Goal: Task Accomplishment & Management: Use online tool/utility

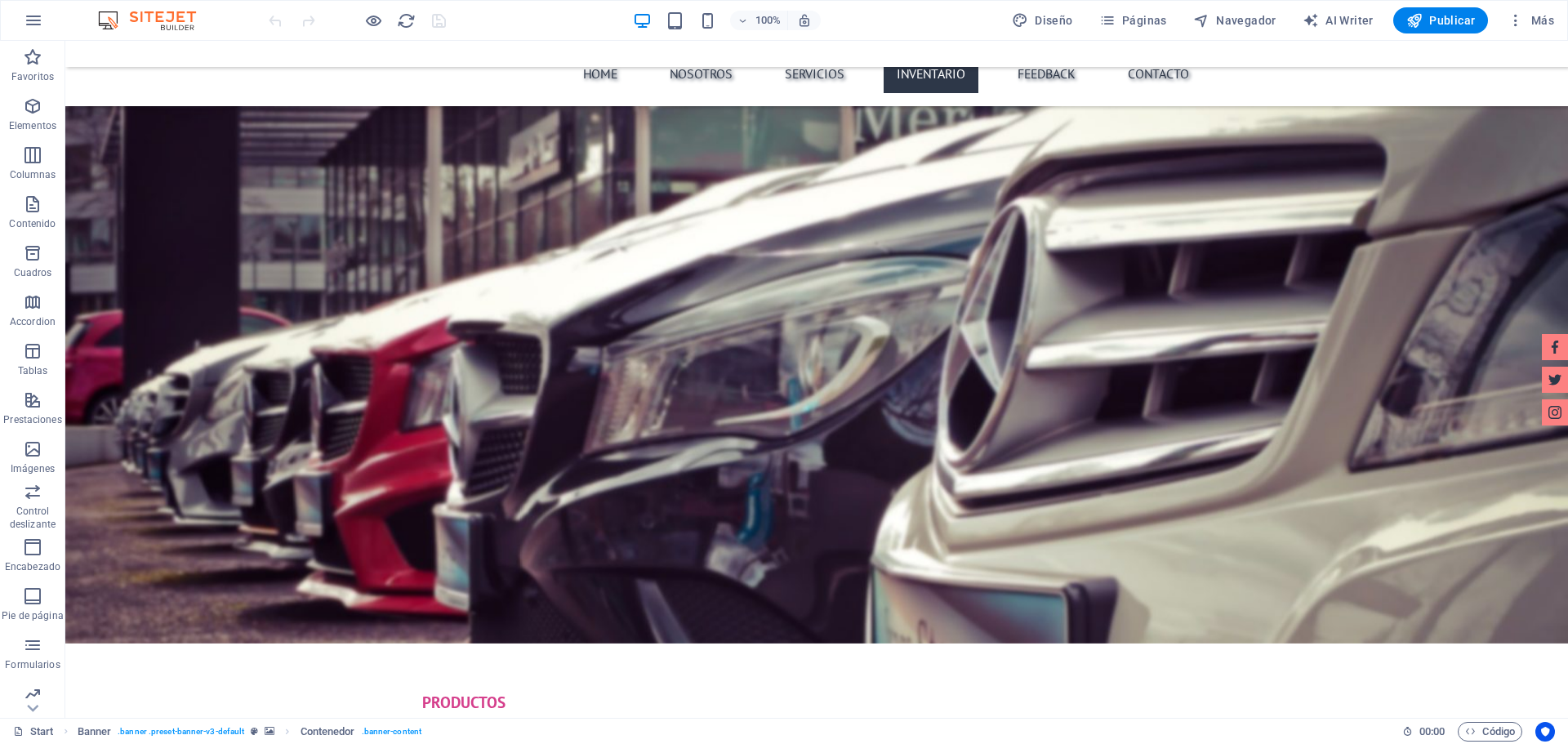
scroll to position [3431, 0]
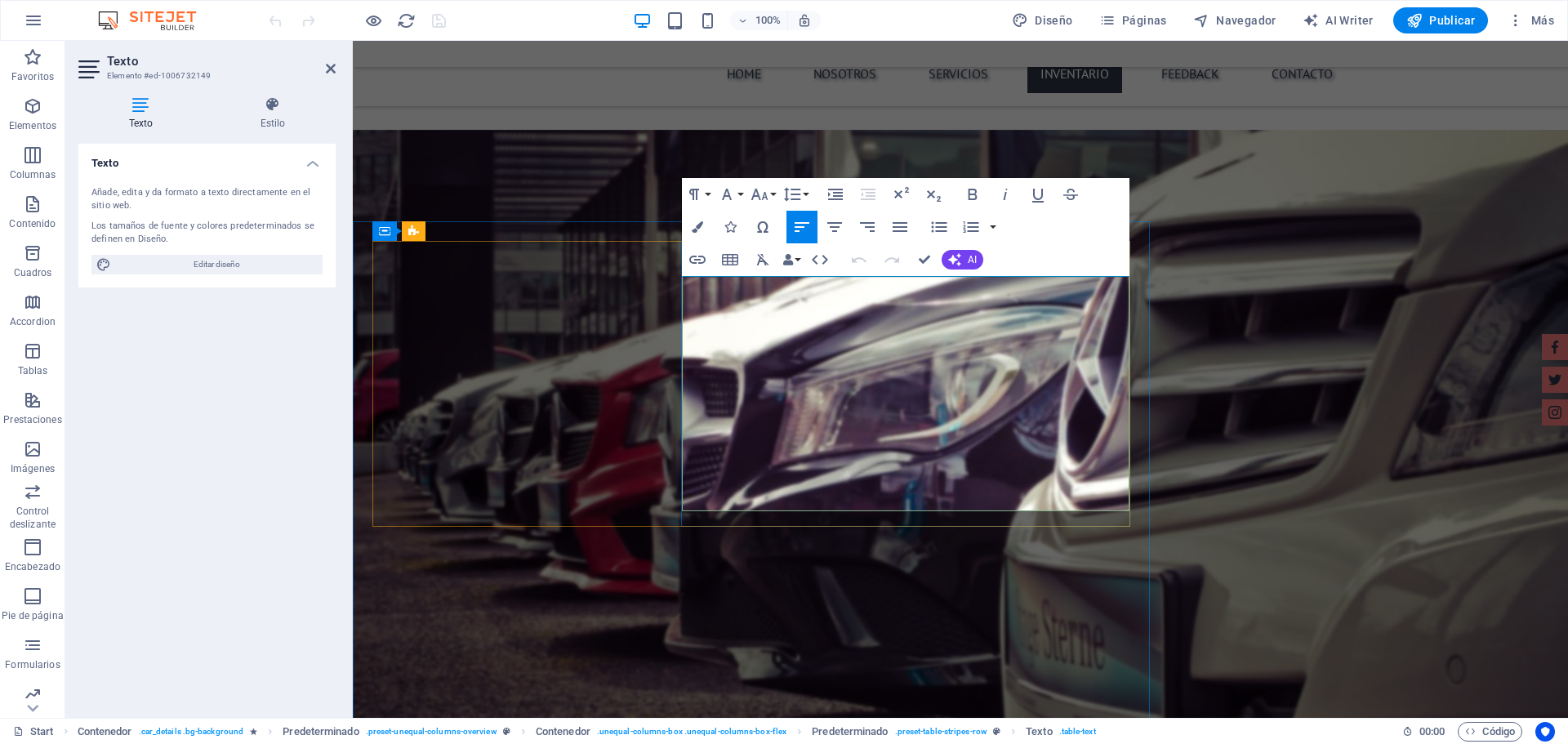
drag, startPoint x: 768, startPoint y: 298, endPoint x: 694, endPoint y: 291, distance: 74.3
drag, startPoint x: 1051, startPoint y: 297, endPoint x: 1149, endPoint y: 303, distance: 98.2
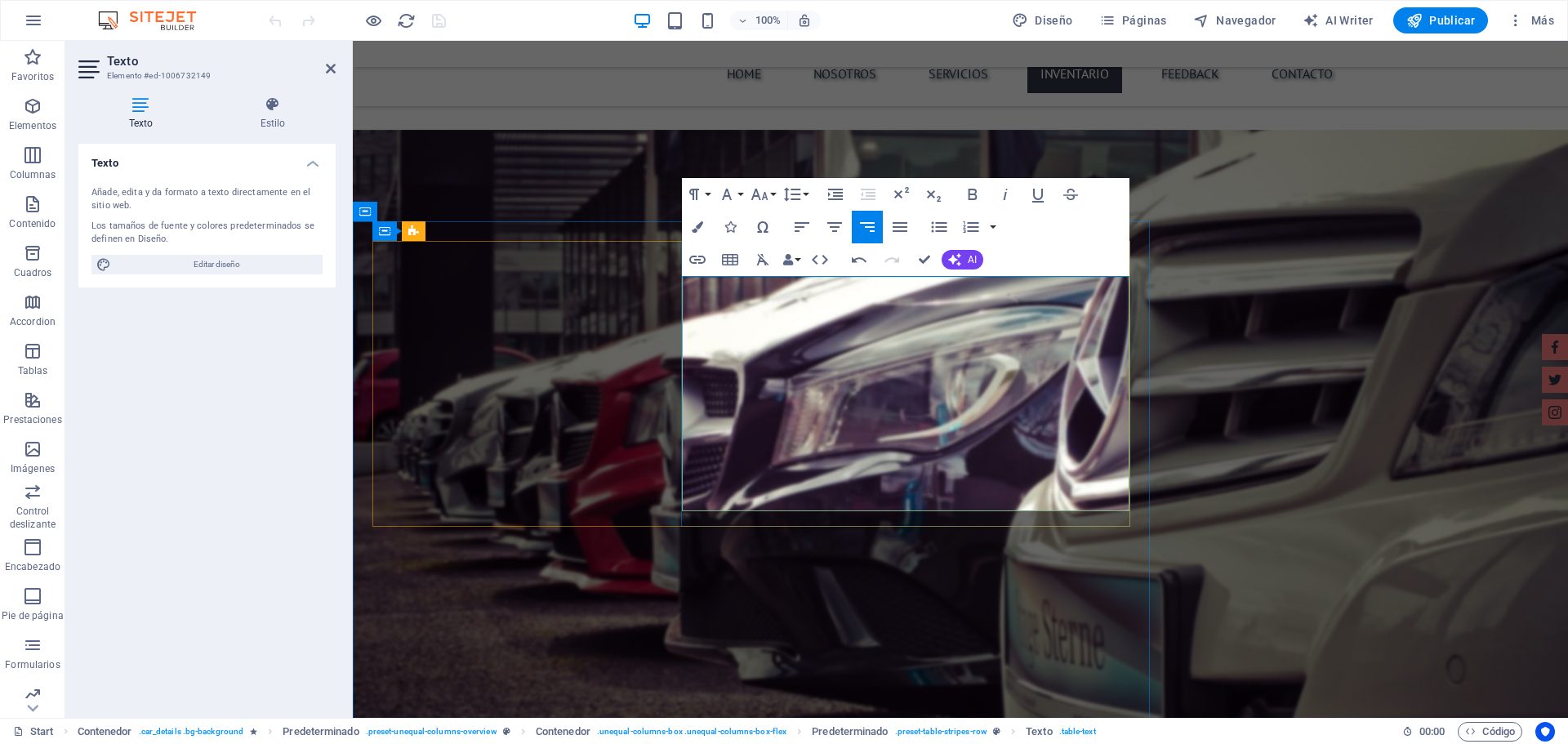
drag, startPoint x: 1053, startPoint y: 292, endPoint x: 1120, endPoint y: 292, distance: 67.0
drag, startPoint x: 770, startPoint y: 326, endPoint x: 687, endPoint y: 326, distance: 83.0
drag, startPoint x: 1079, startPoint y: 326, endPoint x: 1168, endPoint y: 326, distance: 89.0
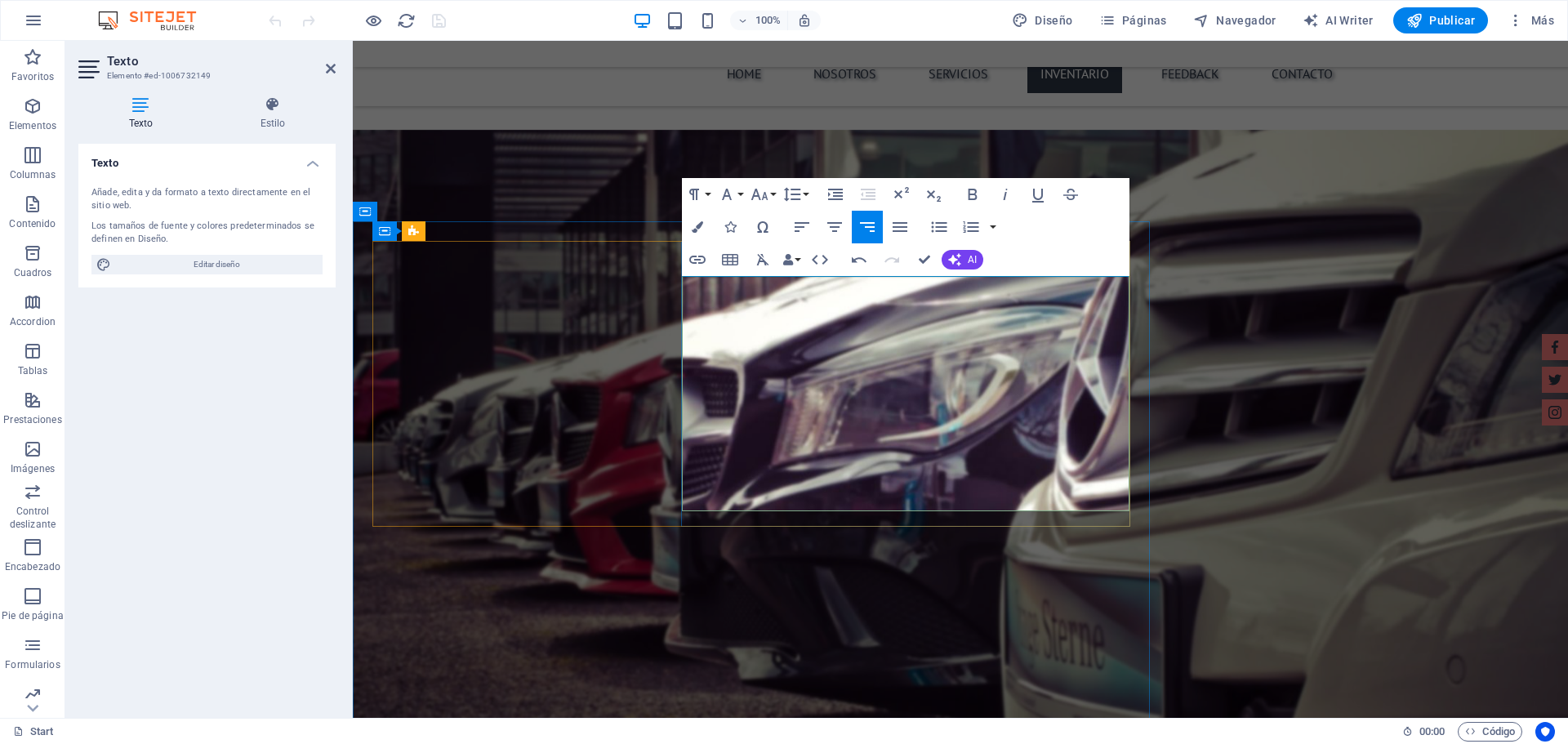
drag, startPoint x: 1076, startPoint y: 324, endPoint x: 1123, endPoint y: 326, distance: 47.0
drag, startPoint x: 814, startPoint y: 365, endPoint x: 687, endPoint y: 362, distance: 127.0
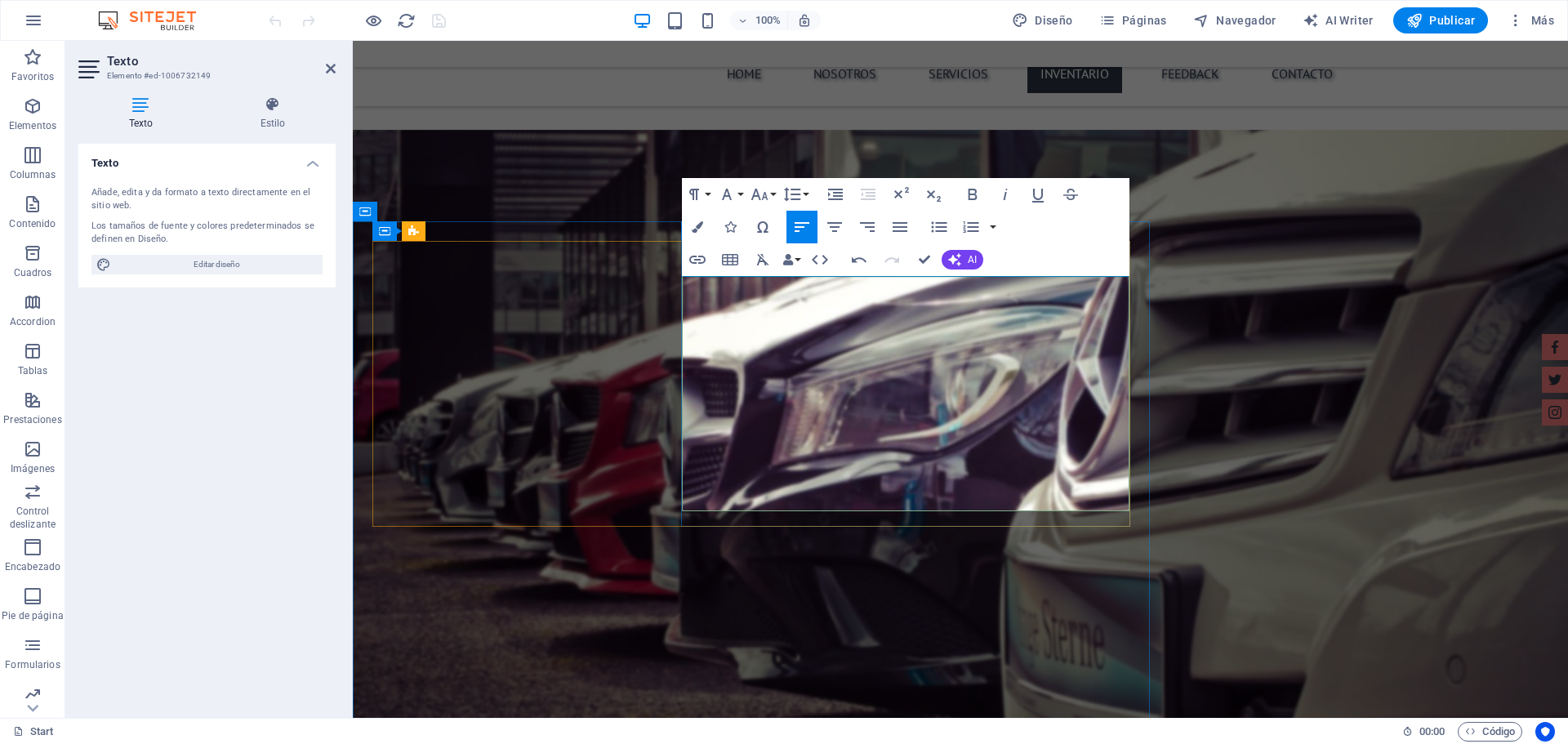
drag, startPoint x: 977, startPoint y: 361, endPoint x: 1046, endPoint y: 358, distance: 69.1
drag, startPoint x: 967, startPoint y: 360, endPoint x: 1117, endPoint y: 359, distance: 150.0
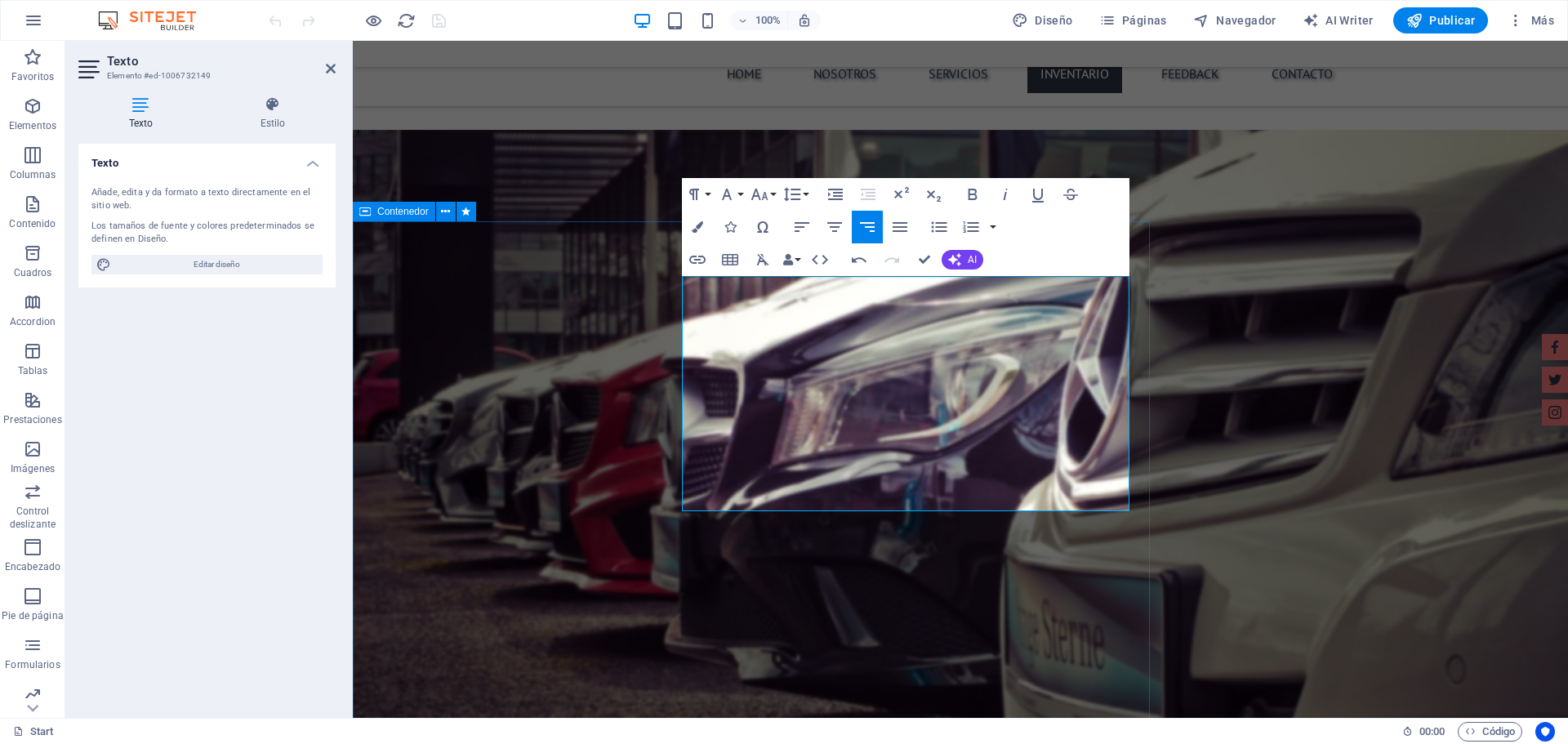
drag, startPoint x: 1106, startPoint y: 361, endPoint x: 1092, endPoint y: 355, distance: 15.2
drag, startPoint x: 1065, startPoint y: 363, endPoint x: 1135, endPoint y: 365, distance: 70.0
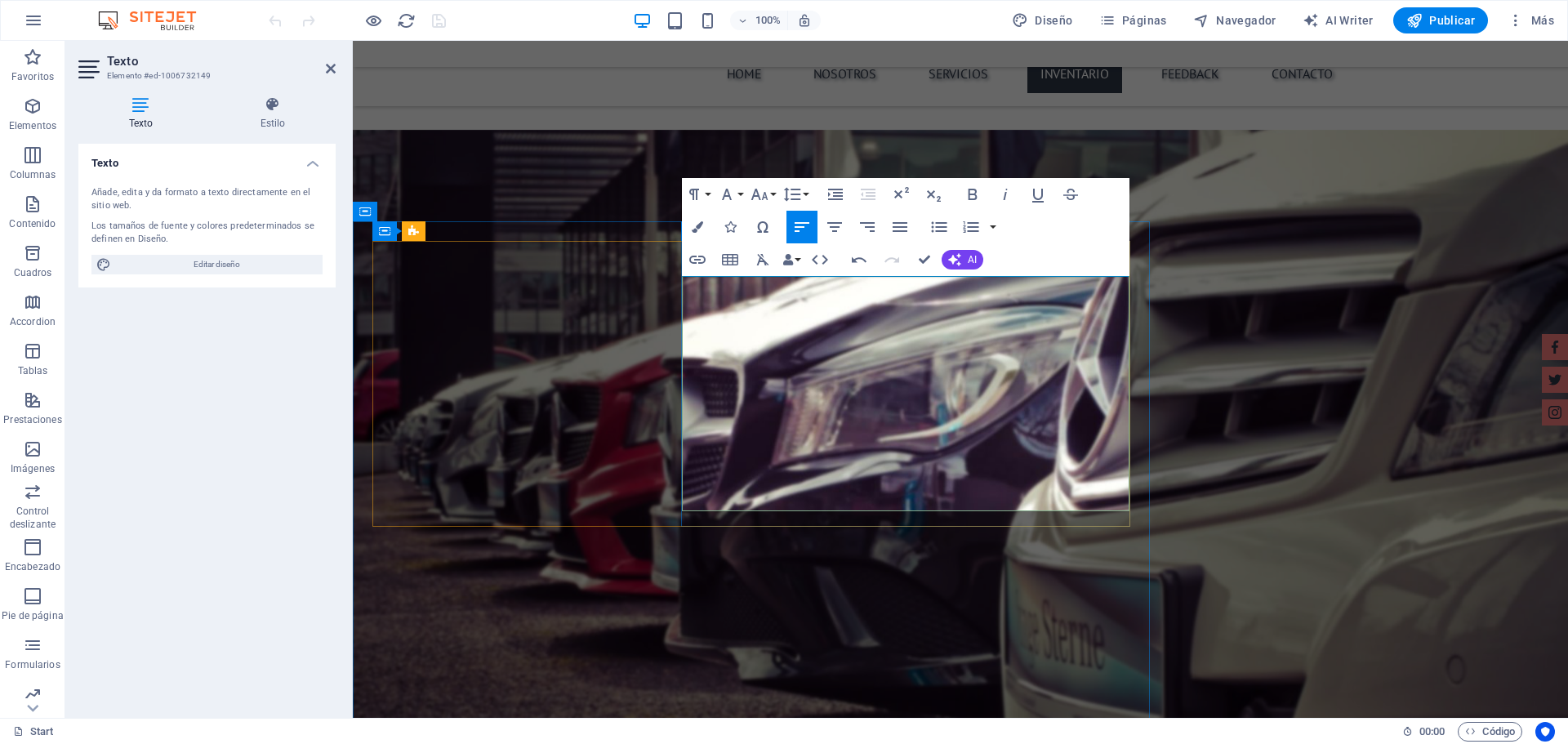
drag, startPoint x: 733, startPoint y: 402, endPoint x: 686, endPoint y: 394, distance: 47.7
drag, startPoint x: 1048, startPoint y: 397, endPoint x: 1120, endPoint y: 408, distance: 72.8
drag, startPoint x: 784, startPoint y: 411, endPoint x: 683, endPoint y: 418, distance: 101.2
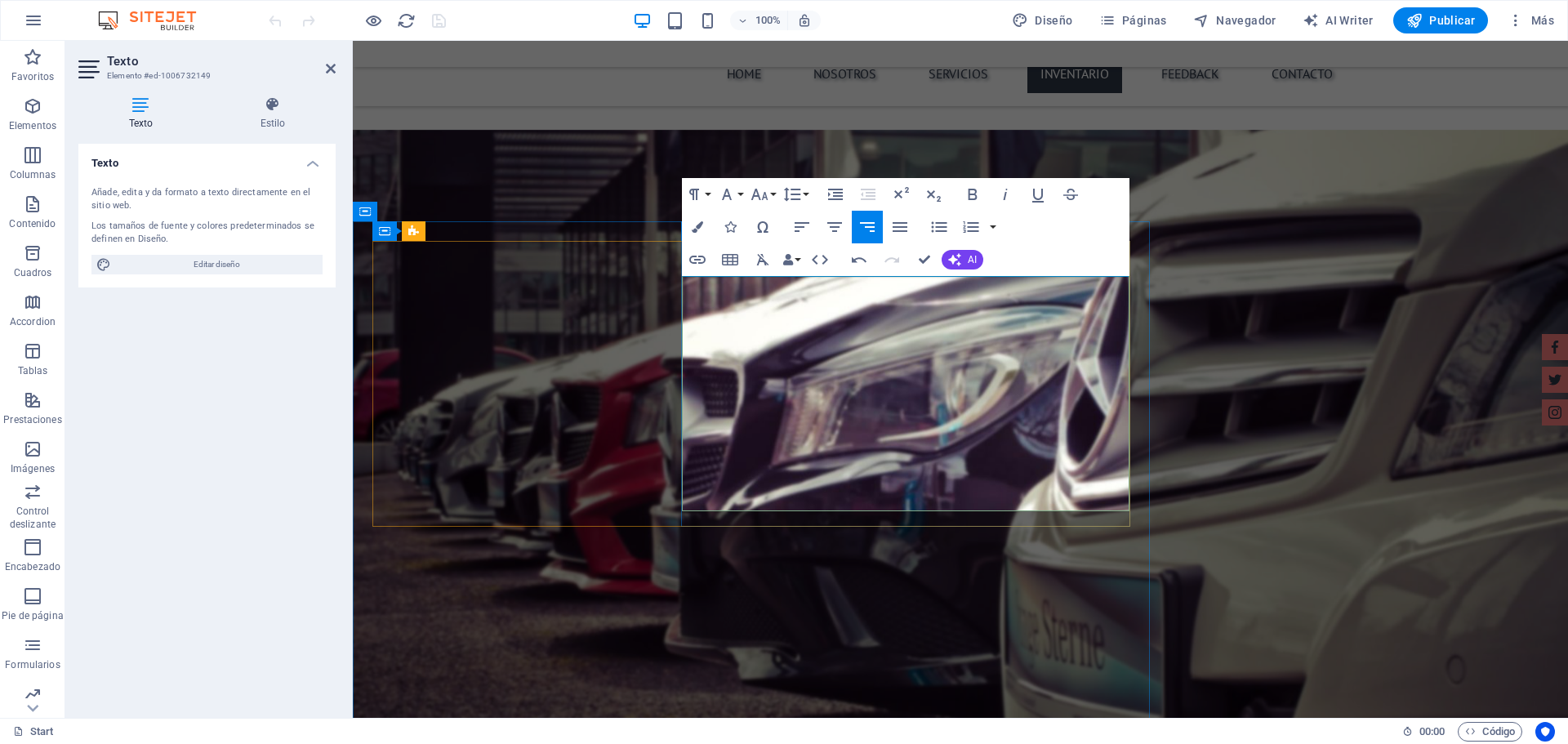
drag, startPoint x: 1085, startPoint y: 424, endPoint x: 1125, endPoint y: 432, distance: 40.8
drag, startPoint x: 743, startPoint y: 458, endPoint x: 684, endPoint y: 457, distance: 59.0
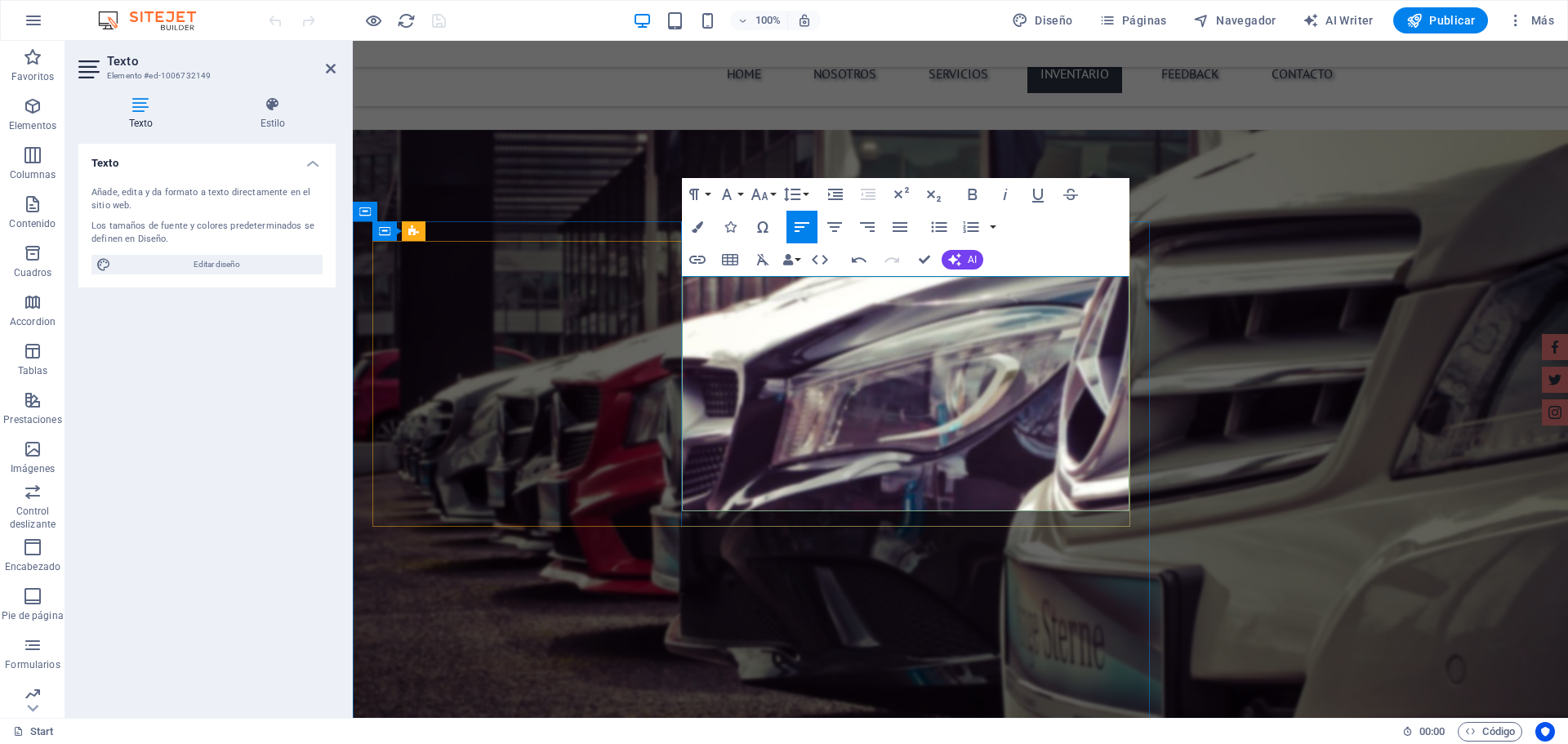
drag, startPoint x: 1073, startPoint y: 459, endPoint x: 1122, endPoint y: 466, distance: 49.5
drag, startPoint x: 744, startPoint y: 494, endPoint x: 692, endPoint y: 495, distance: 52.0
drag, startPoint x: 1062, startPoint y: 492, endPoint x: 1170, endPoint y: 495, distance: 108.0
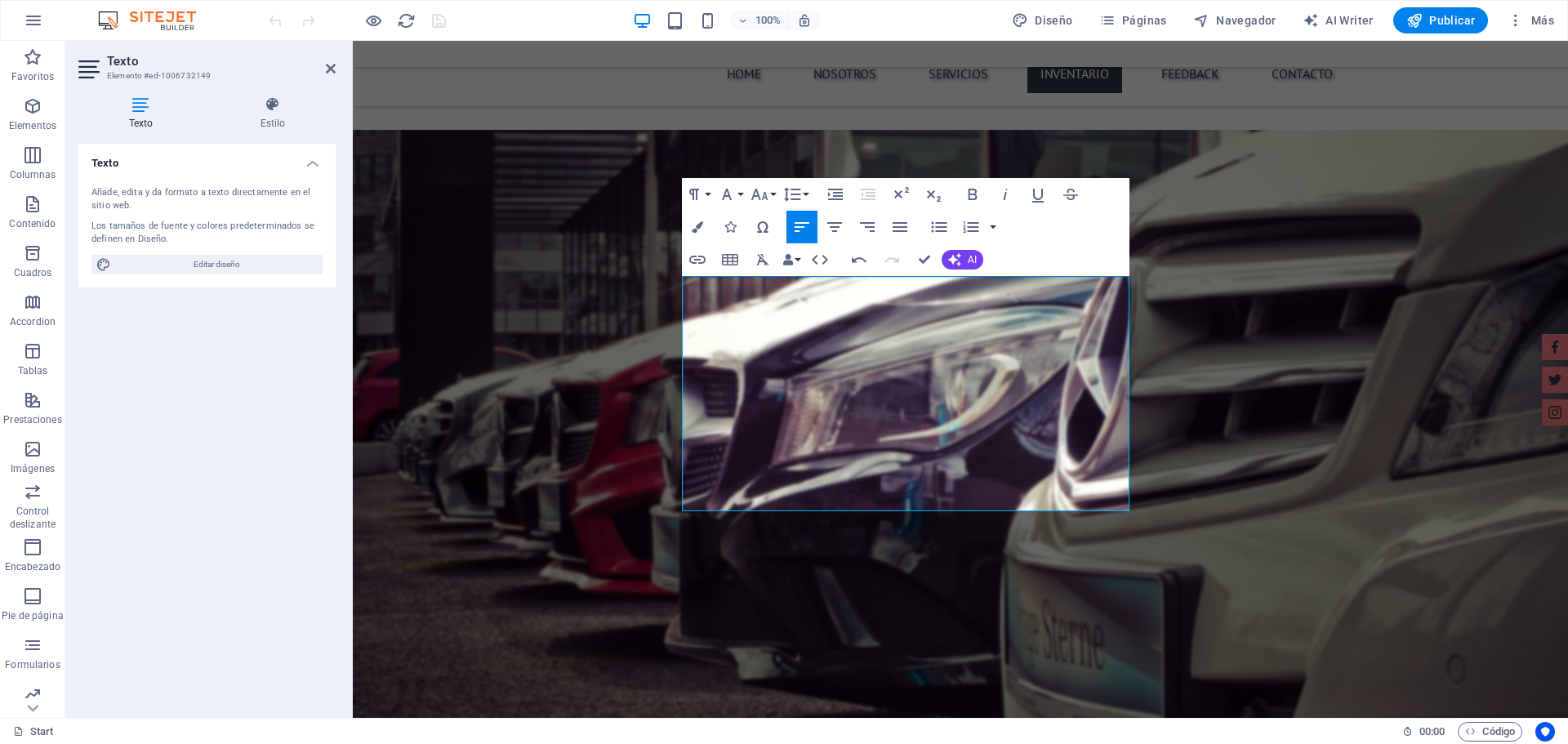
drag, startPoint x: 859, startPoint y: 468, endPoint x: 771, endPoint y: 461, distance: 88.3
drag, startPoint x: 764, startPoint y: 458, endPoint x: 786, endPoint y: 471, distance: 25.6
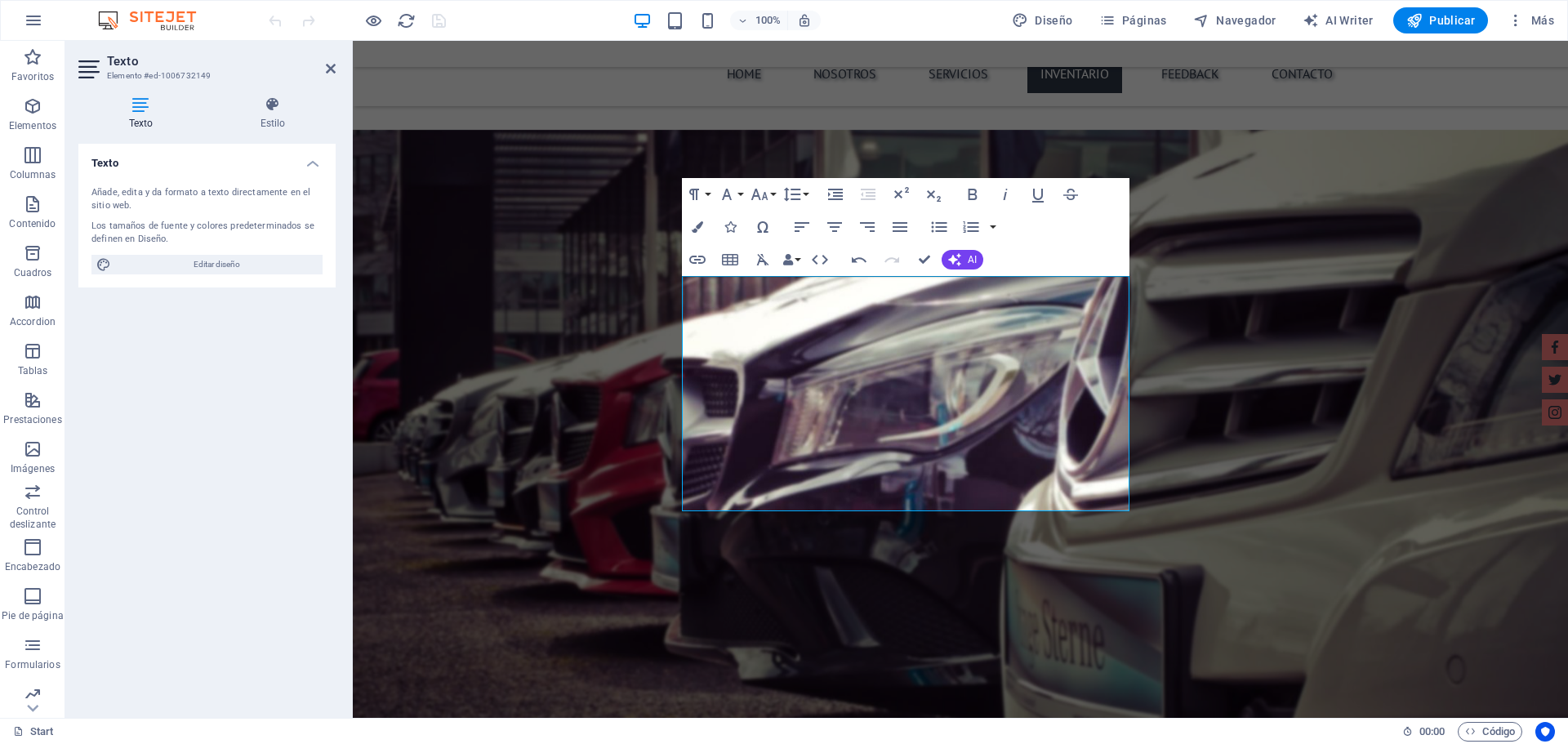
click at [321, 68] on h2 "Texto" at bounding box center [222, 61] width 229 height 14
click at [325, 67] on icon at bounding box center [330, 68] width 10 height 13
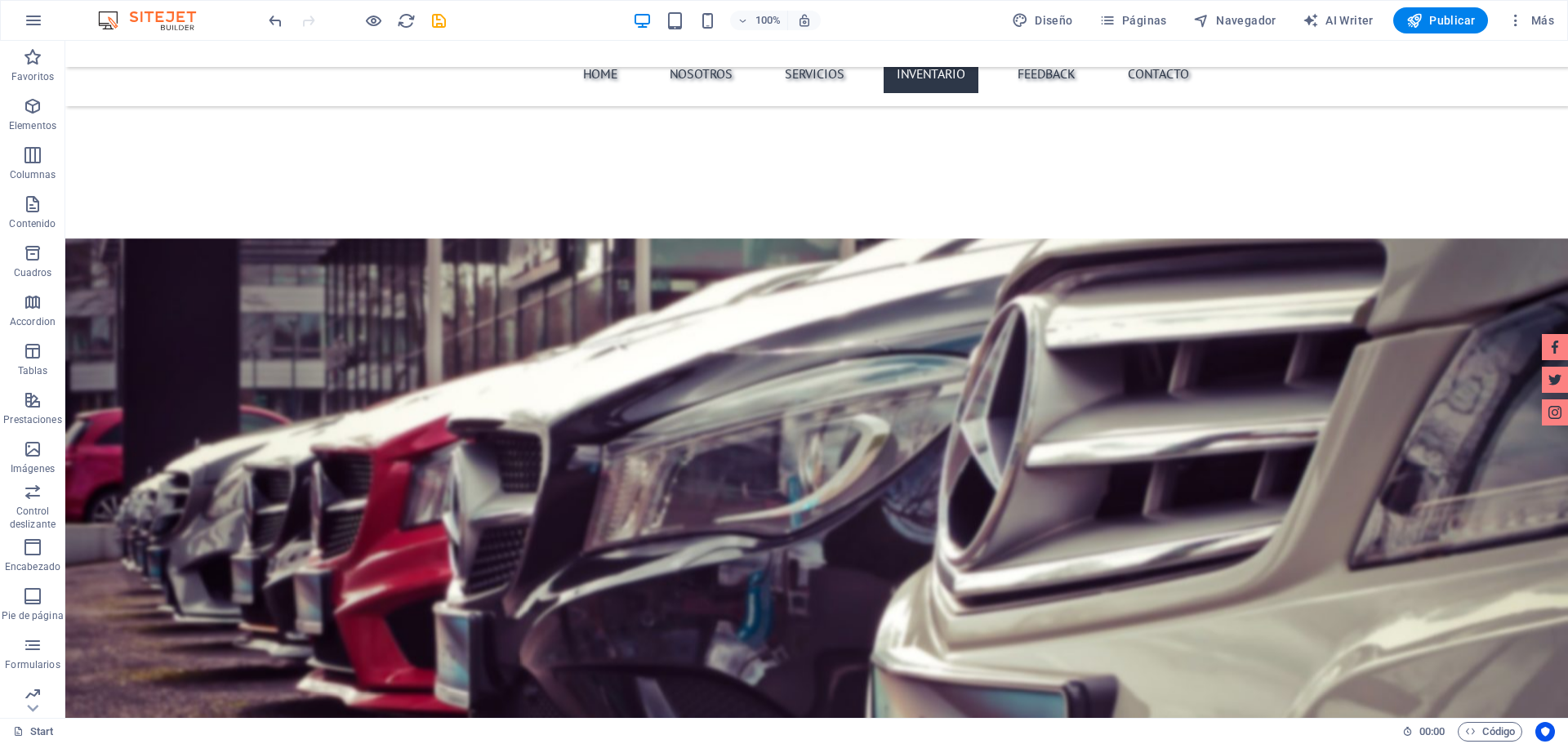
scroll to position [3268, 0]
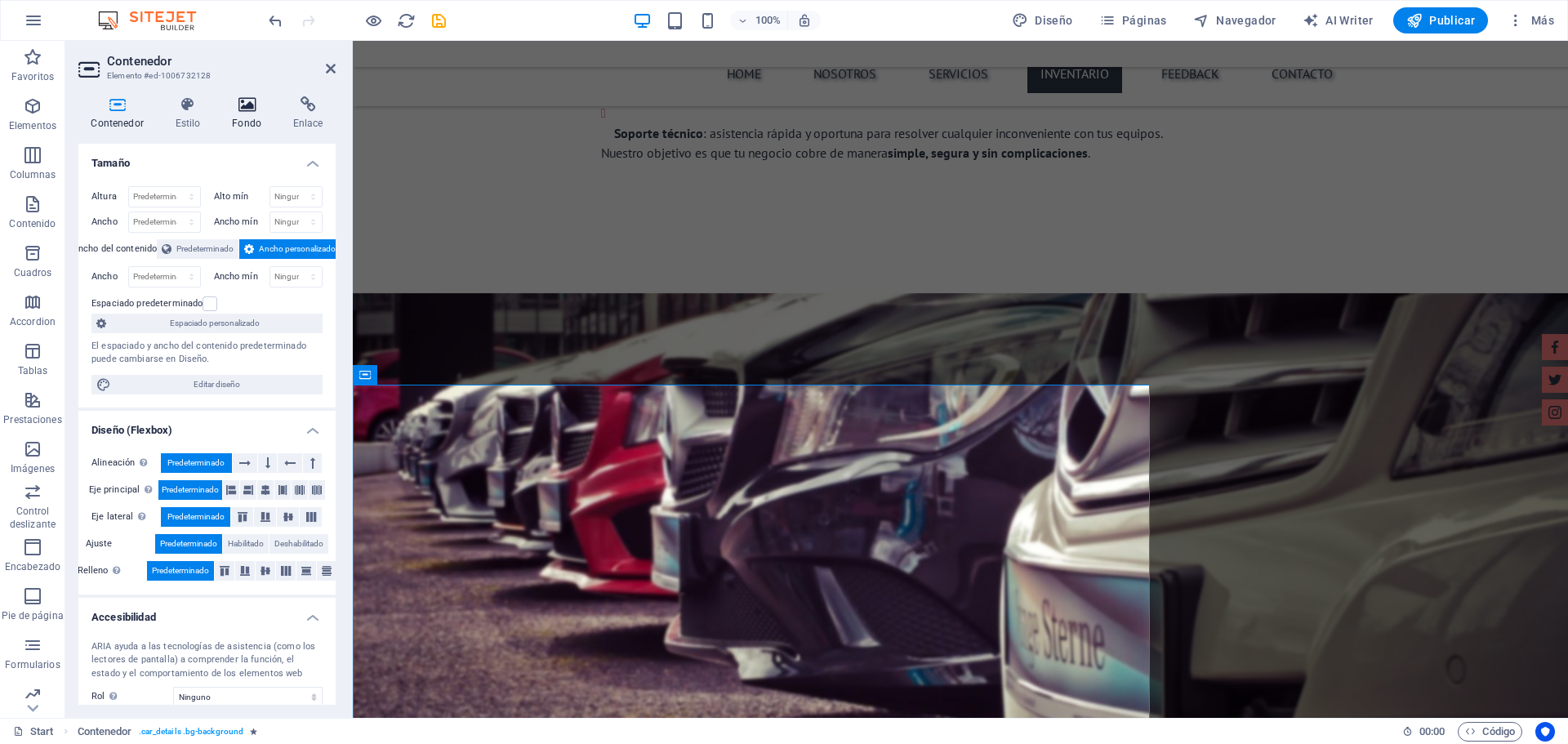
click at [248, 109] on icon at bounding box center [247, 105] width 55 height 16
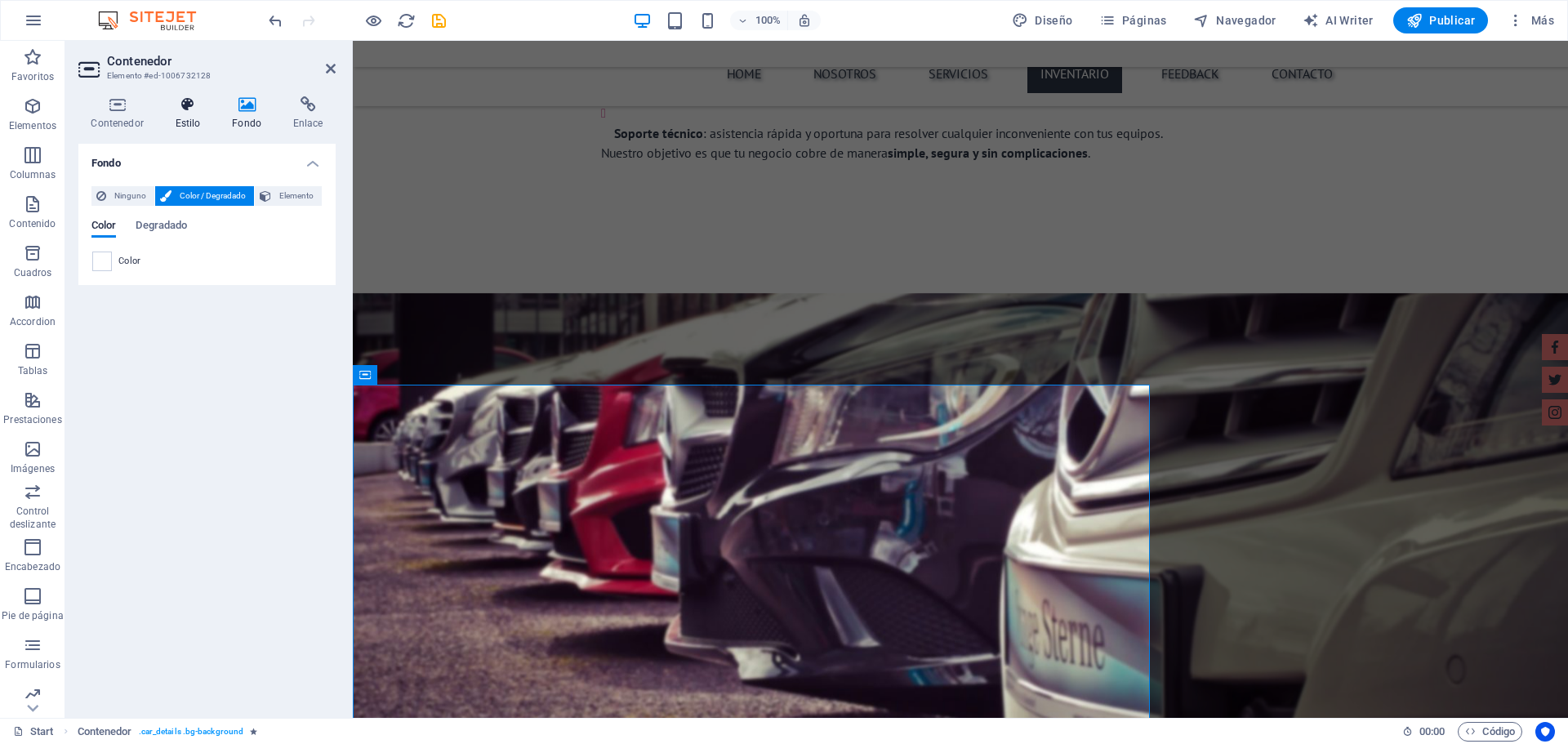
click at [195, 102] on icon at bounding box center [188, 105] width 51 height 16
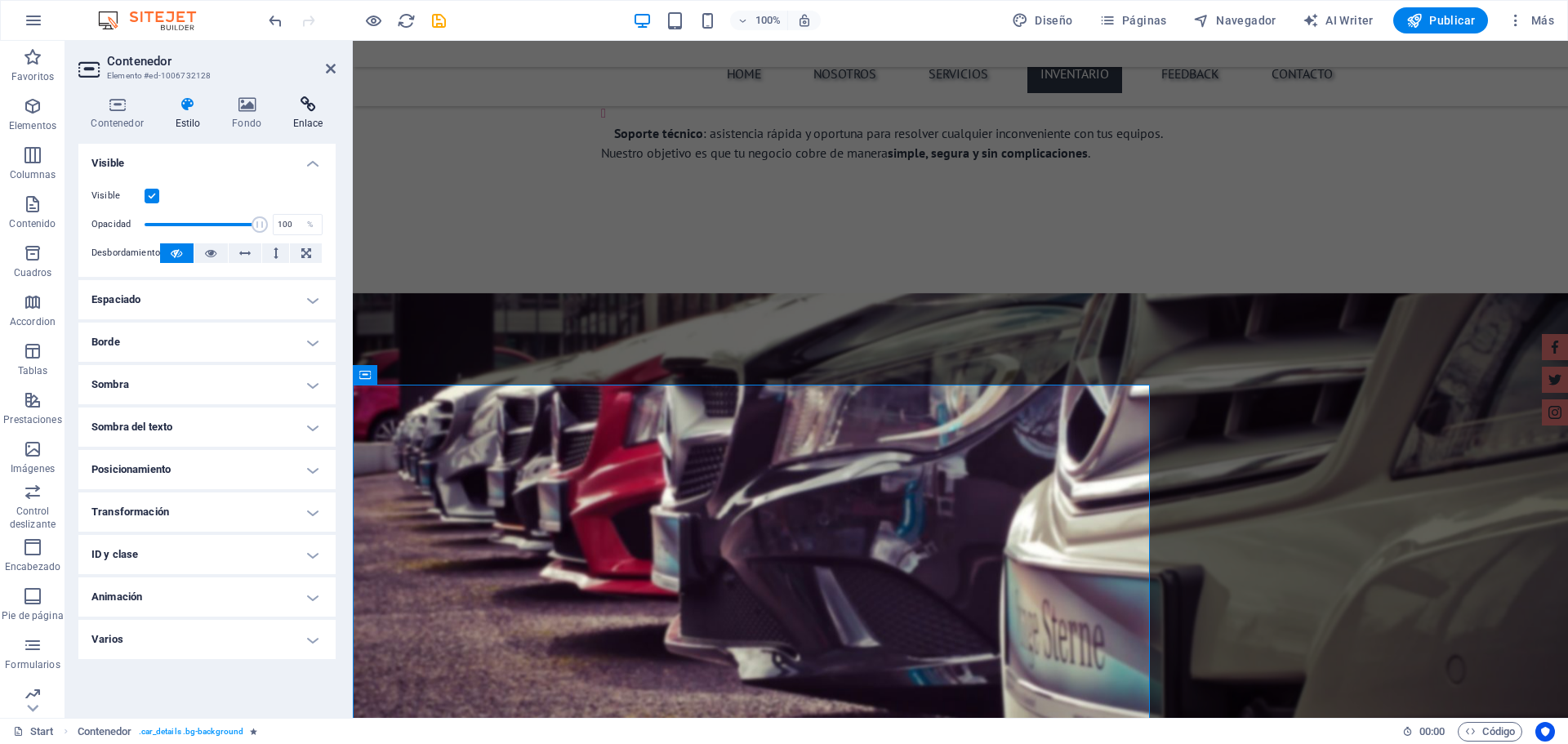
click at [310, 108] on icon at bounding box center [308, 105] width 55 height 16
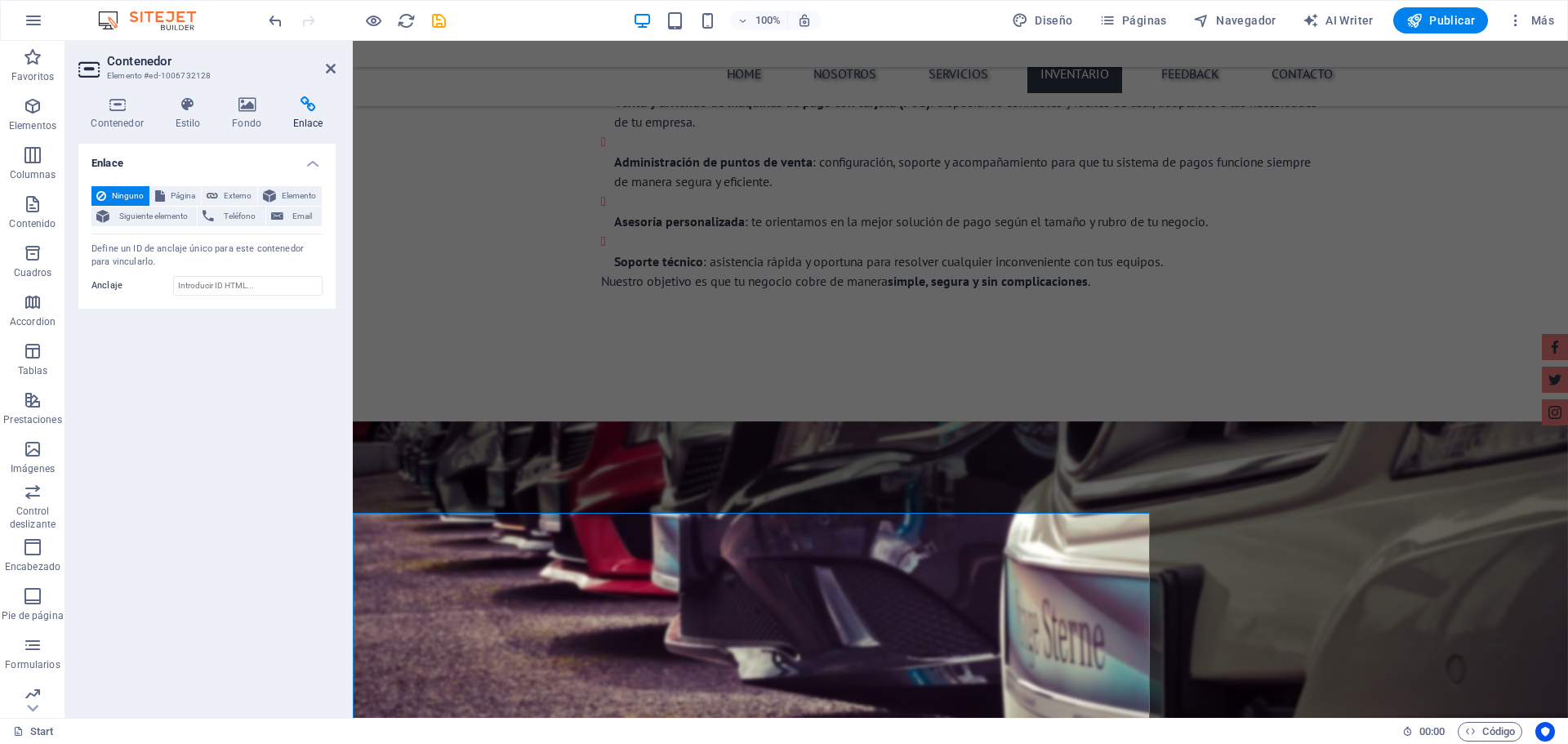
scroll to position [3022, 0]
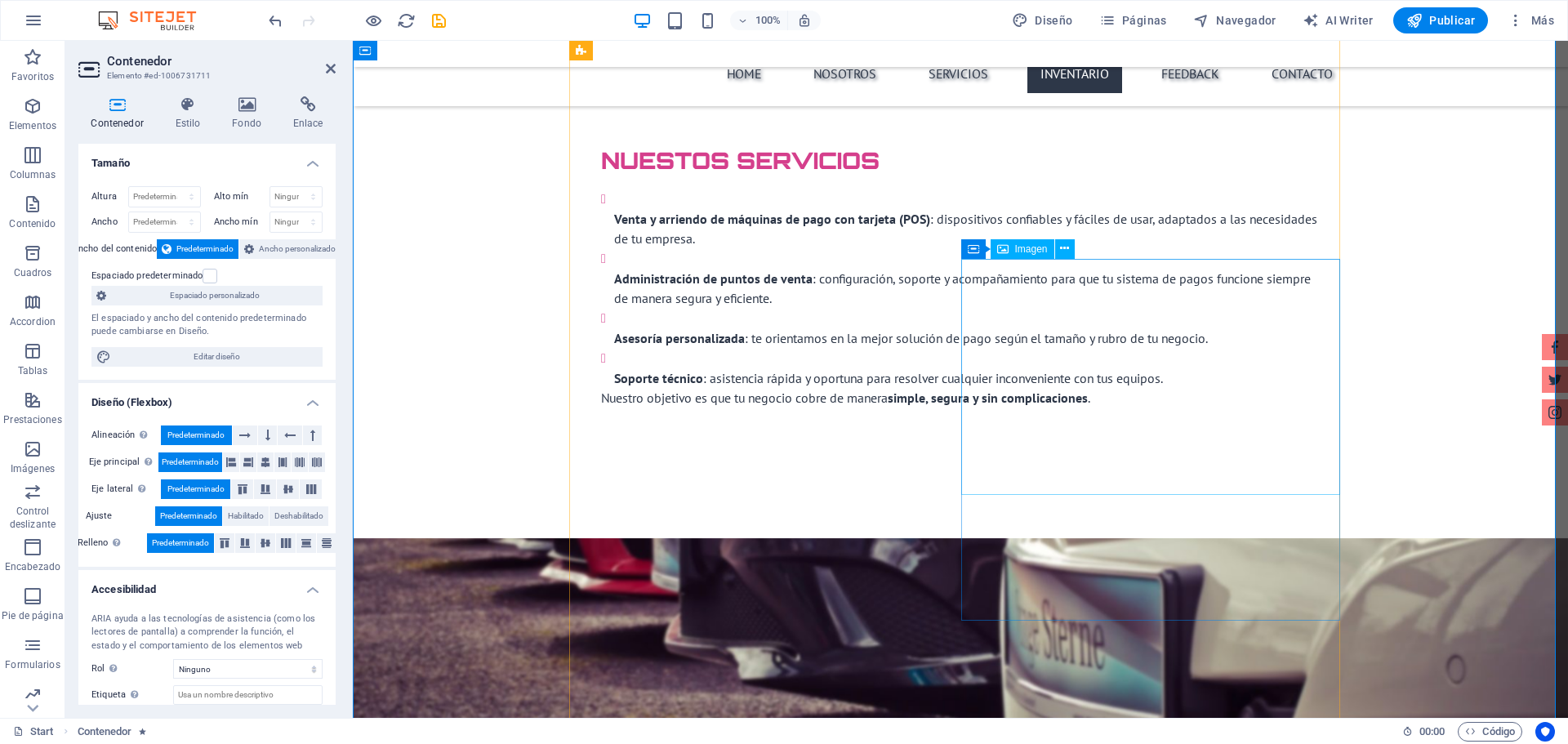
scroll to position [2777, 0]
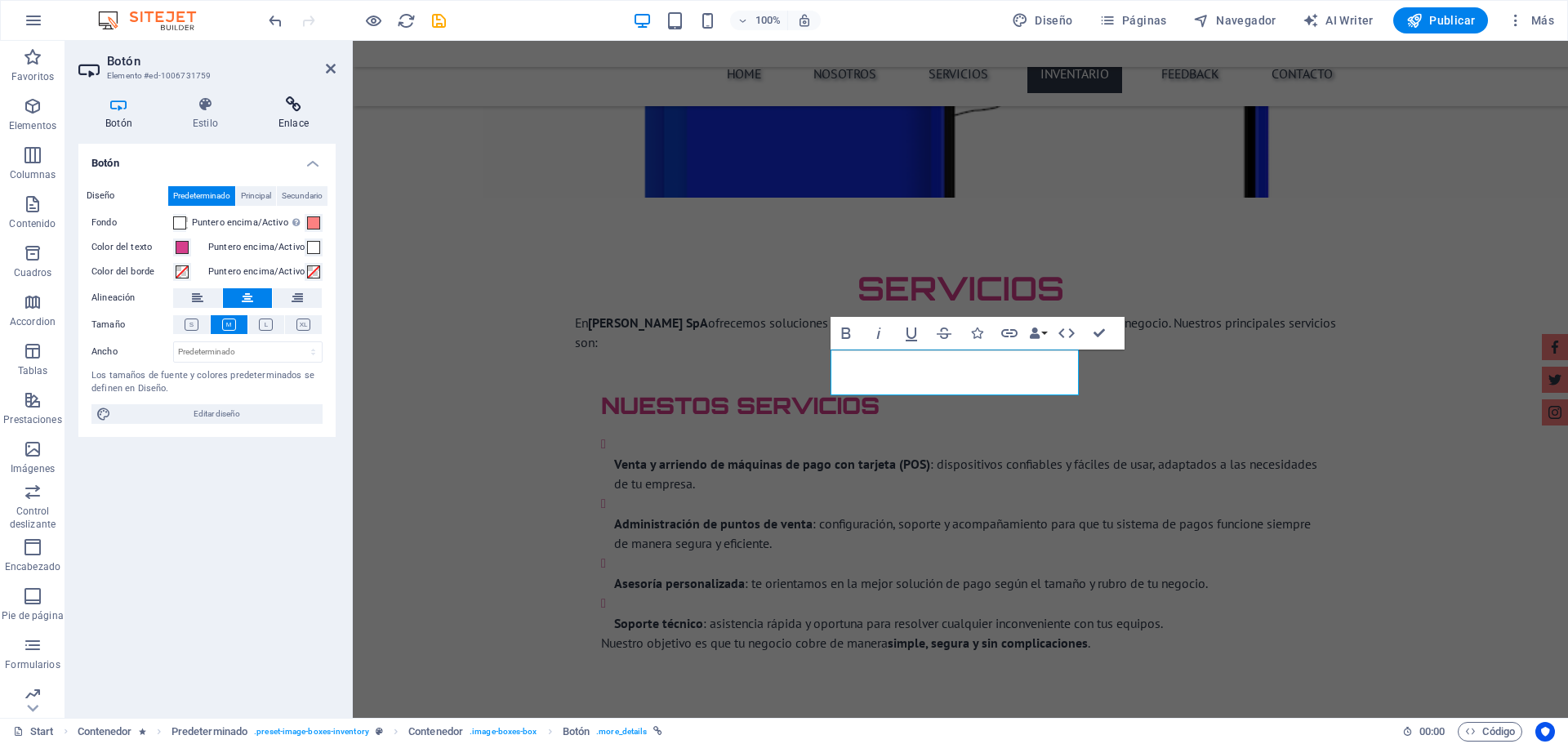
click at [286, 114] on h4 "Enlace" at bounding box center [293, 114] width 84 height 34
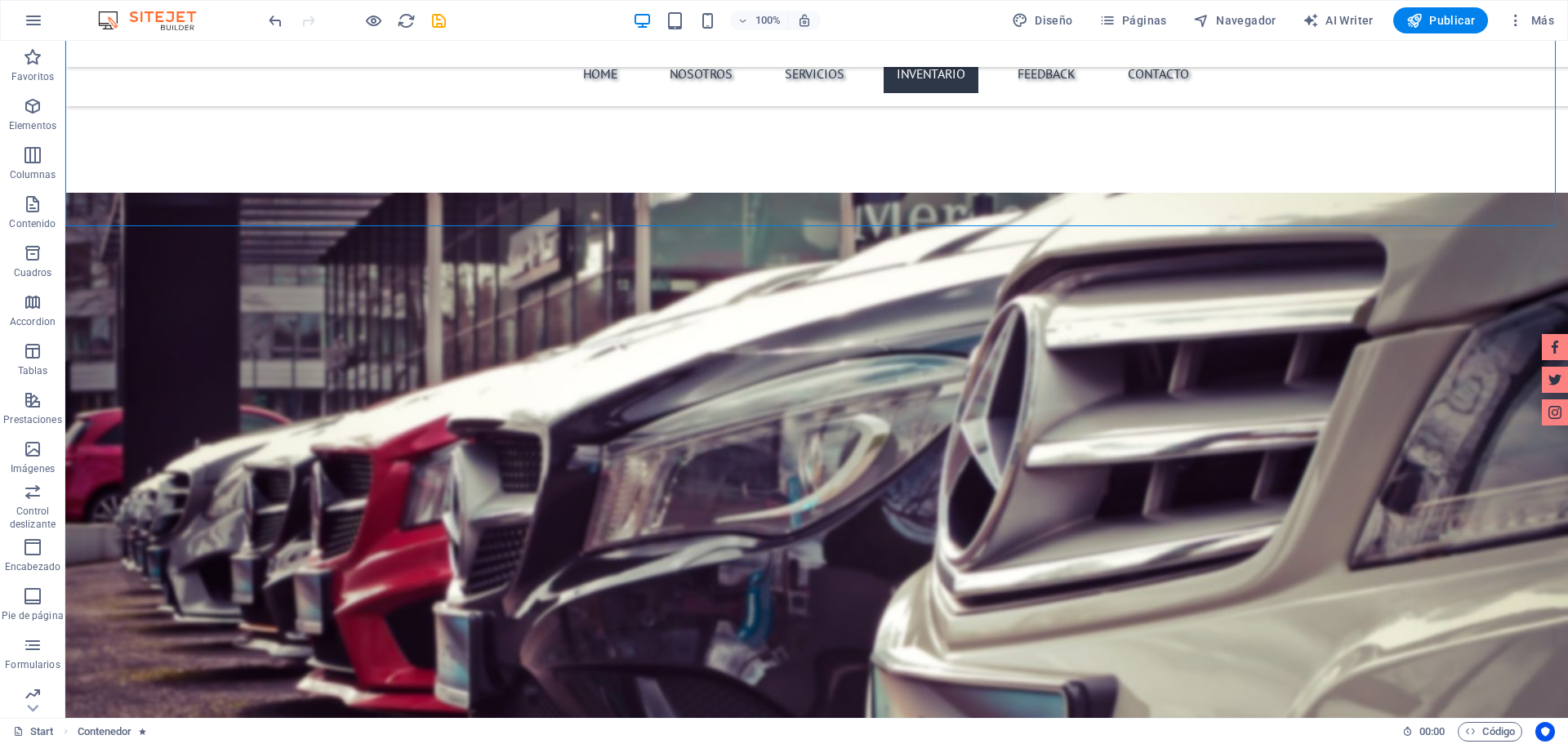
scroll to position [3268, 0]
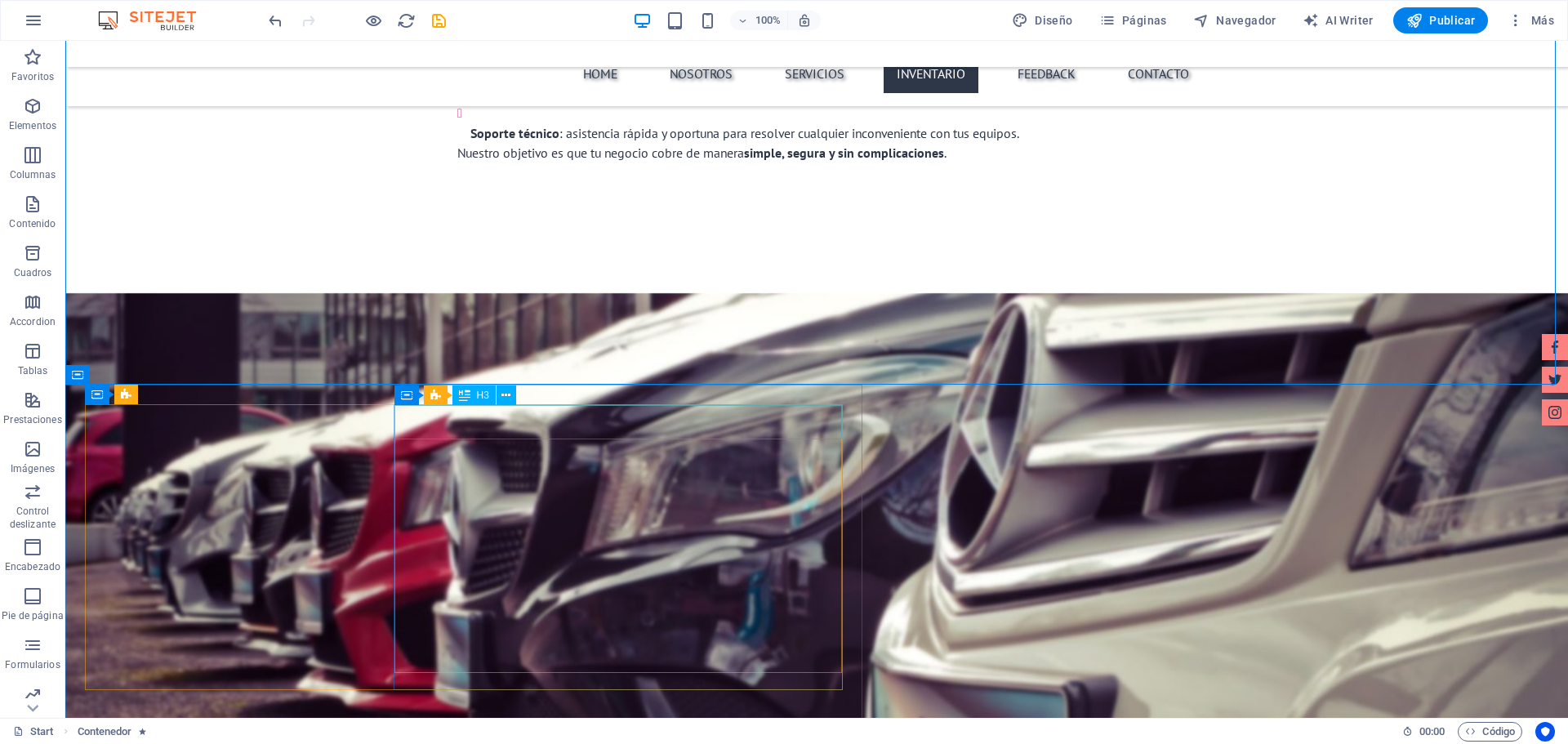
click at [476, 393] on div "H3" at bounding box center [474, 395] width 43 height 20
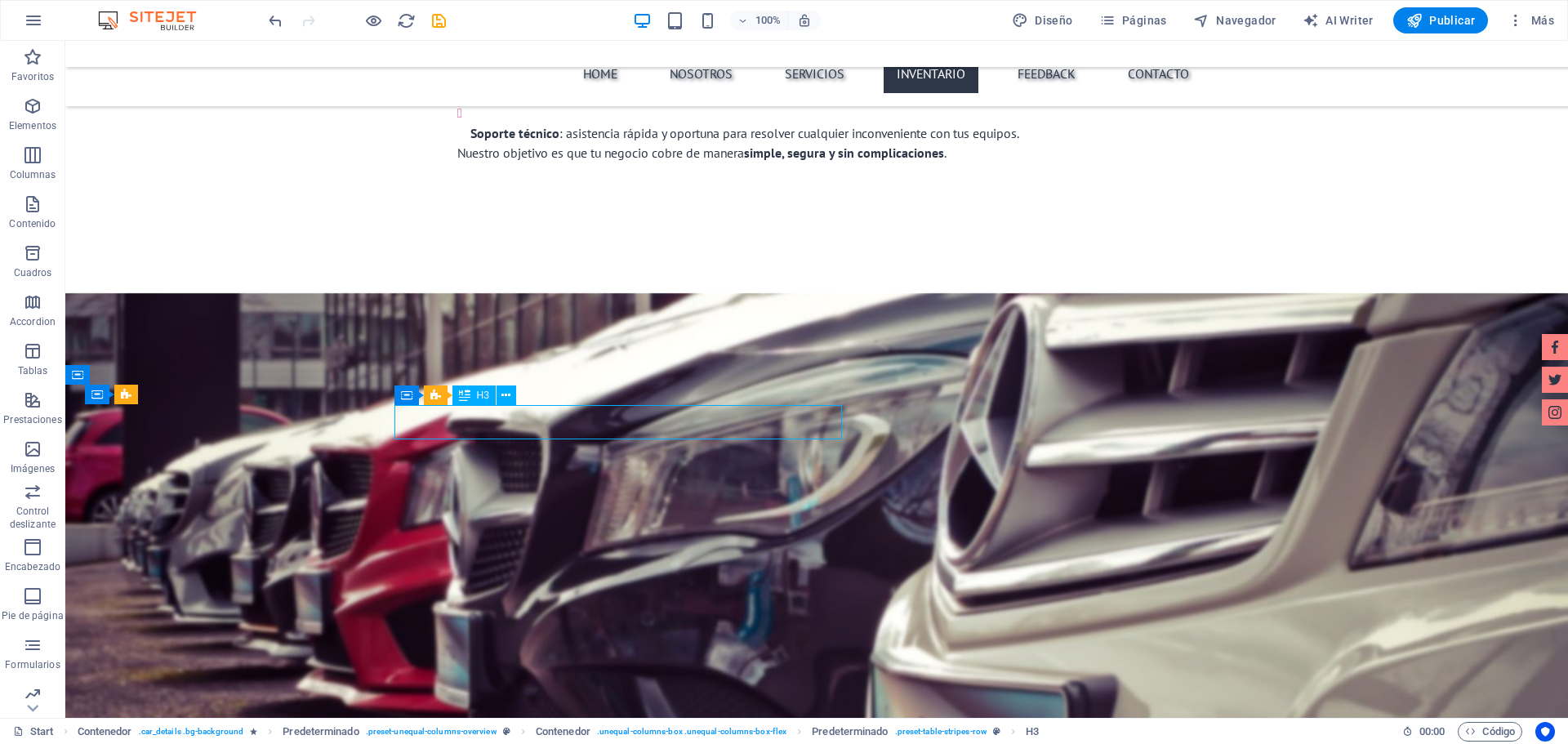
click at [476, 397] on span "H3" at bounding box center [483, 395] width 13 height 10
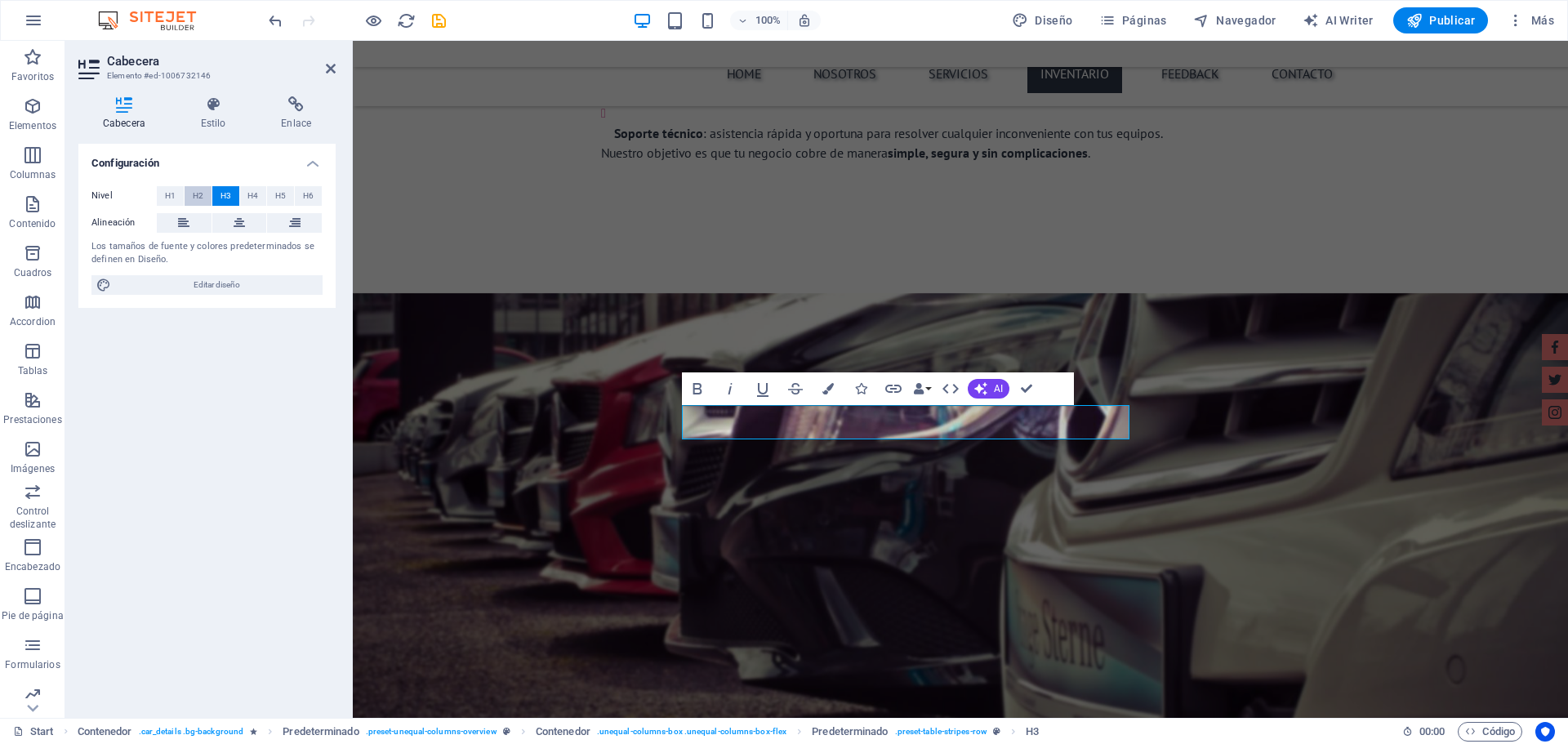
click at [197, 194] on span "H2" at bounding box center [198, 196] width 11 height 20
click at [170, 198] on span "H1" at bounding box center [171, 196] width 11 height 20
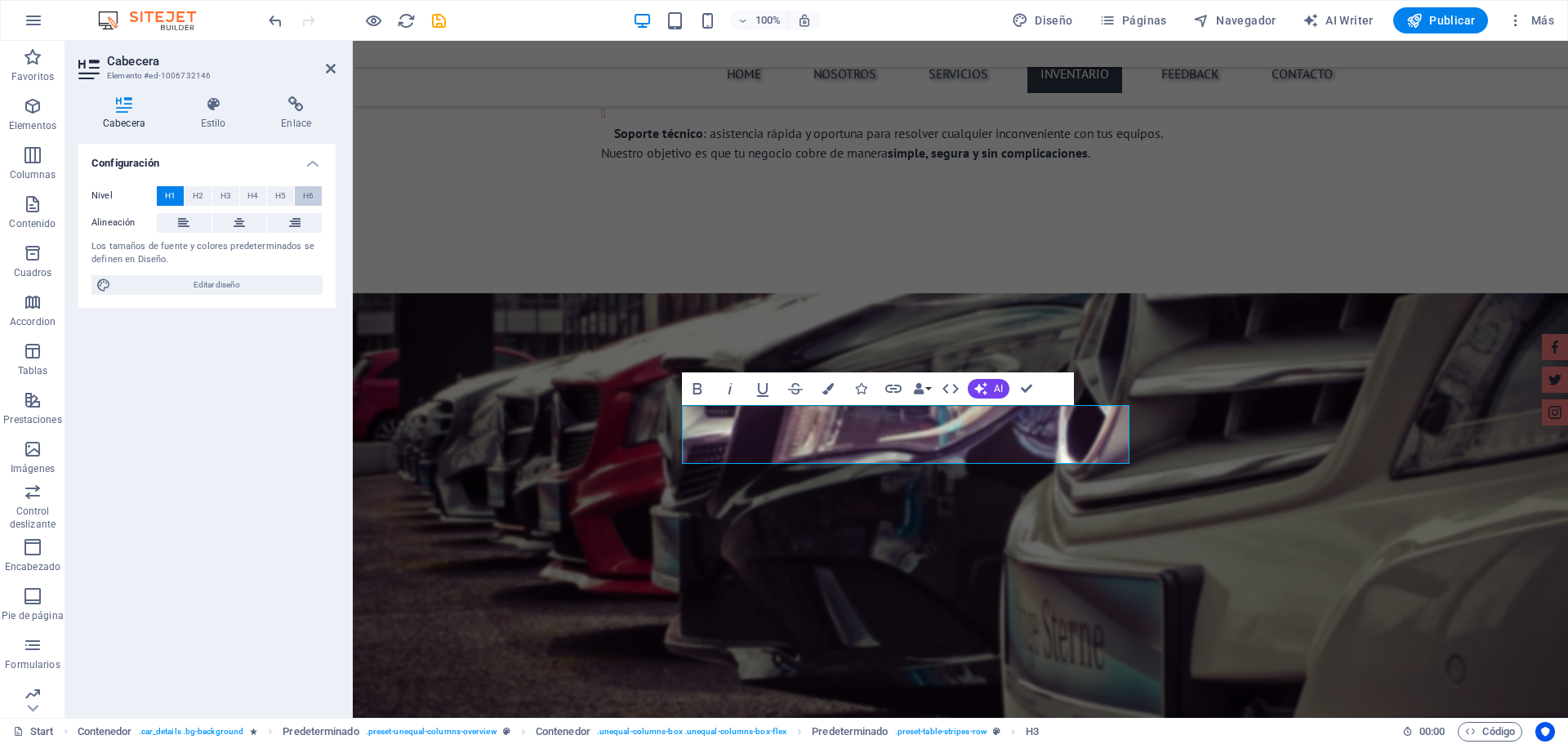
click at [306, 198] on span "H6" at bounding box center [308, 196] width 11 height 20
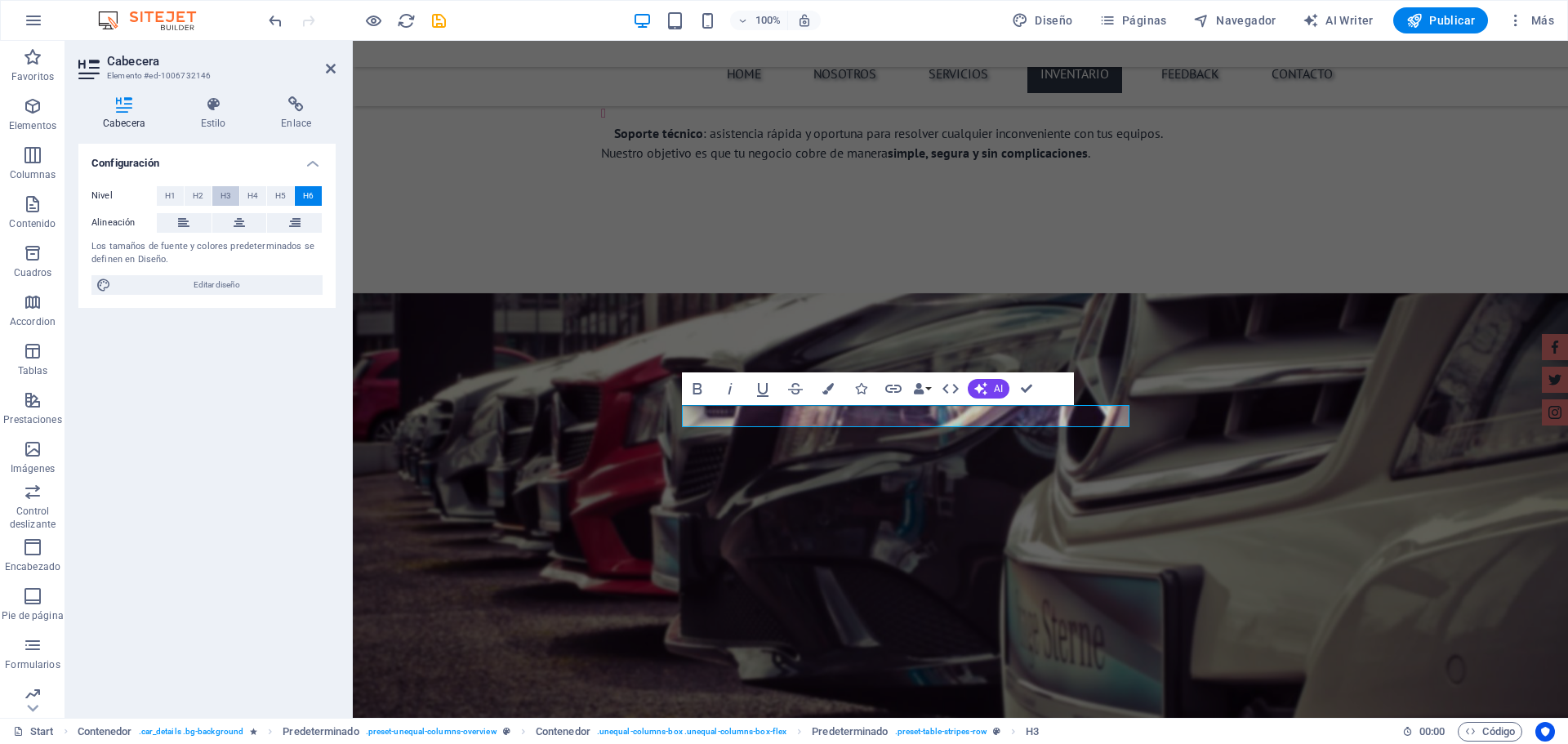
click at [225, 199] on span "H3" at bounding box center [226, 196] width 11 height 20
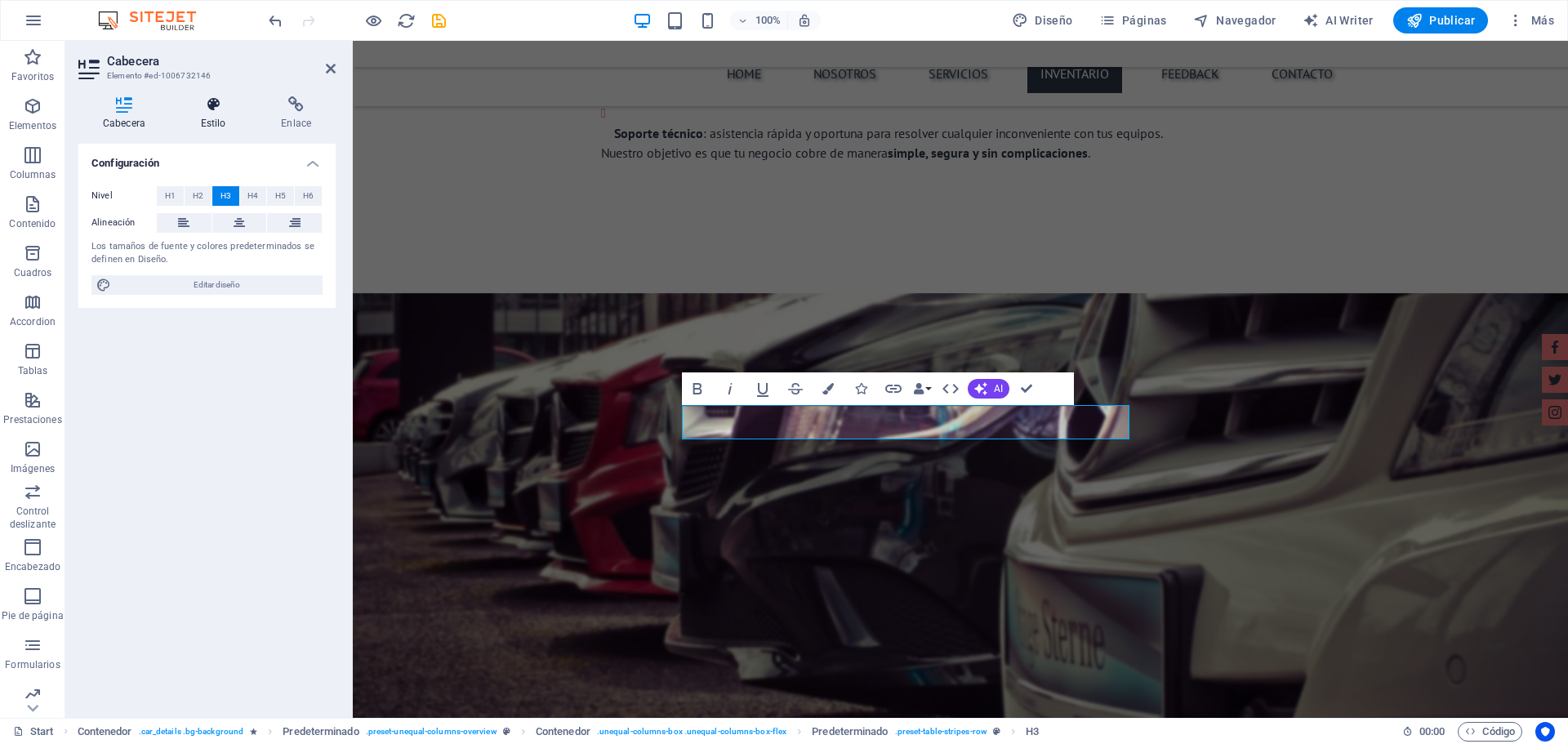
click at [213, 108] on icon at bounding box center [213, 105] width 74 height 16
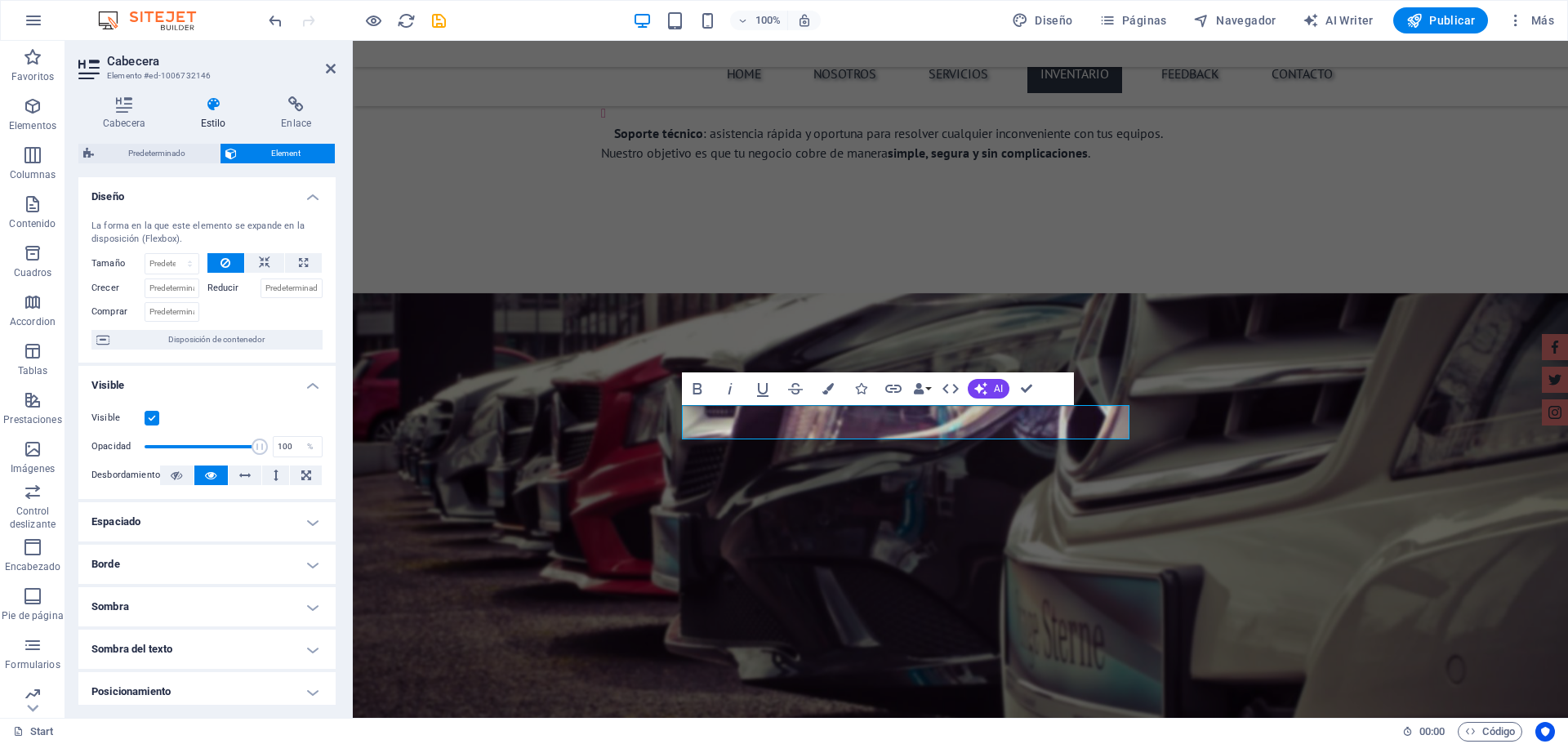
click at [326, 71] on icon at bounding box center [330, 68] width 10 height 13
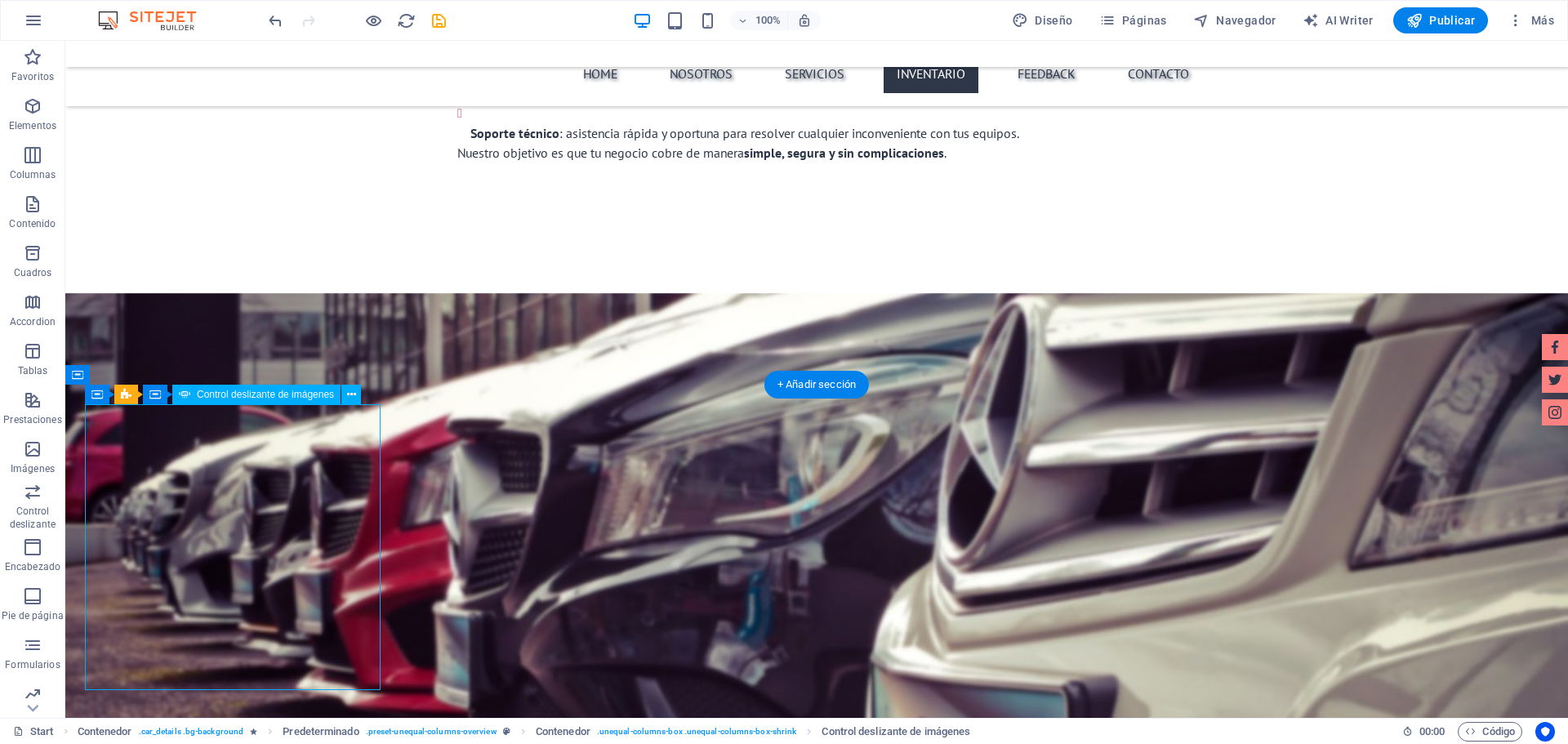
select select "px"
select select "ms"
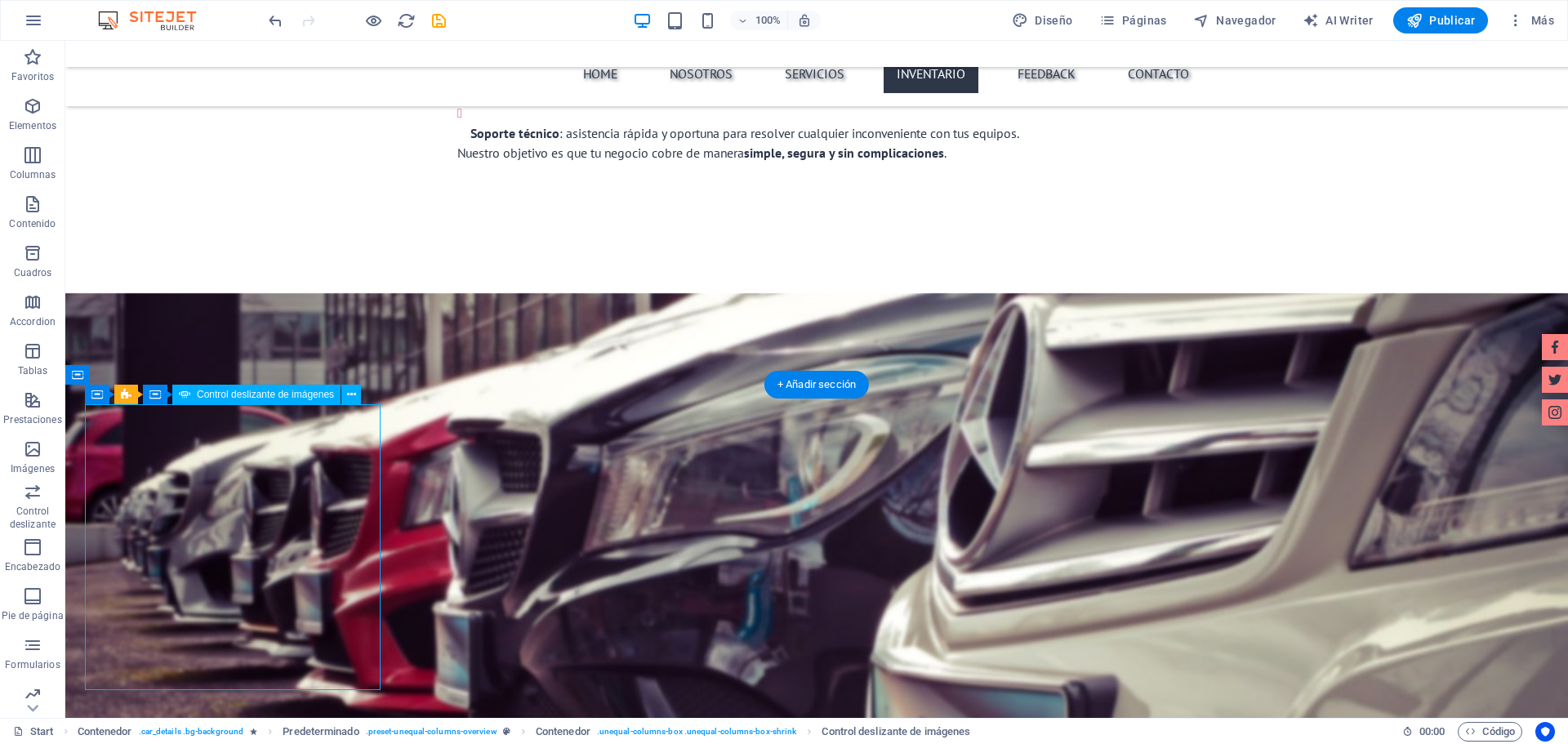
select select "progressive"
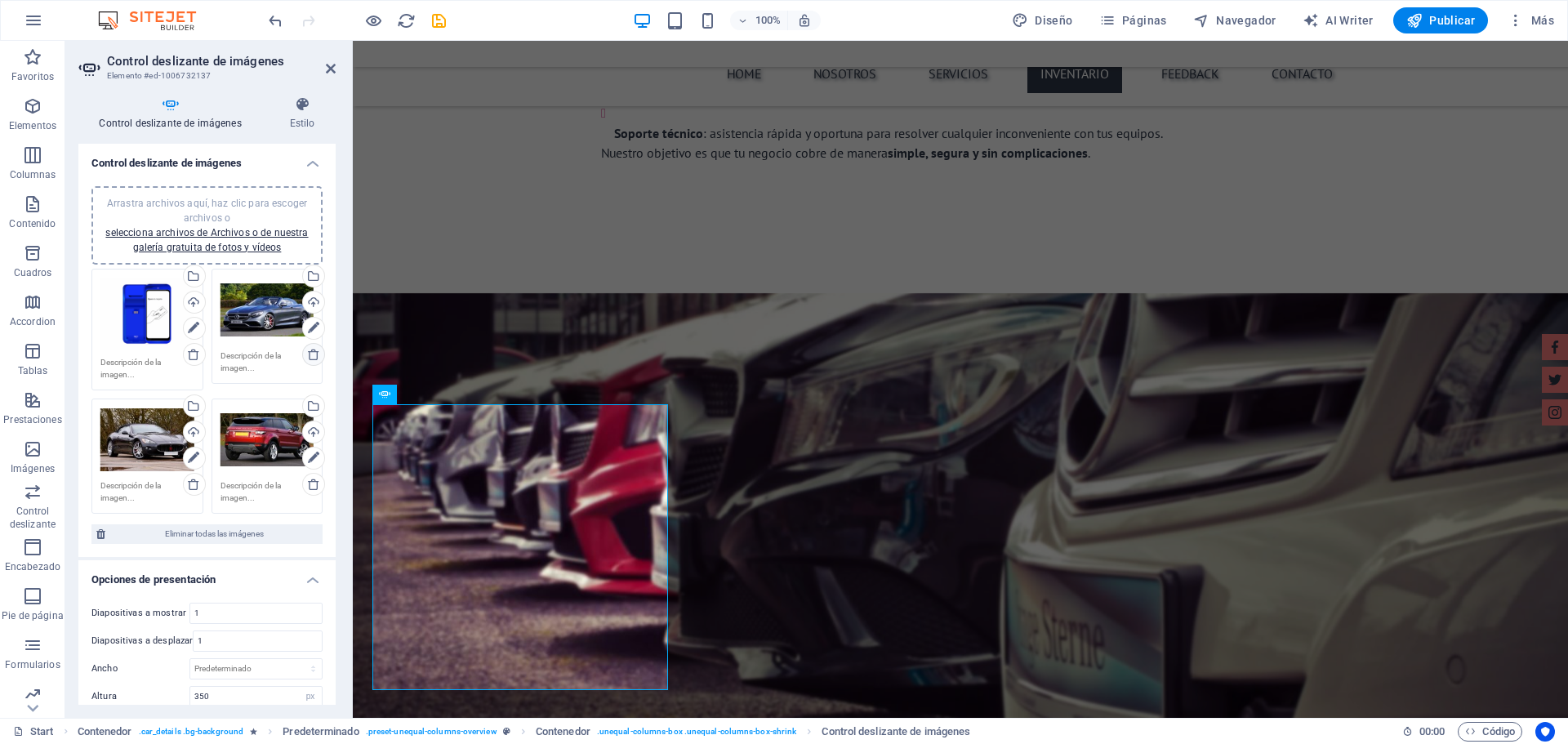
click at [310, 354] on icon at bounding box center [313, 354] width 13 height 13
click at [312, 298] on div "Cargar" at bounding box center [311, 303] width 24 height 24
click at [309, 277] on div "Selecciona archivos del administrador de archivos, de la galería de fotos o car…" at bounding box center [311, 277] width 24 height 24
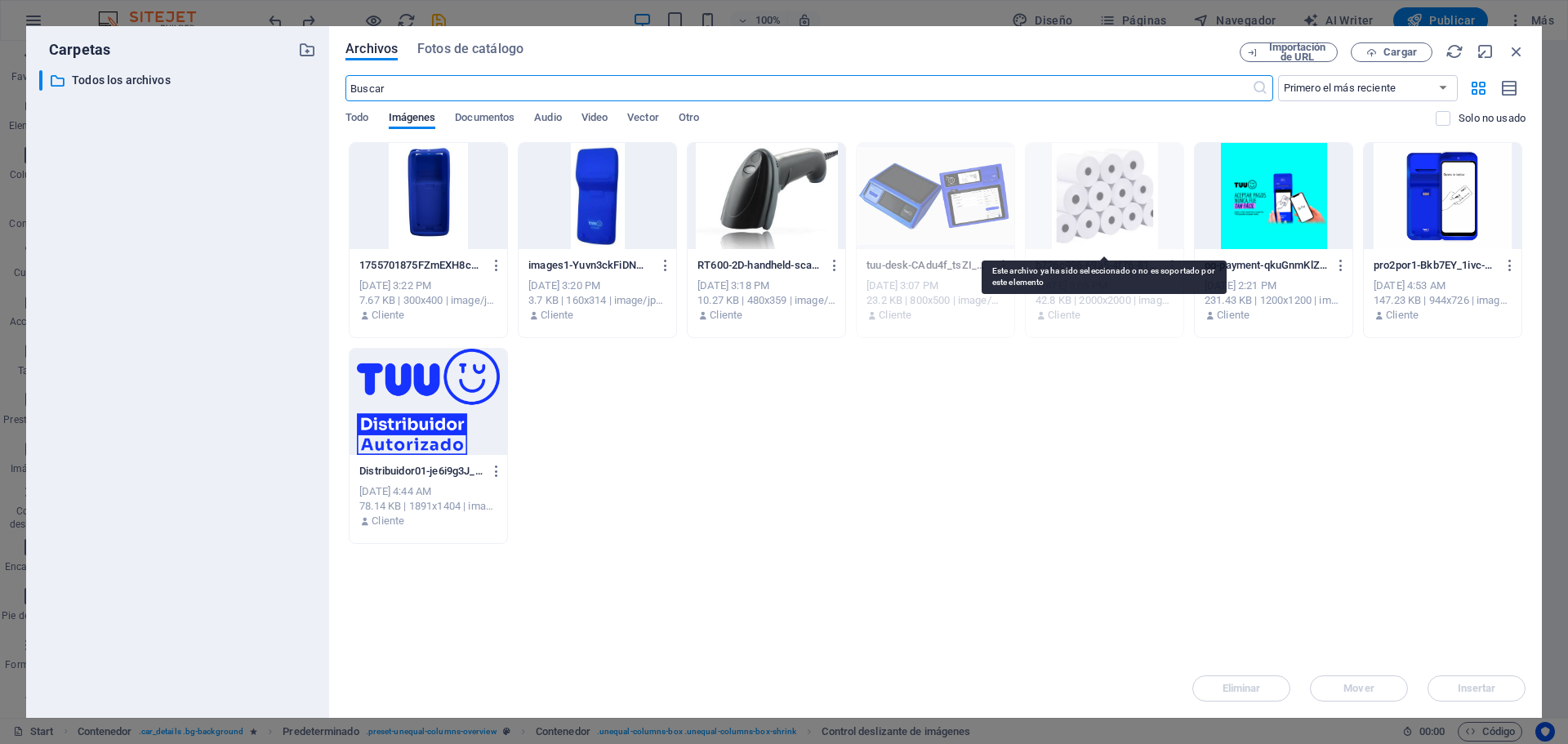
click at [1127, 224] on div at bounding box center [1104, 196] width 157 height 106
click at [1100, 191] on div at bounding box center [1104, 196] width 157 height 106
click at [1117, 182] on div at bounding box center [1104, 196] width 157 height 106
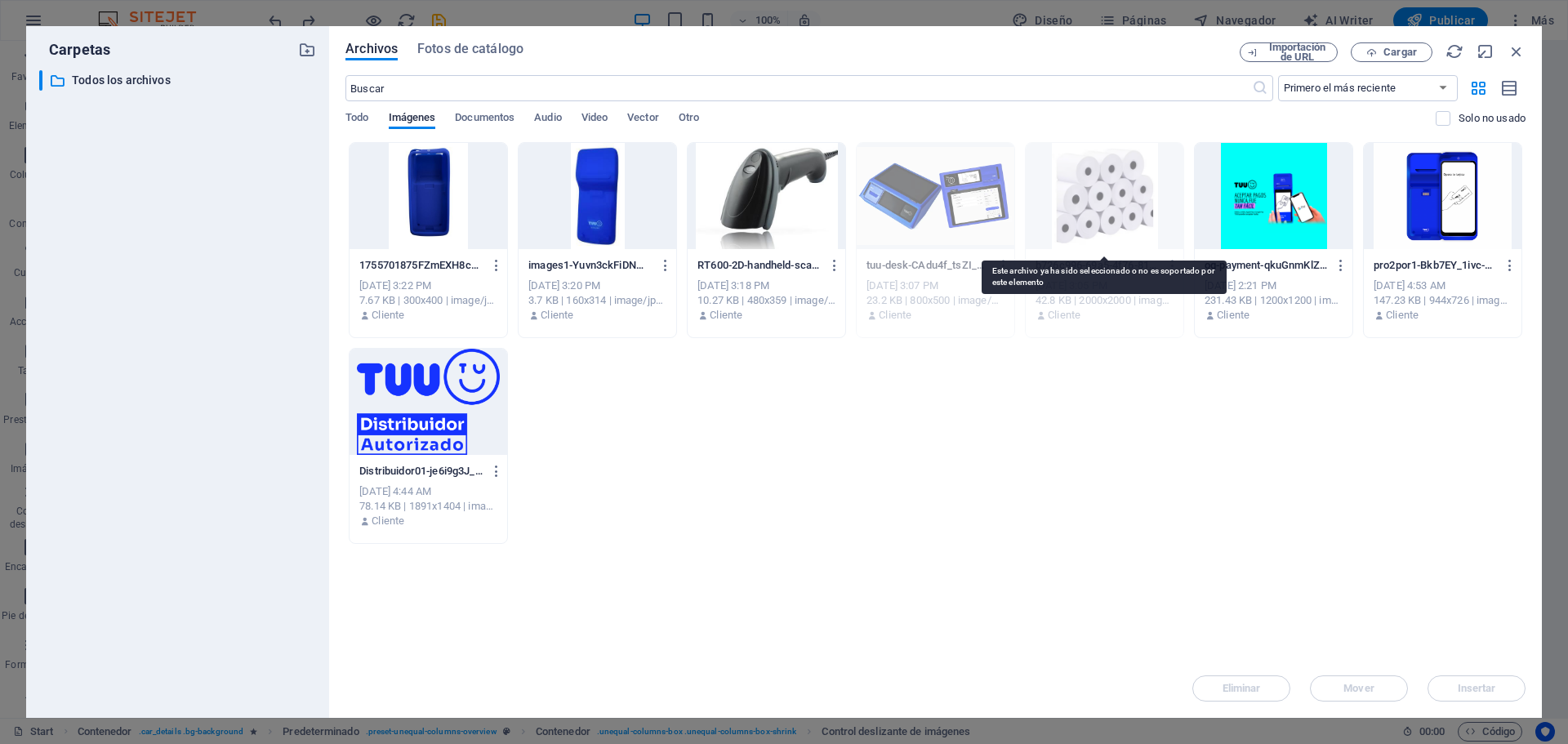
click at [1117, 182] on div at bounding box center [1104, 196] width 157 height 106
click at [1087, 382] on div "1755701875FZmEXH8chbNH8grrkms9-EmngXHHUyMmq-z8epOsF0g.jpg 1755701875FZmEXH8chbN…" at bounding box center [935, 342] width 1180 height 402
click at [1396, 47] on span "Cargar" at bounding box center [1399, 52] width 33 height 10
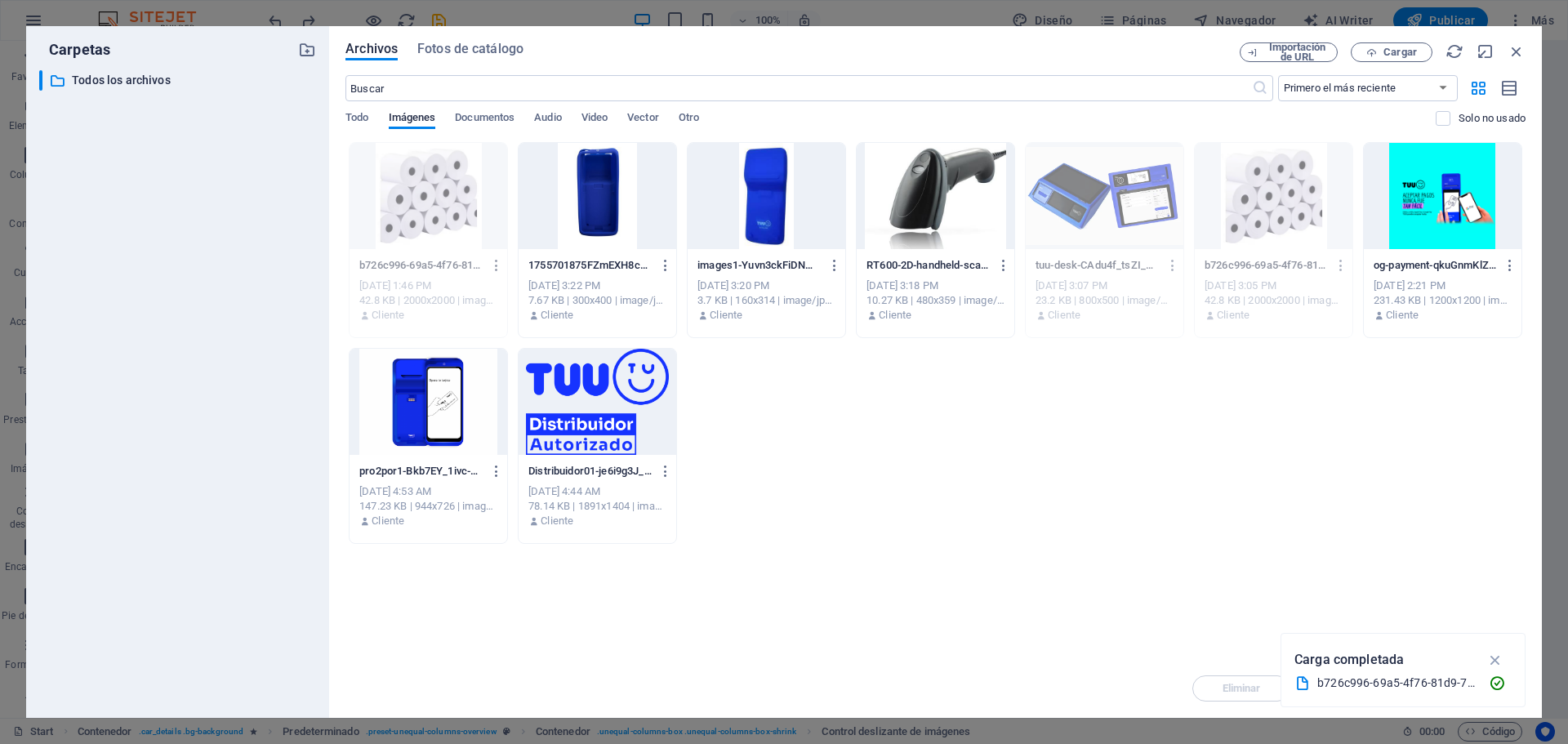
click at [494, 264] on icon "button" at bounding box center [496, 266] width 15 height 14
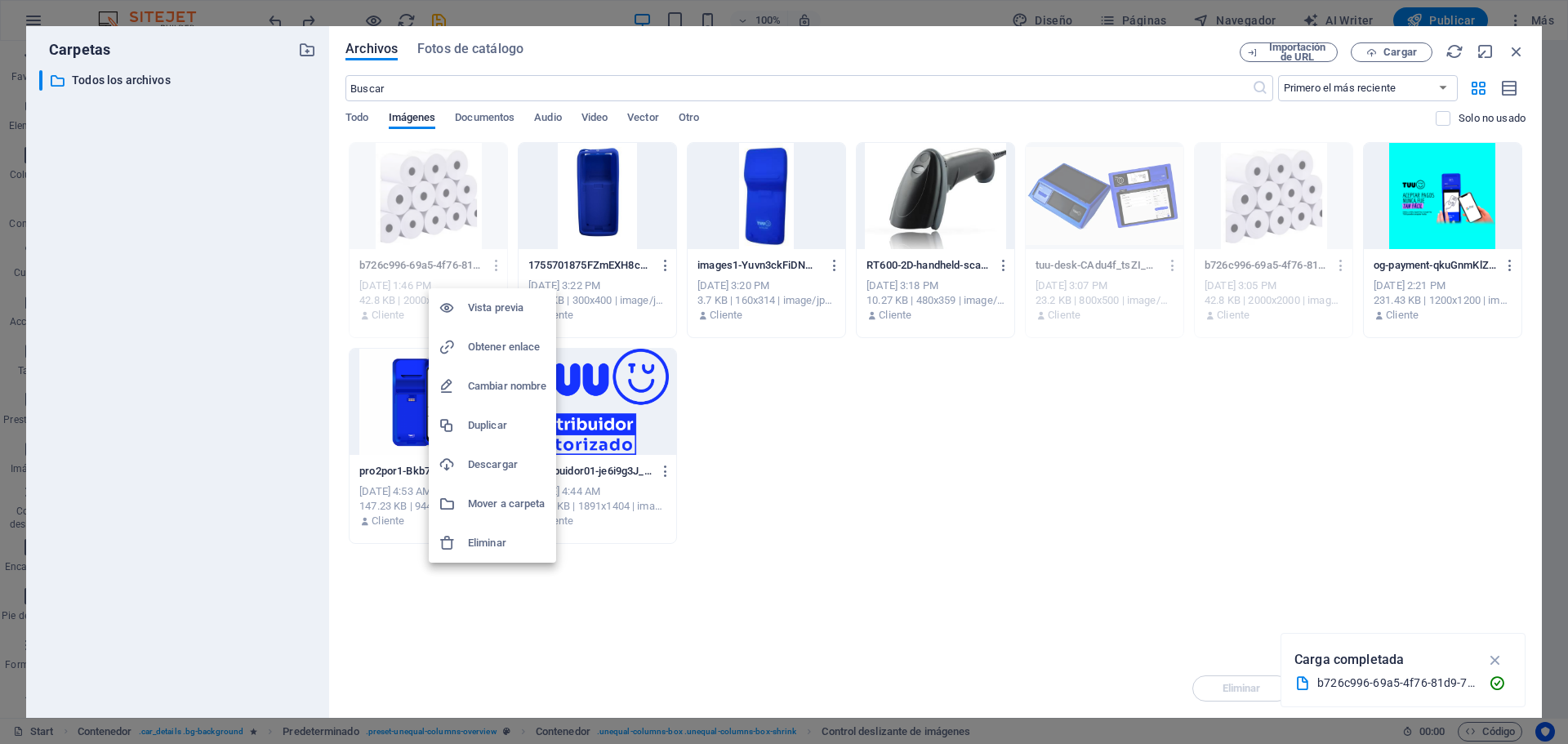
click at [494, 301] on h6 "Vista previa" at bounding box center [507, 308] width 79 height 20
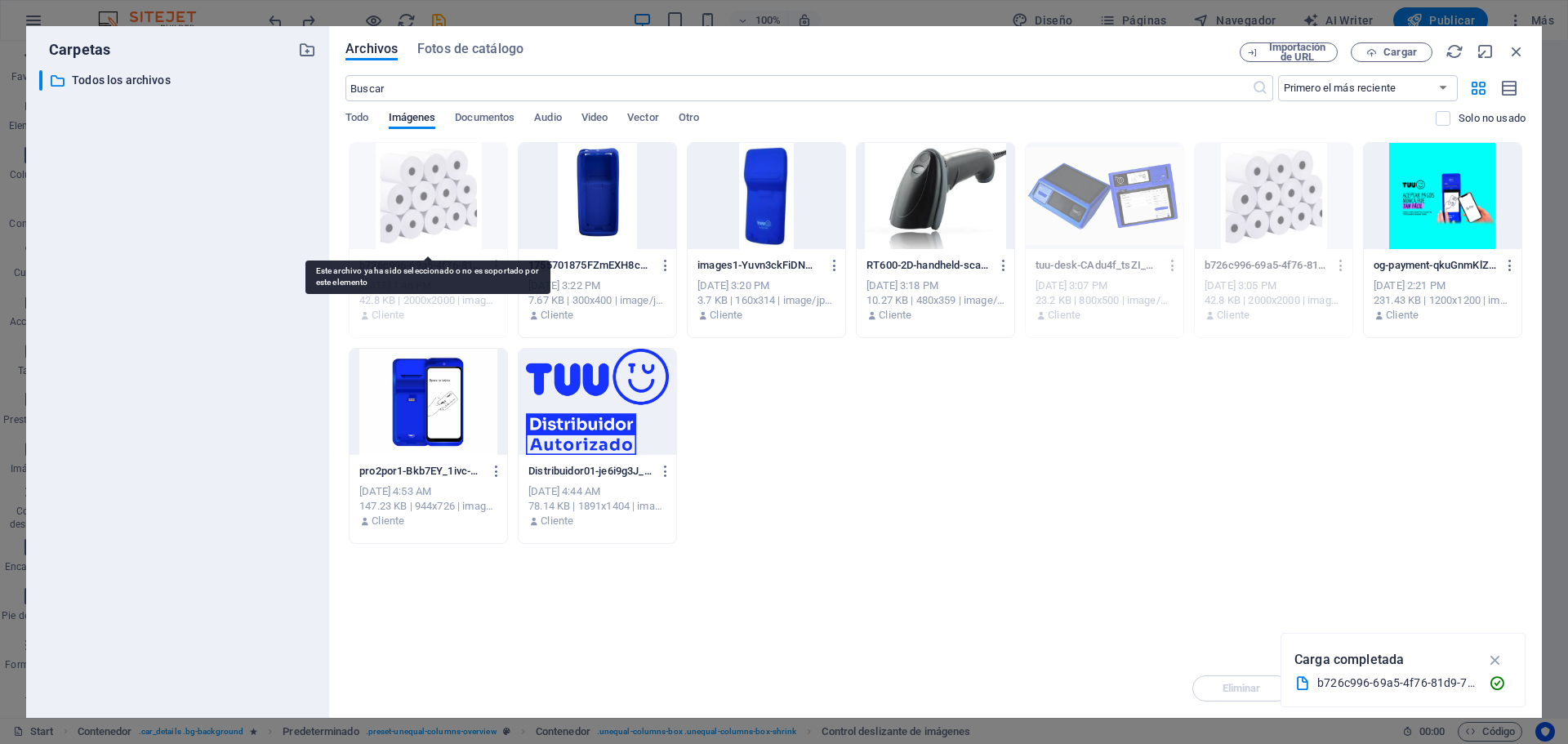
click at [448, 220] on div at bounding box center [428, 196] width 157 height 106
click at [1497, 663] on icon "button" at bounding box center [1496, 660] width 19 height 18
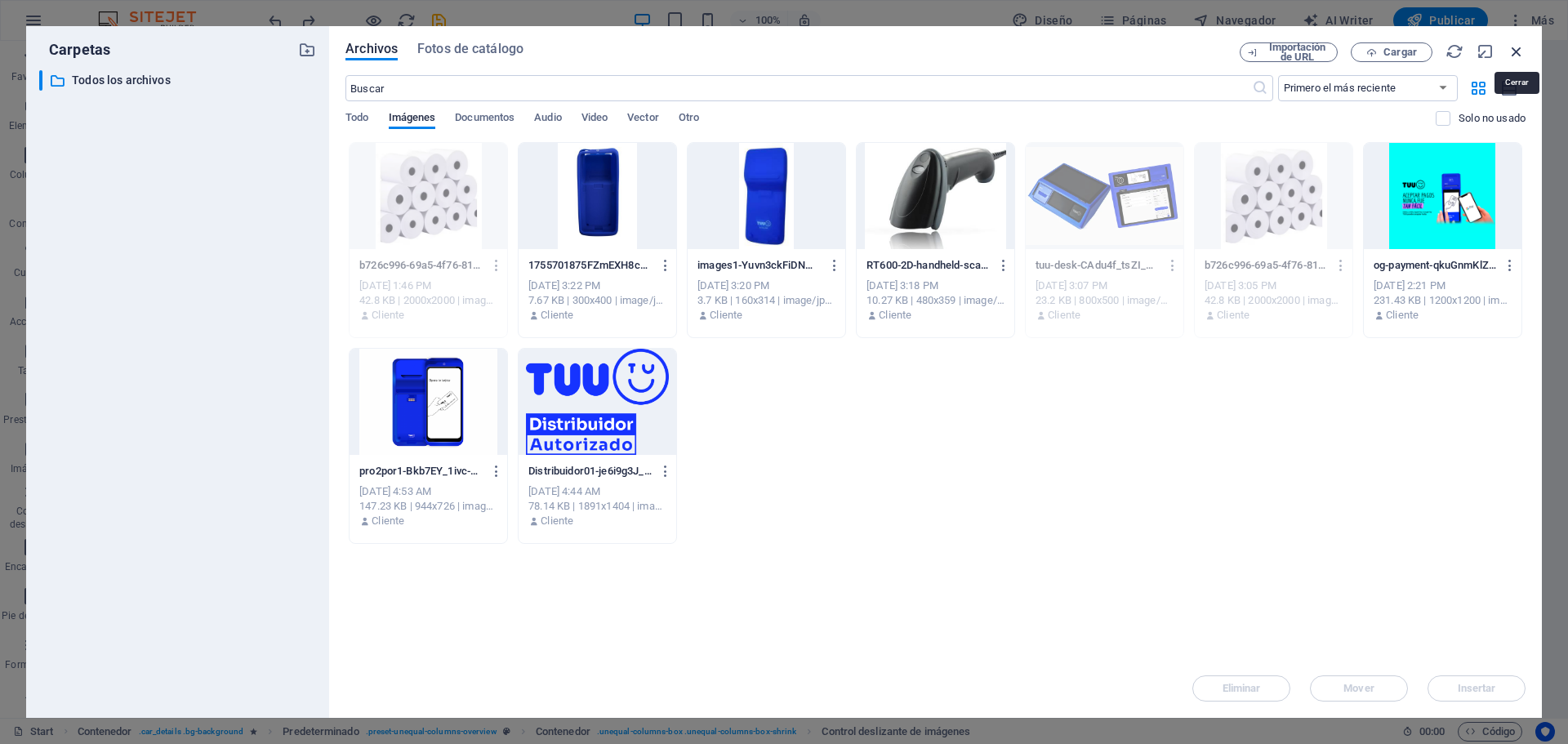
click at [1517, 46] on icon "button" at bounding box center [1516, 52] width 18 height 18
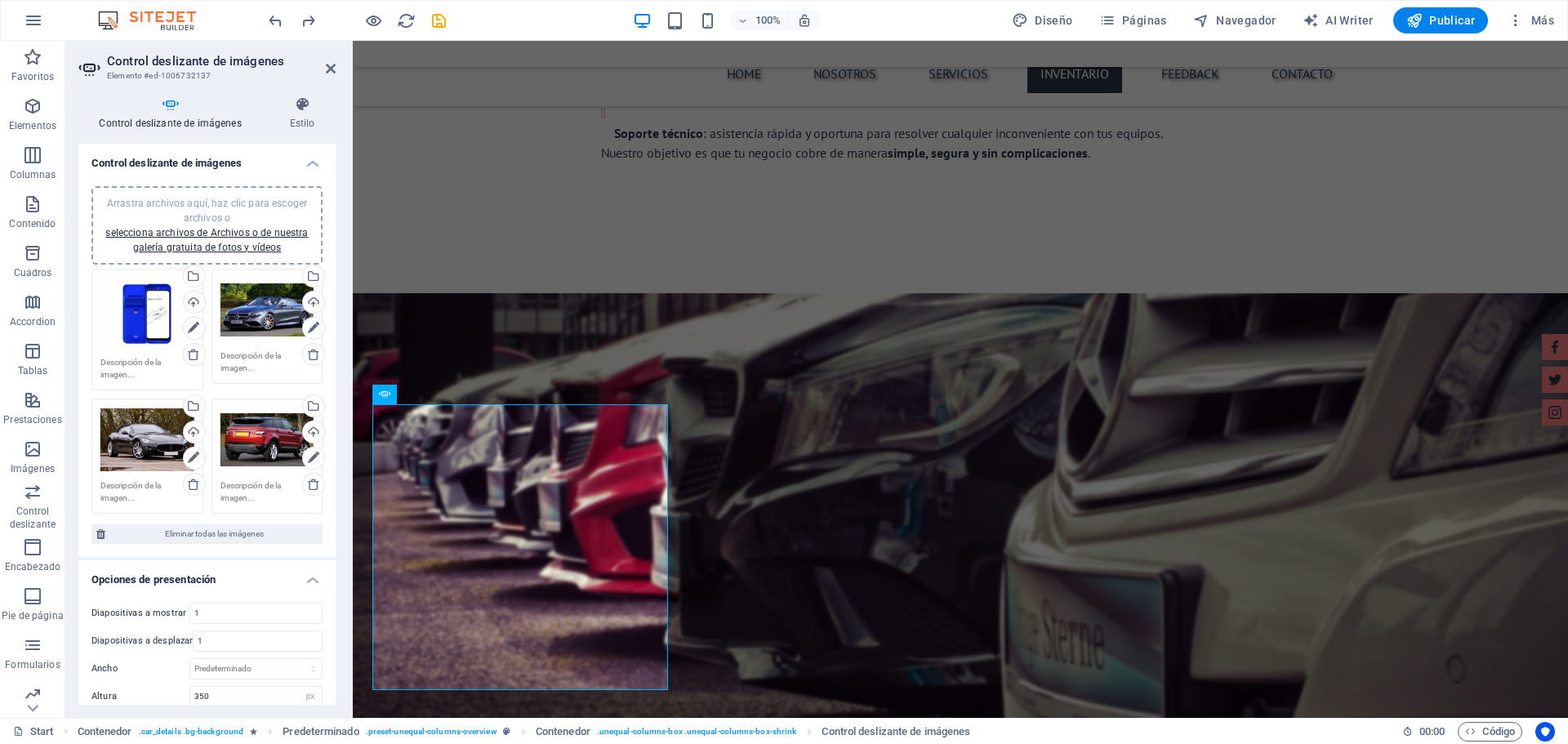
click at [260, 326] on div "Arrastra archivos aquí, haz clic para escoger archivos o selecciona archivos de…" at bounding box center [267, 310] width 94 height 65
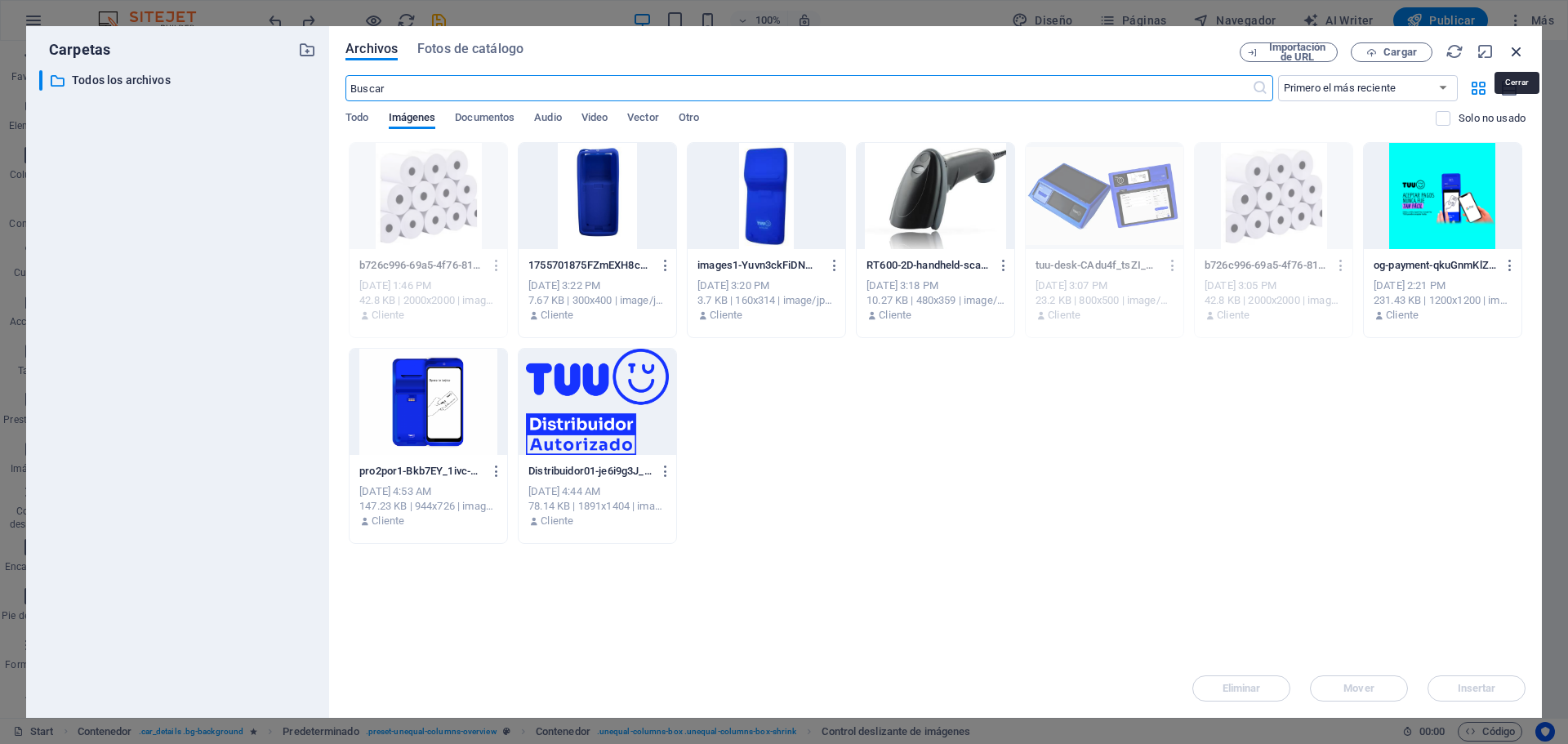
click at [1518, 51] on icon "button" at bounding box center [1516, 52] width 18 height 18
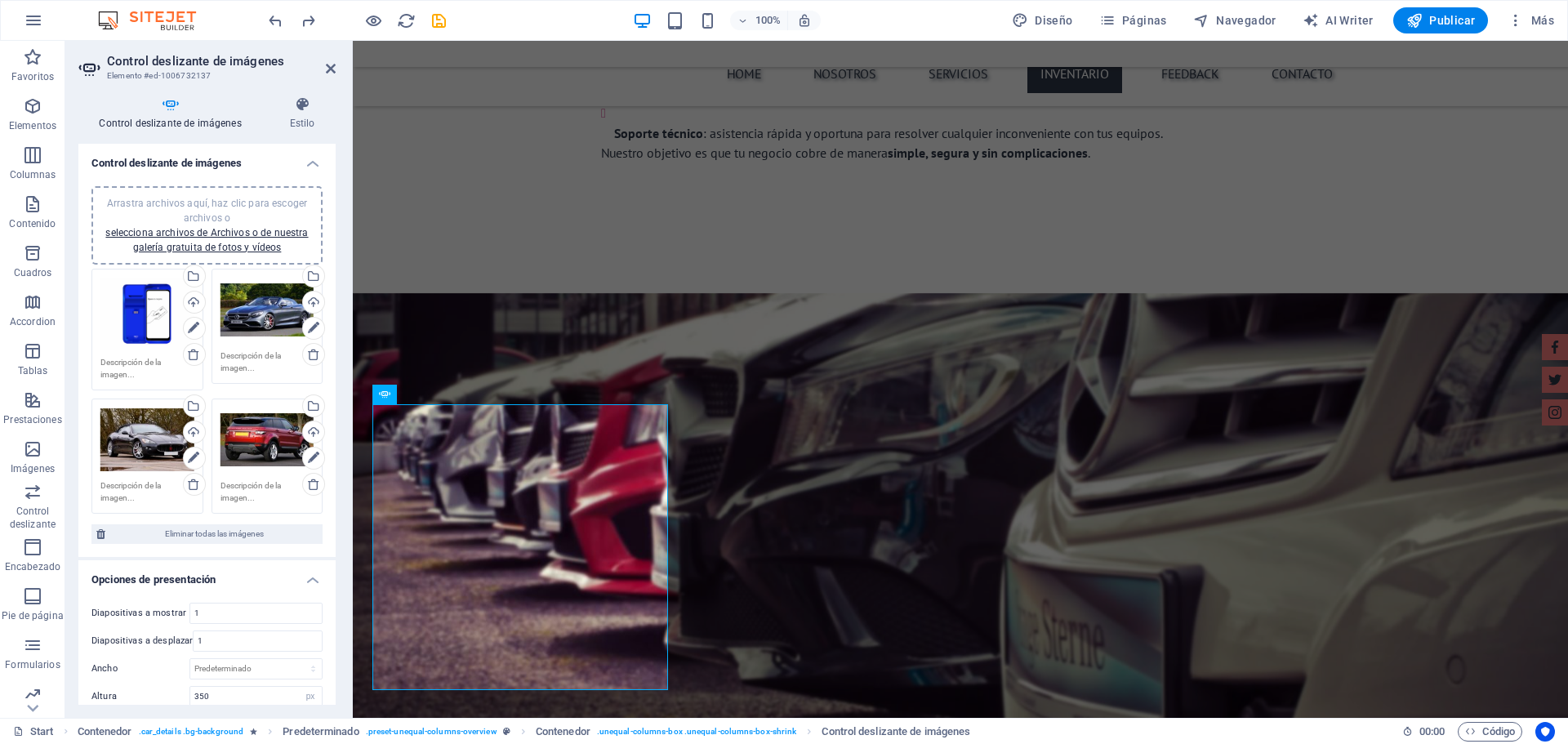
click at [142, 439] on div "Arrastra archivos aquí, haz clic para escoger archivos o selecciona archivos de…" at bounding box center [147, 440] width 94 height 65
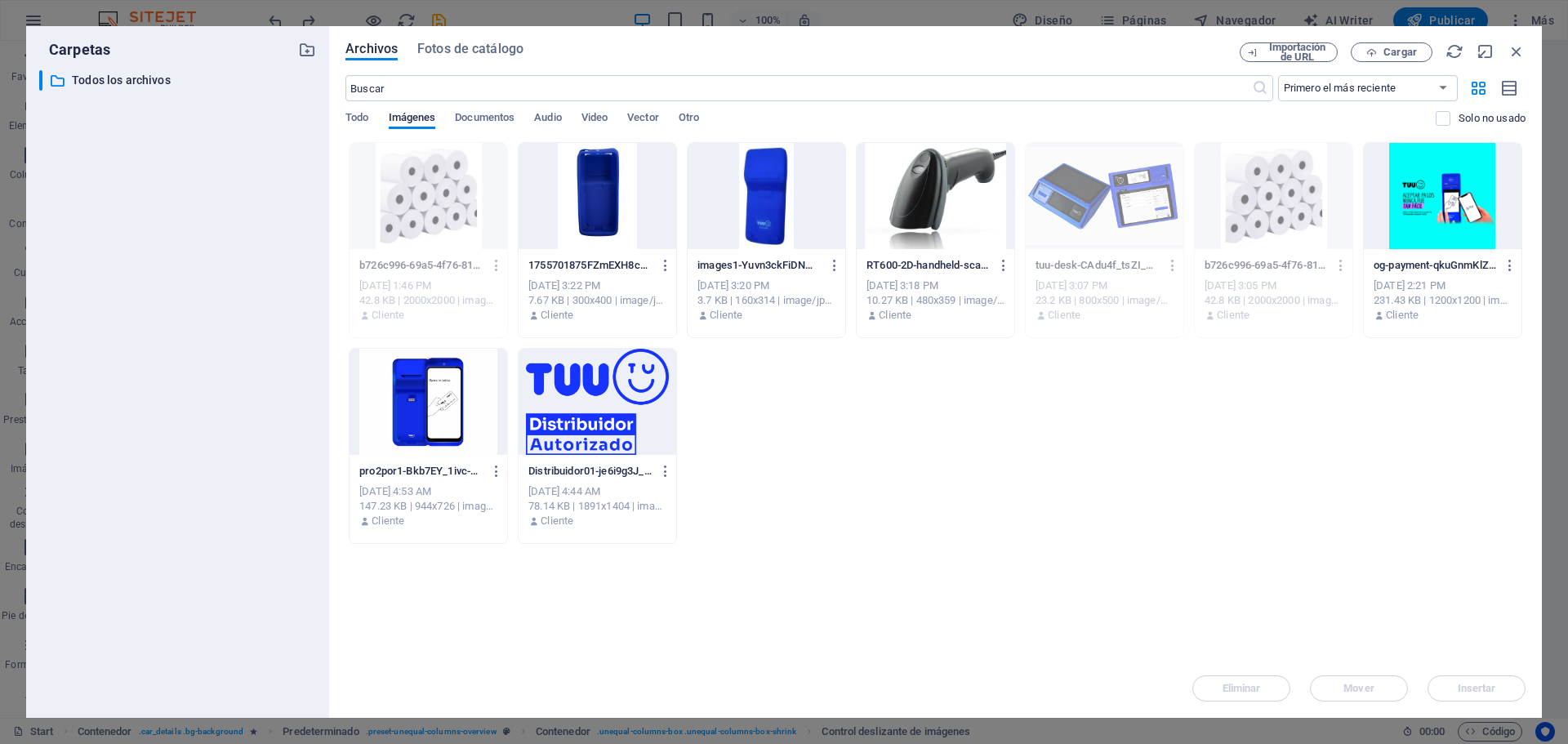
click at [961, 174] on div at bounding box center [935, 196] width 157 height 106
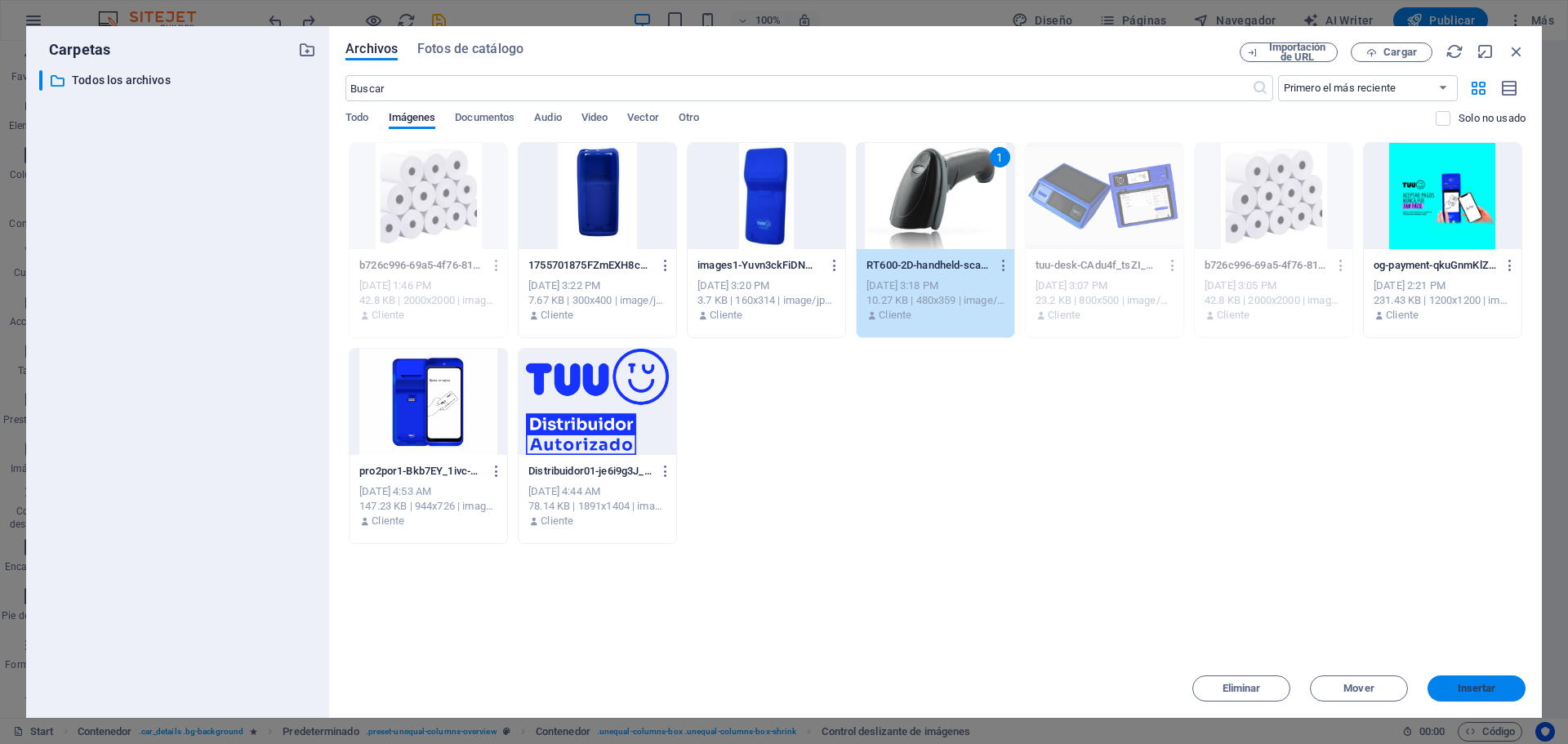
click at [1474, 686] on span "Insertar" at bounding box center [1477, 689] width 38 height 10
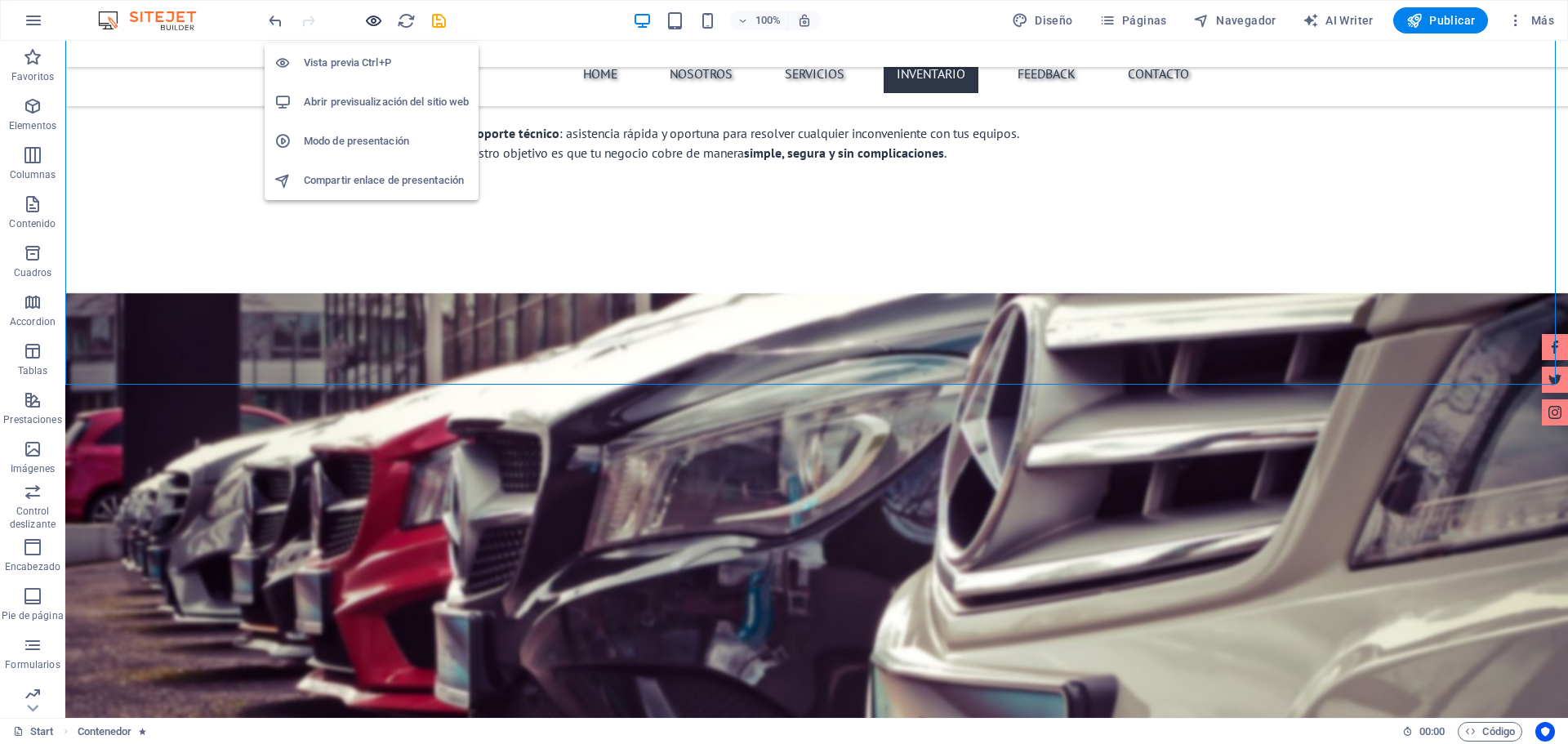
click at [374, 21] on icon "button" at bounding box center [373, 21] width 19 height 19
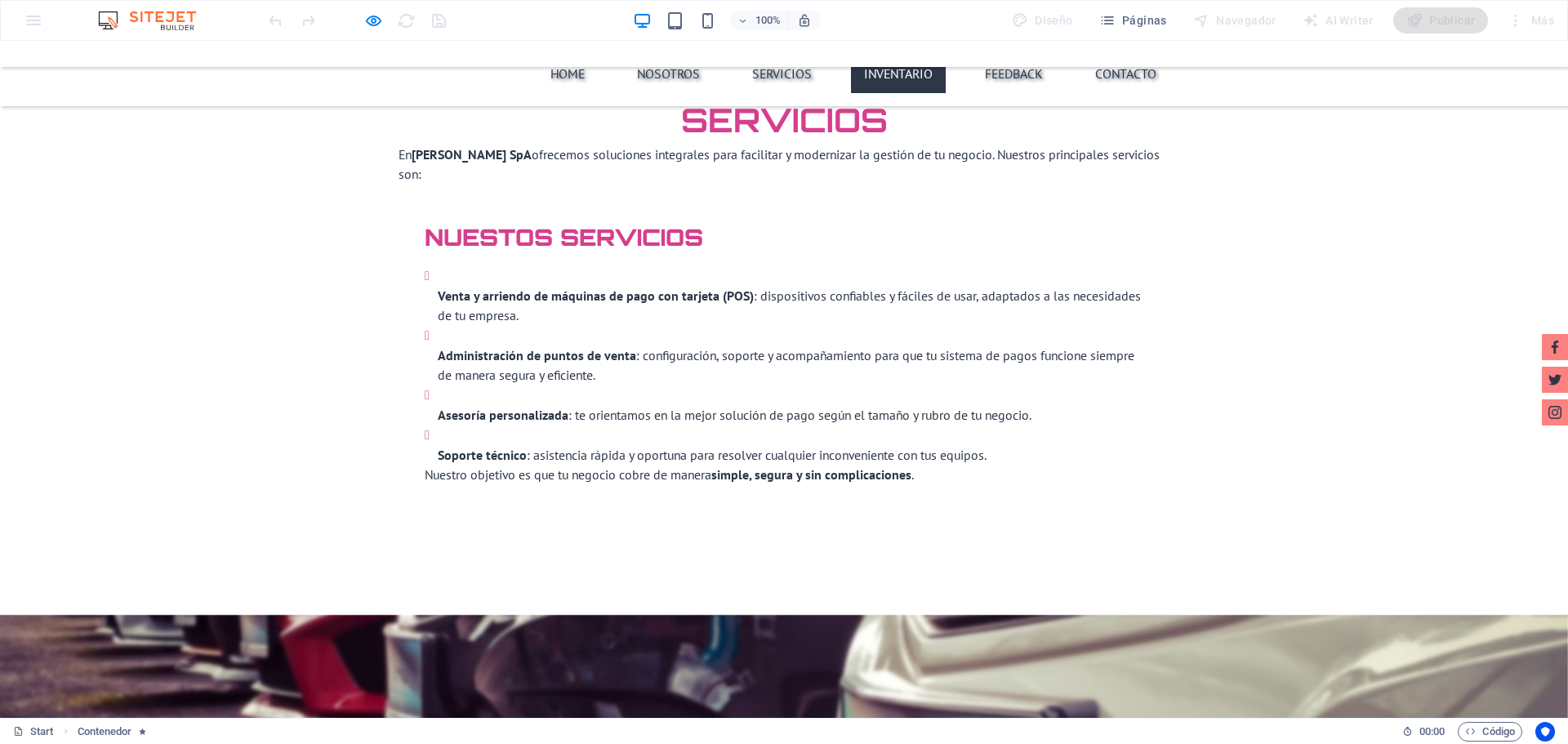
scroll to position [2940, 0]
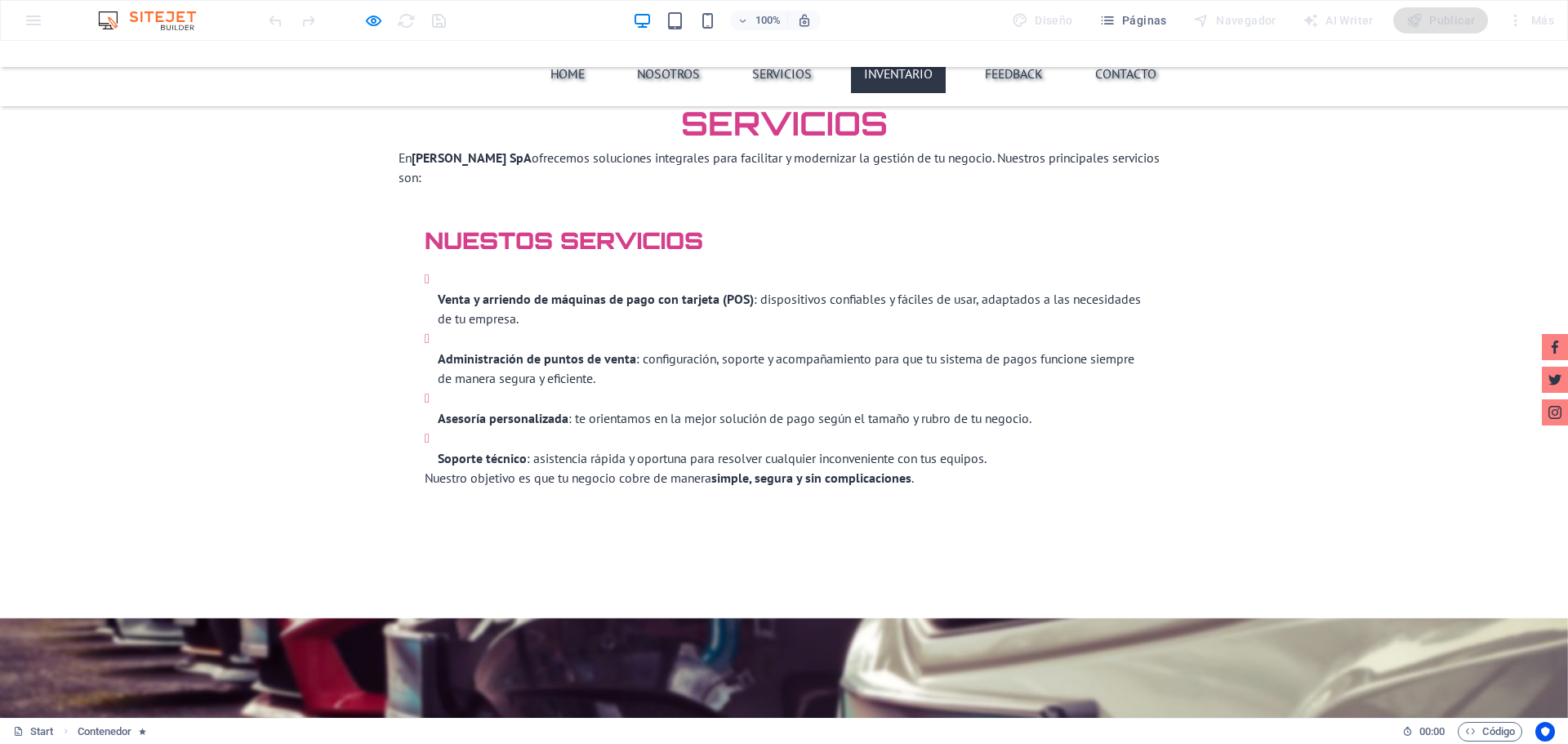
scroll to position [2817, 0]
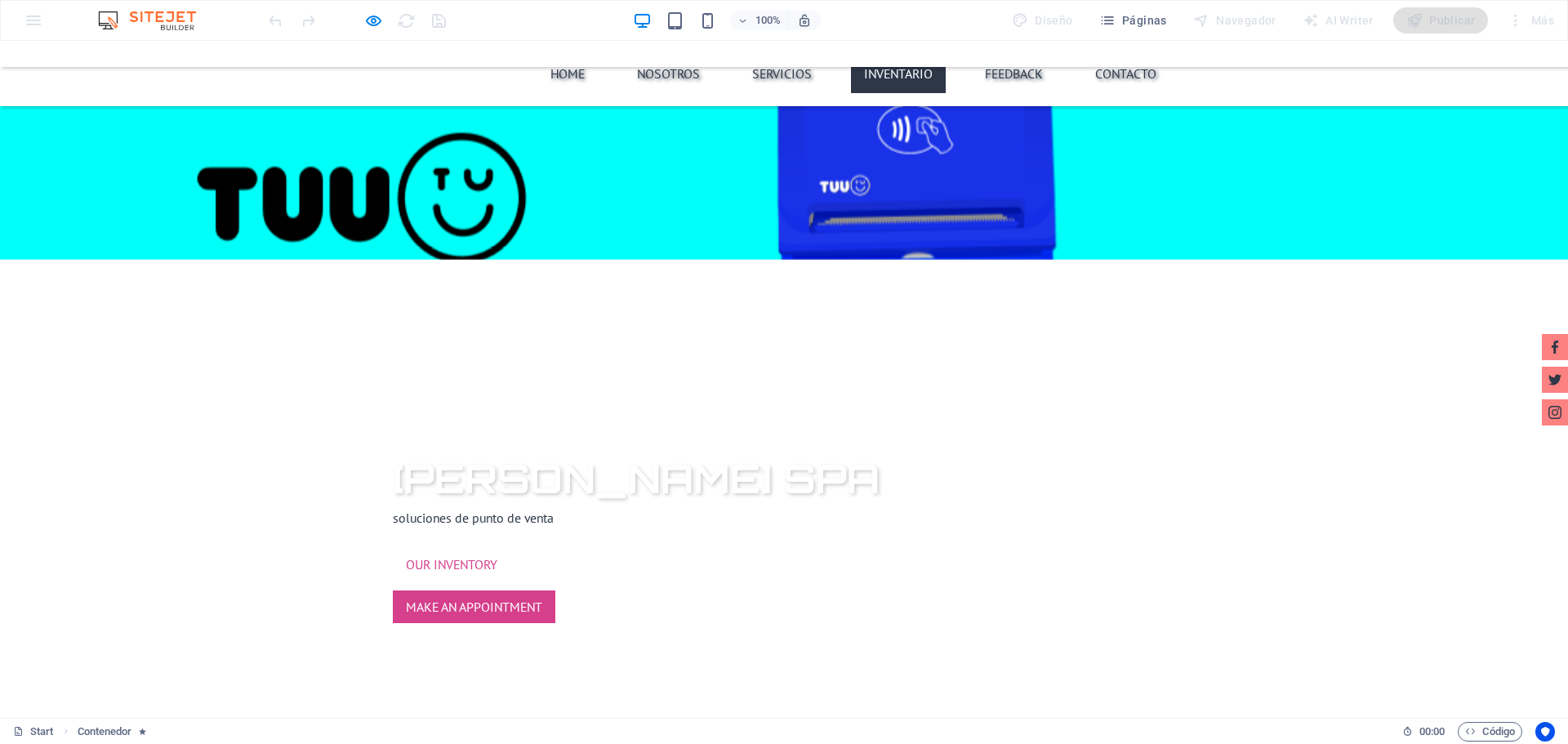
click at [400, 167] on button "button" at bounding box center [400, 167] width 0 height 0
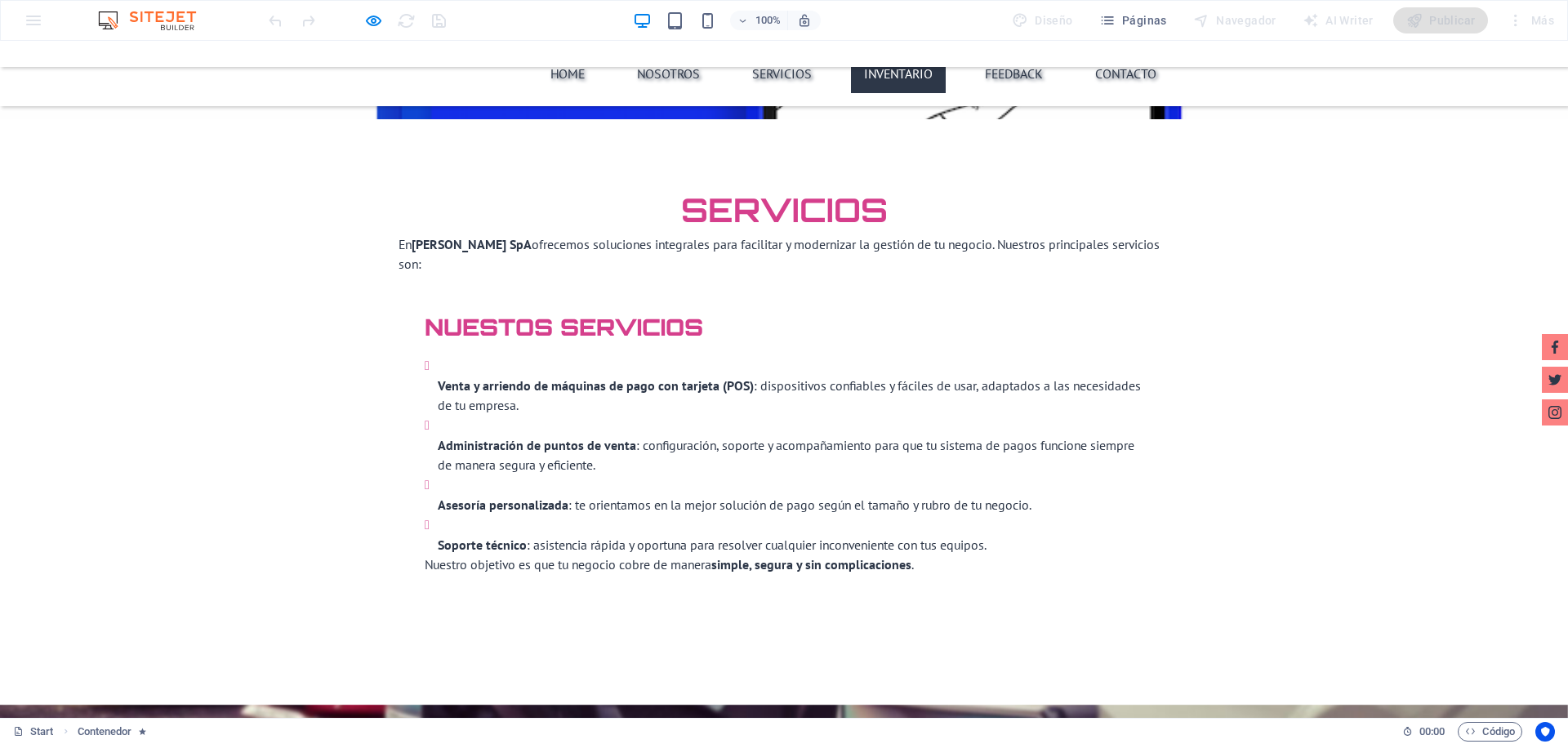
scroll to position [2693, 0]
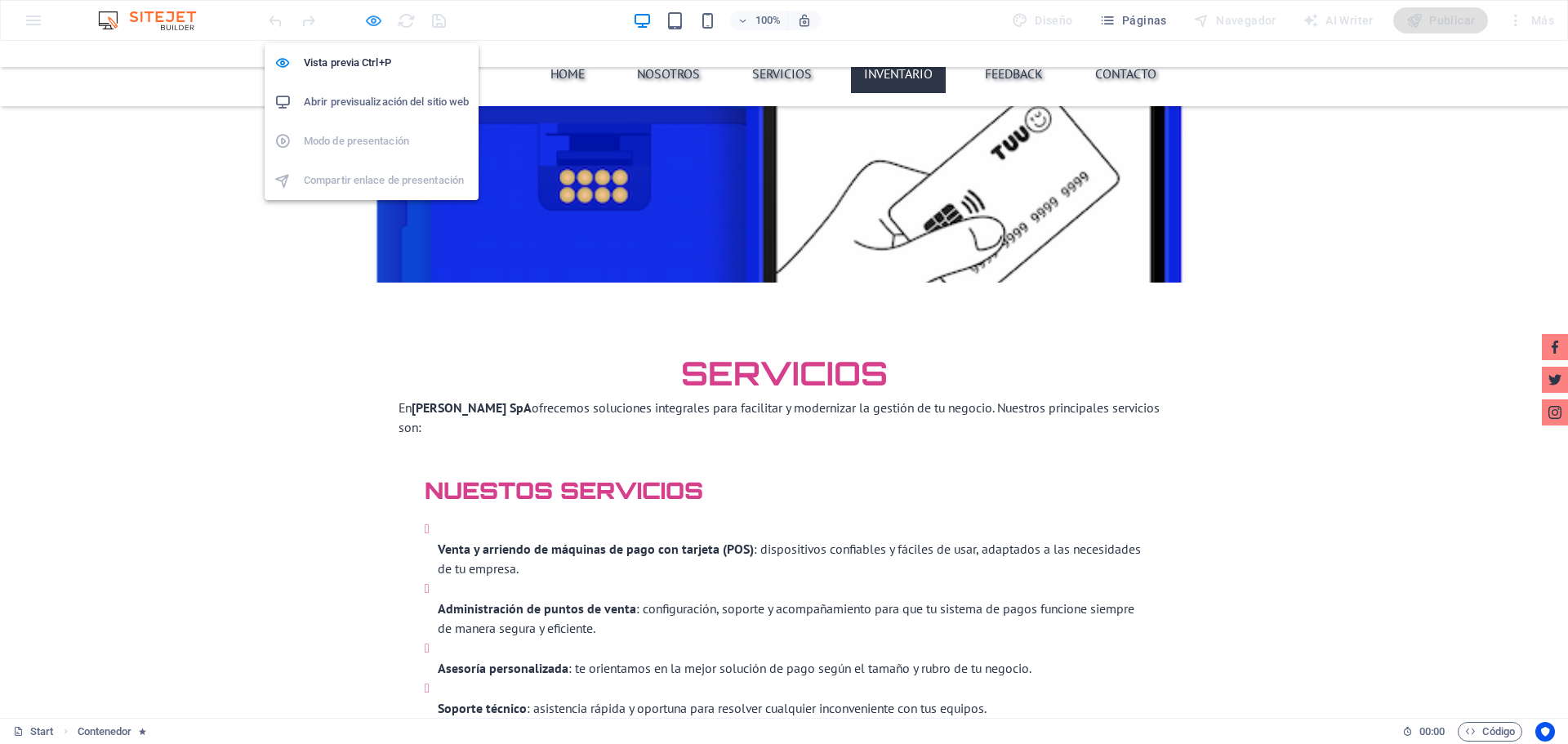
click at [367, 19] on icon "button" at bounding box center [373, 21] width 19 height 19
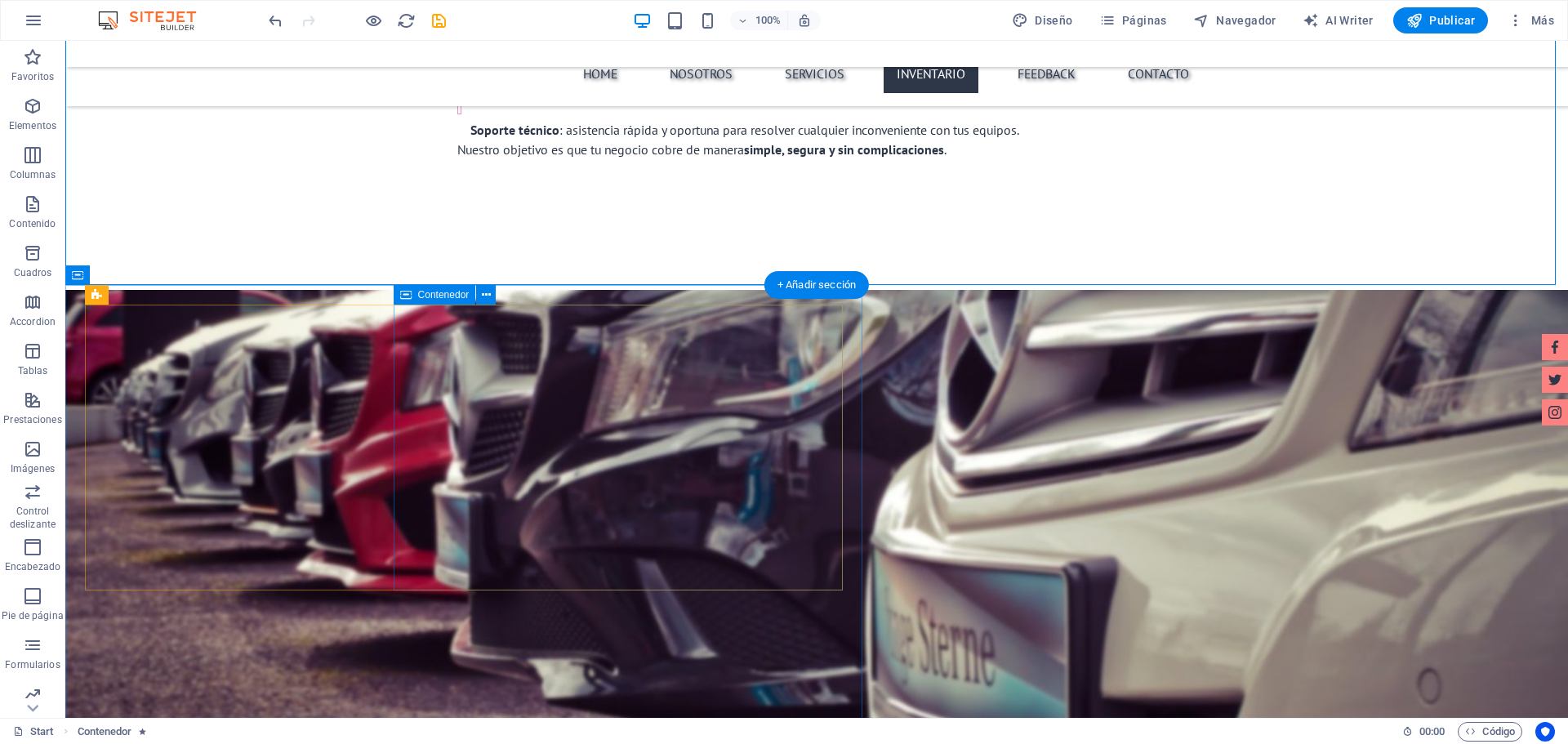
scroll to position [3264, 0]
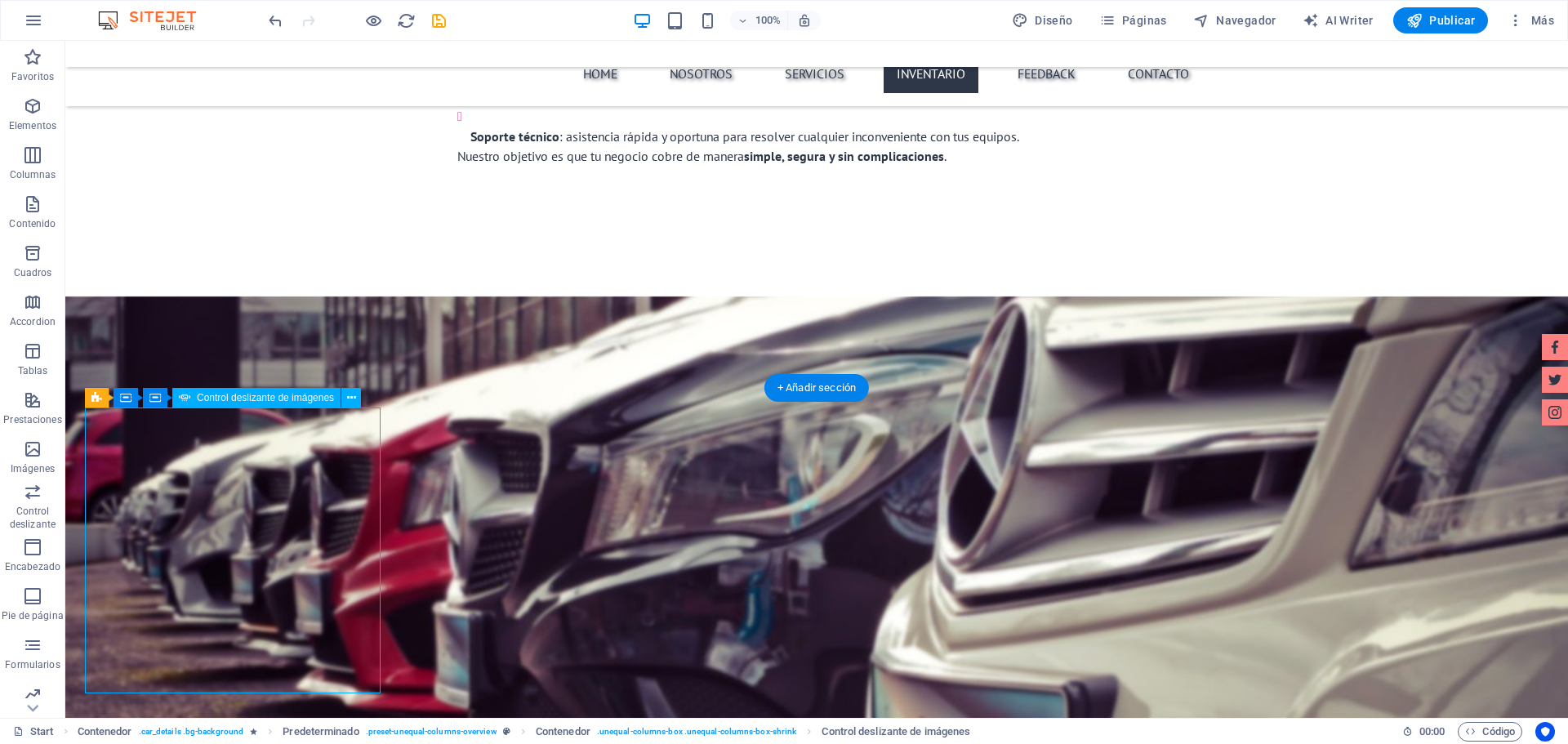
select select "px"
select select "ms"
select select "progressive"
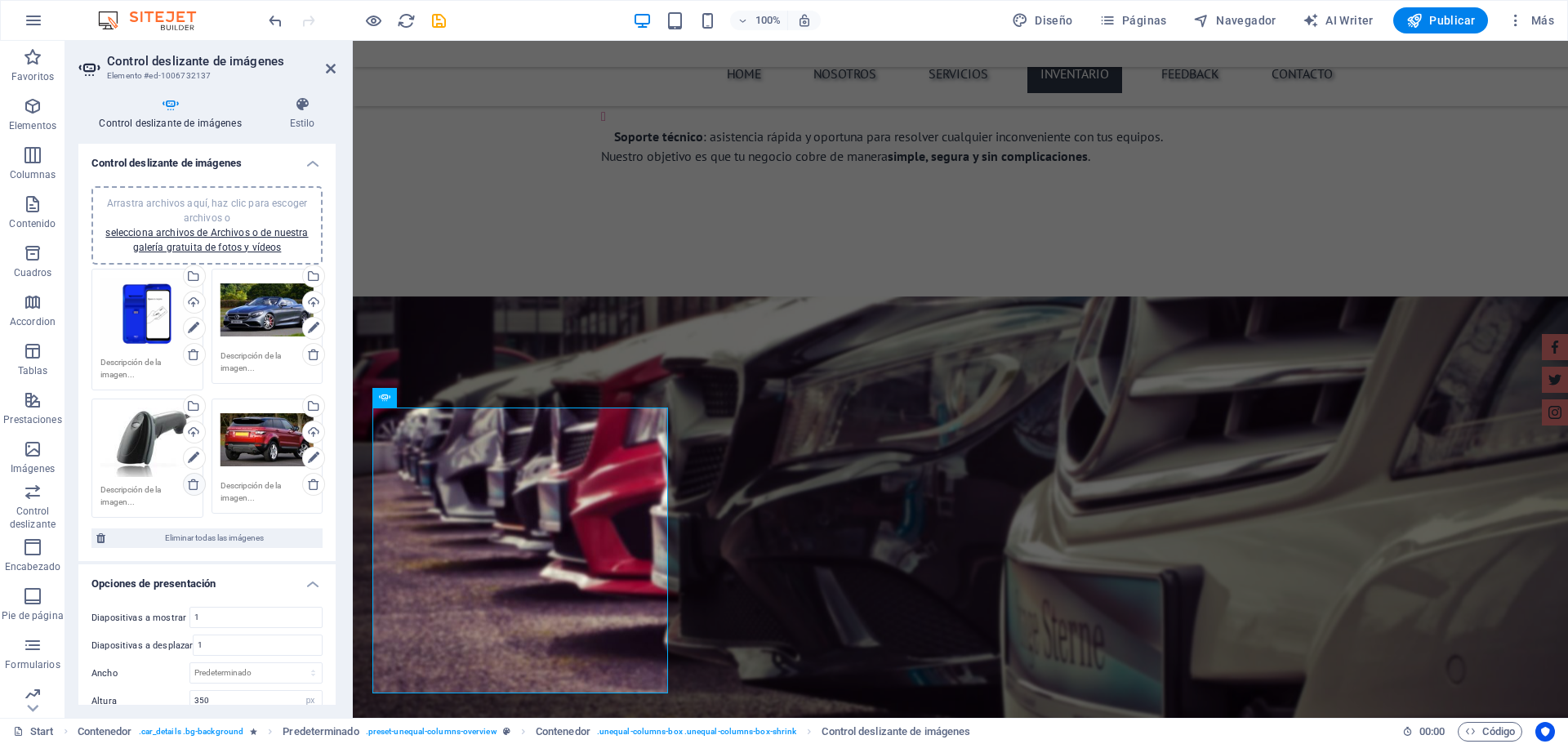
click at [192, 486] on icon at bounding box center [193, 484] width 13 height 13
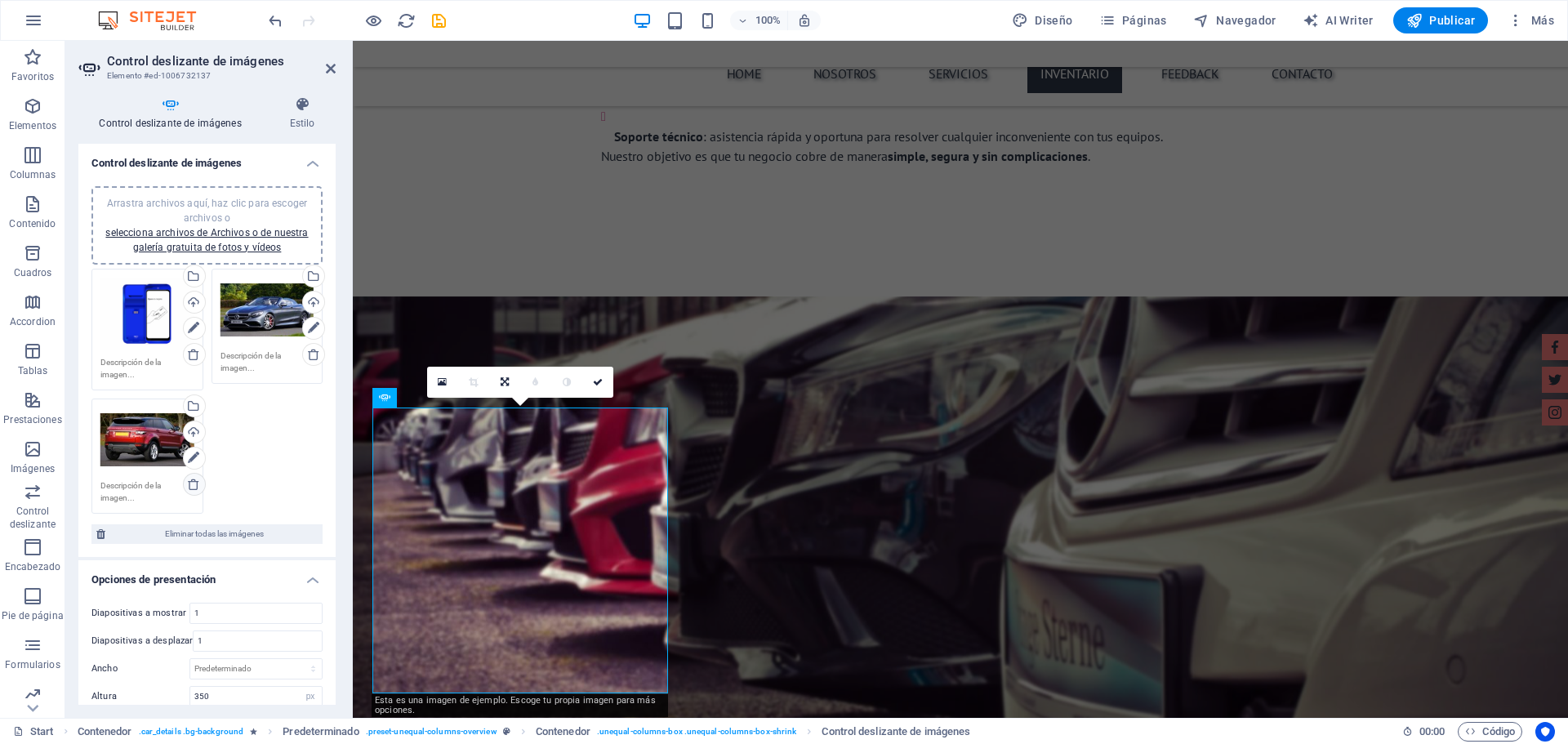
click at [192, 486] on icon at bounding box center [193, 484] width 13 height 13
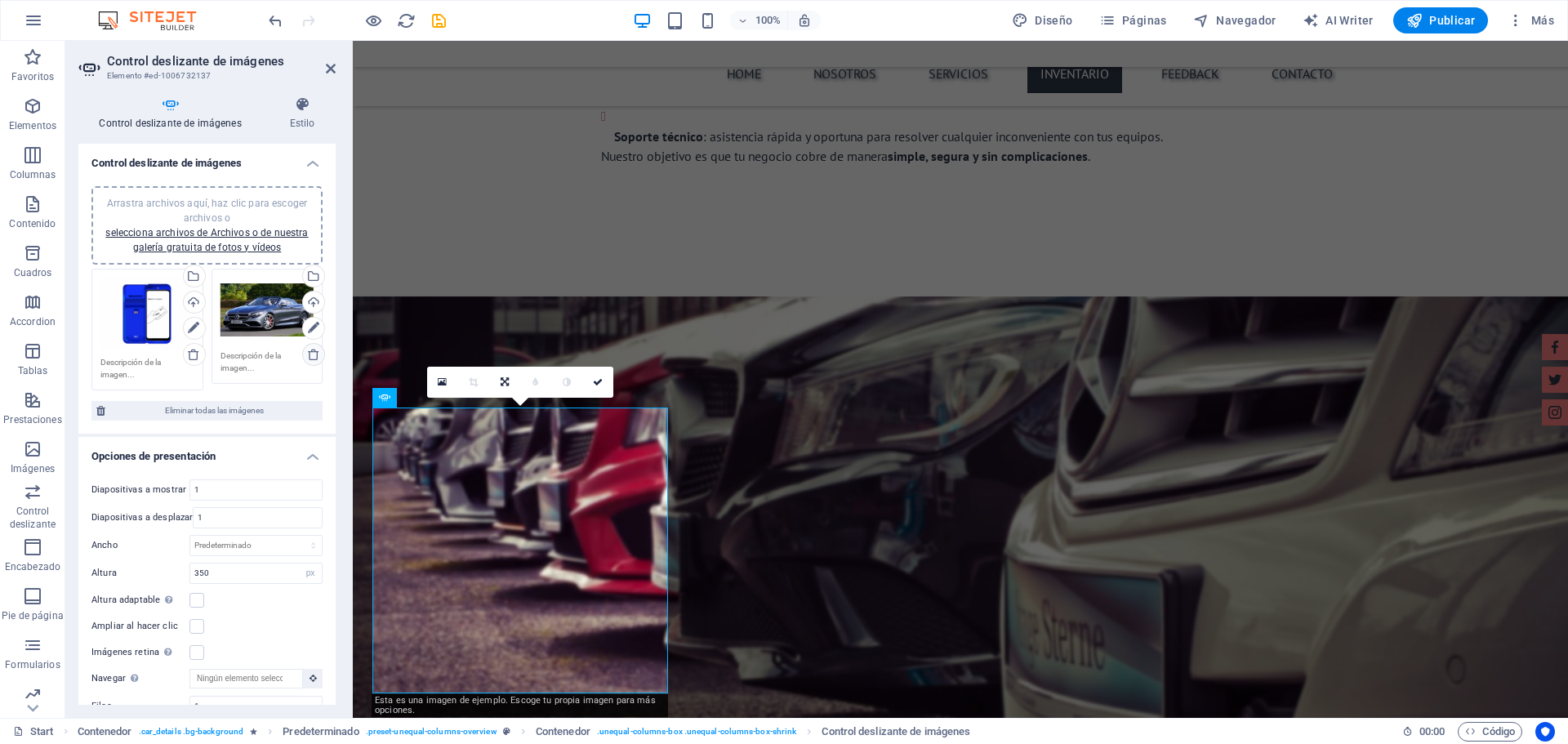
click at [314, 353] on icon at bounding box center [313, 354] width 13 height 13
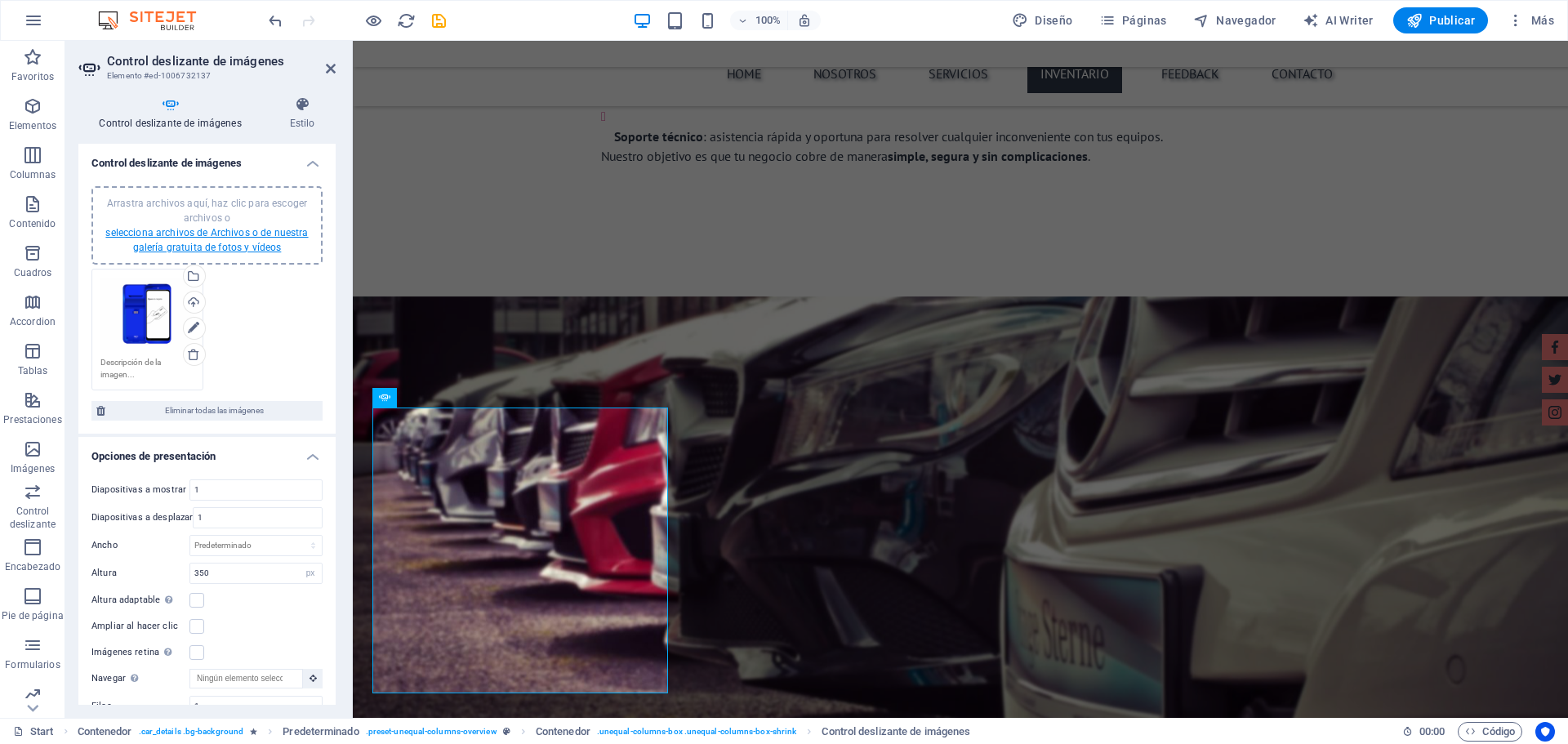
click at [216, 238] on link "selecciona archivos de Archivos o de nuestra galería gratuita de fotos y vídeos" at bounding box center [207, 240] width 203 height 26
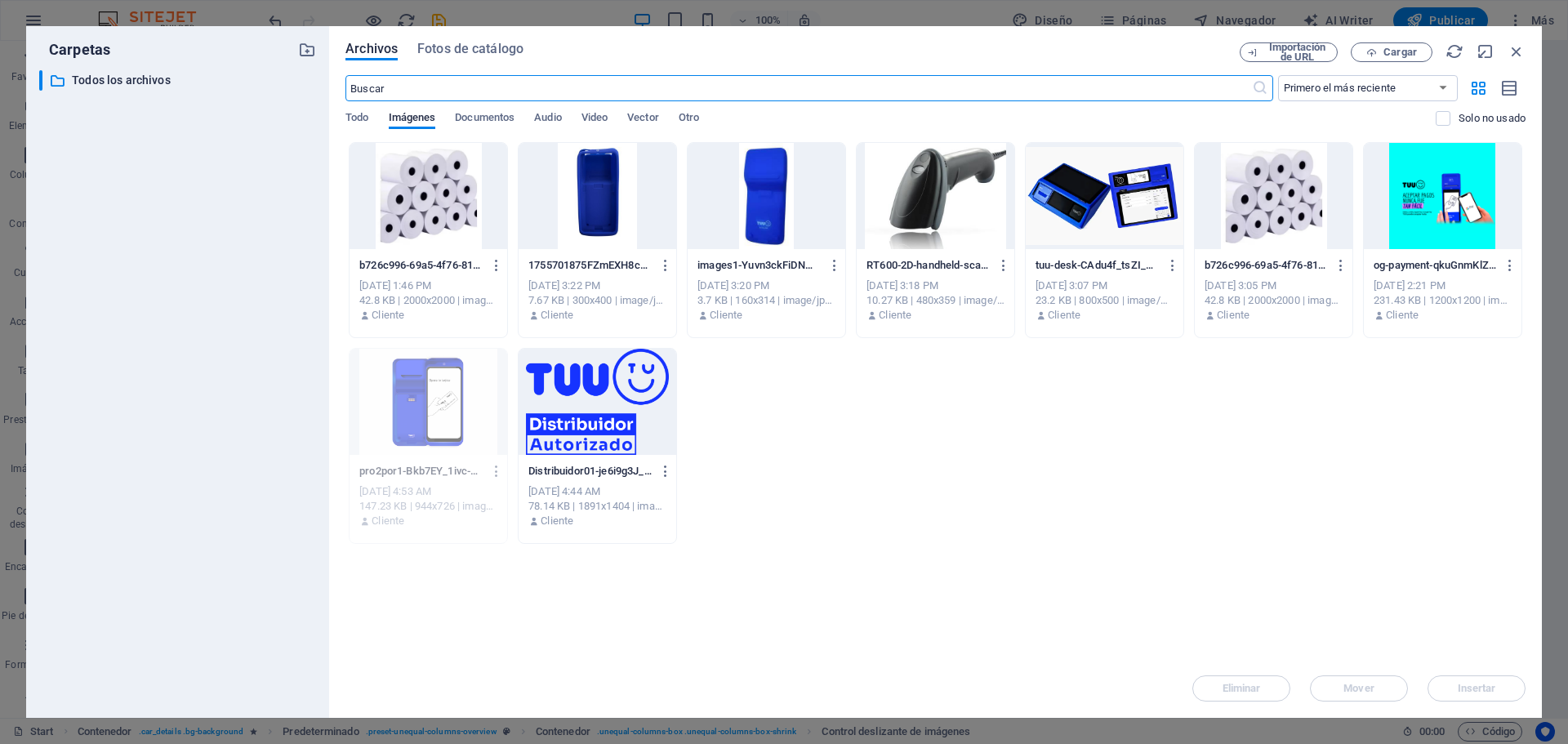
click at [451, 217] on div at bounding box center [428, 196] width 157 height 106
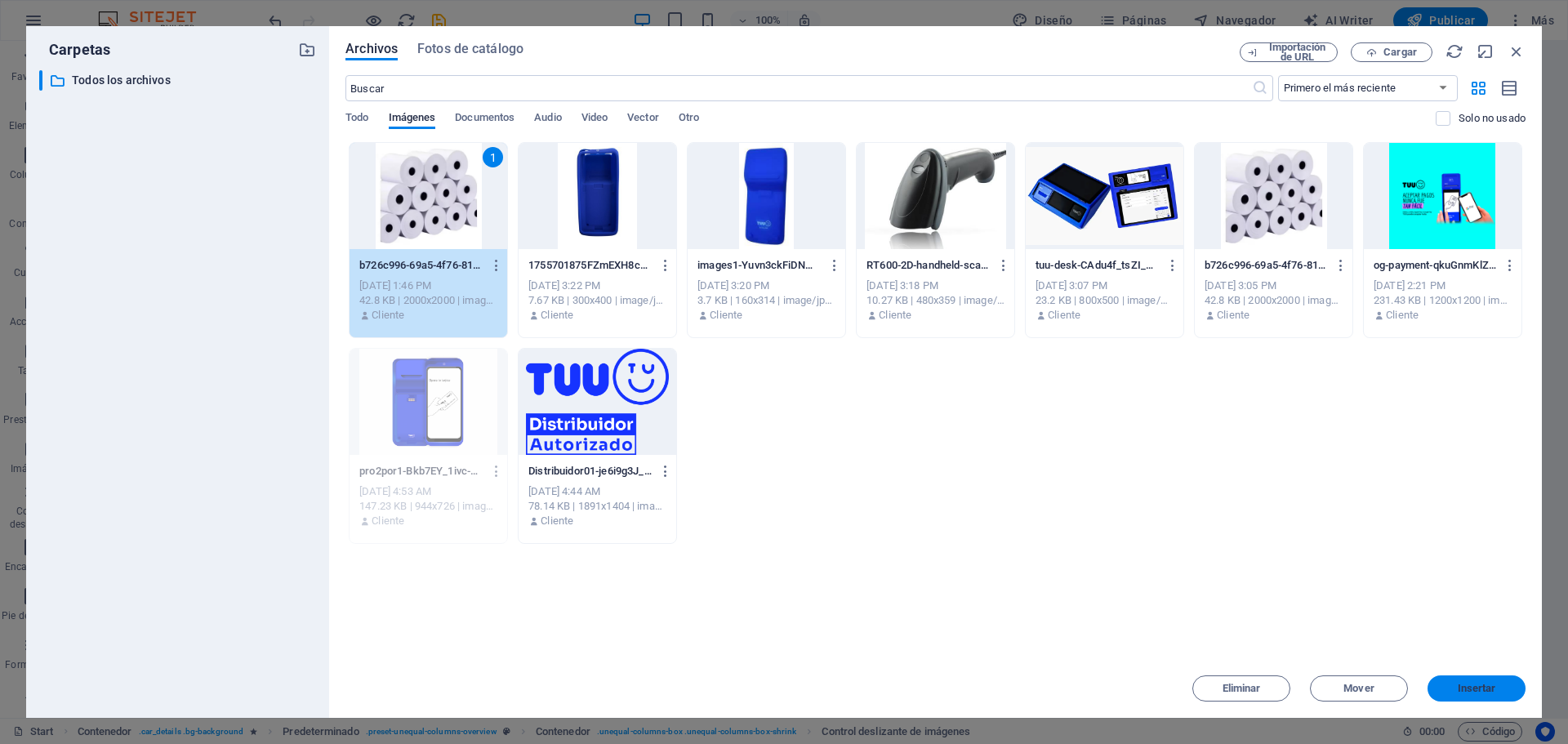
drag, startPoint x: 1504, startPoint y: 692, endPoint x: 1150, endPoint y: 651, distance: 356.4
click at [1504, 692] on span "Insertar" at bounding box center [1476, 689] width 85 height 10
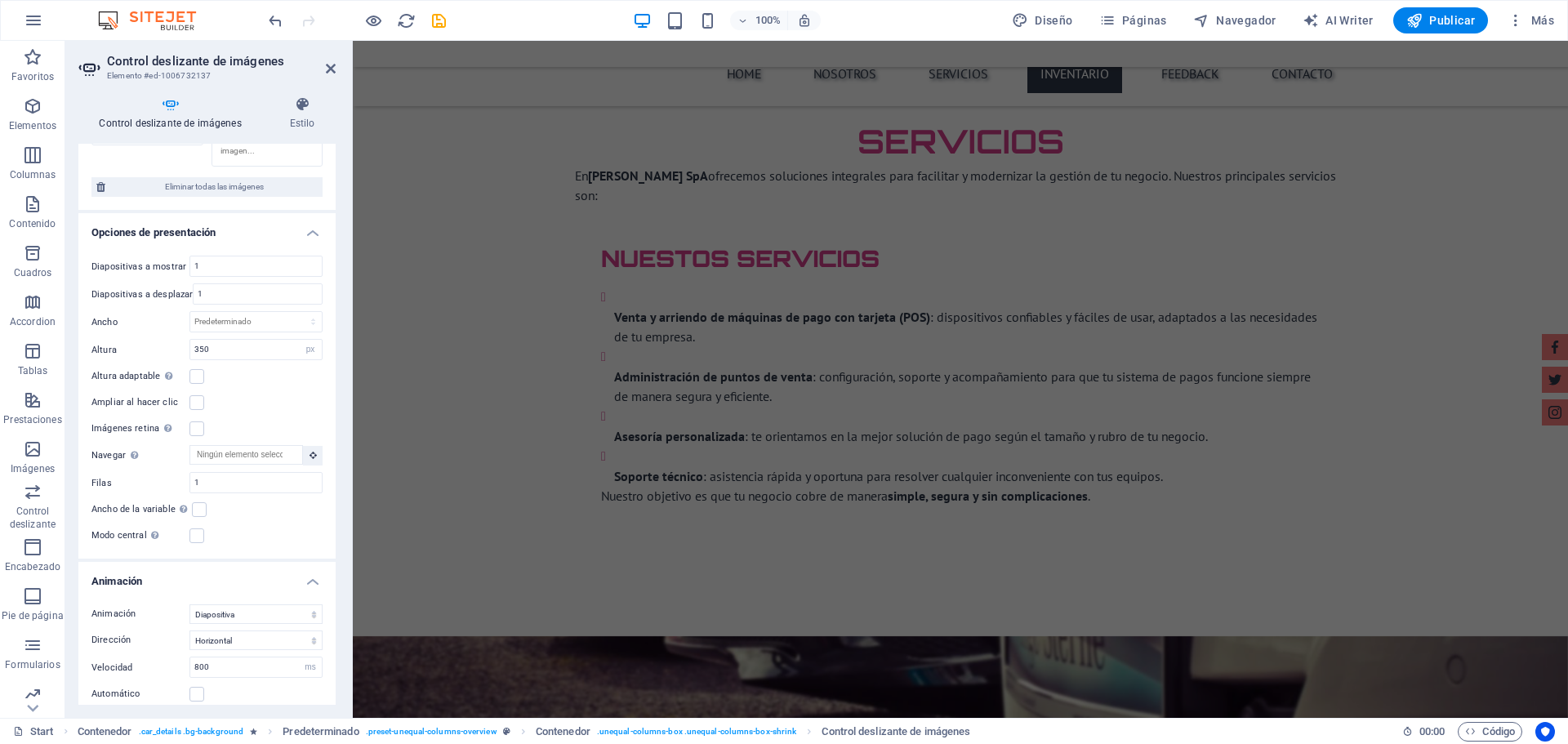
scroll to position [2898, 0]
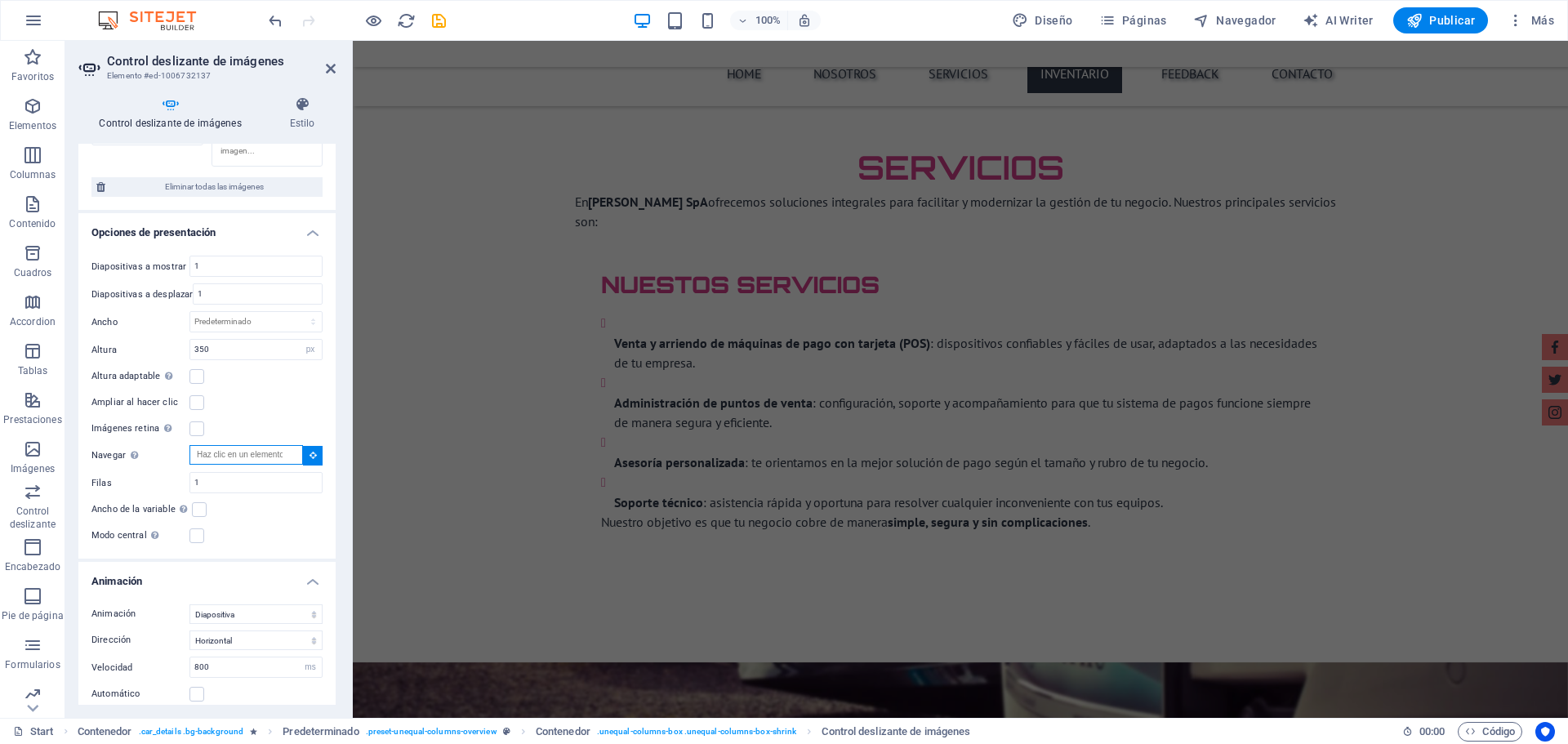
click at [254, 454] on input "Navegar Selecciona otro control deslizante que debería ser navegado por este" at bounding box center [246, 455] width 114 height 20
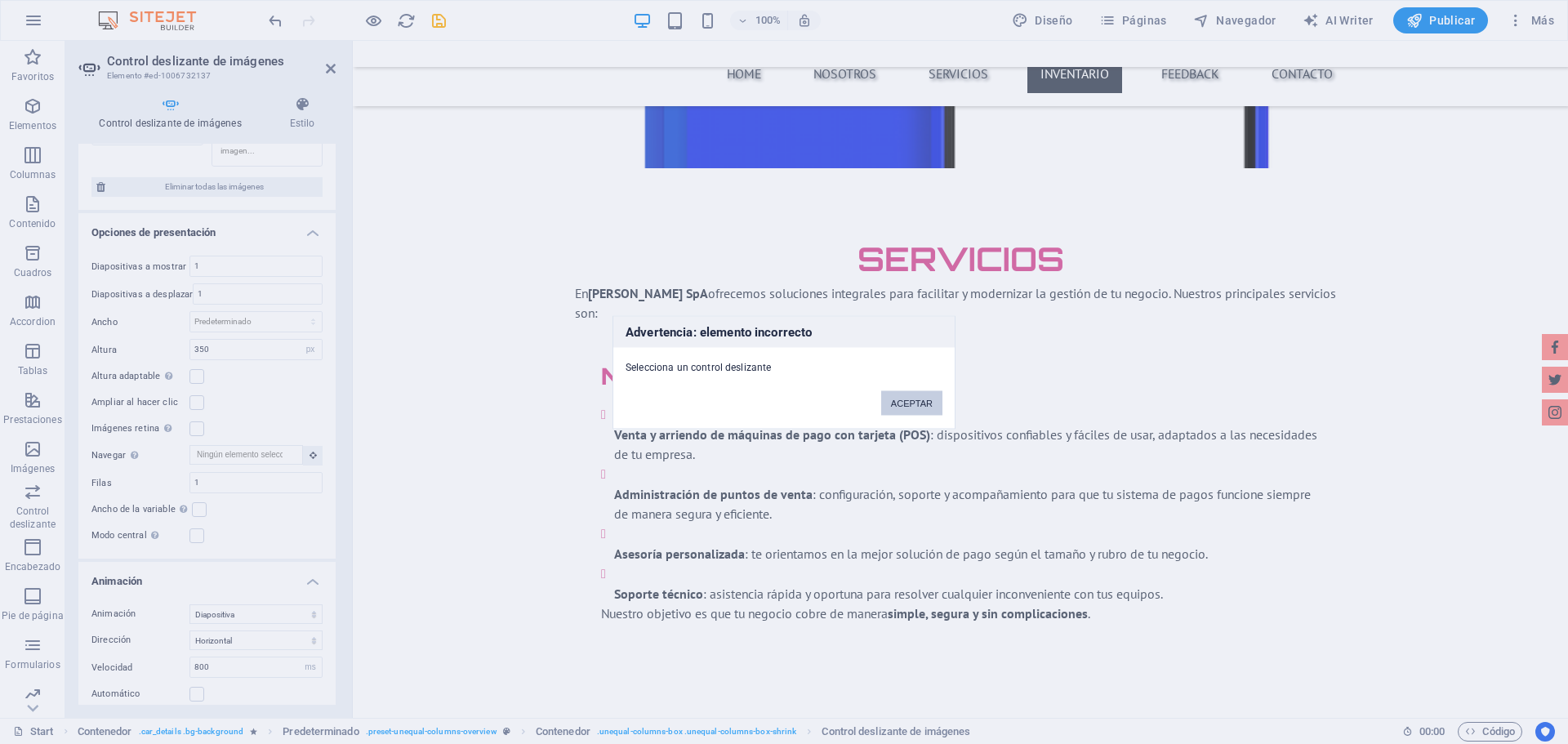
click at [930, 408] on button "ACEPTAR" at bounding box center [912, 402] width 62 height 24
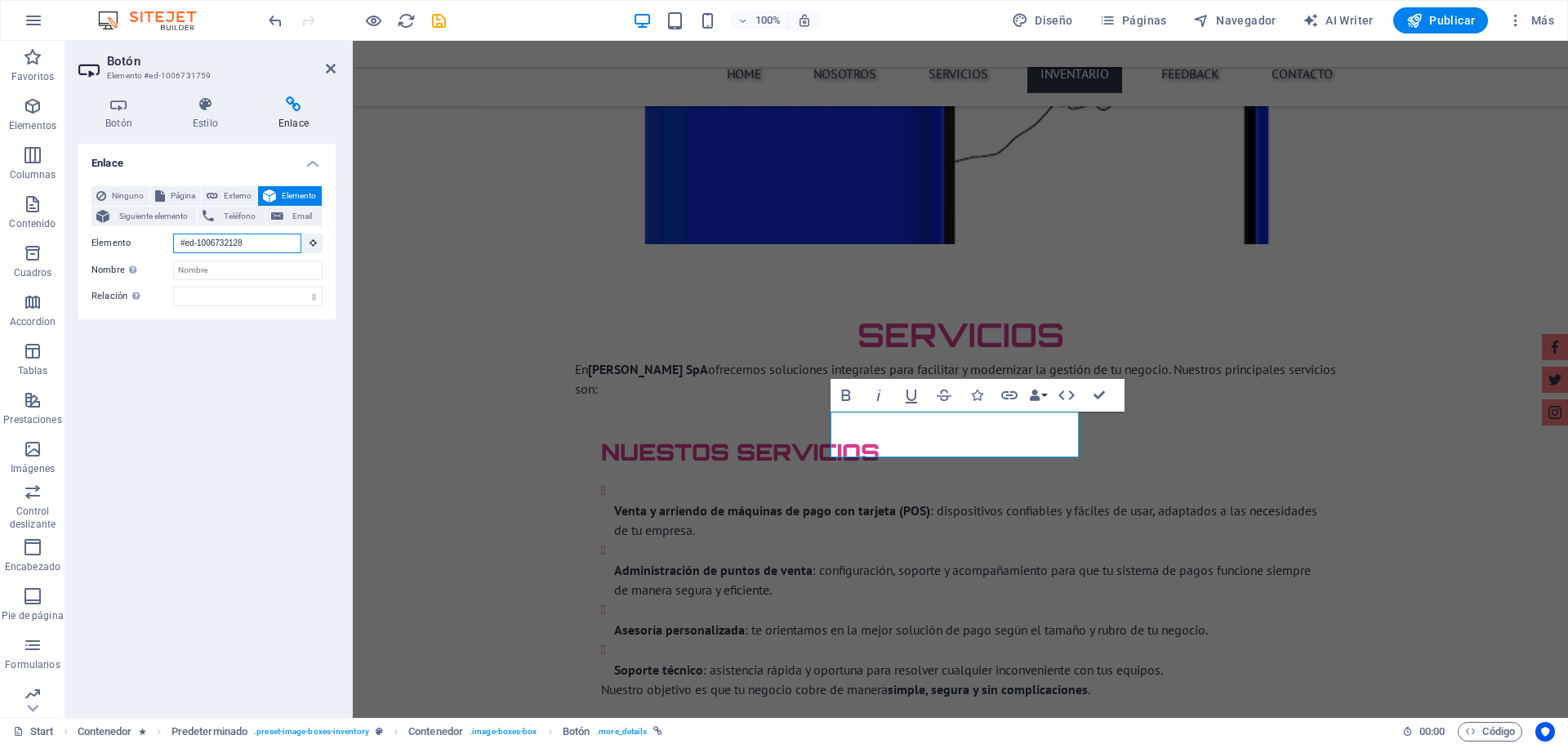
scroll to position [2715, 0]
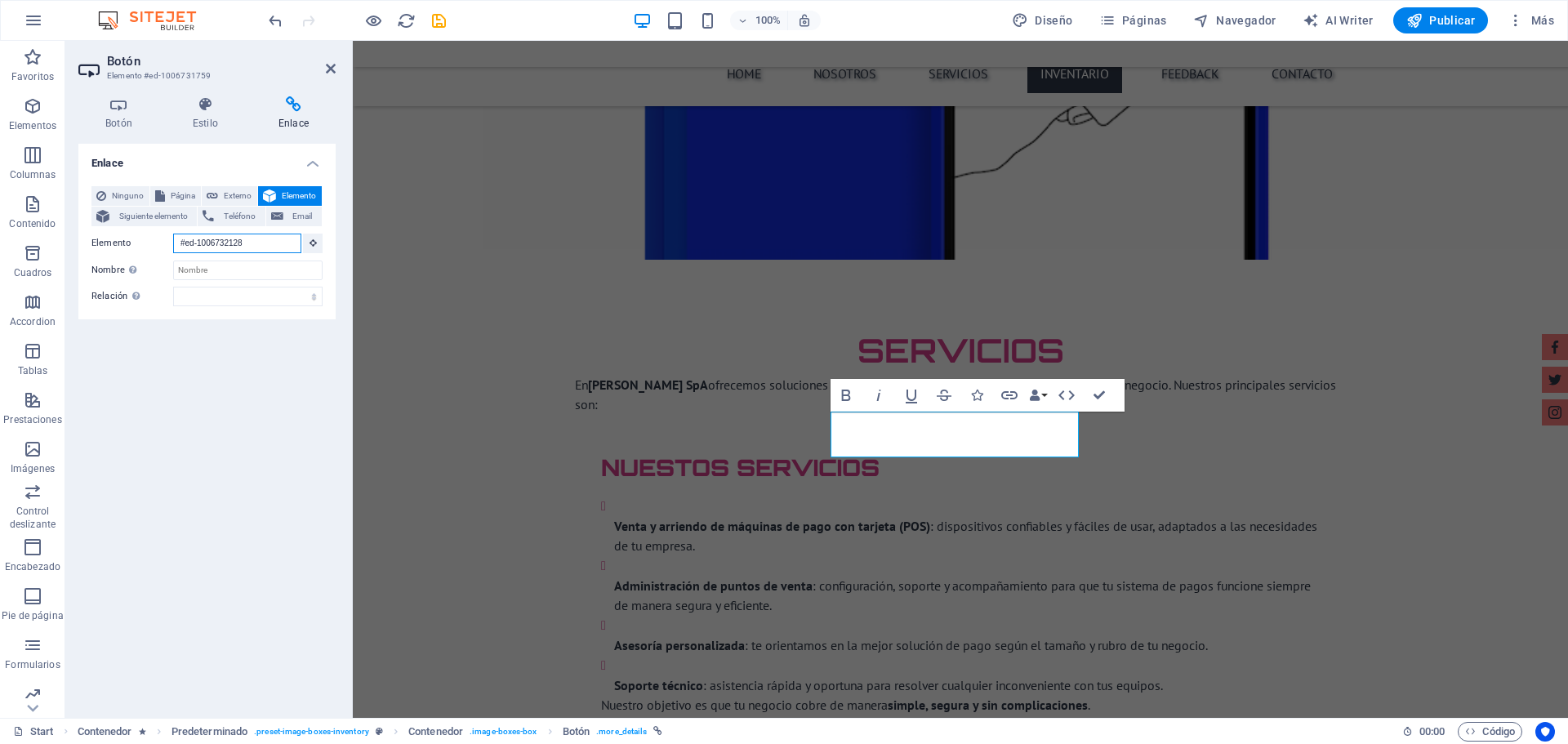
drag, startPoint x: 256, startPoint y: 245, endPoint x: 159, endPoint y: 249, distance: 97.1
click at [159, 249] on div "Elemento #ed-1006732128" at bounding box center [207, 243] width 232 height 21
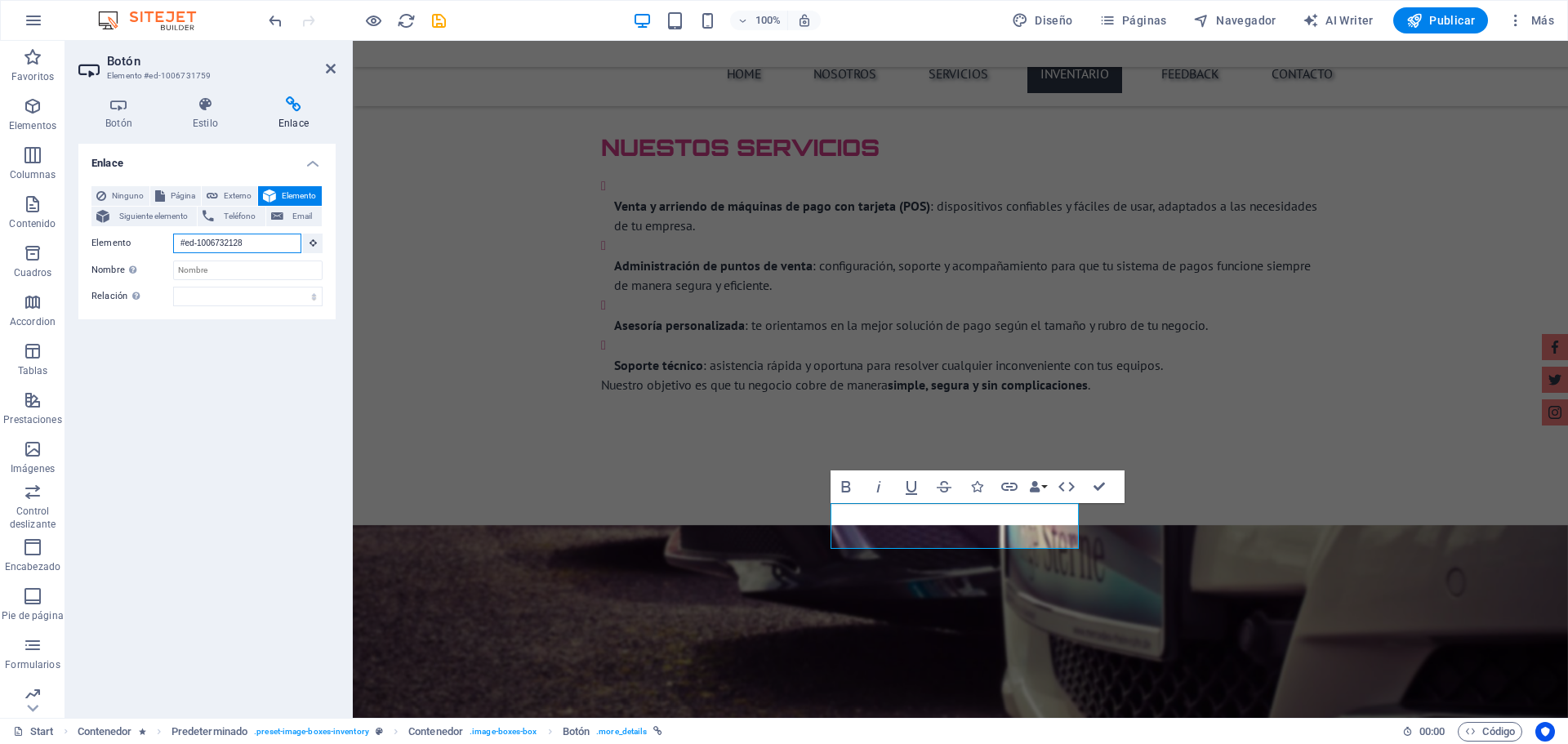
scroll to position [2624, 0]
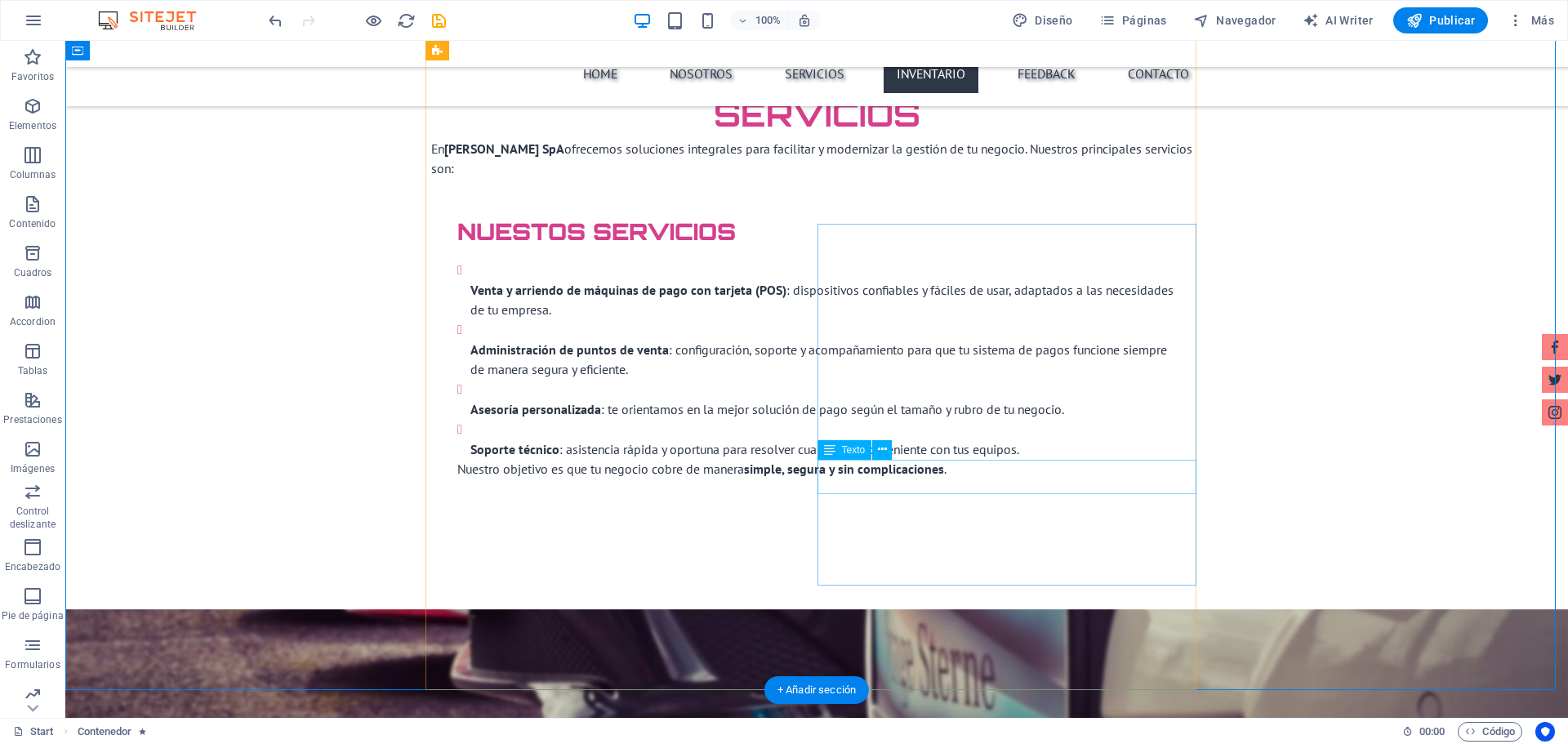
scroll to position [3114, 0]
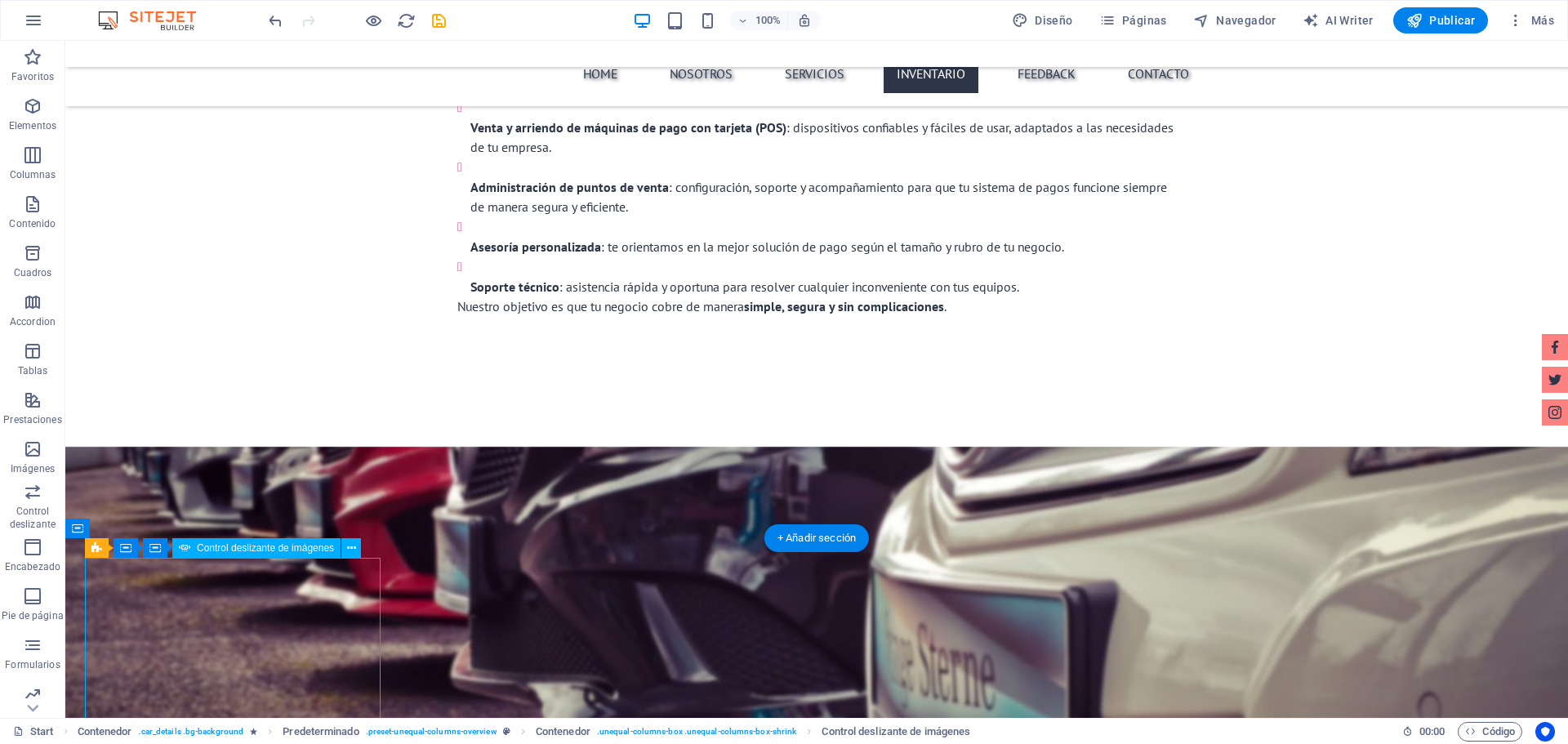
select select "px"
select select "ms"
select select "progressive"
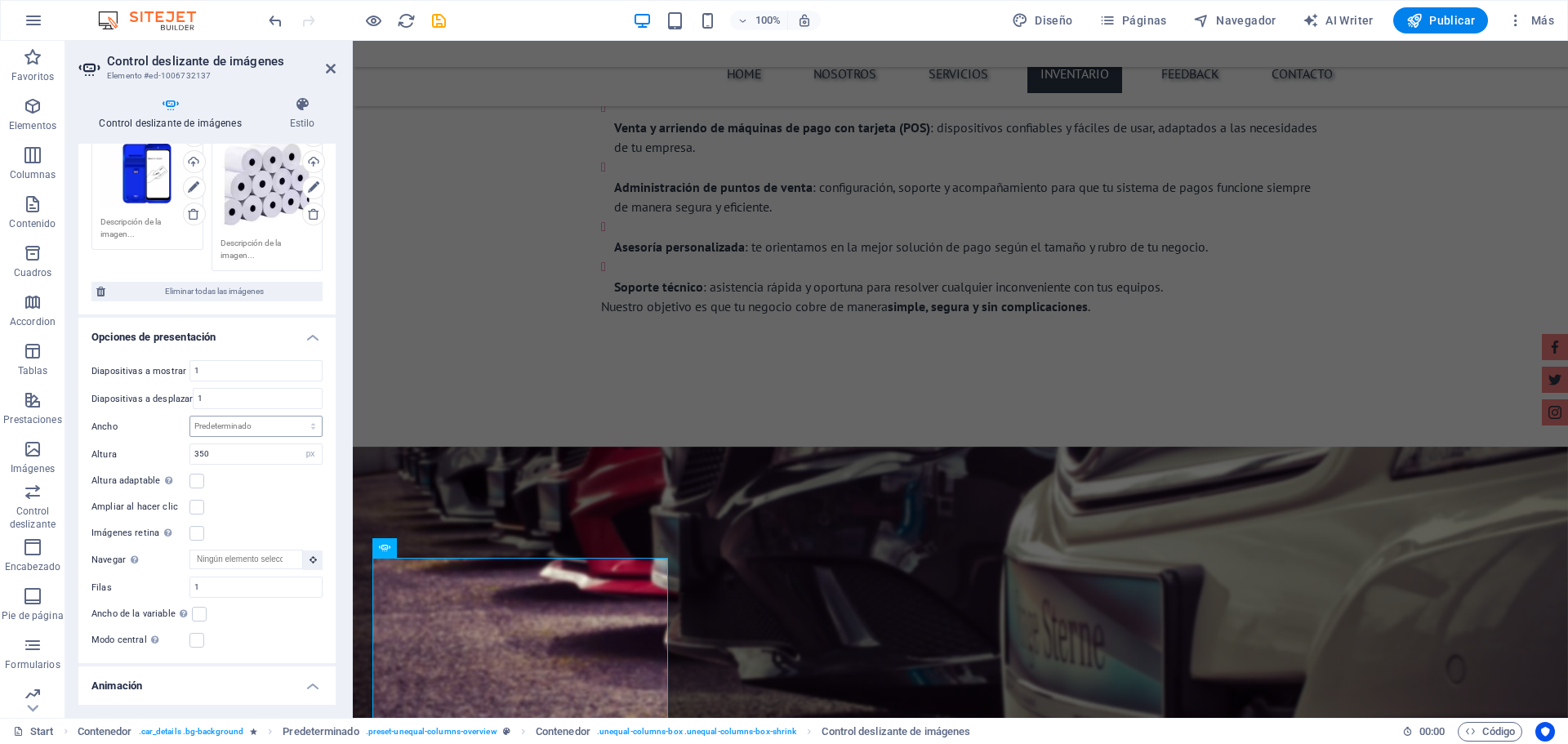
scroll to position [164, 0]
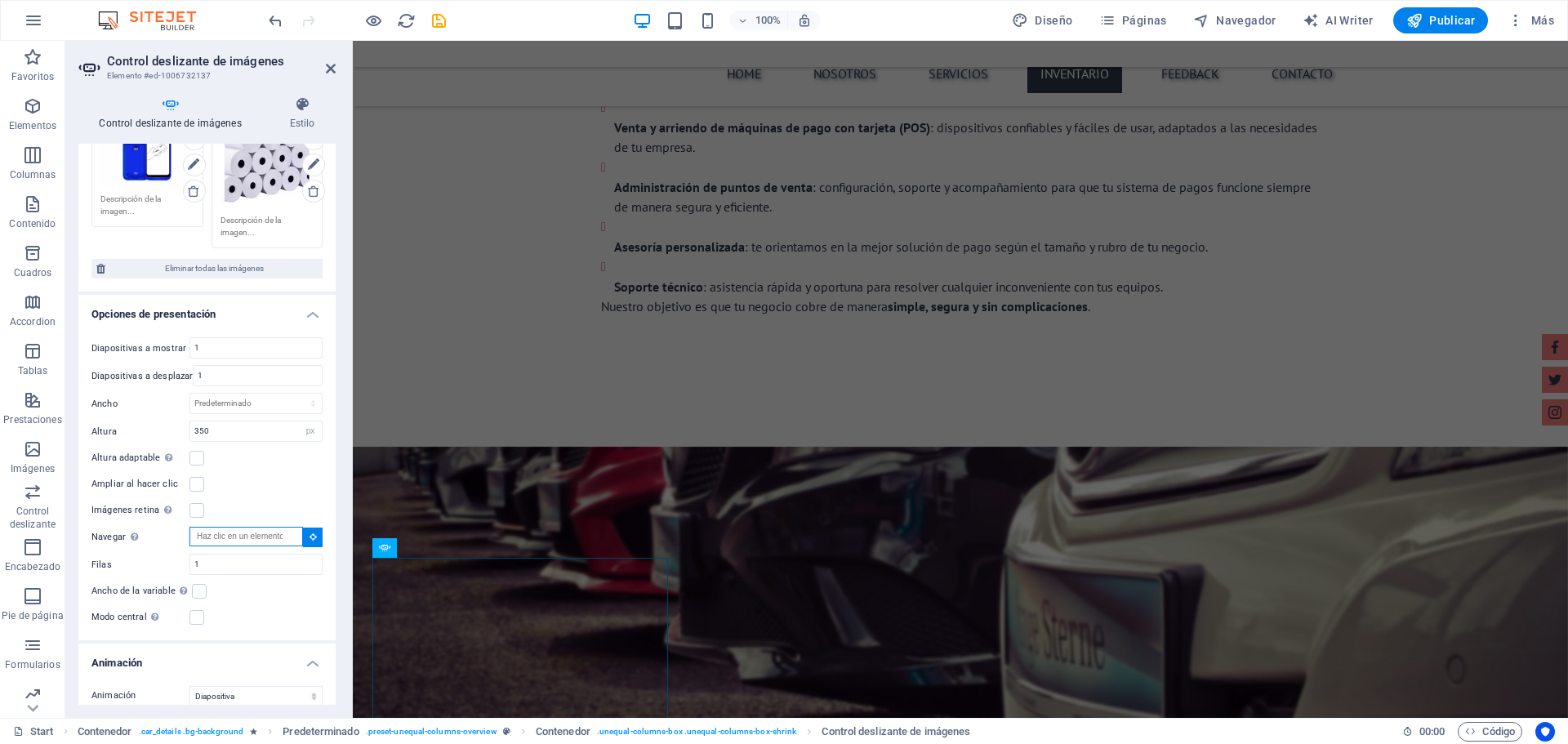
paste input "#ed-1006732128"
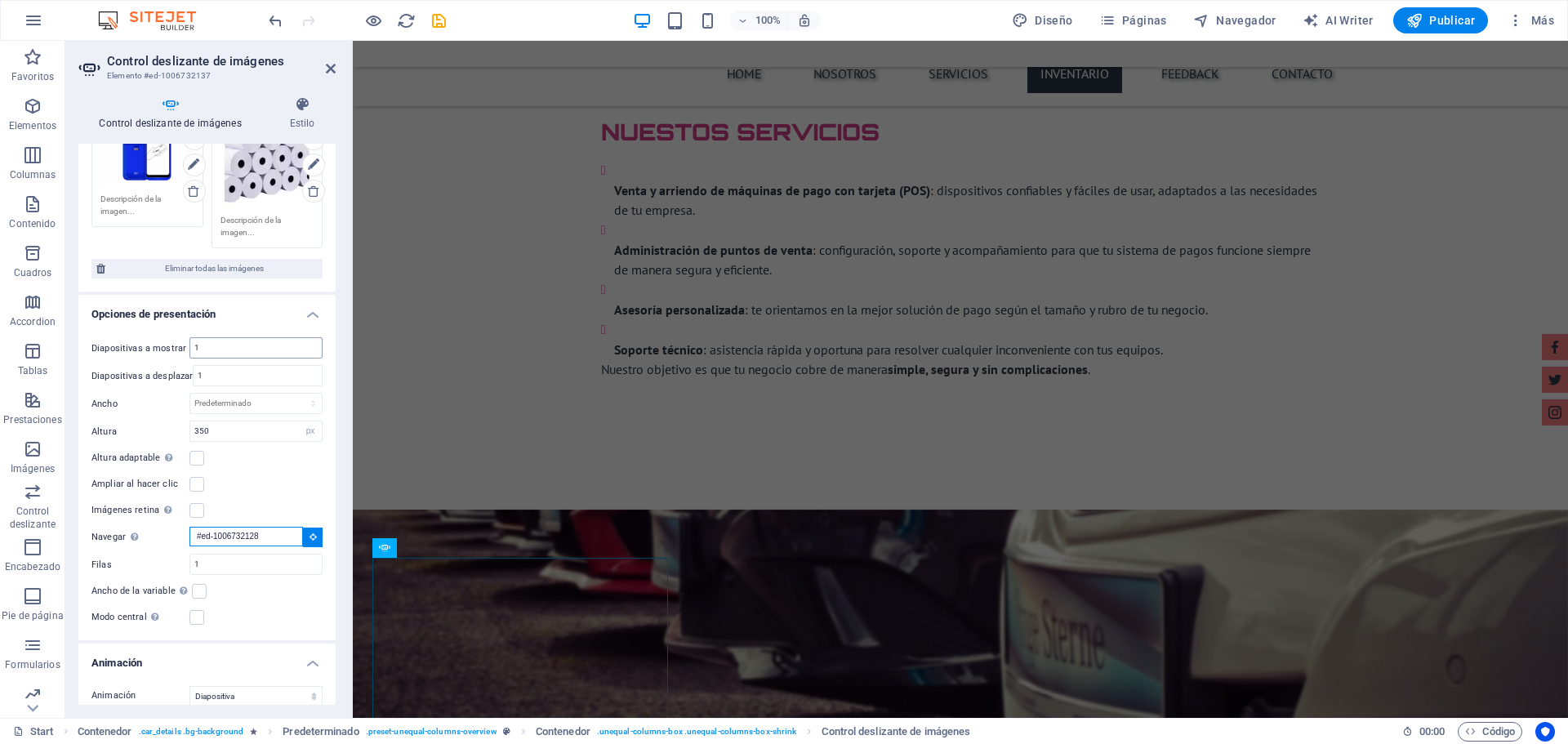
scroll to position [3022, 0]
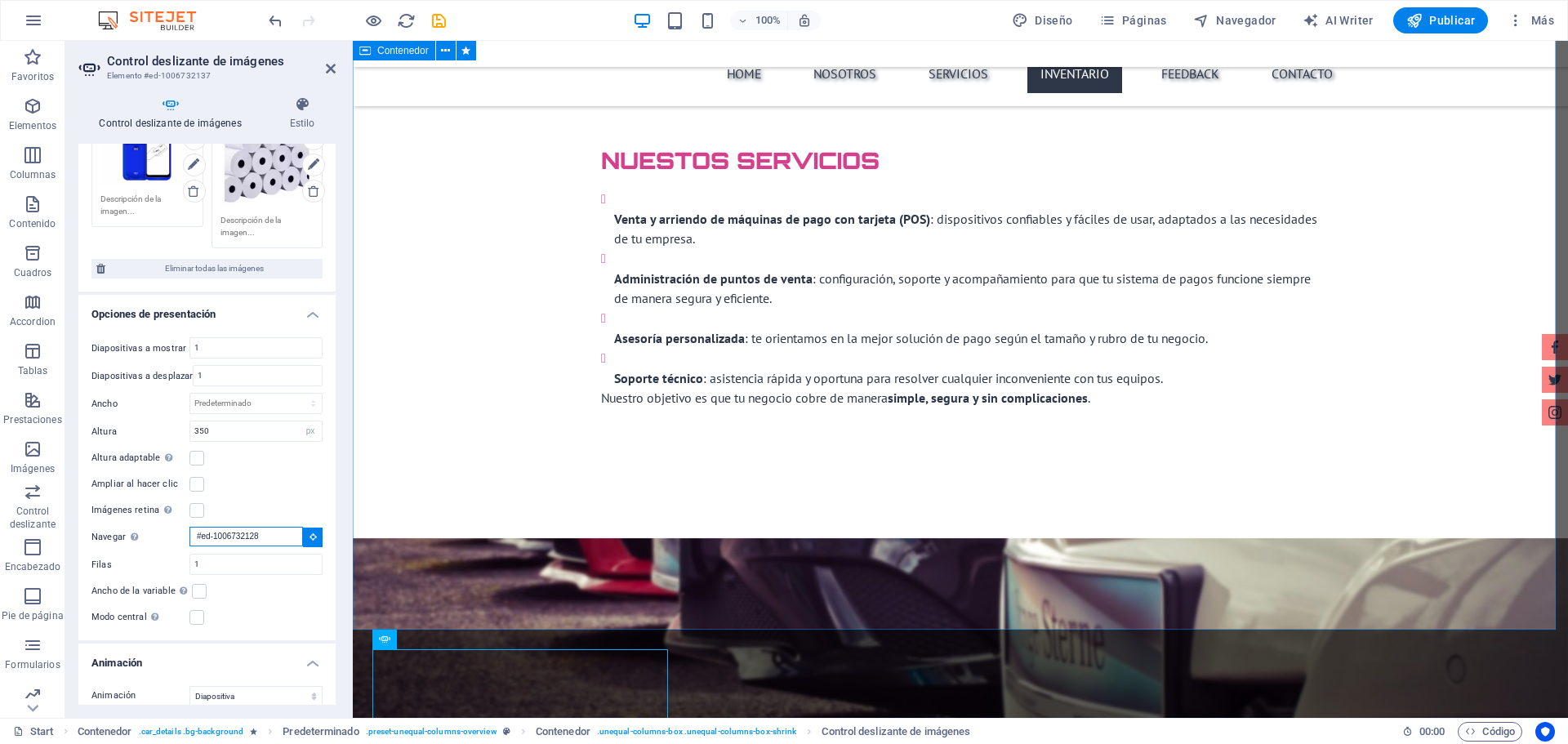
type input "#ed-1006732128"
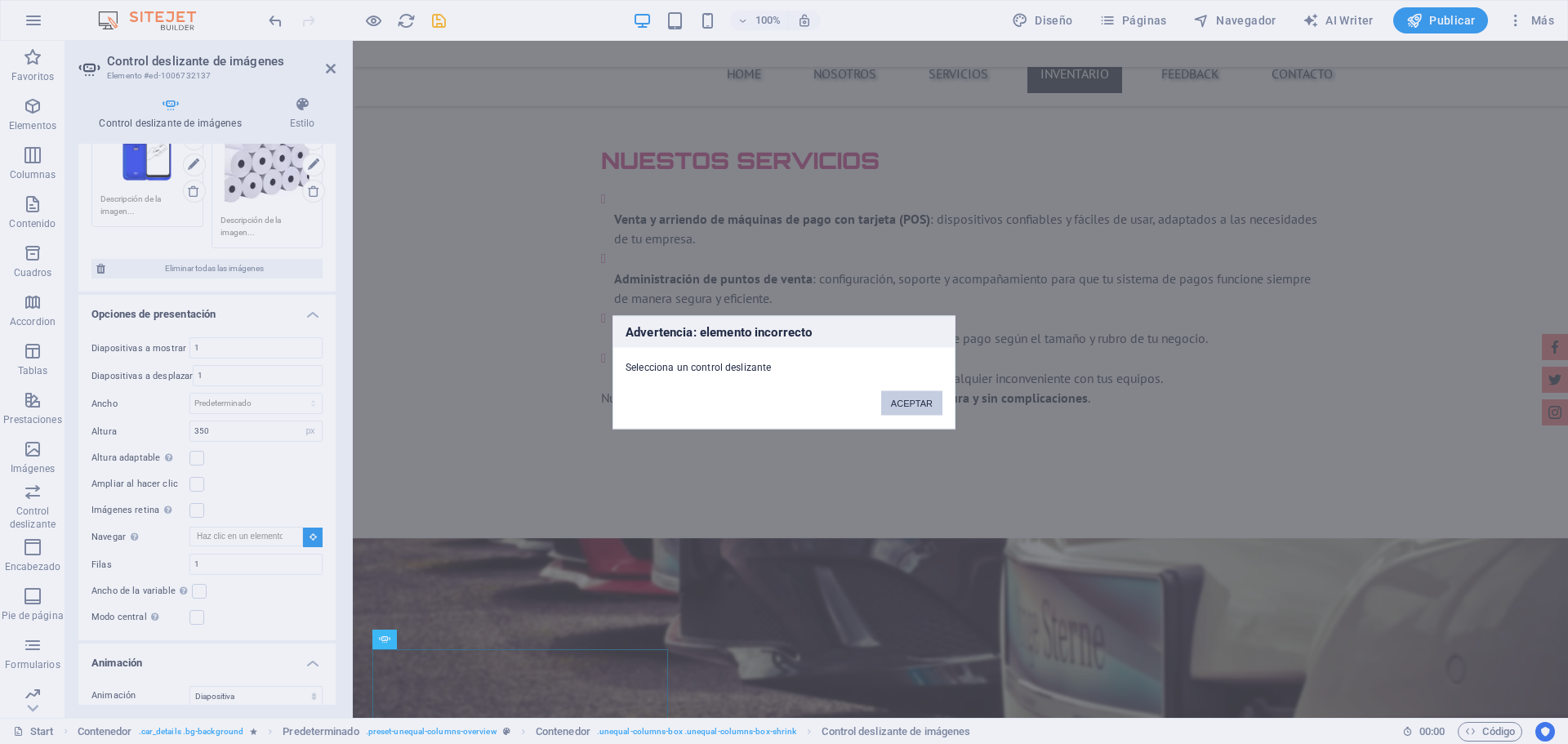
click at [924, 406] on button "ACEPTAR" at bounding box center [912, 402] width 62 height 24
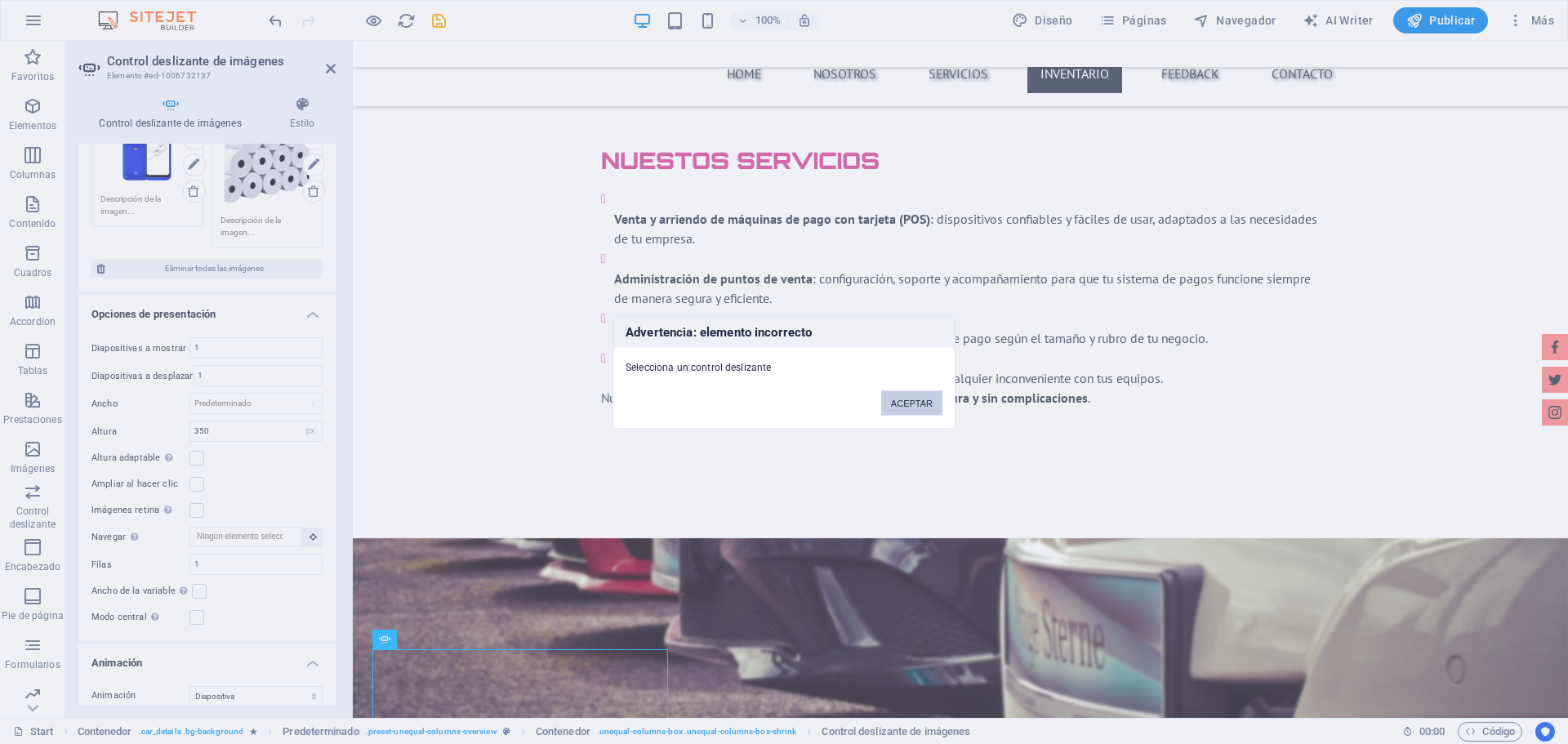
drag, startPoint x: 930, startPoint y: 402, endPoint x: 564, endPoint y: 376, distance: 366.9
click at [930, 402] on button "ACEPTAR" at bounding box center [912, 402] width 62 height 24
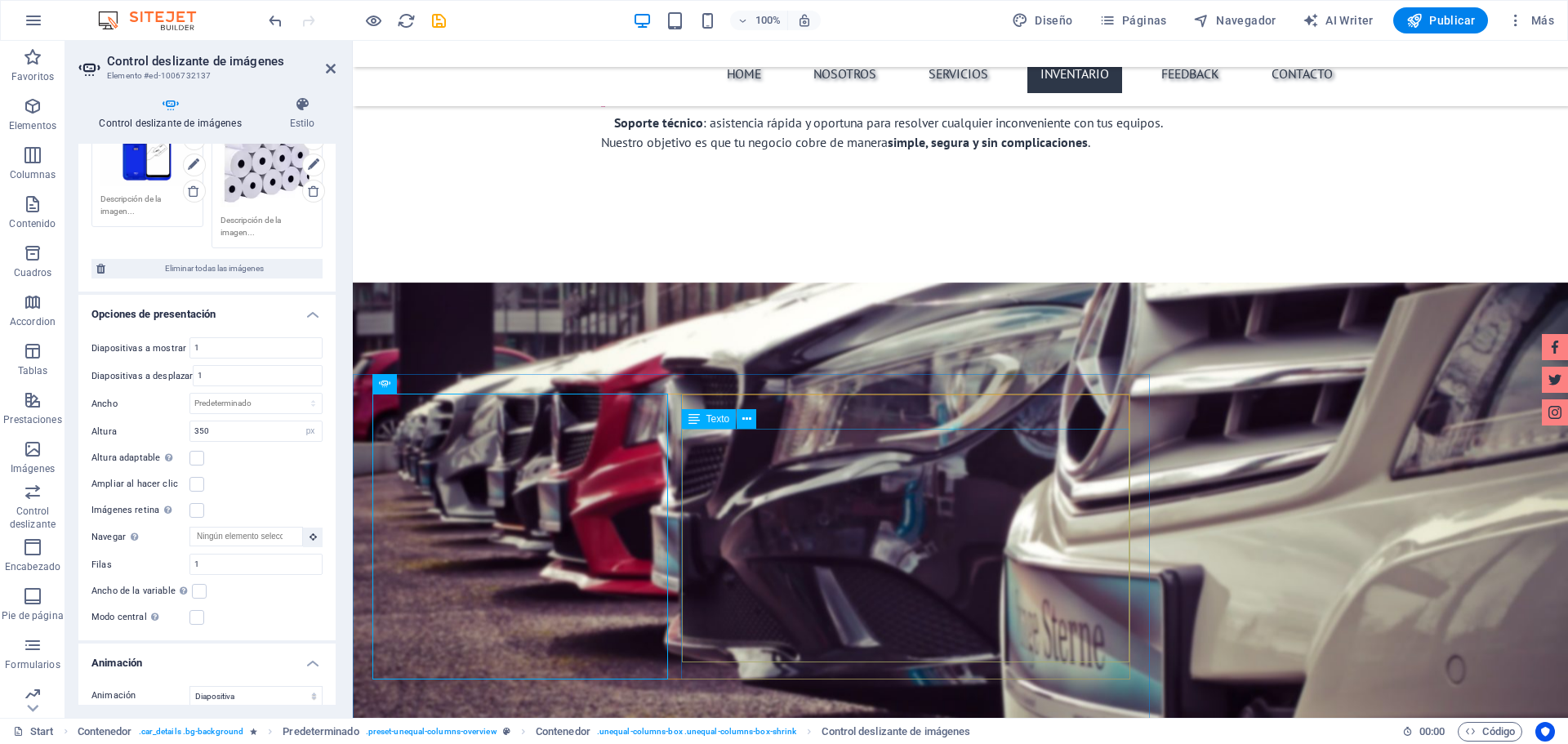
scroll to position [3349, 0]
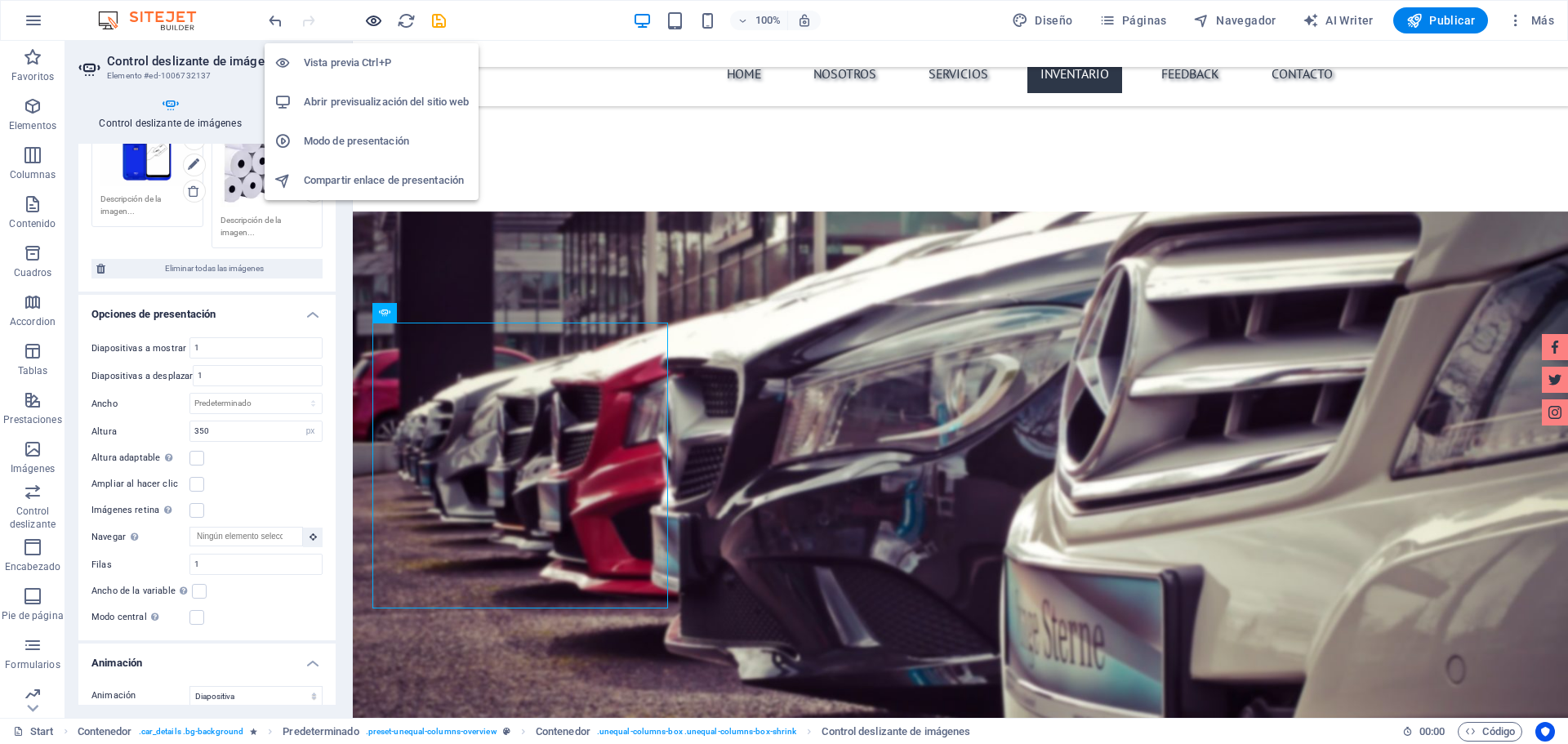
click at [375, 22] on icon "button" at bounding box center [373, 21] width 19 height 19
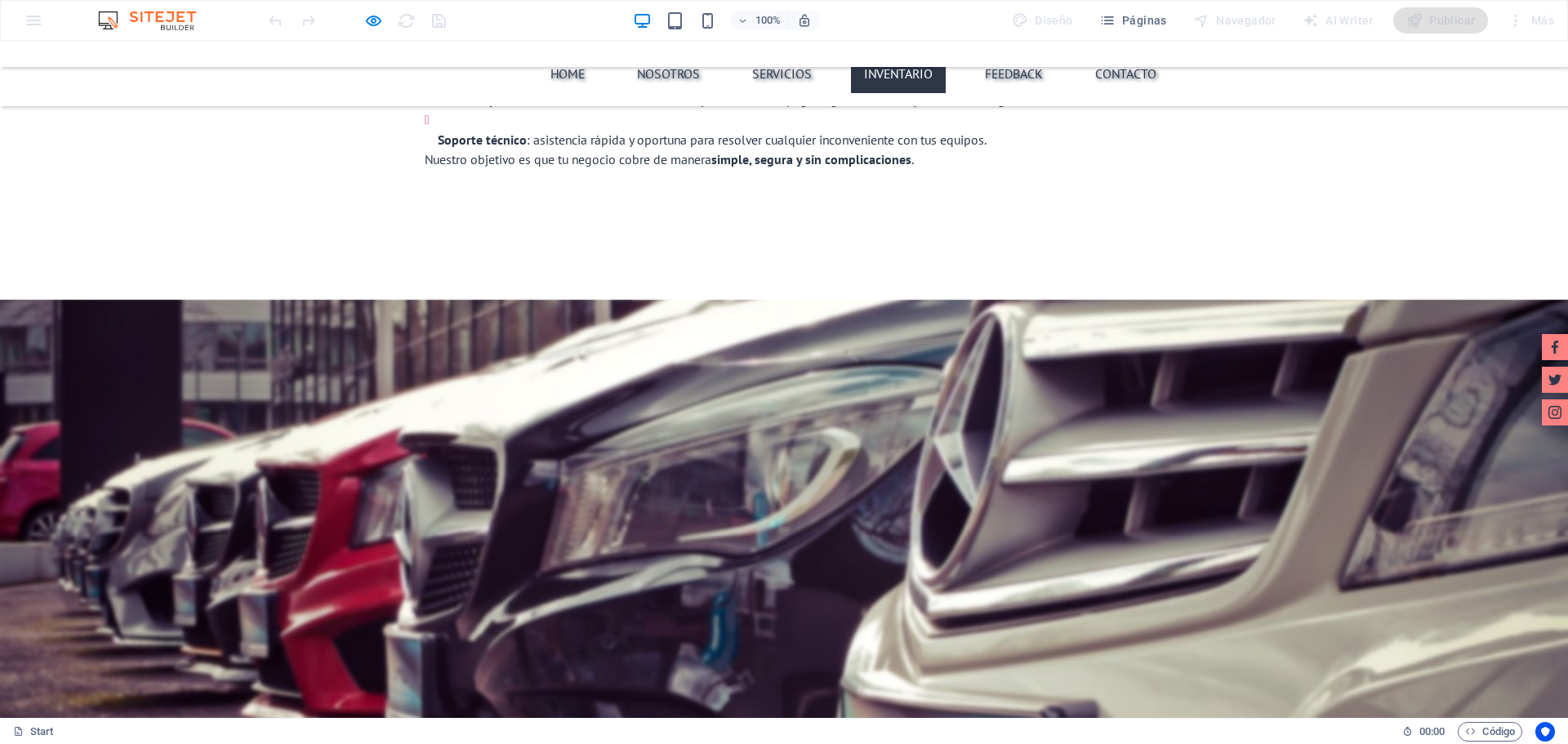
scroll to position [3588, 0]
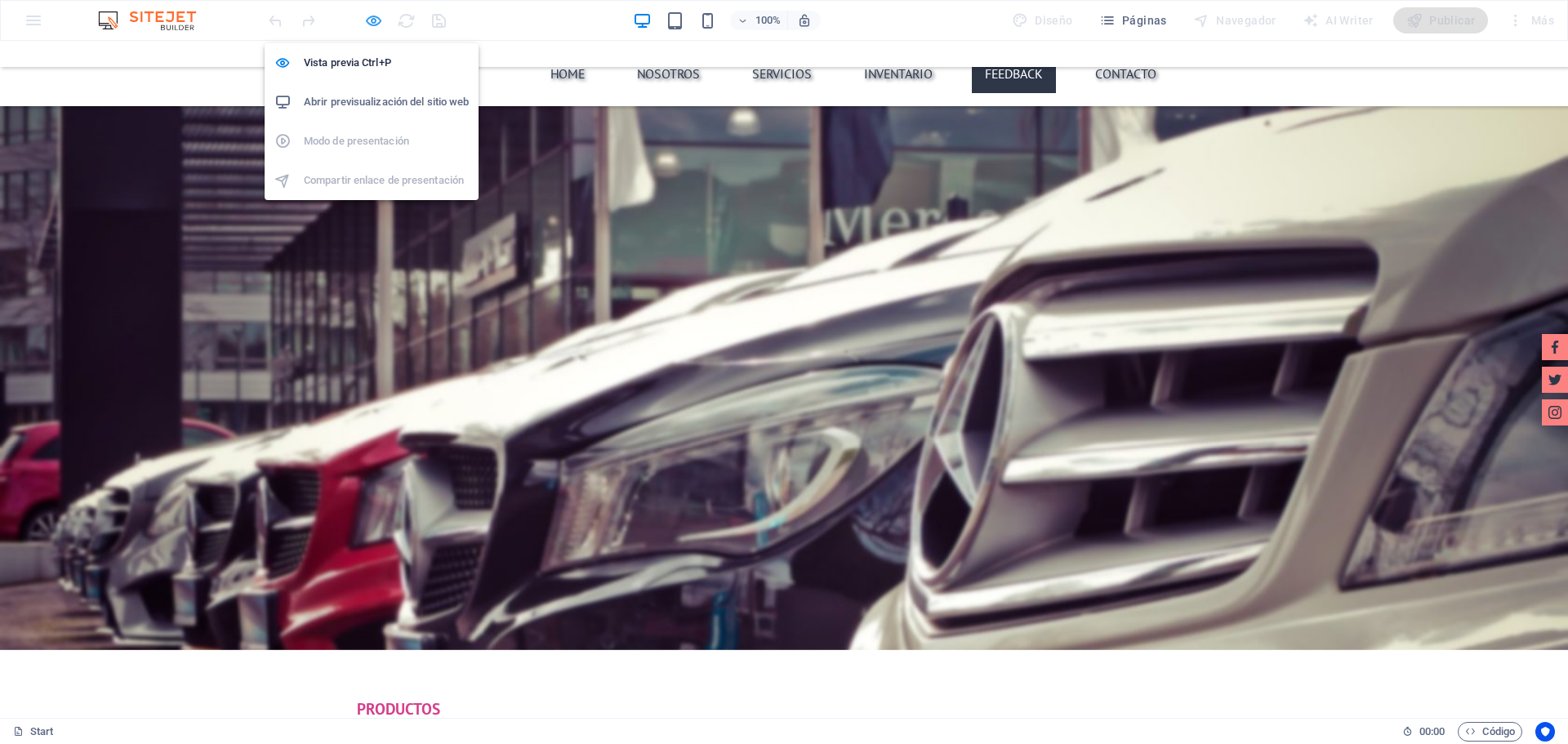
click at [369, 18] on icon "button" at bounding box center [373, 21] width 19 height 19
select select "px"
select select "ms"
select select "progressive"
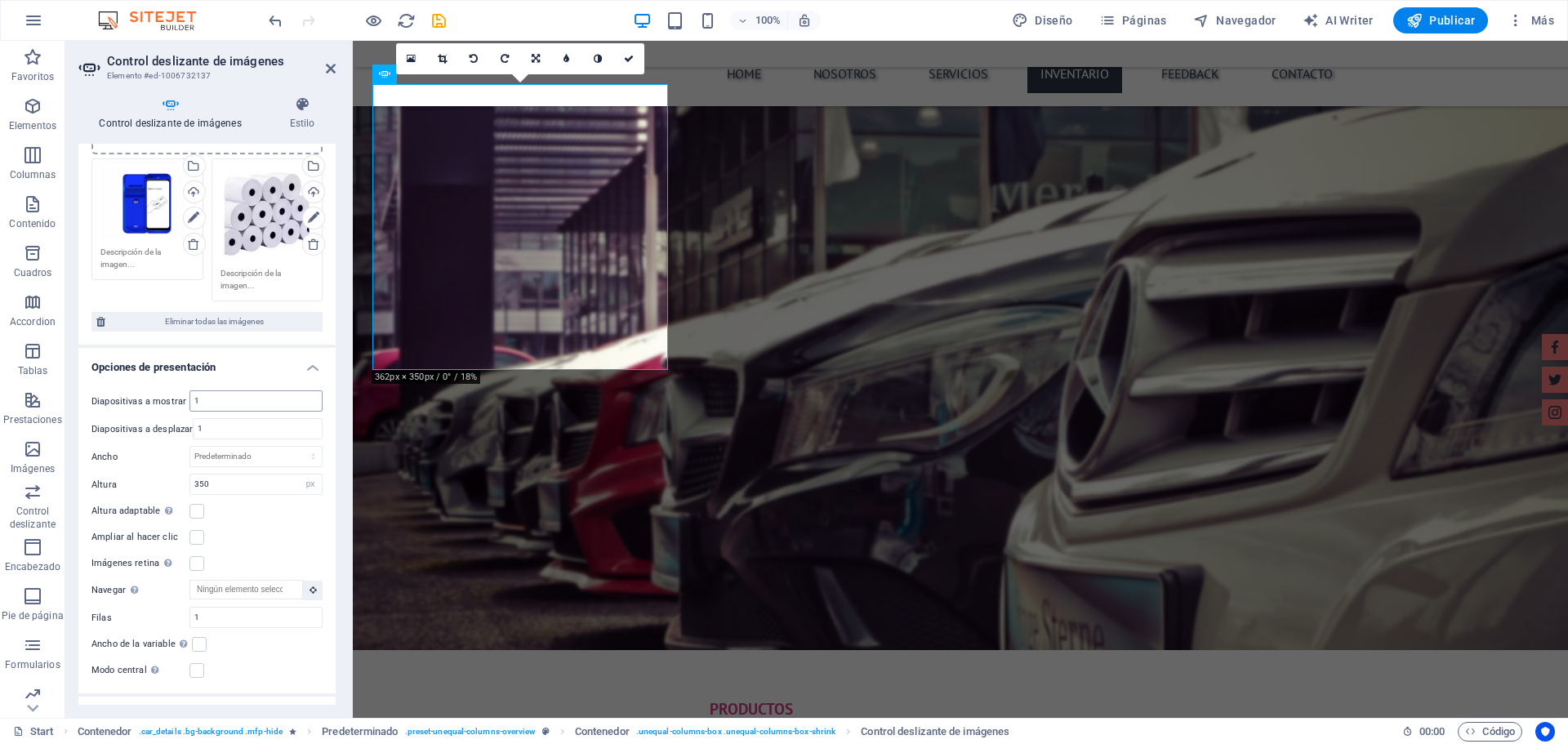
scroll to position [3496, 0]
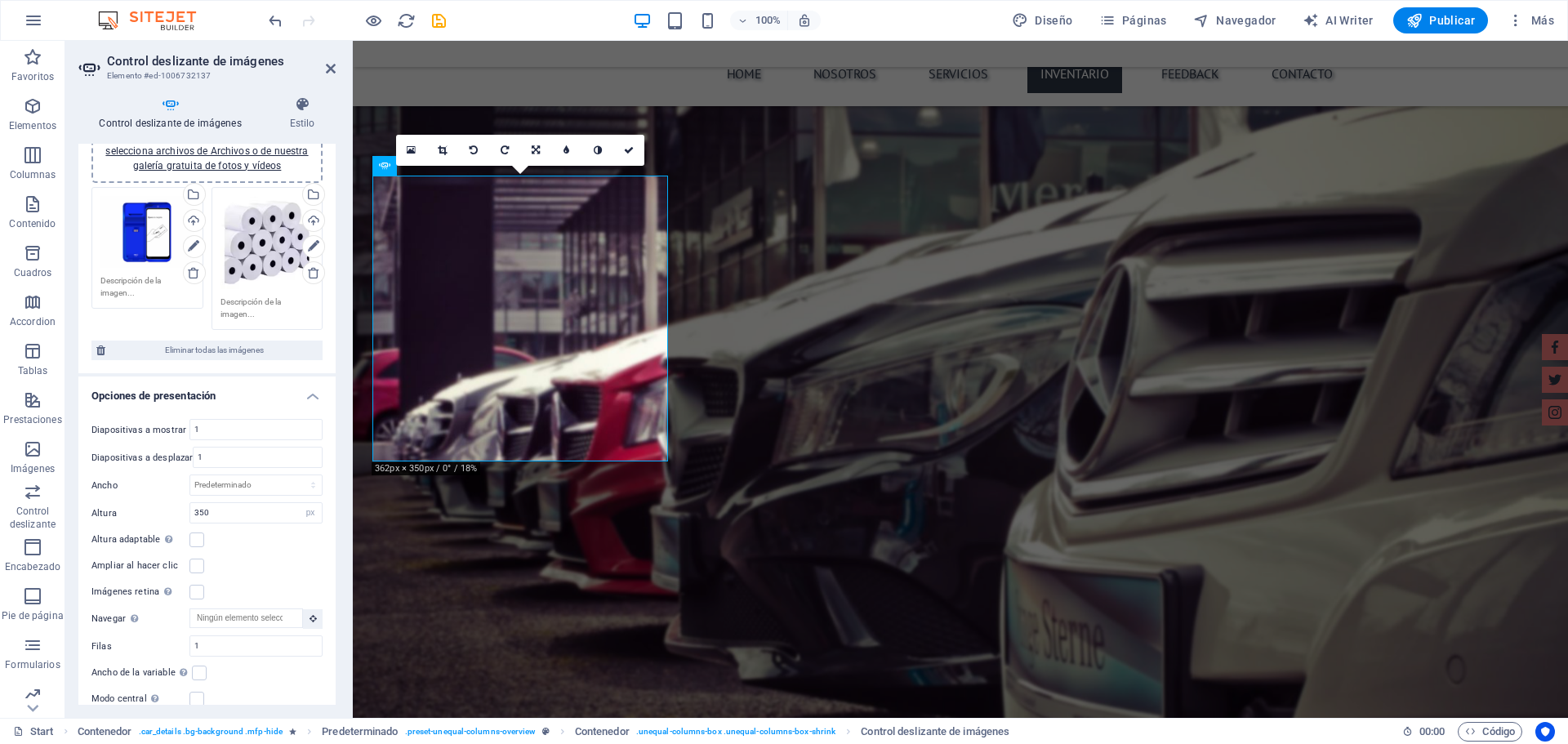
click at [280, 260] on div "Arrastra archivos aquí, haz clic para escoger archivos o selecciona archivos de…" at bounding box center [267, 242] width 94 height 94
click at [280, 260] on body "moralescriadospa.cl Start Favoritos Elementos Columnas Contenido Cuadros Accord…" at bounding box center [784, 372] width 1568 height 744
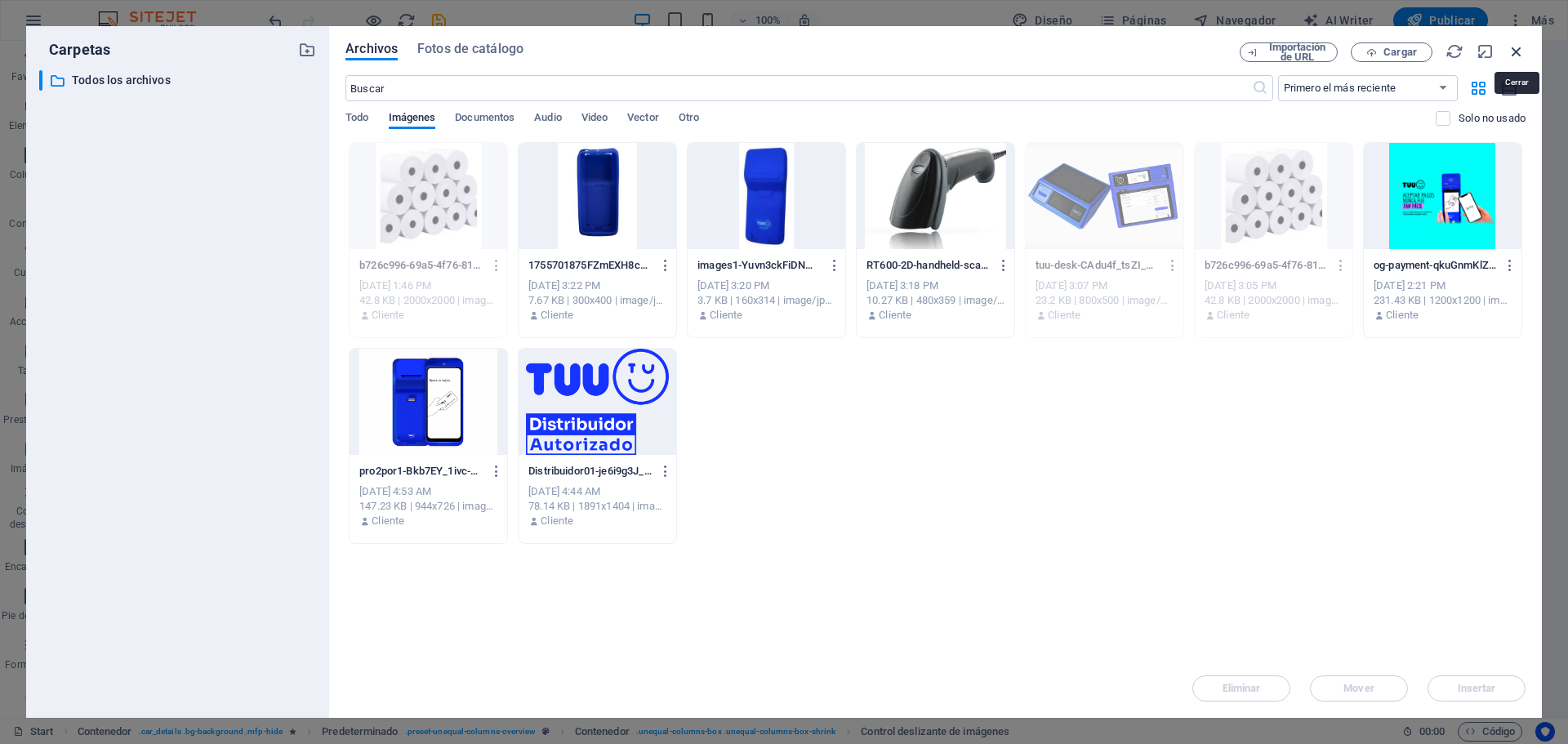
drag, startPoint x: 1514, startPoint y: 49, endPoint x: 898, endPoint y: 43, distance: 616.0
click at [1514, 49] on icon "button" at bounding box center [1516, 52] width 18 height 18
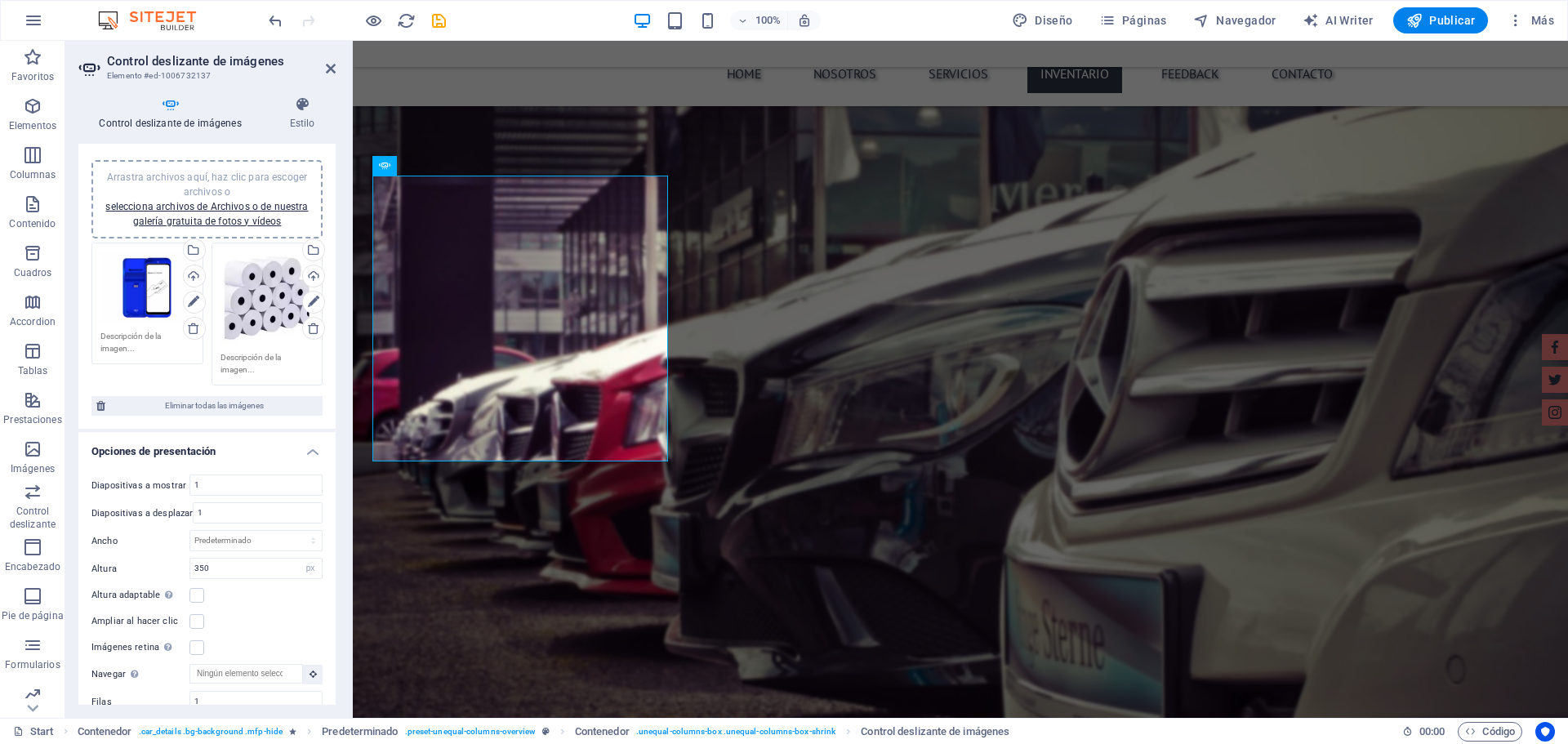
scroll to position [0, 0]
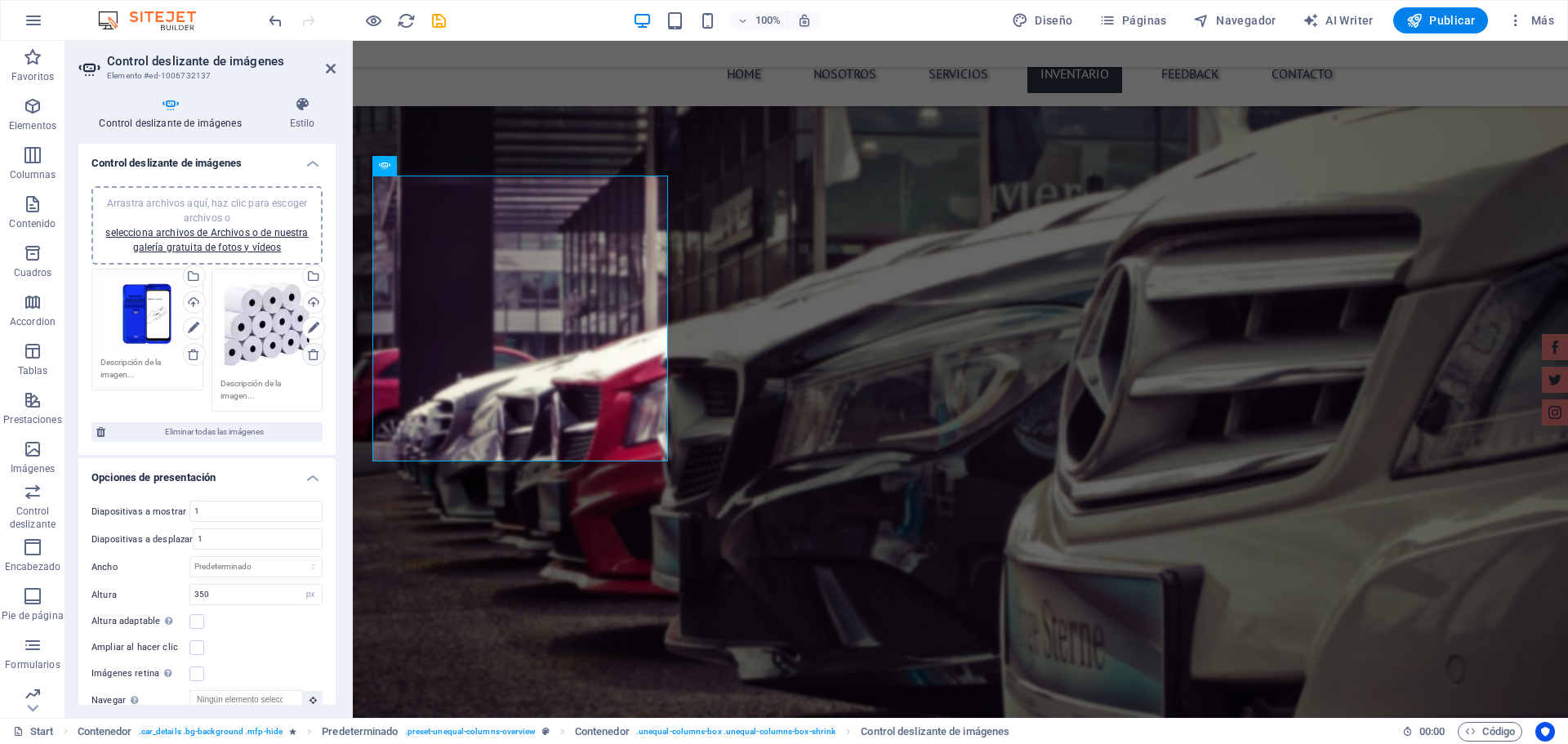
click at [310, 358] on icon at bounding box center [313, 354] width 13 height 13
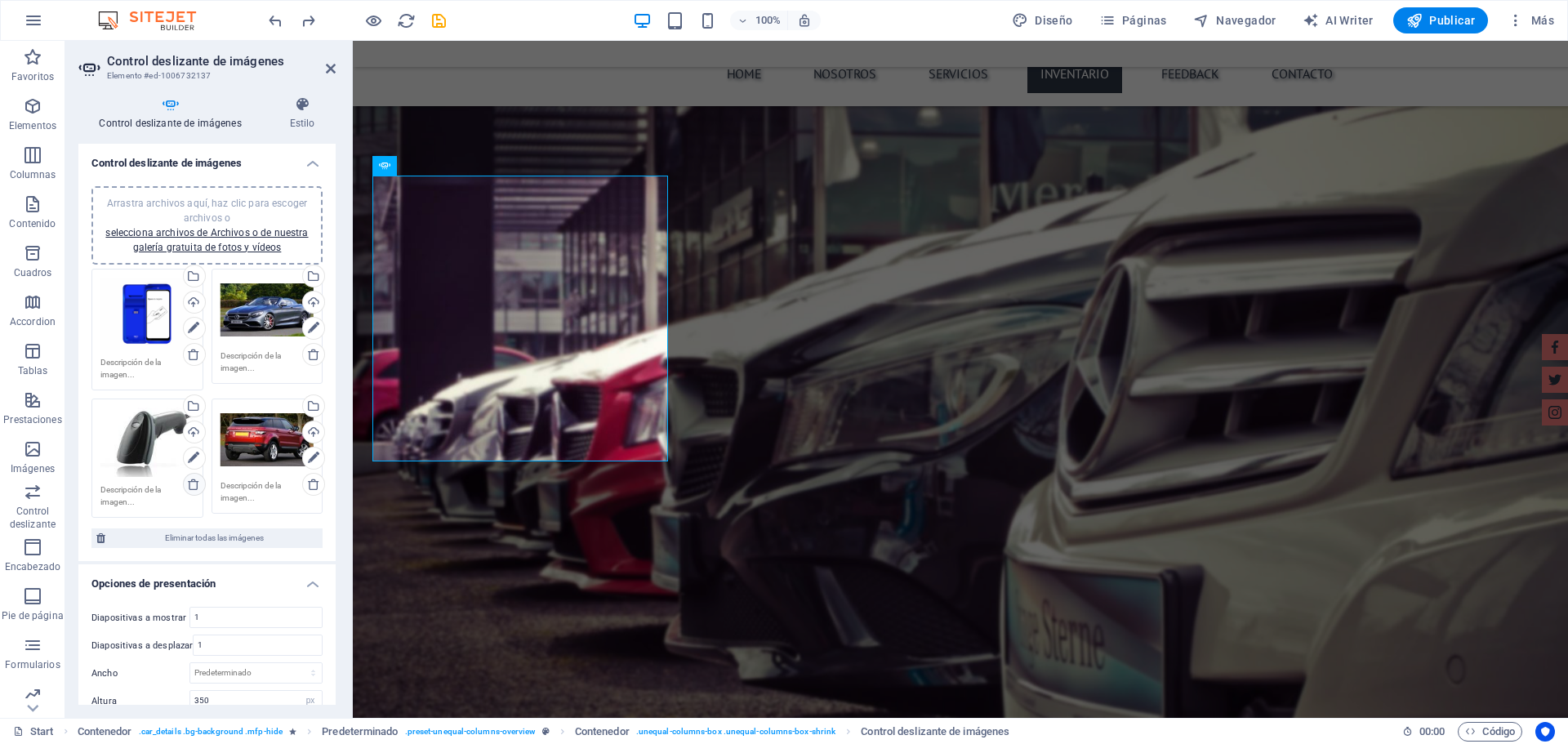
click at [192, 483] on icon at bounding box center [193, 484] width 13 height 13
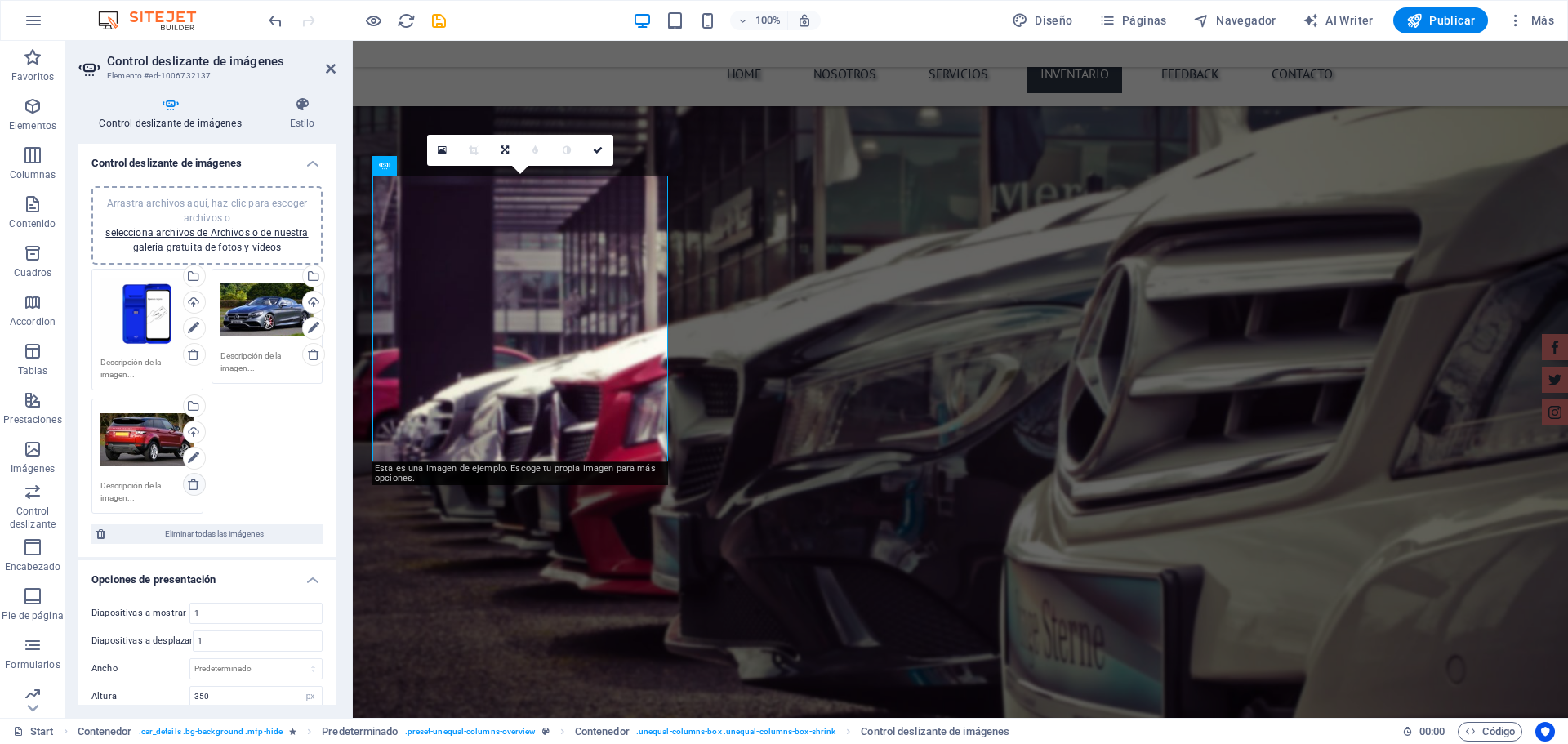
click at [193, 482] on icon at bounding box center [193, 484] width 13 height 13
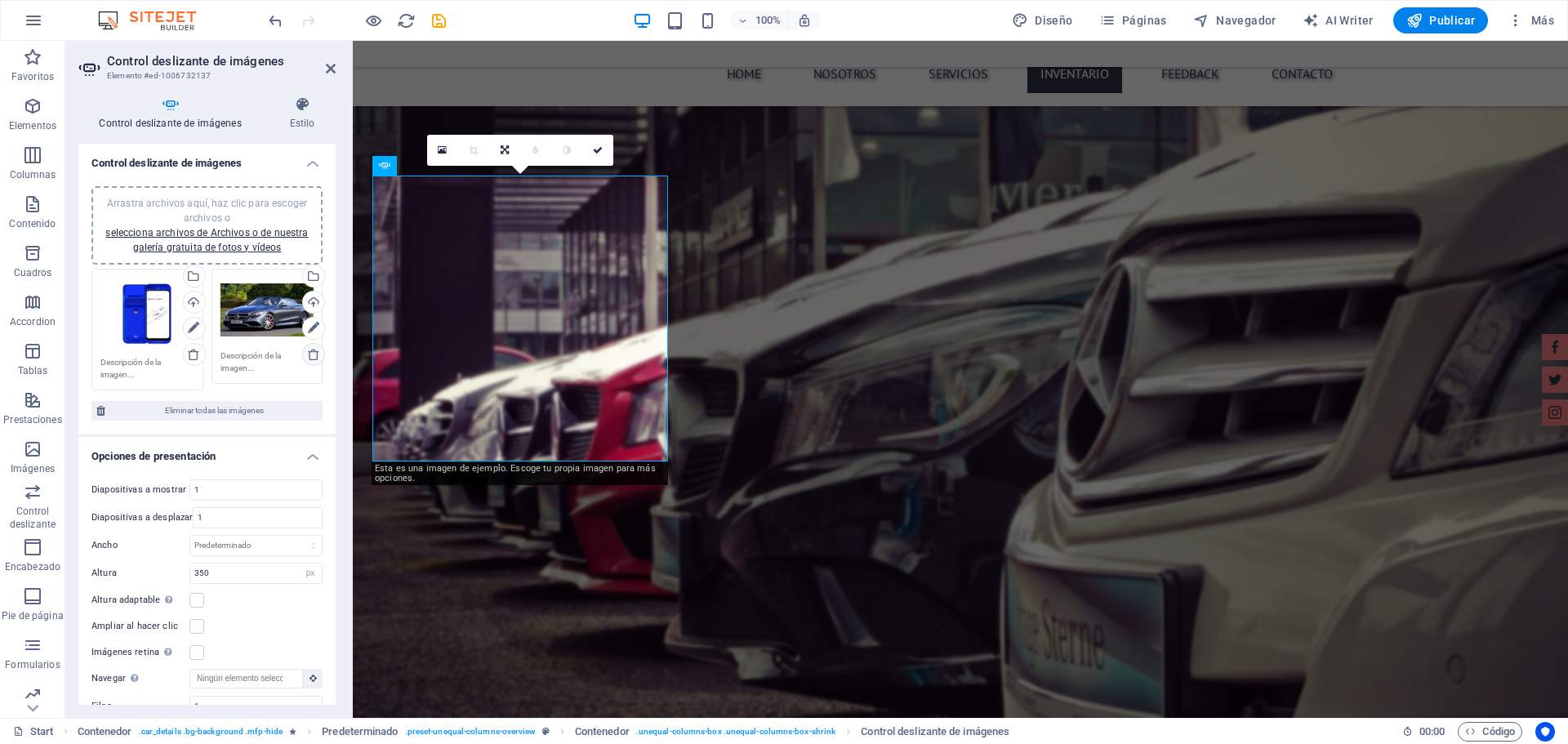
click at [308, 351] on icon at bounding box center [313, 354] width 13 height 13
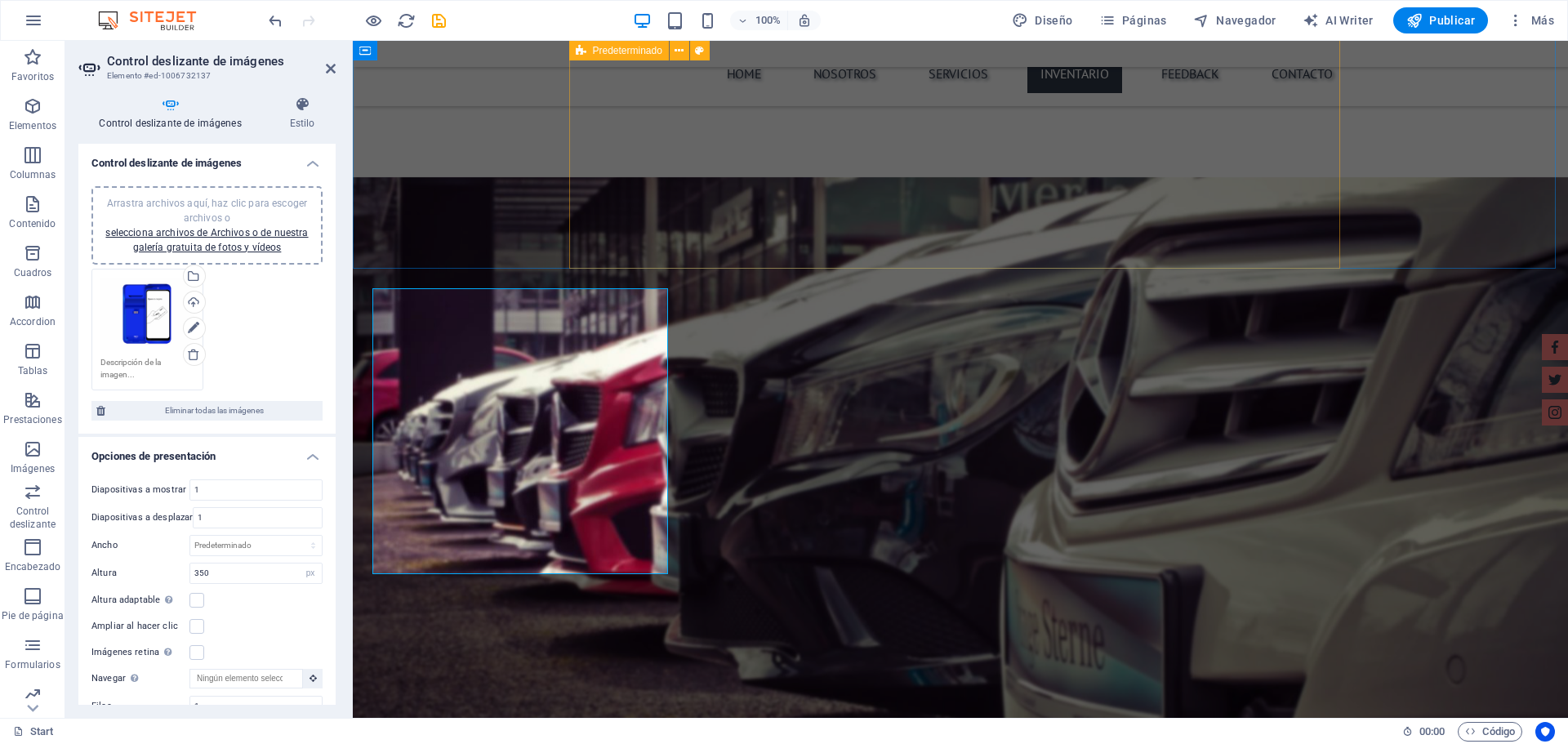
scroll to position [3333, 0]
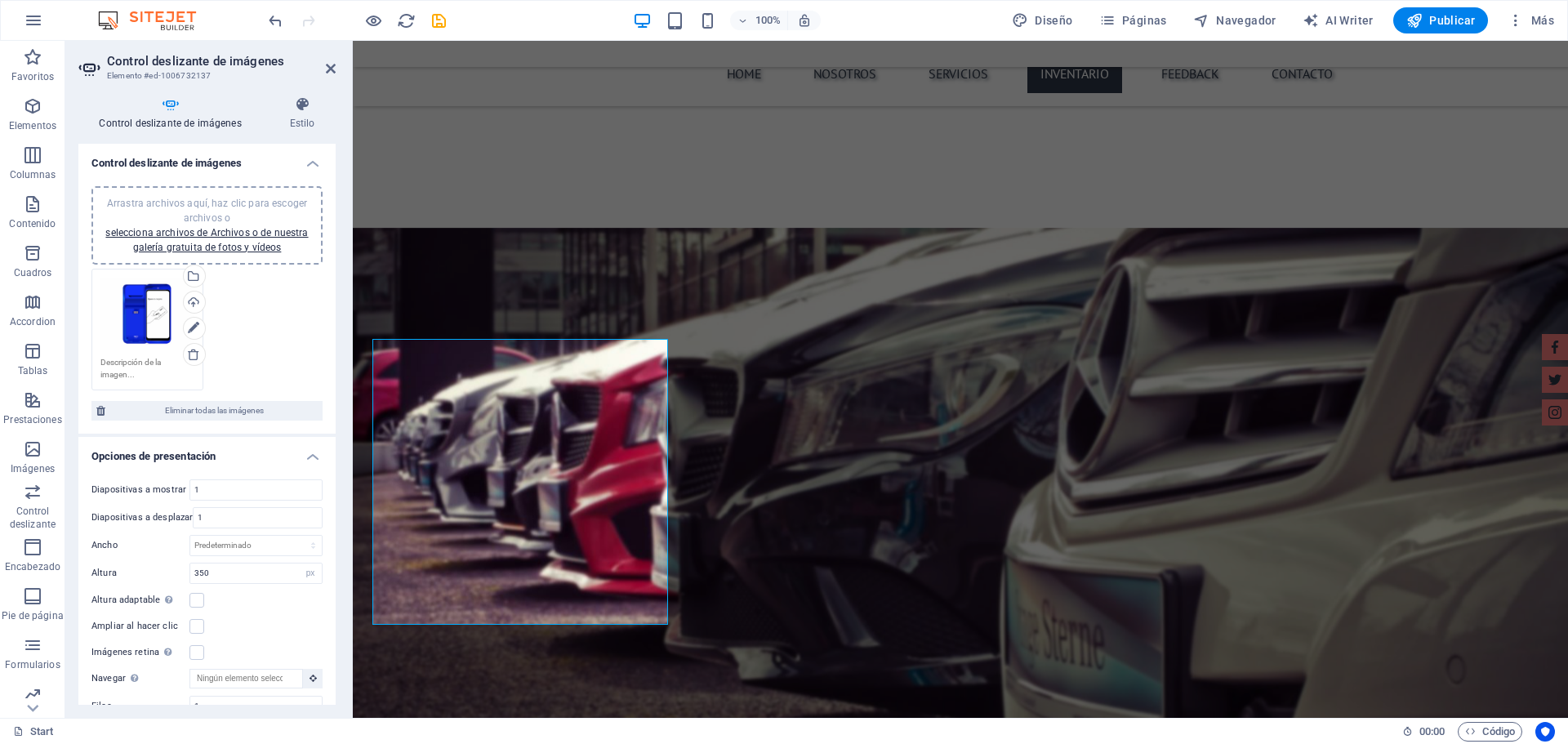
click at [319, 67] on h2 "Control deslizante de imágenes" at bounding box center [222, 61] width 229 height 14
click at [329, 65] on icon at bounding box center [330, 68] width 10 height 13
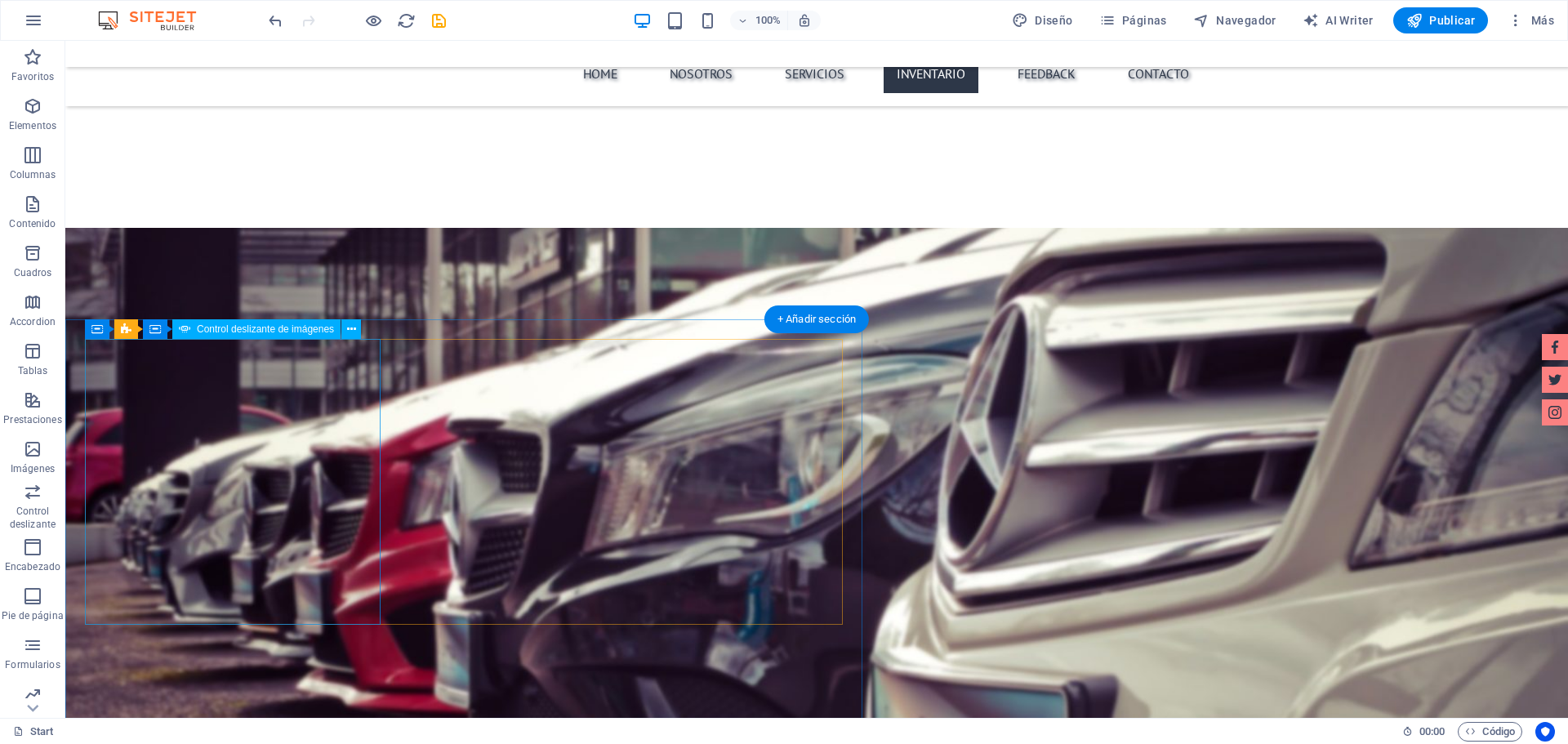
select select "px"
select select "ms"
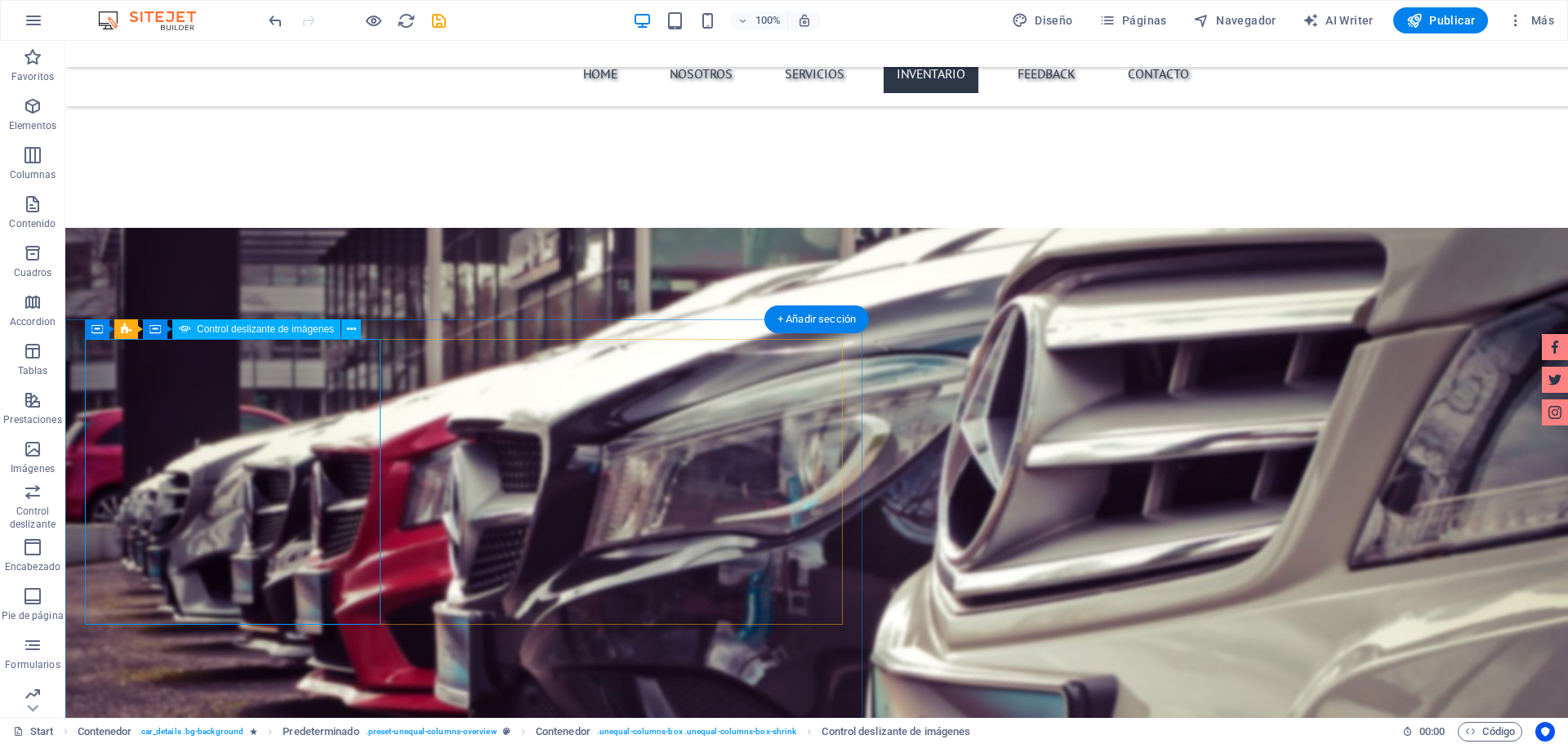
select select "progressive"
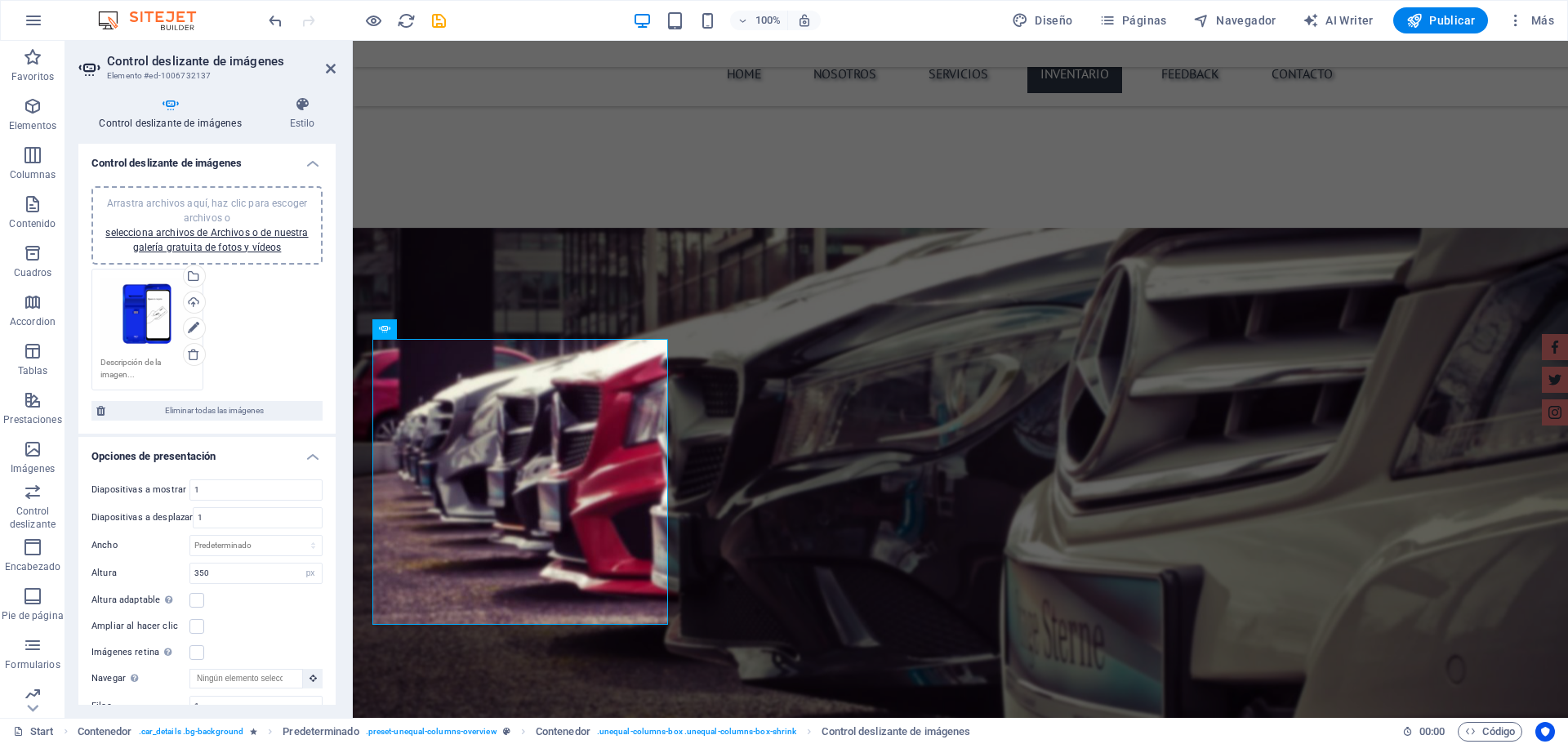
click at [144, 303] on div "Arrastra archivos aquí, haz clic para escoger archivos o selecciona archivos de…" at bounding box center [147, 314] width 94 height 72
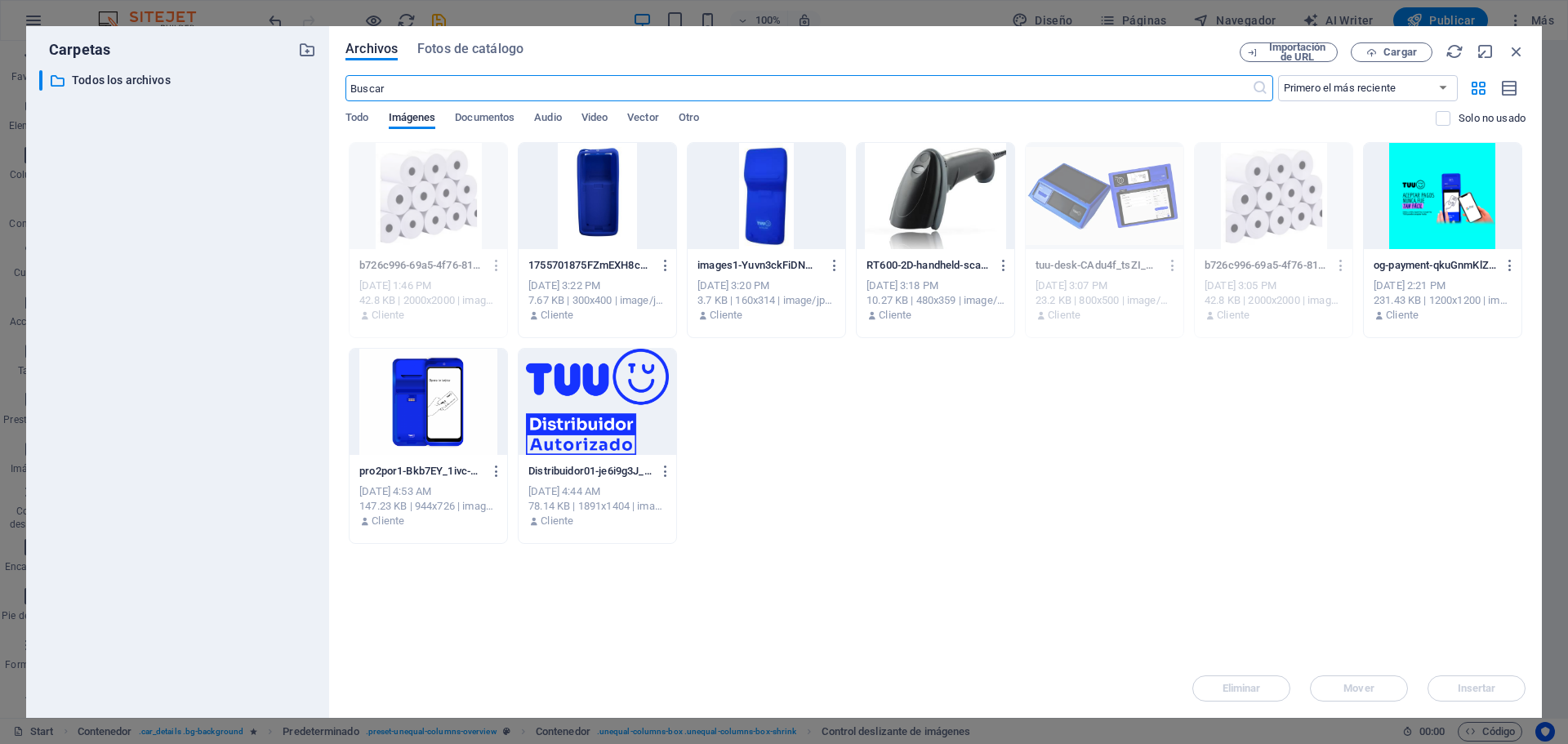
click at [462, 393] on div at bounding box center [428, 402] width 157 height 106
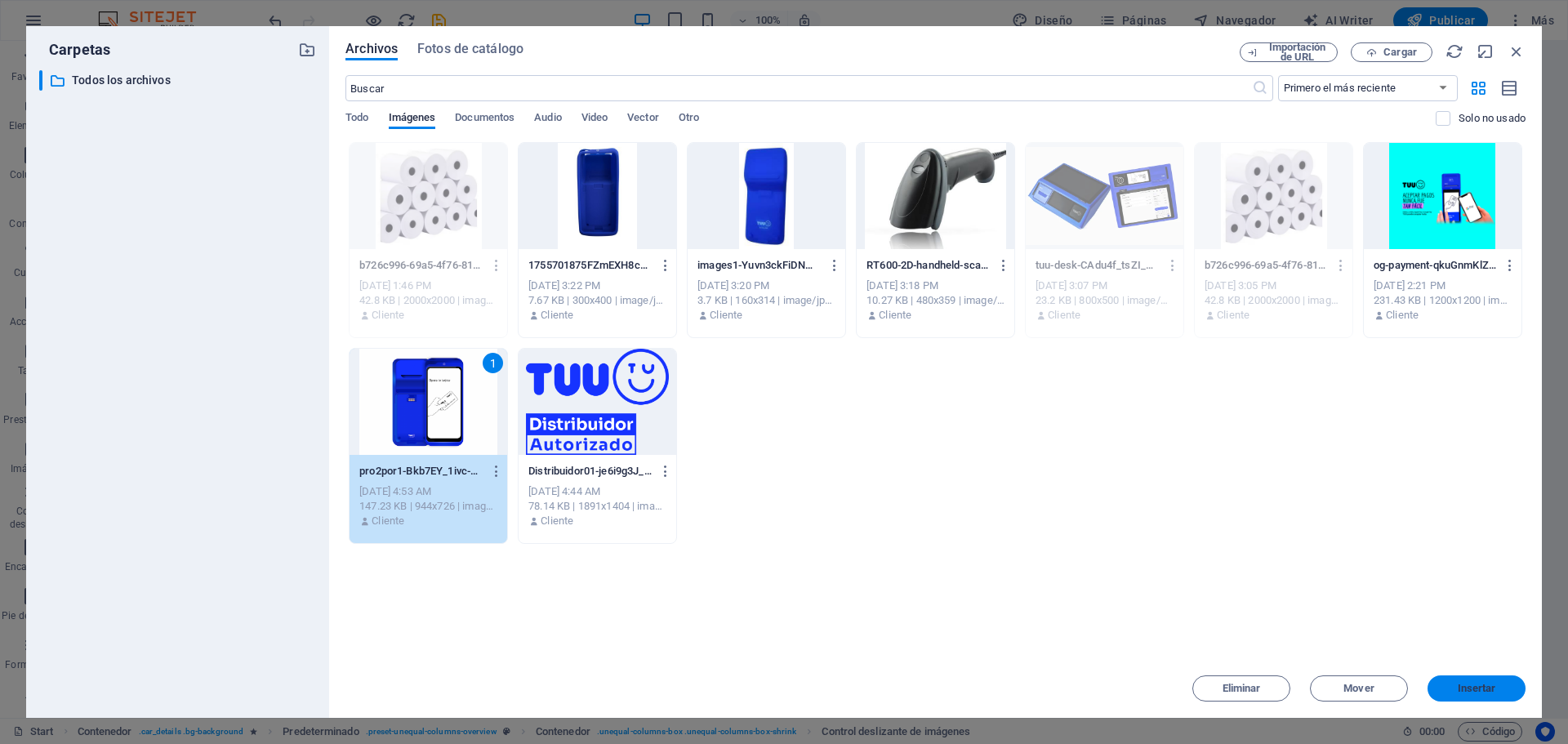
click at [1501, 689] on span "Insertar" at bounding box center [1476, 689] width 85 height 10
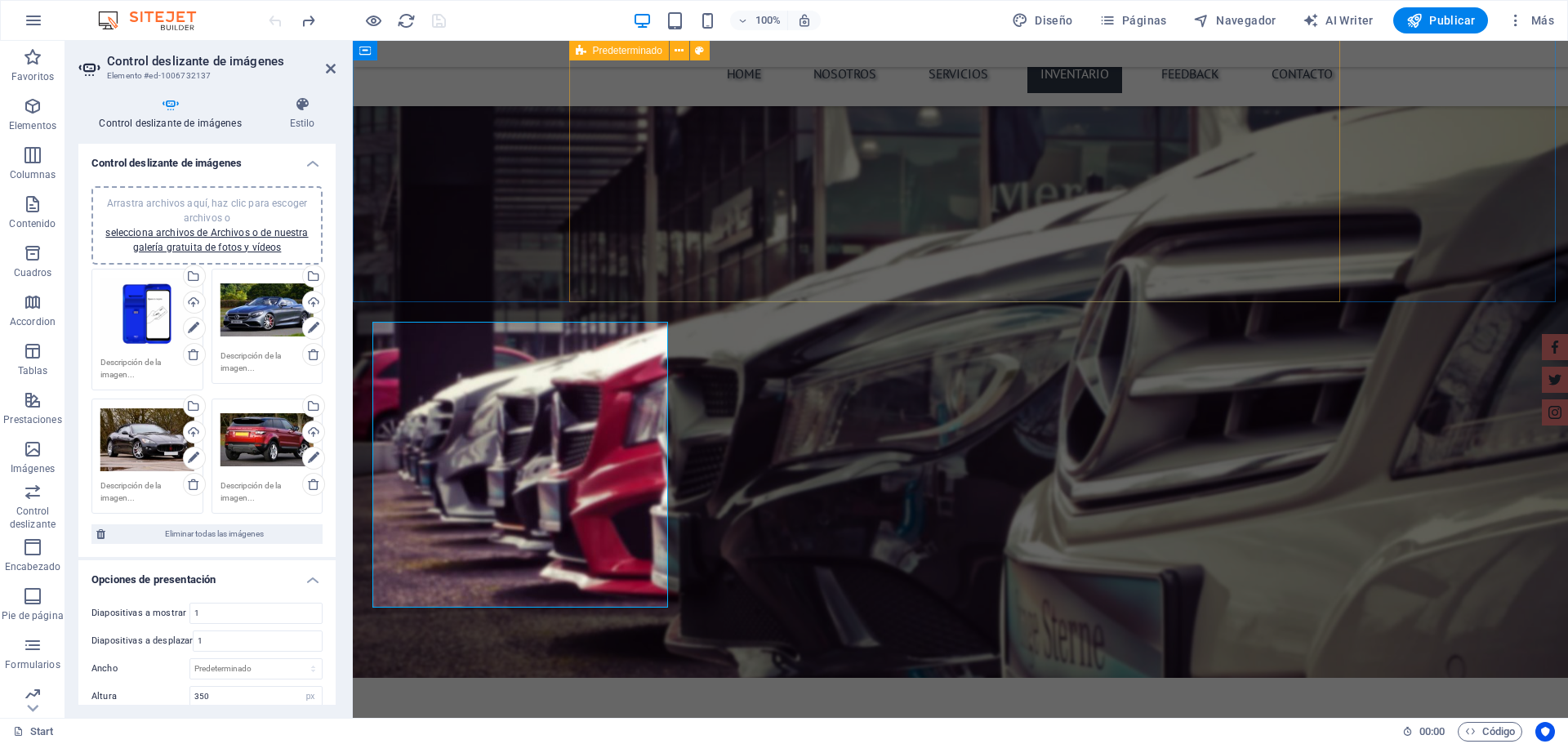
scroll to position [3659, 0]
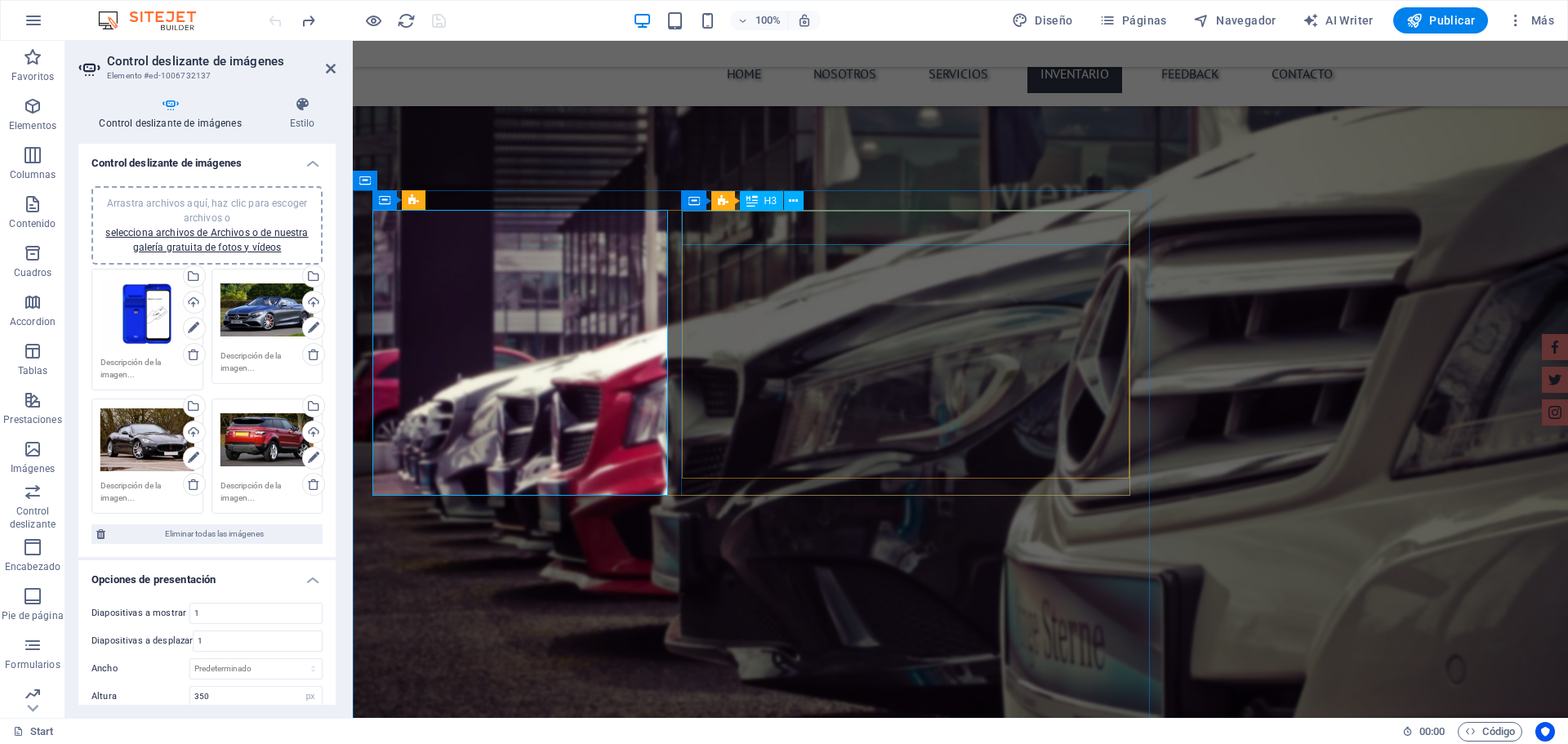
scroll to position [3414, 0]
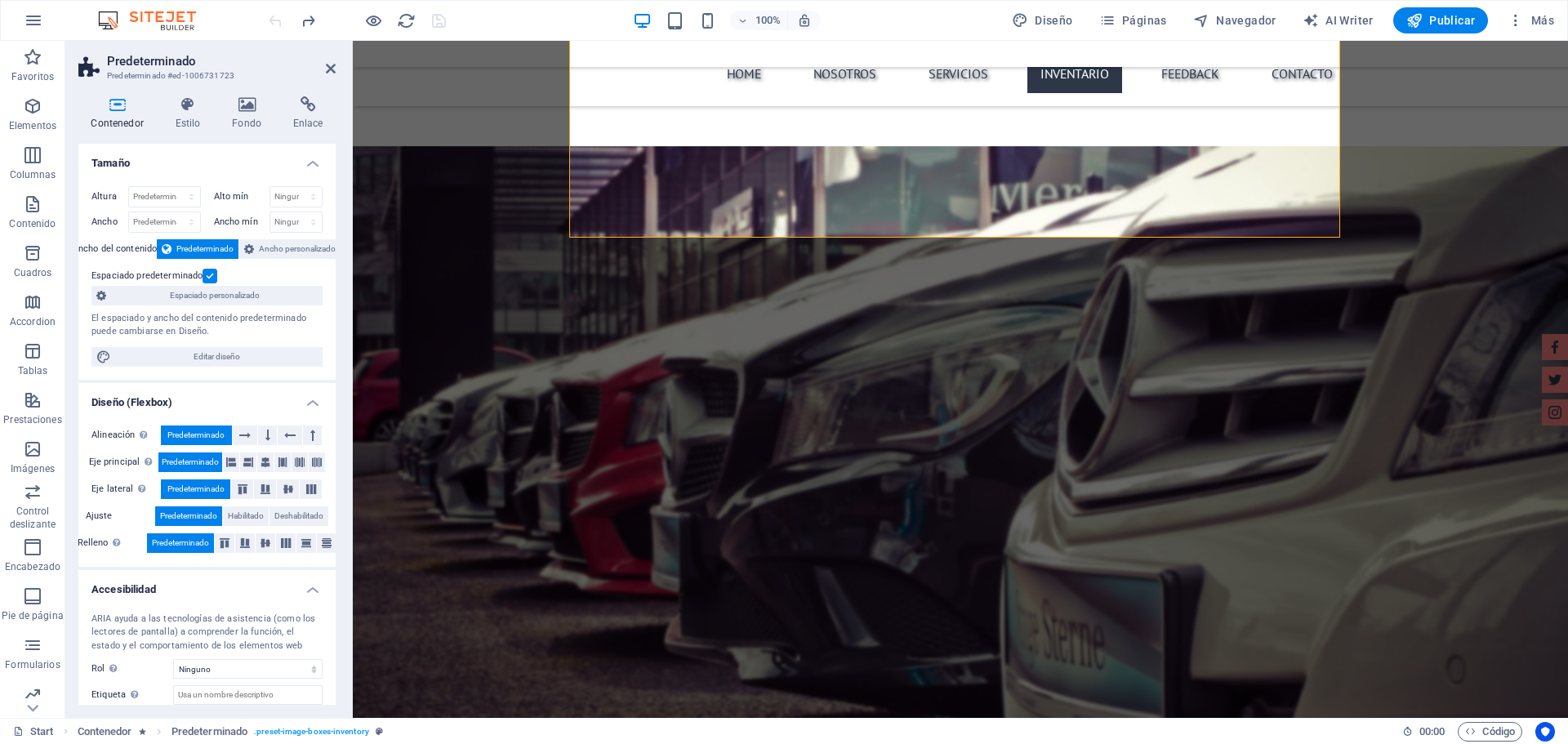
click at [327, 66] on icon at bounding box center [330, 68] width 10 height 13
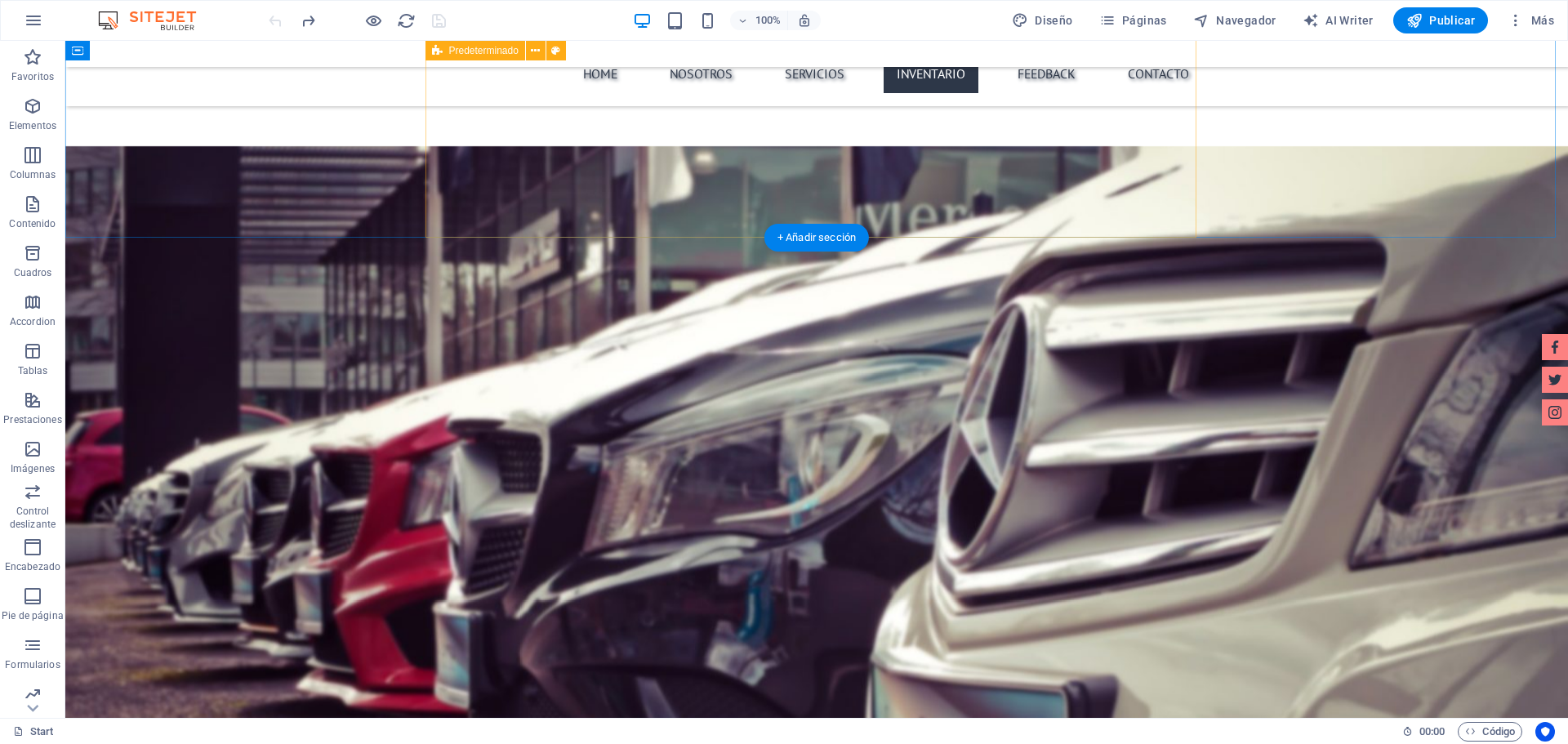
scroll to position [3169, 0]
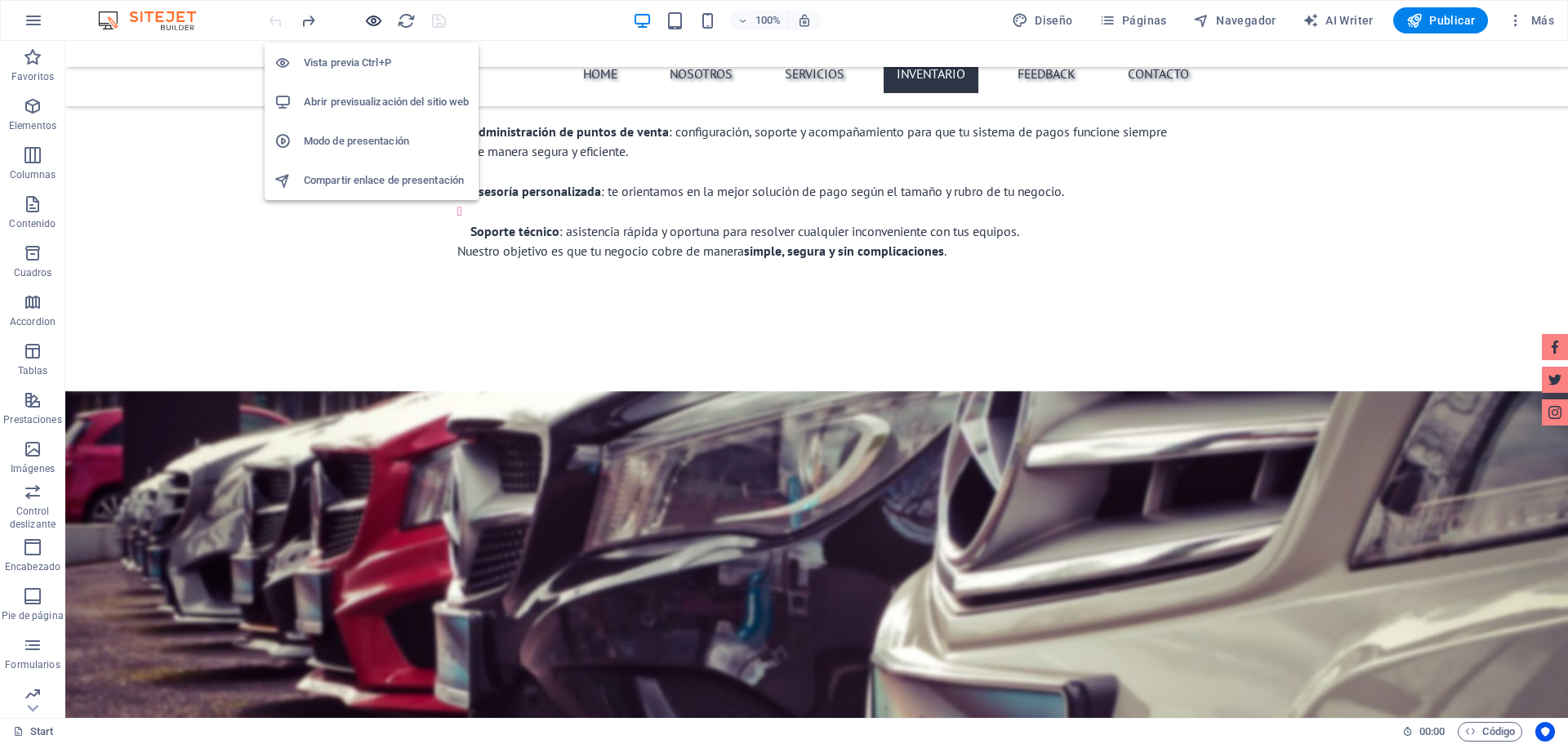
click at [367, 18] on icon "button" at bounding box center [373, 21] width 19 height 19
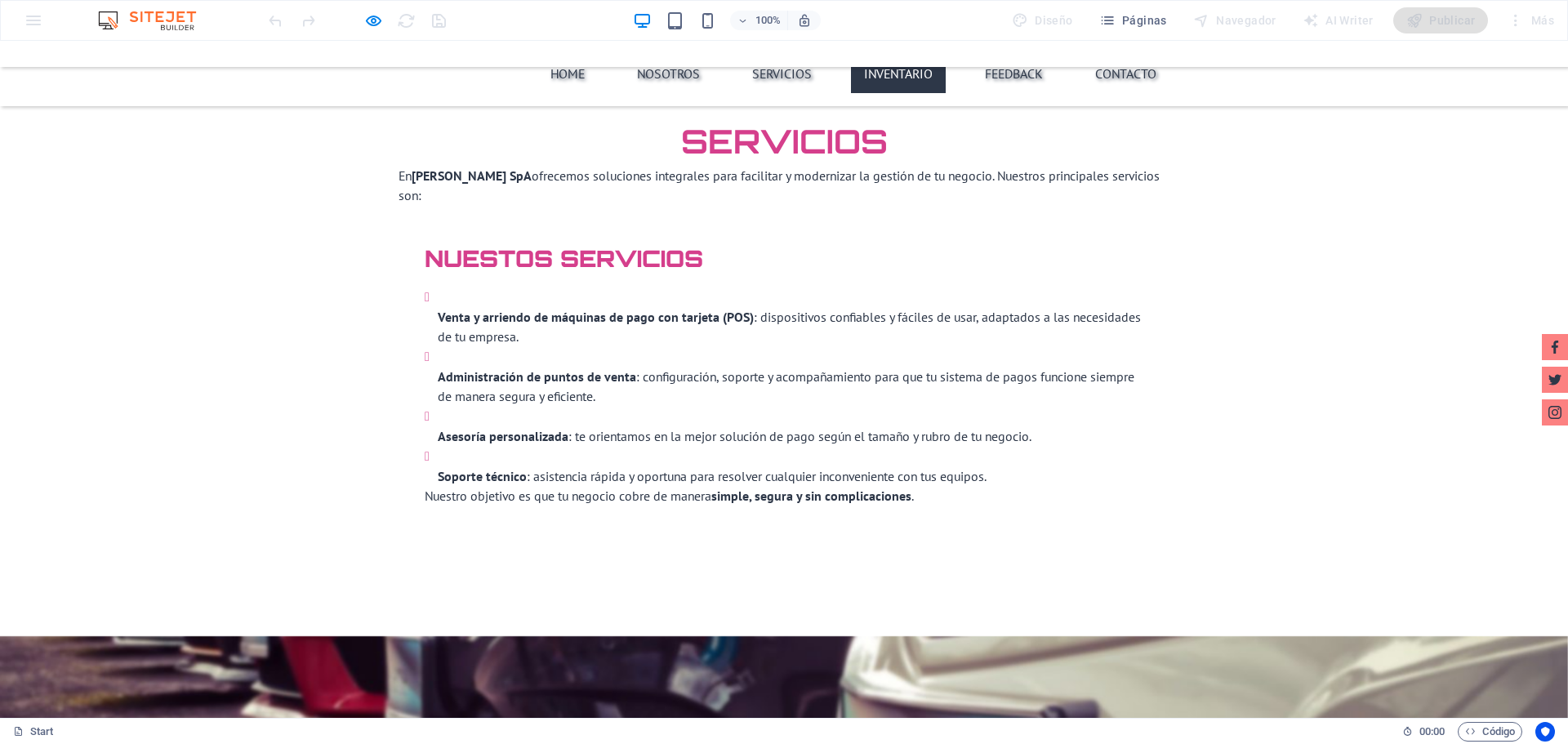
scroll to position [2761, 0]
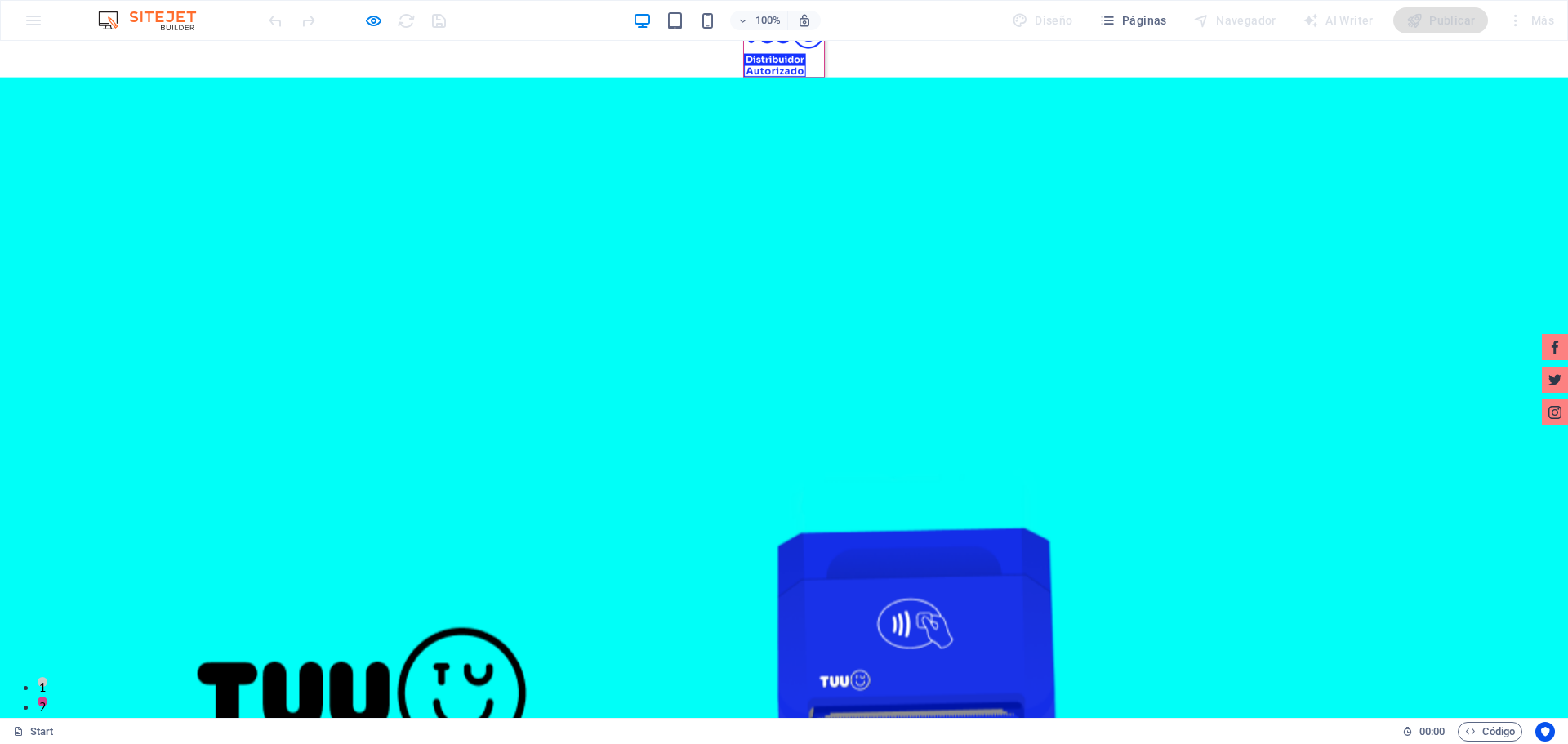
scroll to position [0, 0]
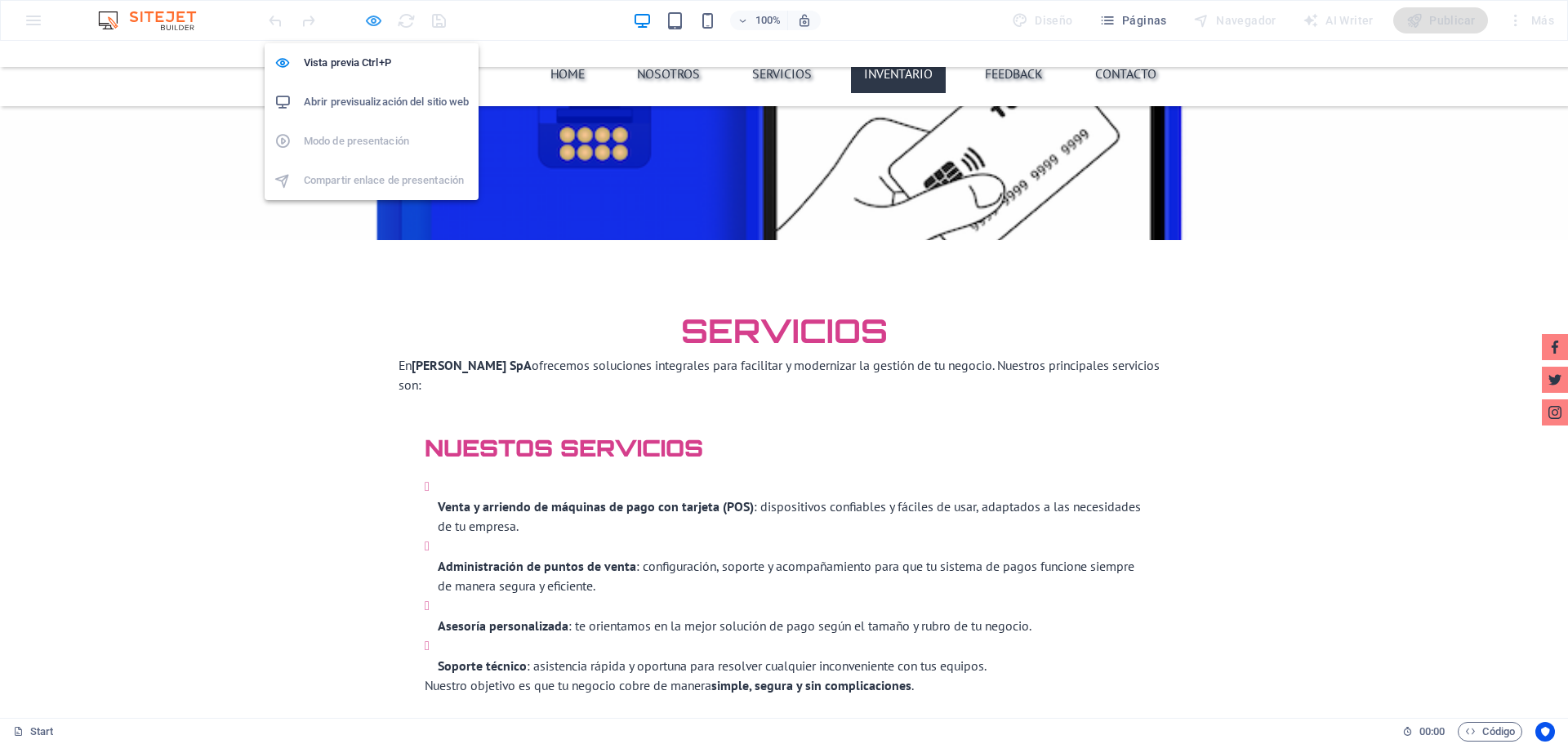
click at [369, 17] on icon "button" at bounding box center [373, 21] width 19 height 19
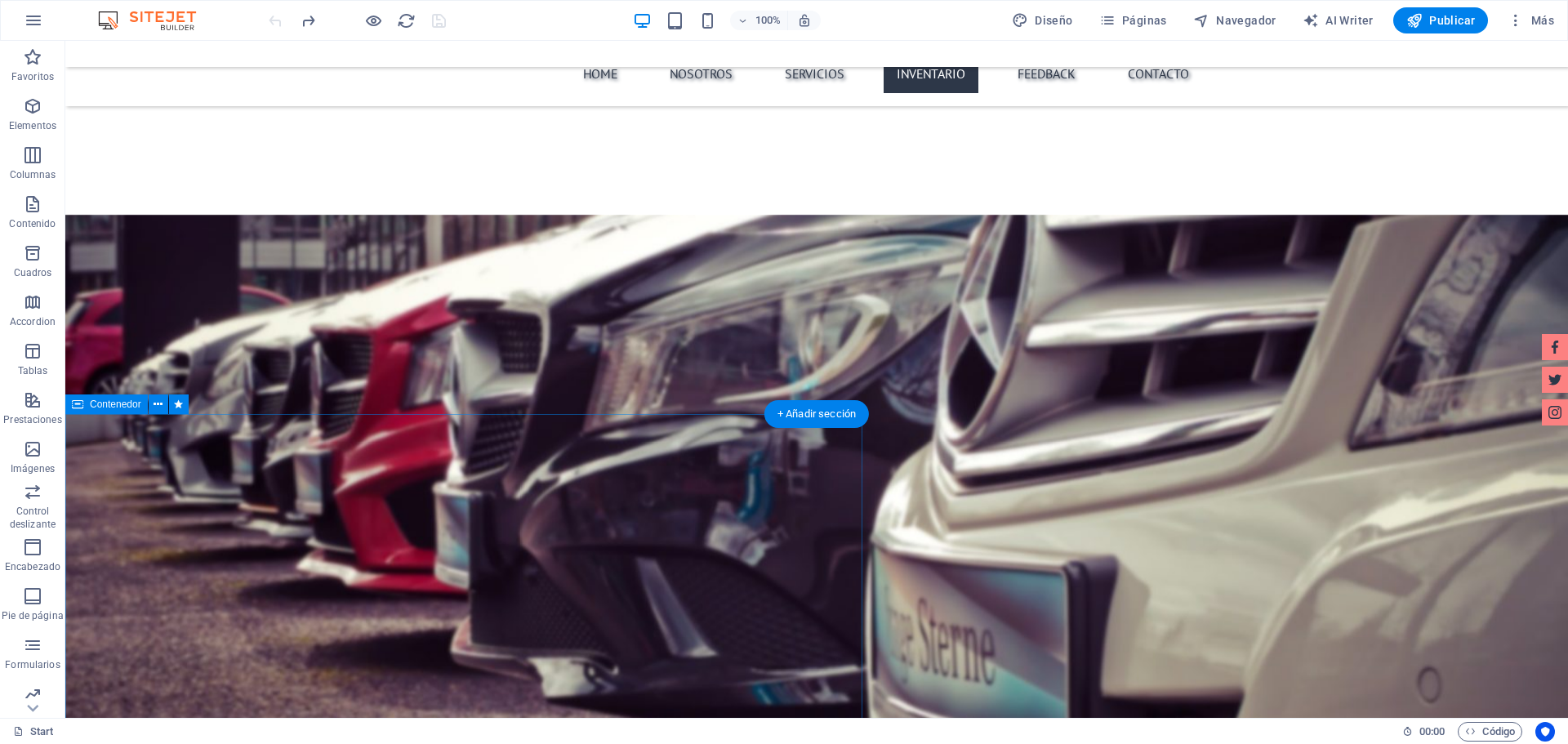
scroll to position [3349, 0]
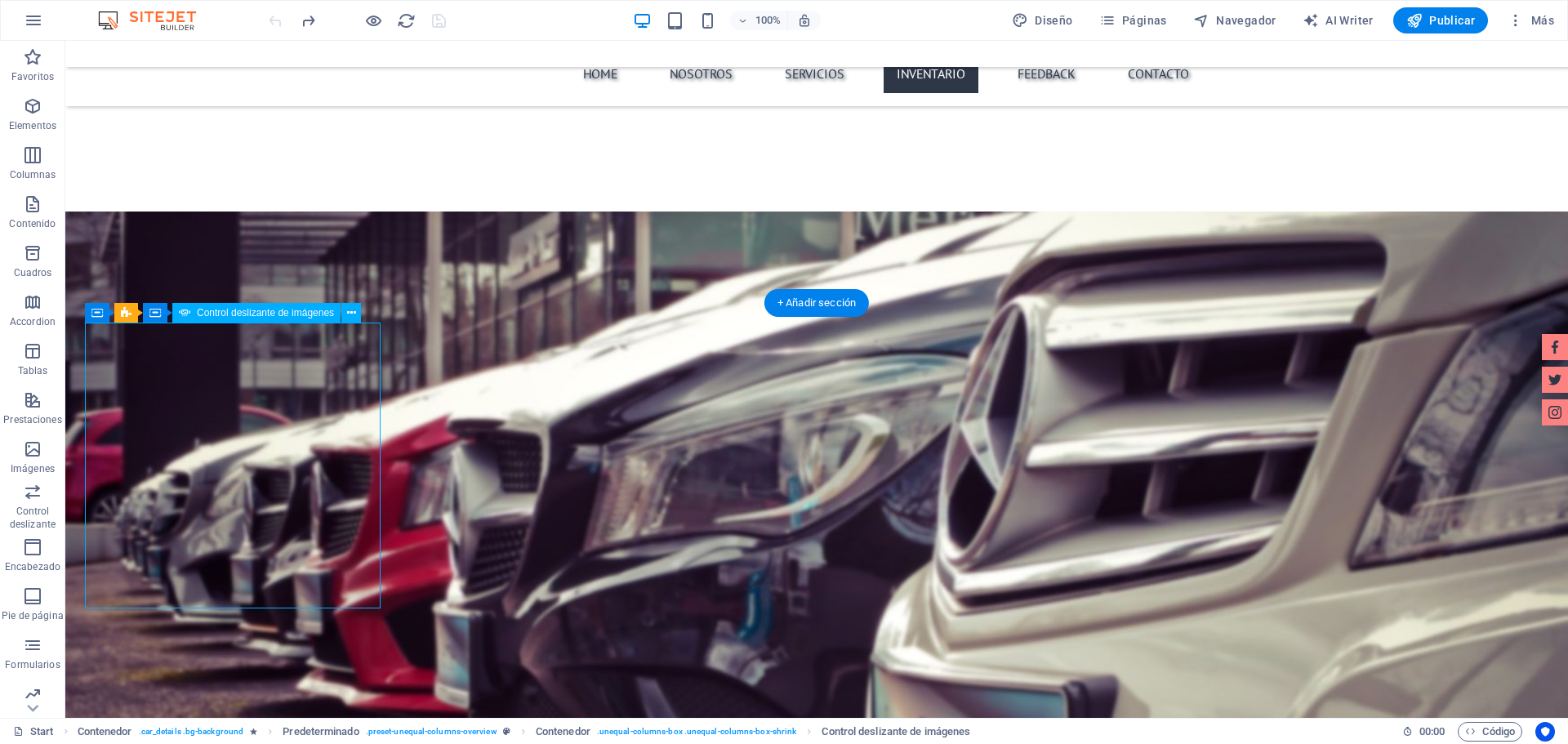
select select "px"
select select "ms"
select select "progressive"
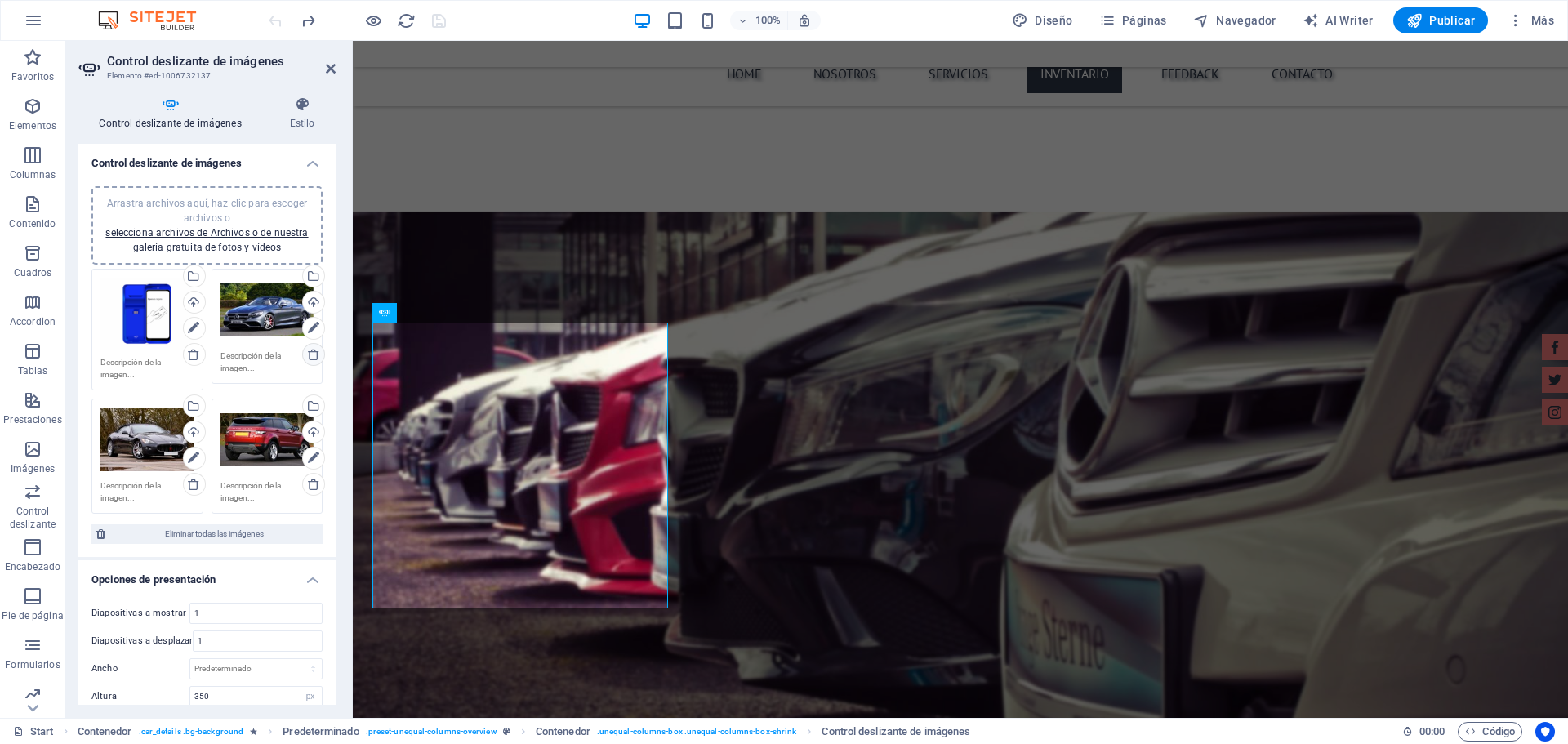
click at [315, 355] on icon at bounding box center [313, 354] width 13 height 13
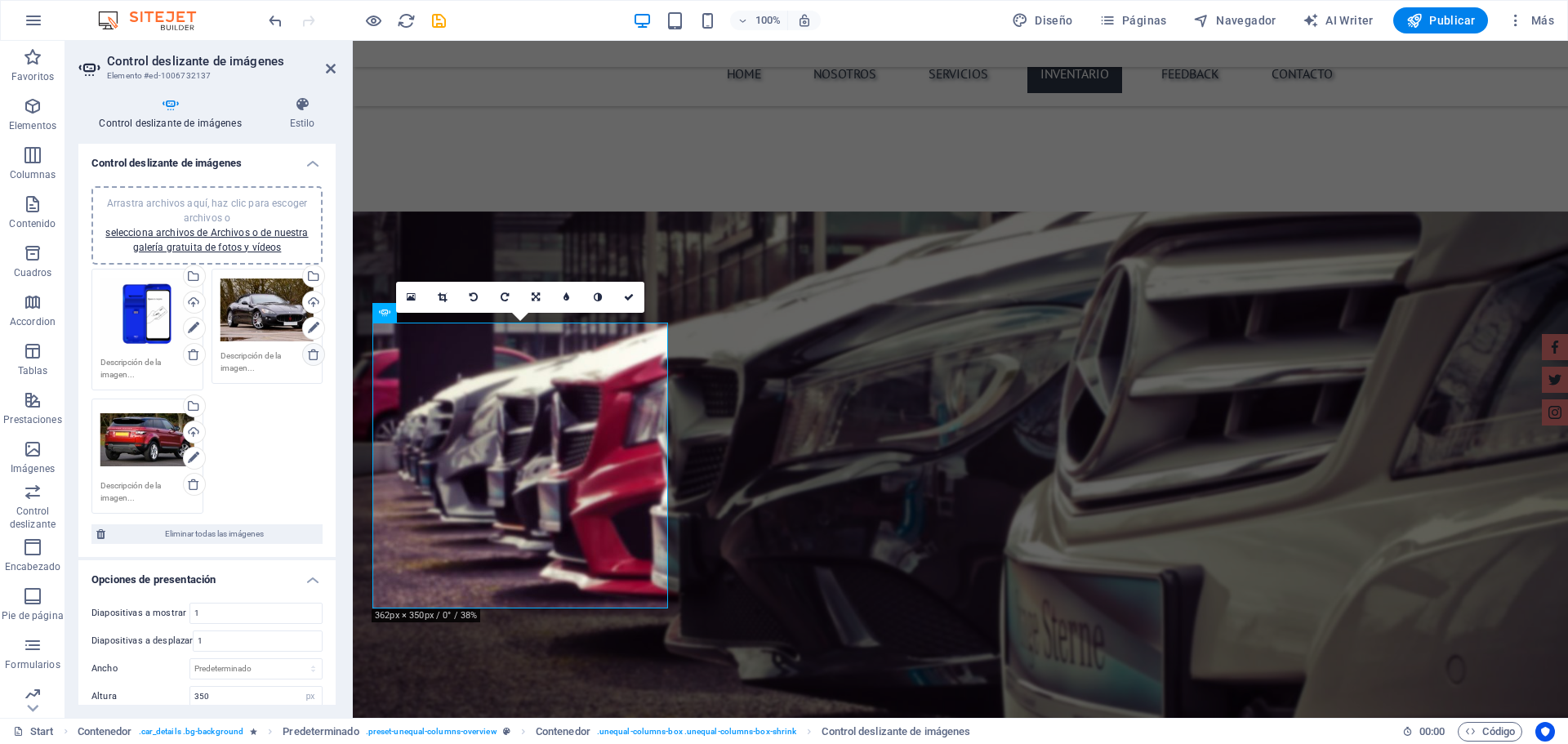
click at [311, 357] on icon at bounding box center [313, 354] width 13 height 13
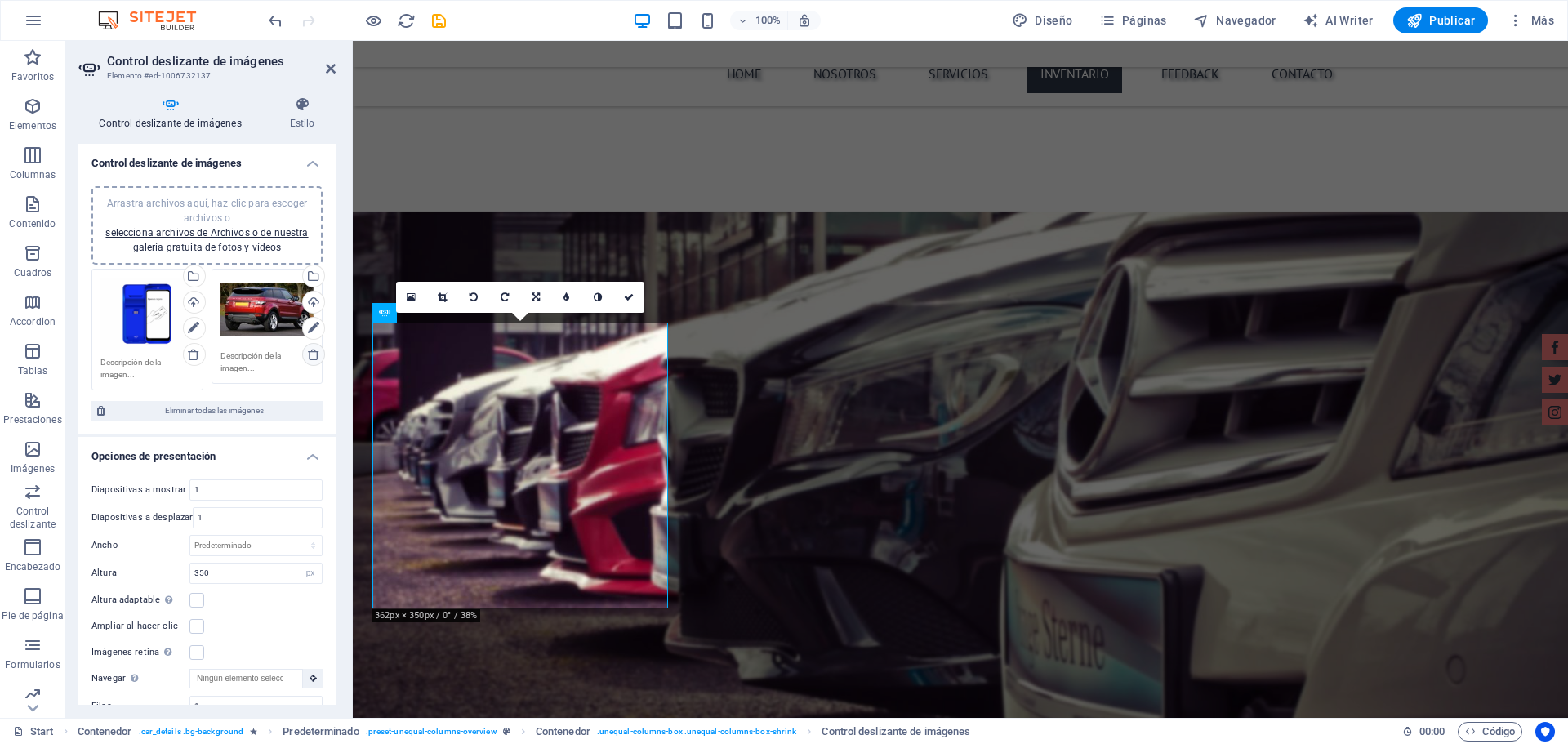
click at [316, 354] on icon at bounding box center [313, 354] width 13 height 13
click at [331, 62] on icon at bounding box center [330, 68] width 10 height 13
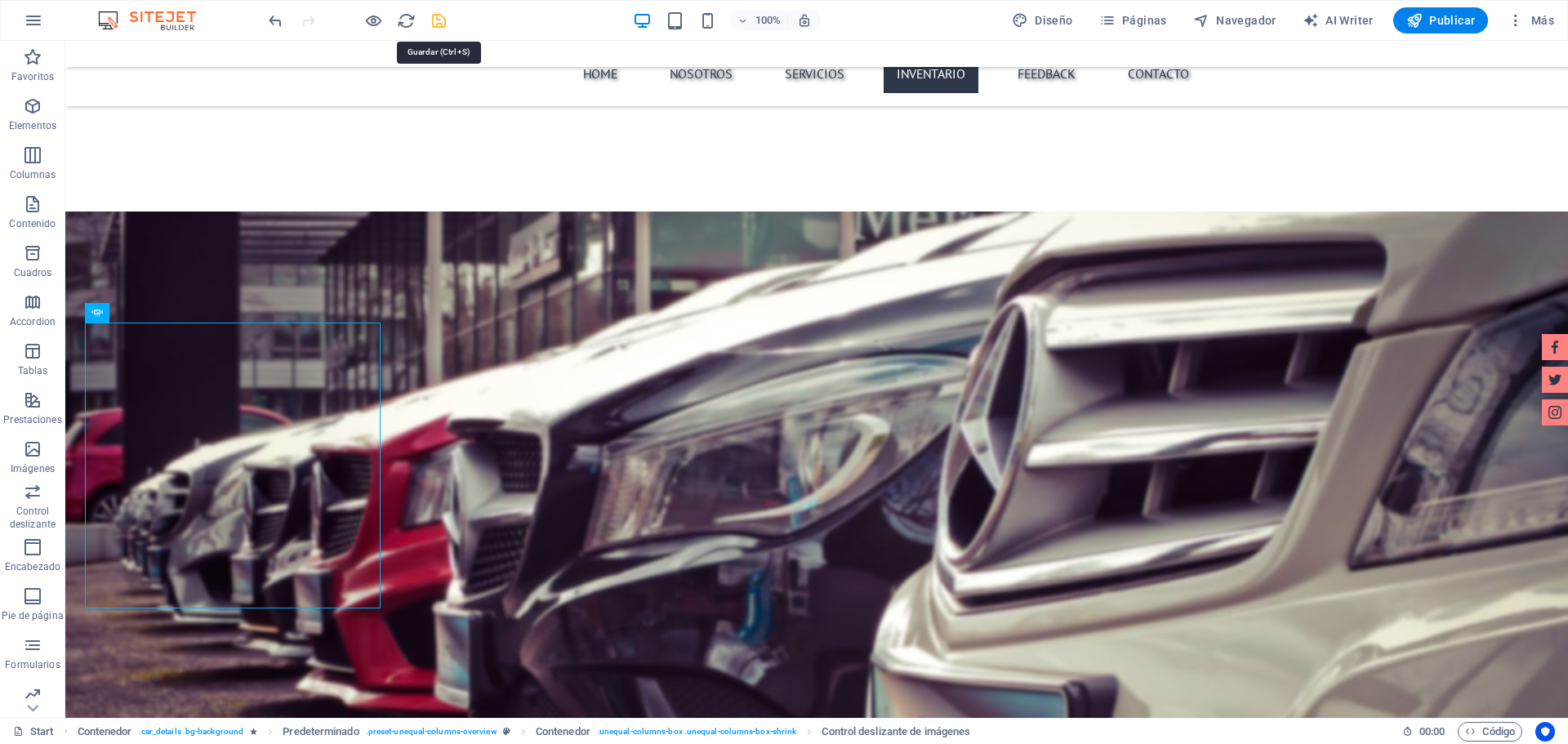
click at [438, 14] on icon "save" at bounding box center [438, 21] width 19 height 19
checkbox input "false"
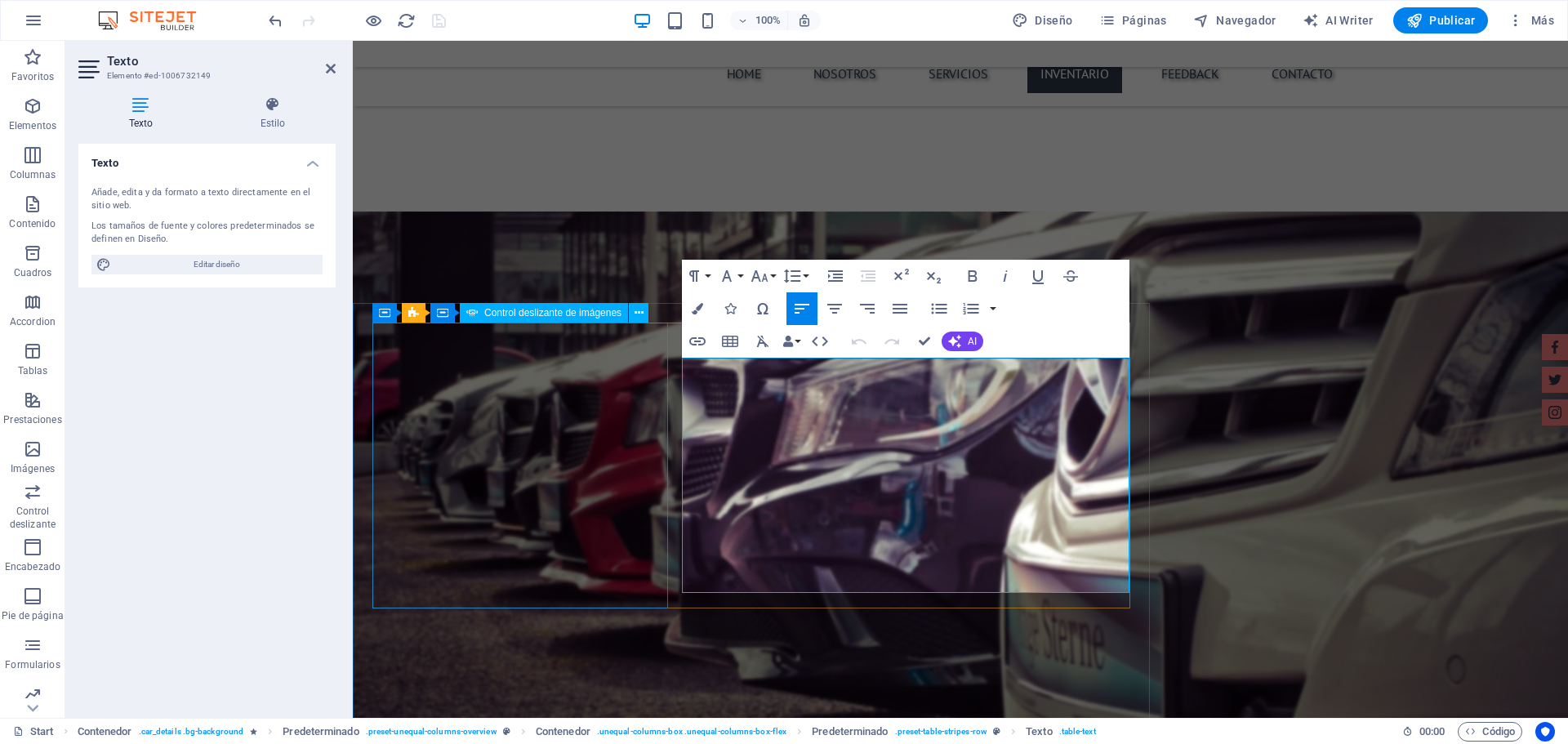
drag, startPoint x: 750, startPoint y: 373, endPoint x: 664, endPoint y: 375, distance: 86.0
drag, startPoint x: 1033, startPoint y: 374, endPoint x: 1155, endPoint y: 378, distance: 122.1
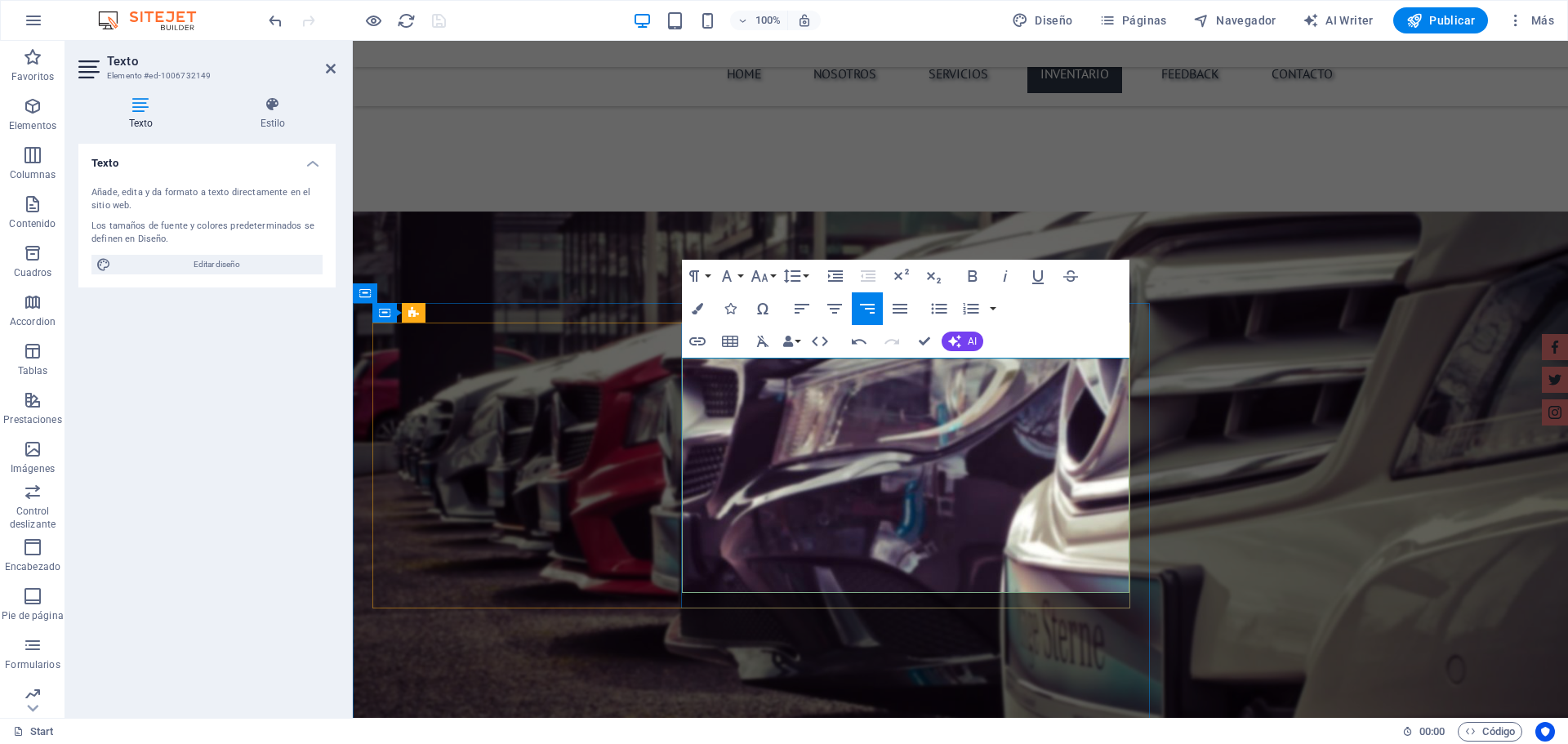
drag, startPoint x: 1120, startPoint y: 376, endPoint x: 1045, endPoint y: 378, distance: 75.0
drag, startPoint x: 758, startPoint y: 416, endPoint x: 684, endPoint y: 409, distance: 74.3
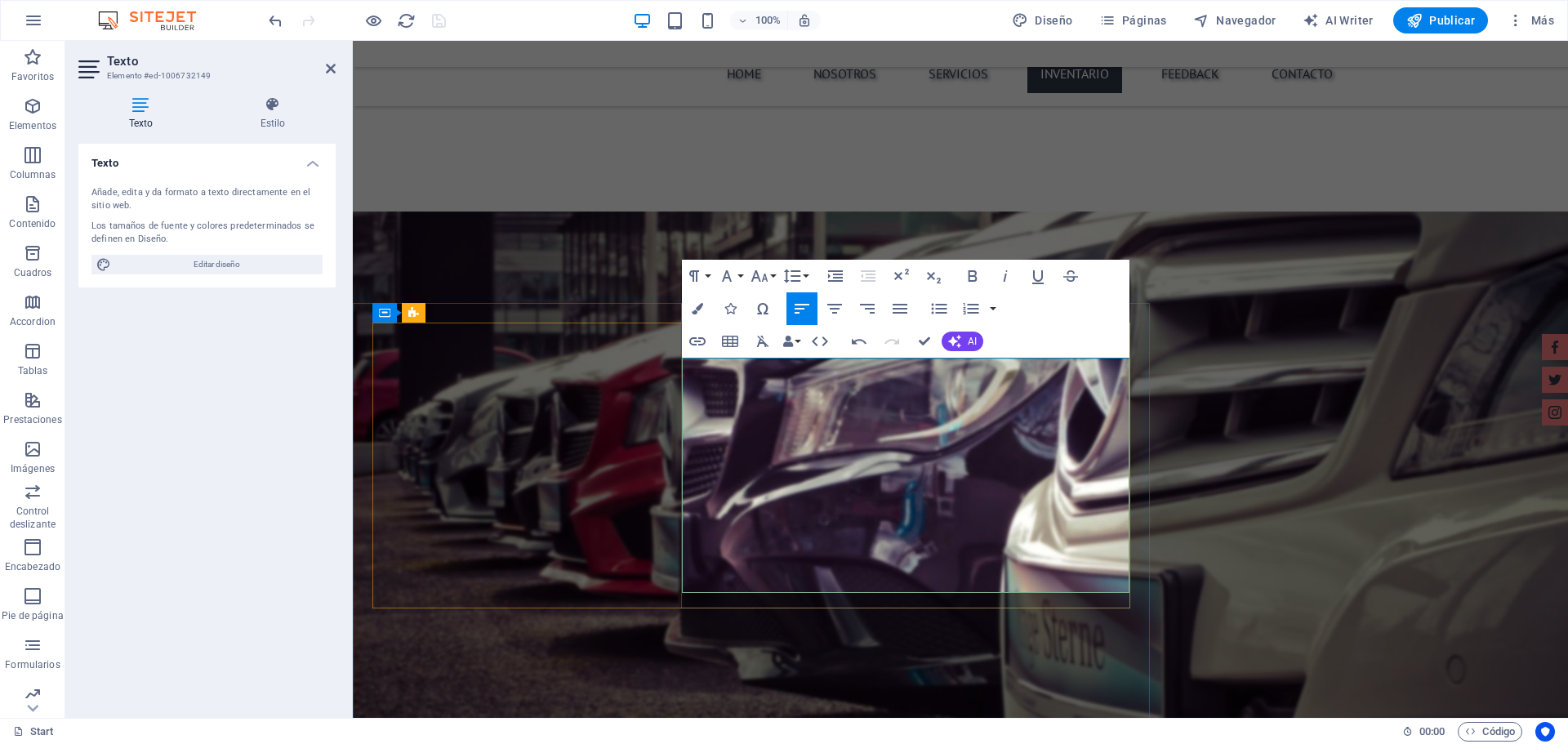
drag, startPoint x: 1082, startPoint y: 409, endPoint x: 1123, endPoint y: 410, distance: 41.0
drag, startPoint x: 796, startPoint y: 444, endPoint x: 691, endPoint y: 441, distance: 105.0
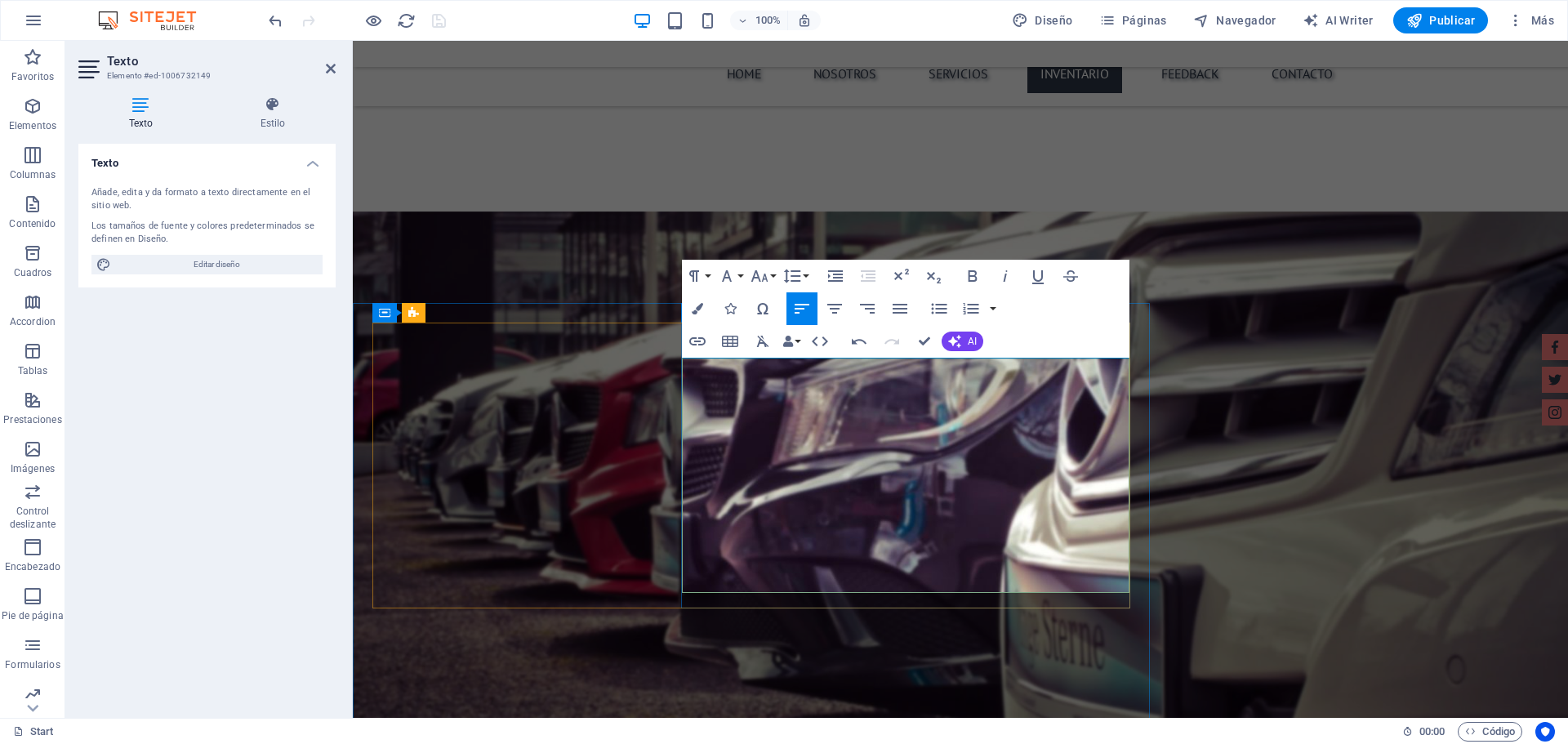
drag, startPoint x: 1007, startPoint y: 444, endPoint x: 1153, endPoint y: 442, distance: 146.0
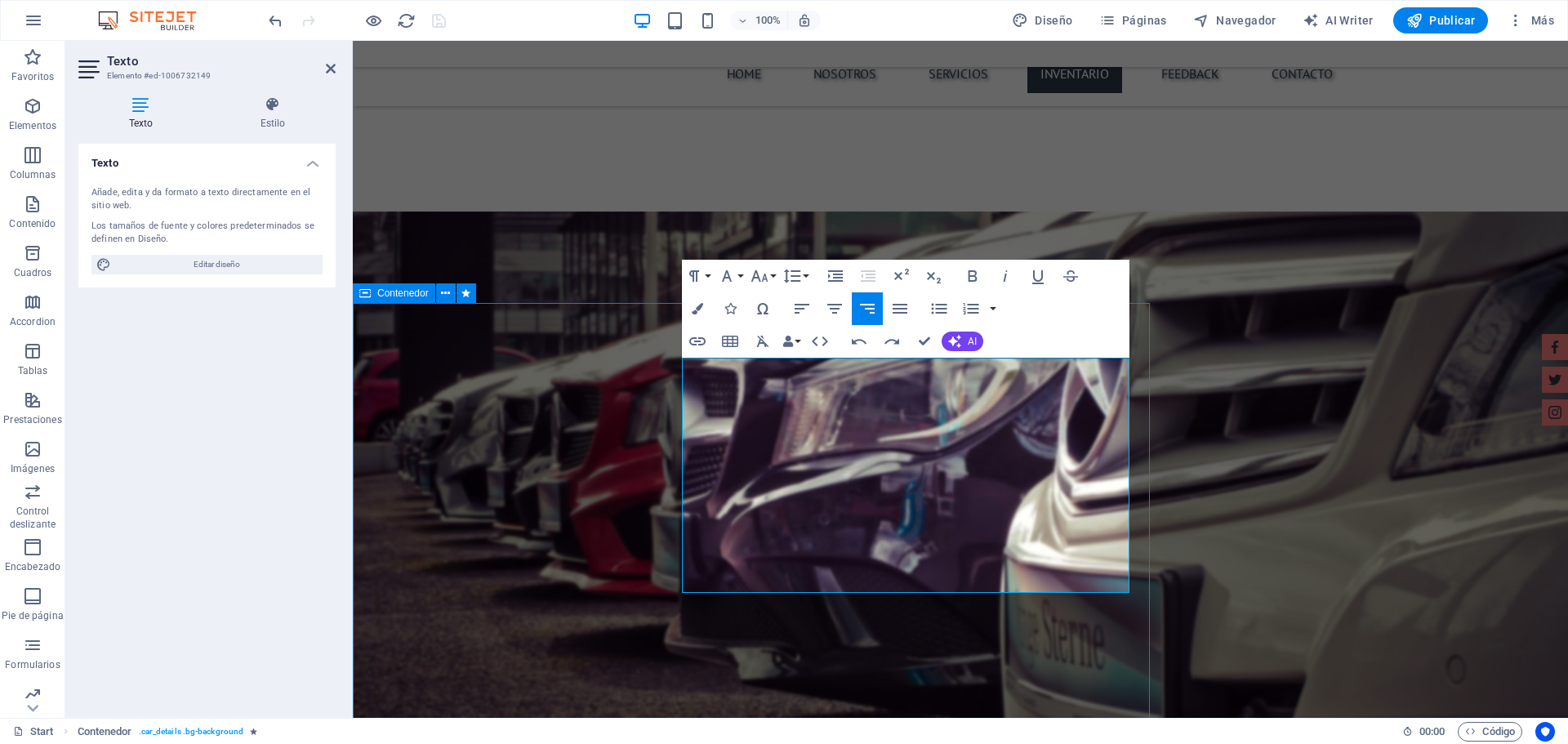
drag, startPoint x: 1130, startPoint y: 446, endPoint x: 1412, endPoint y: 444, distance: 282.0
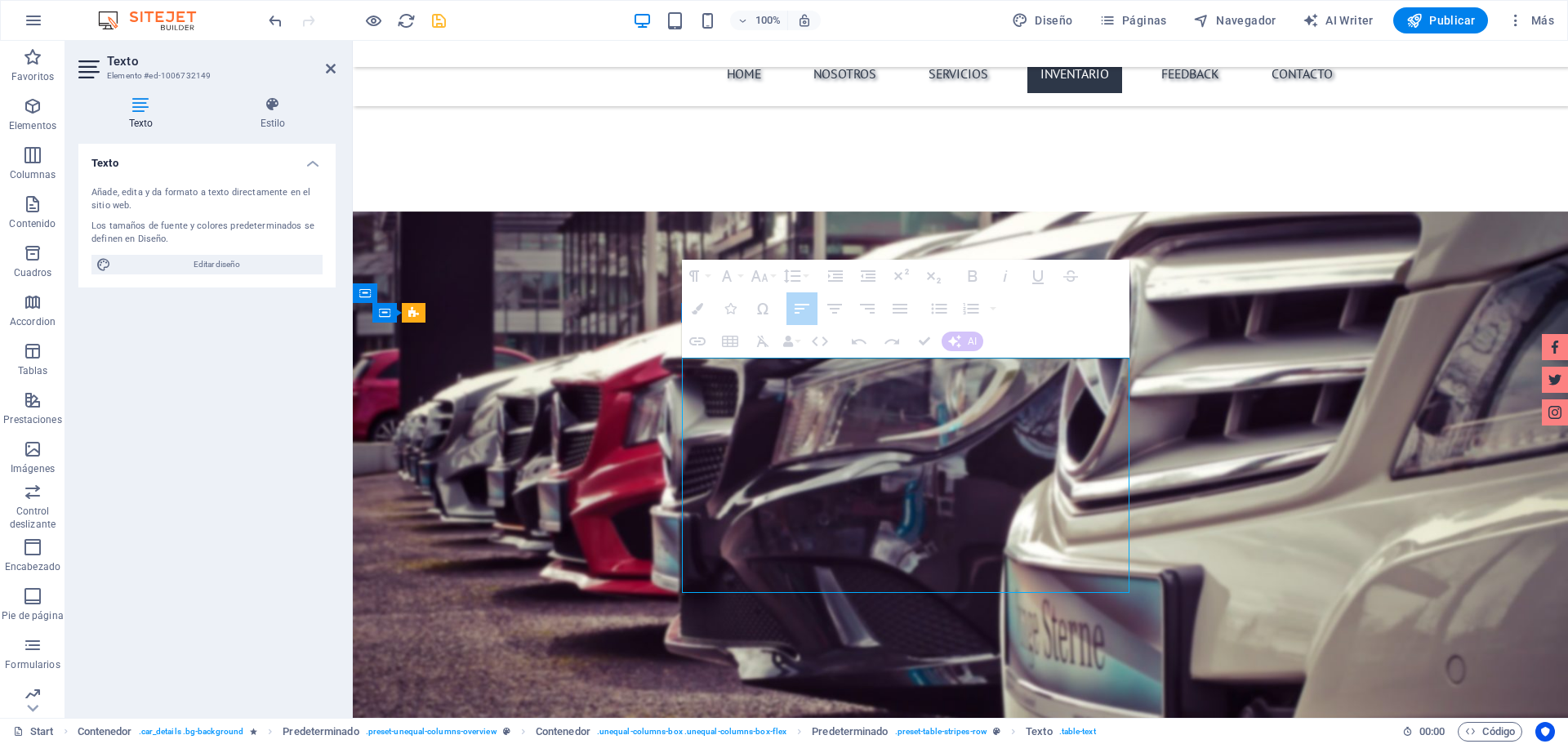
drag, startPoint x: 1125, startPoint y: 443, endPoint x: 1128, endPoint y: 461, distance: 18.2
drag, startPoint x: 1118, startPoint y: 444, endPoint x: 1109, endPoint y: 444, distance: 9.0
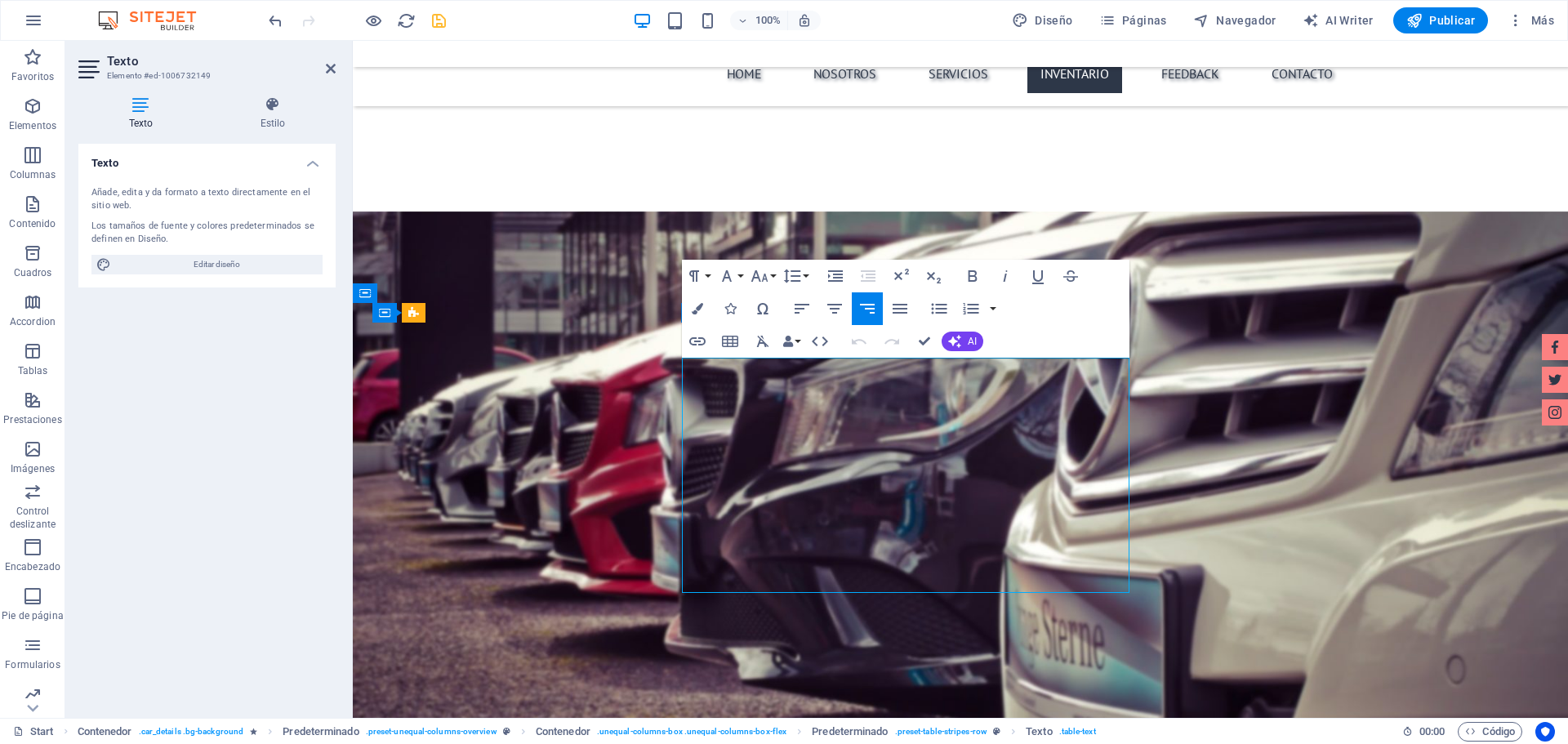
drag, startPoint x: 1120, startPoint y: 444, endPoint x: 1016, endPoint y: 443, distance: 104.0
drag, startPoint x: 716, startPoint y: 478, endPoint x: 689, endPoint y: 477, distance: 27.0
drag, startPoint x: 1069, startPoint y: 478, endPoint x: 1127, endPoint y: 479, distance: 58.0
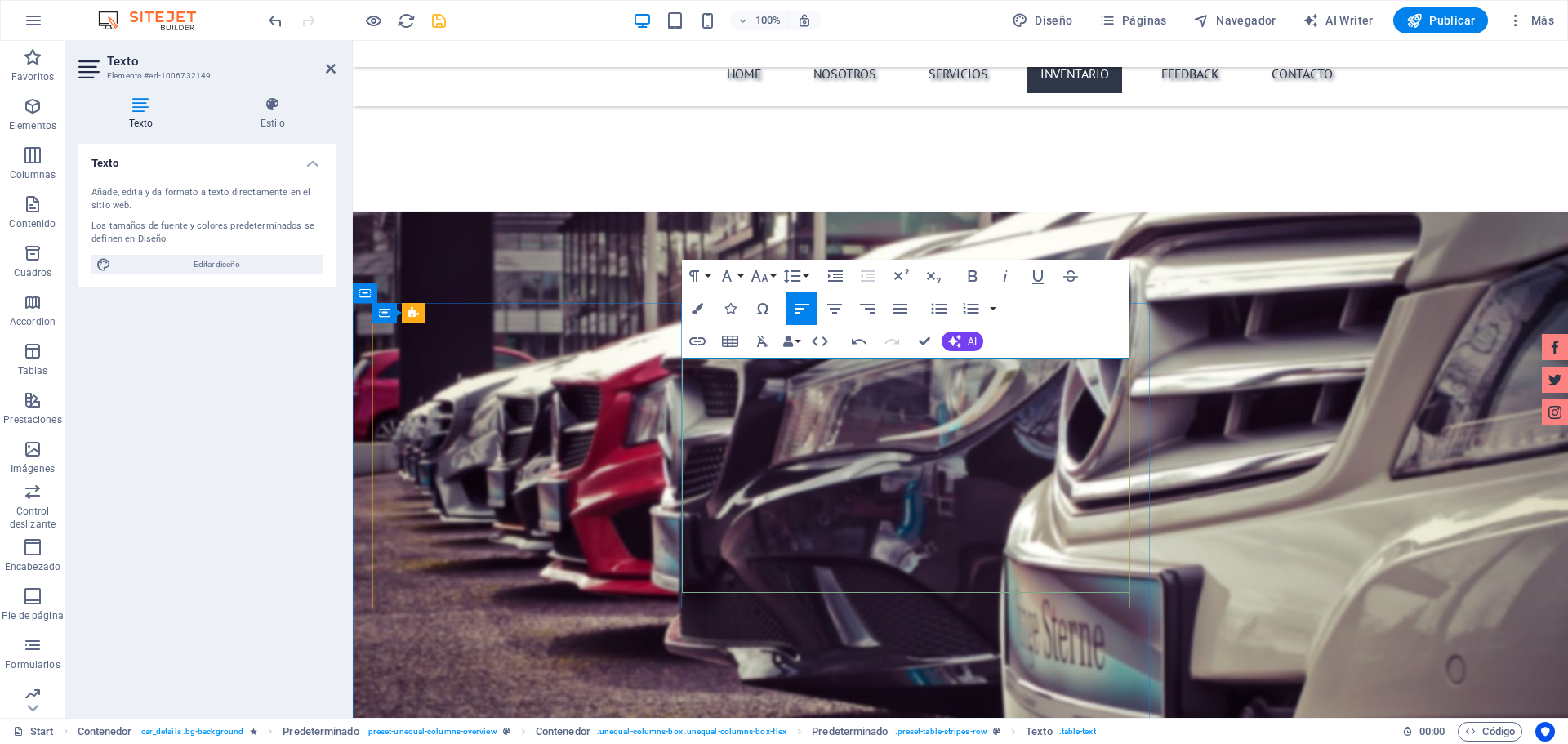
drag, startPoint x: 751, startPoint y: 505, endPoint x: 688, endPoint y: 507, distance: 63.0
drag, startPoint x: 1092, startPoint y: 509, endPoint x: 1119, endPoint y: 509, distance: 27.0
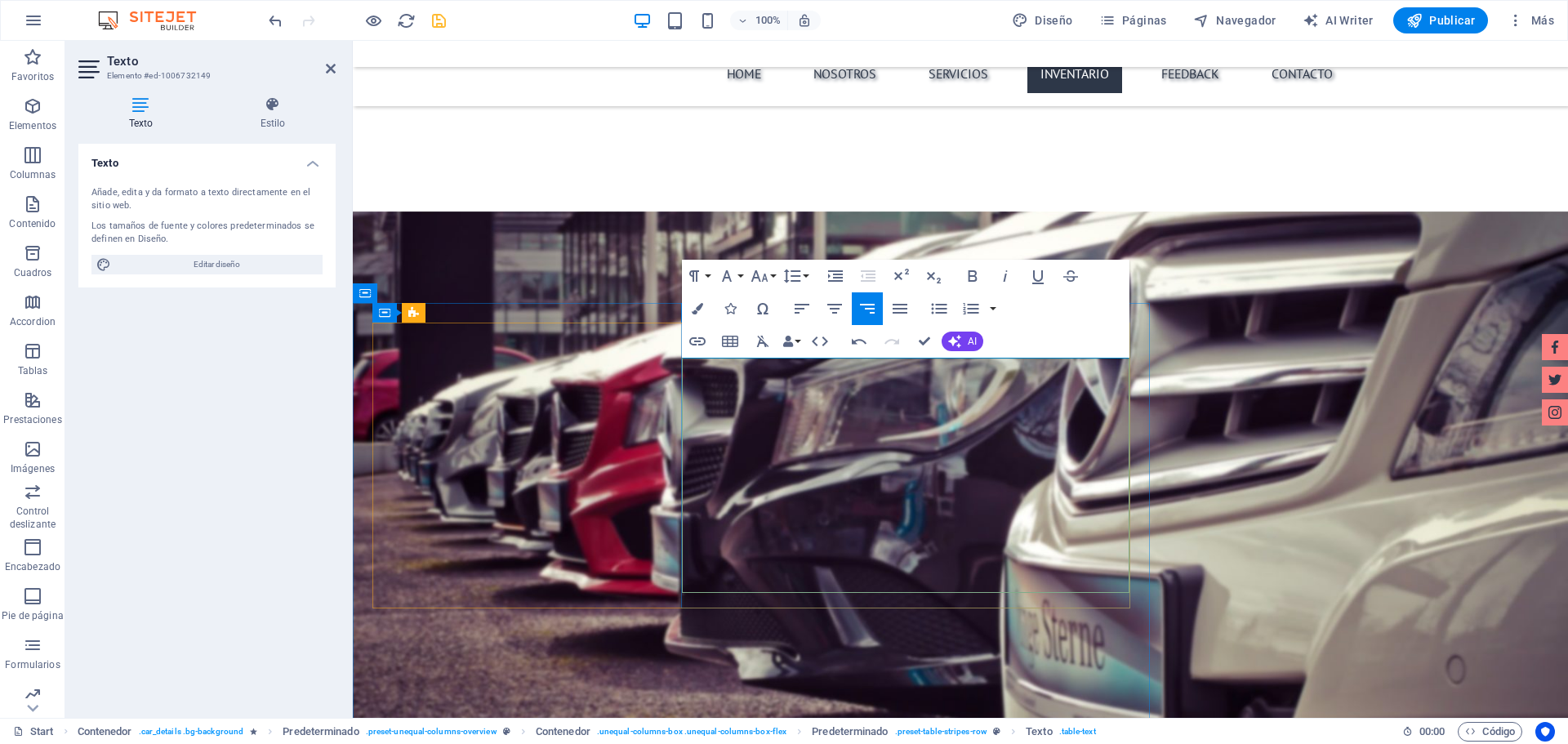
drag, startPoint x: 744, startPoint y: 543, endPoint x: 690, endPoint y: 535, distance: 54.6
drag, startPoint x: 1045, startPoint y: 550, endPoint x: 1125, endPoint y: 550, distance: 80.0
drag, startPoint x: 754, startPoint y: 580, endPoint x: 692, endPoint y: 580, distance: 62.0
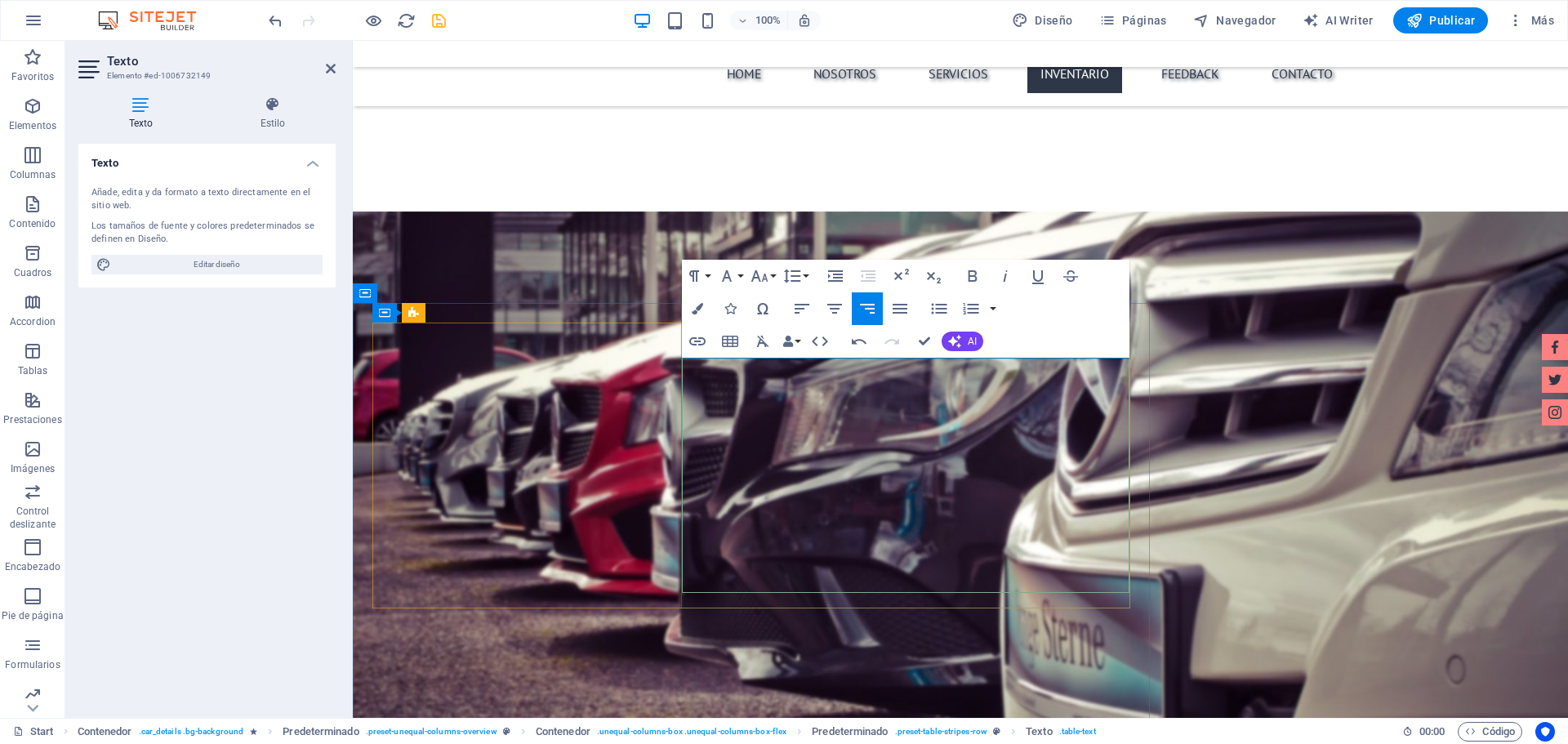
drag, startPoint x: 1076, startPoint y: 573, endPoint x: 1123, endPoint y: 580, distance: 47.5
drag, startPoint x: 1079, startPoint y: 575, endPoint x: 1124, endPoint y: 579, distance: 45.2
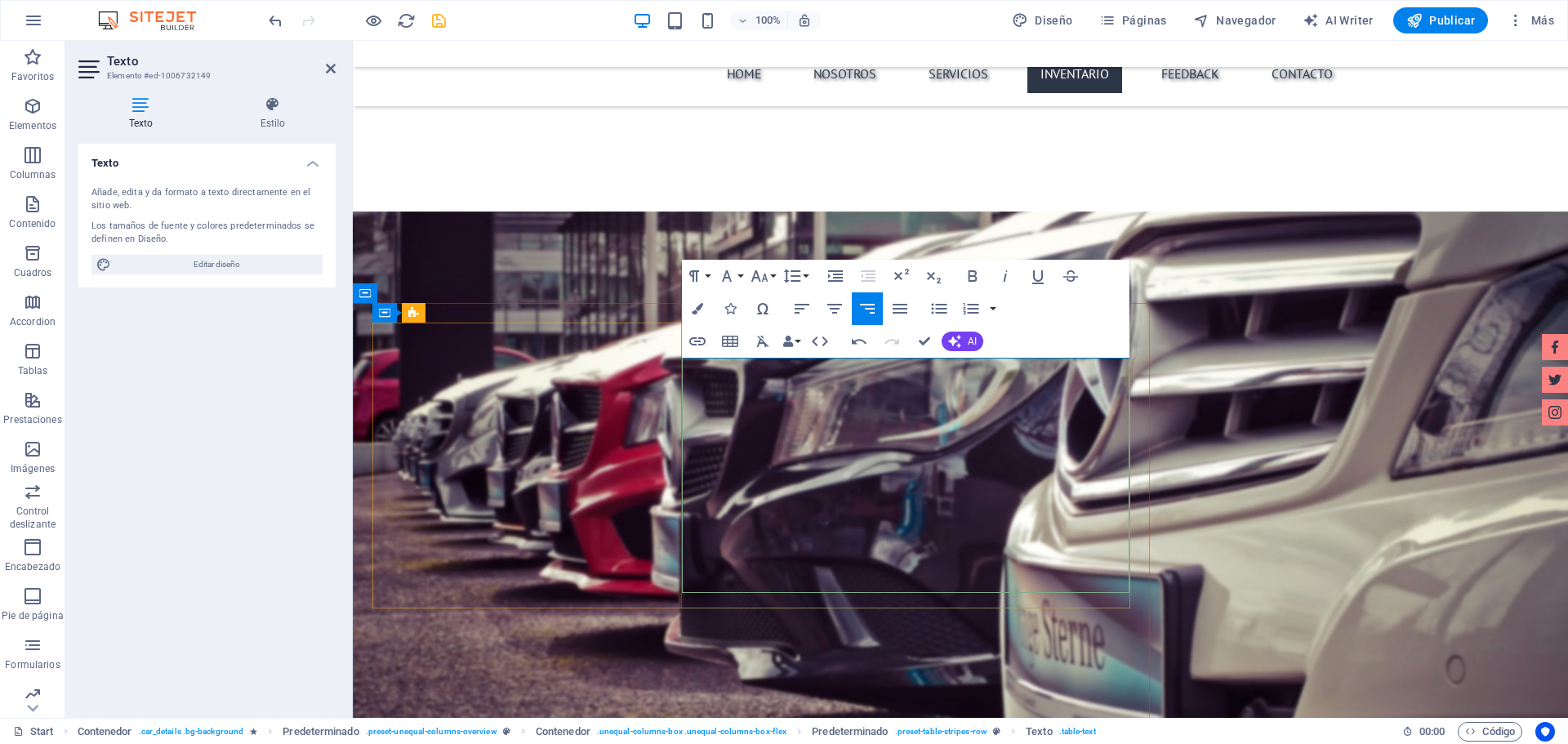
drag, startPoint x: 749, startPoint y: 381, endPoint x: 689, endPoint y: 363, distance: 62.6
drag, startPoint x: 1092, startPoint y: 373, endPoint x: 1119, endPoint y: 377, distance: 27.3
drag, startPoint x: 754, startPoint y: 384, endPoint x: 680, endPoint y: 384, distance: 74.0
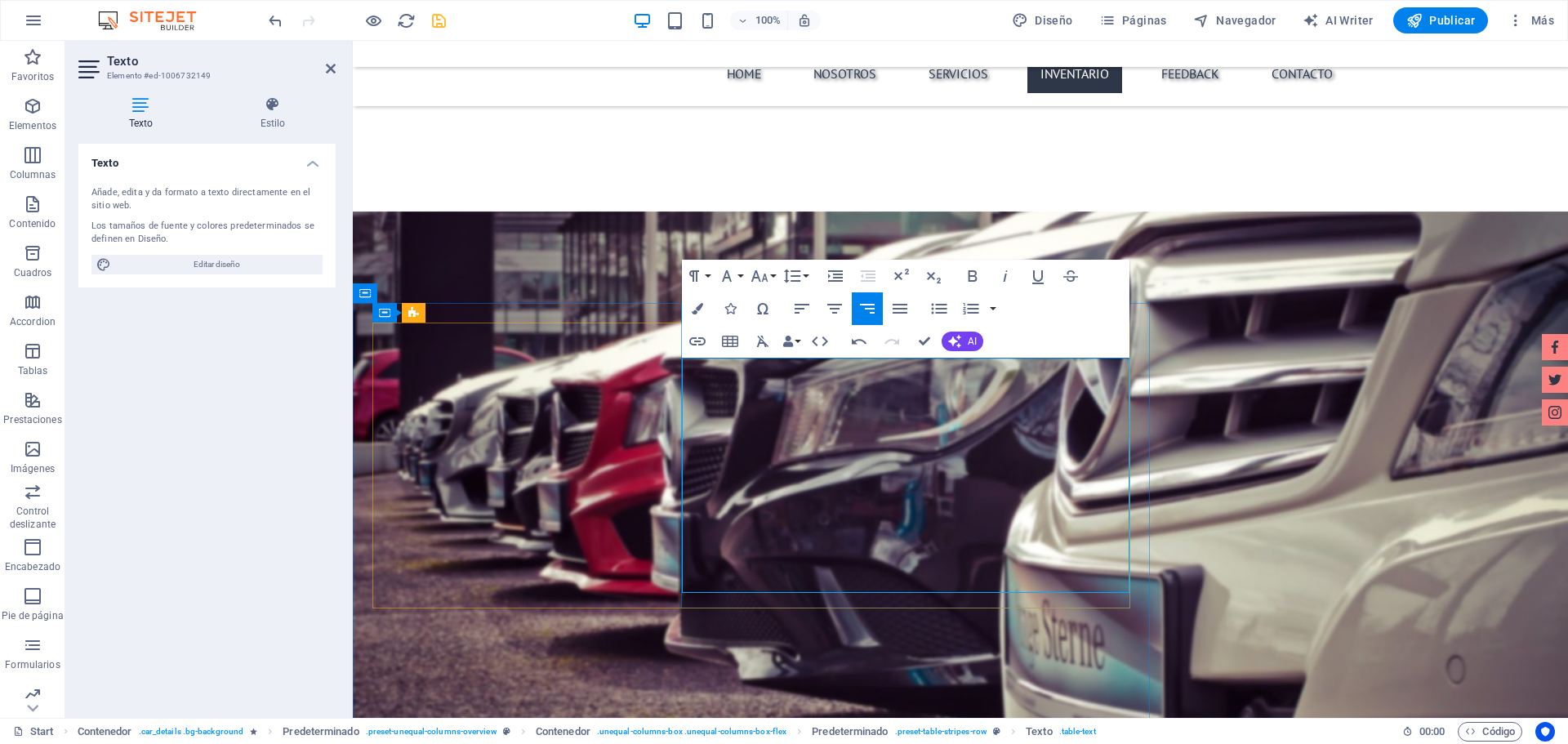
drag, startPoint x: 1024, startPoint y: 576, endPoint x: 1159, endPoint y: 582, distance: 135.1
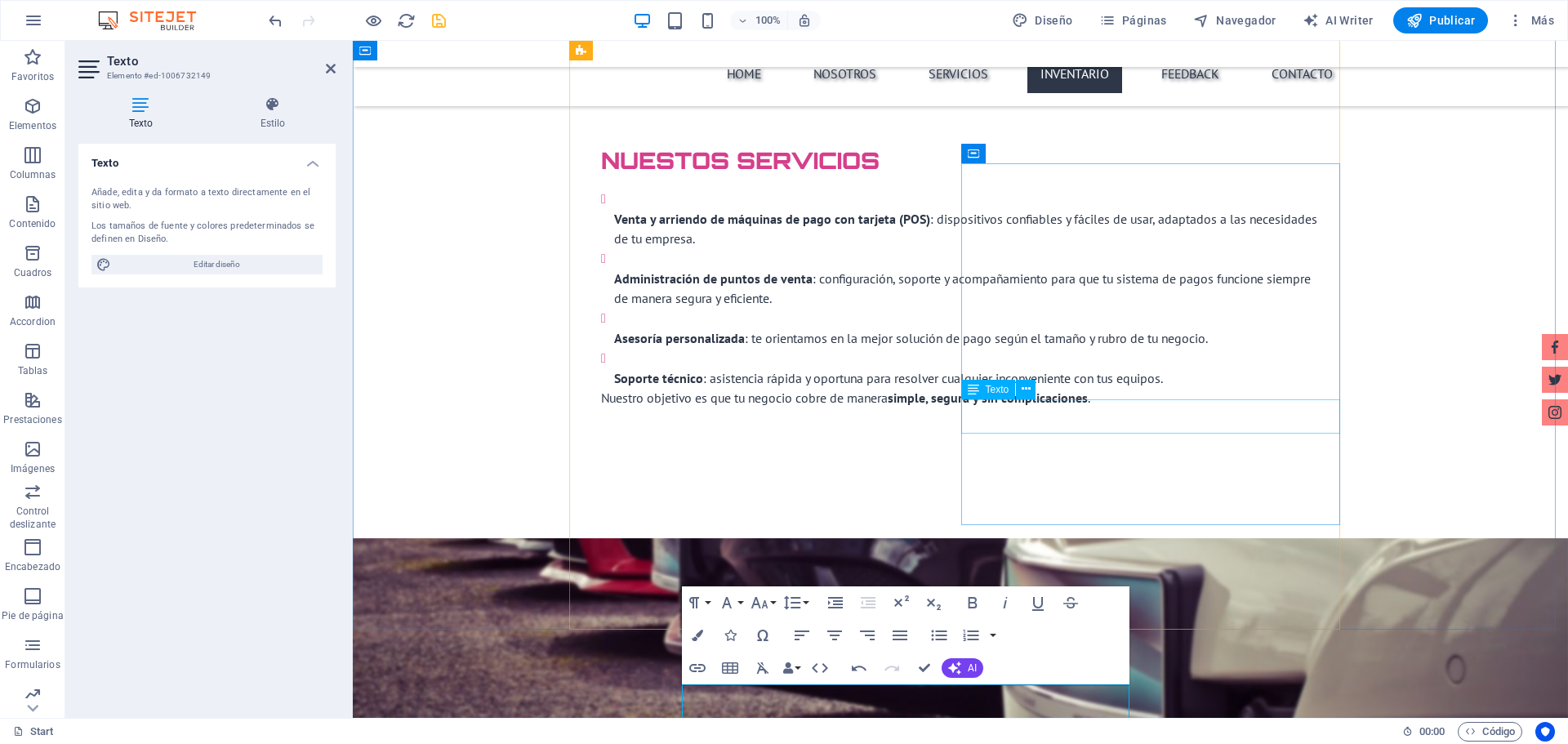
scroll to position [2859, 0]
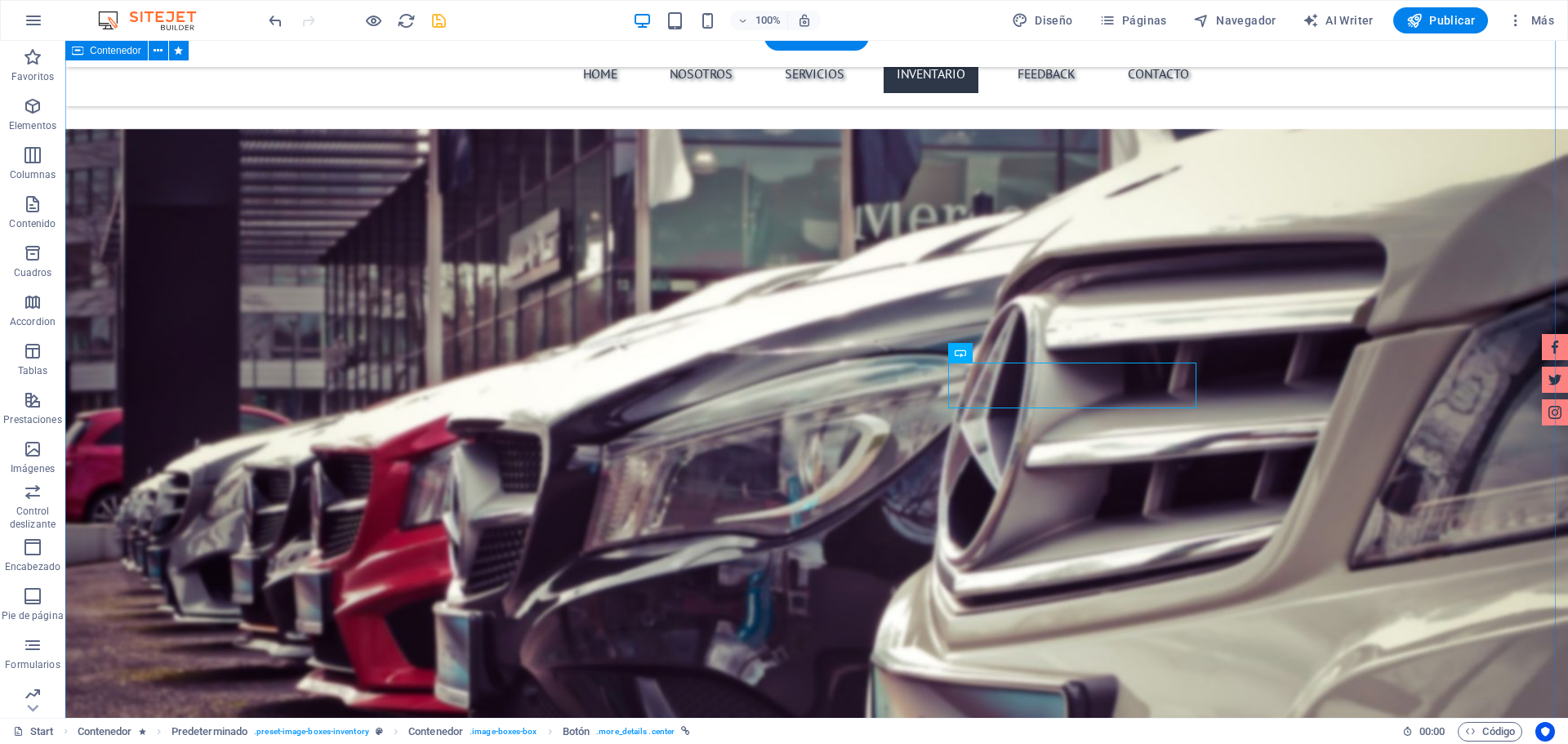
scroll to position [2763, 0]
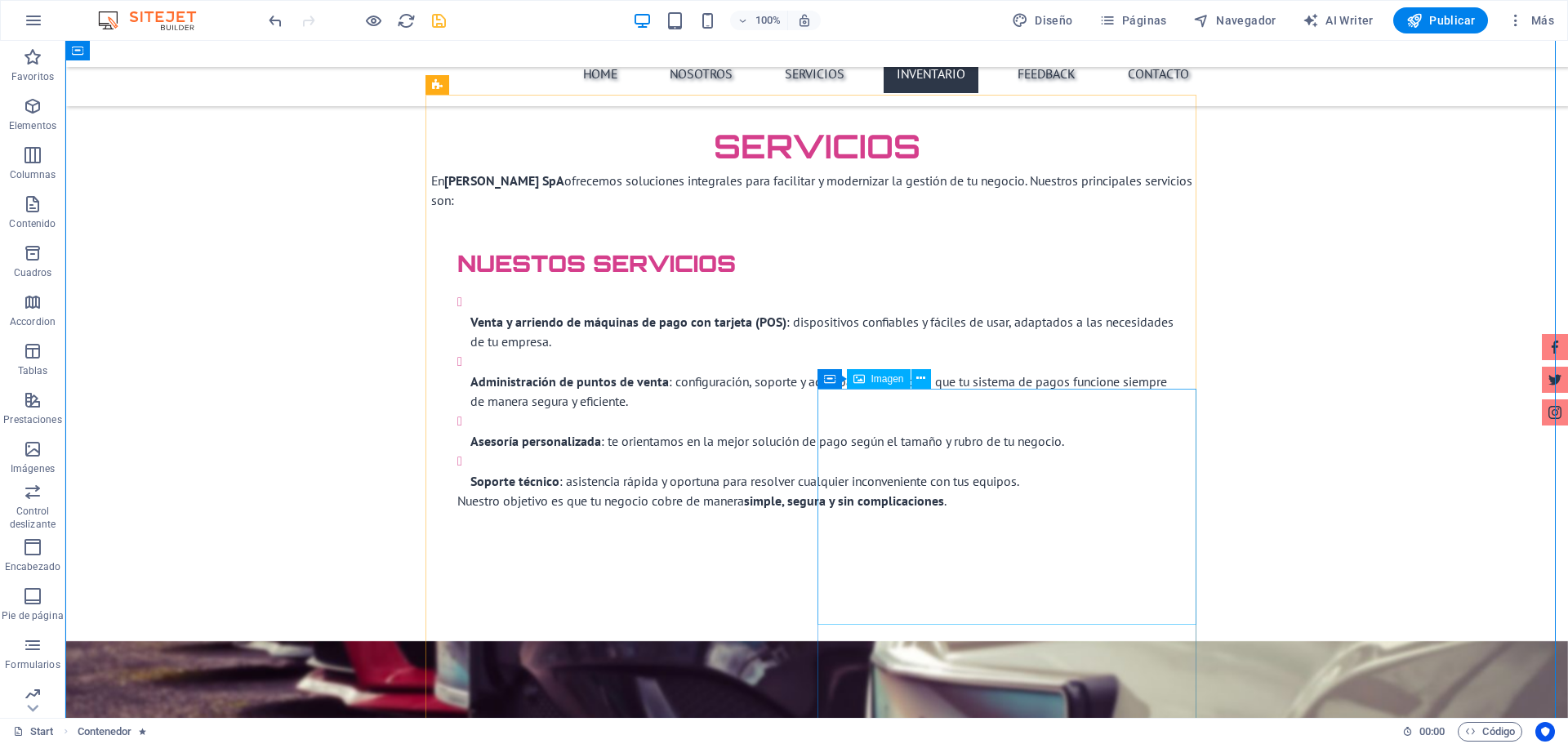
scroll to position [2927, 0]
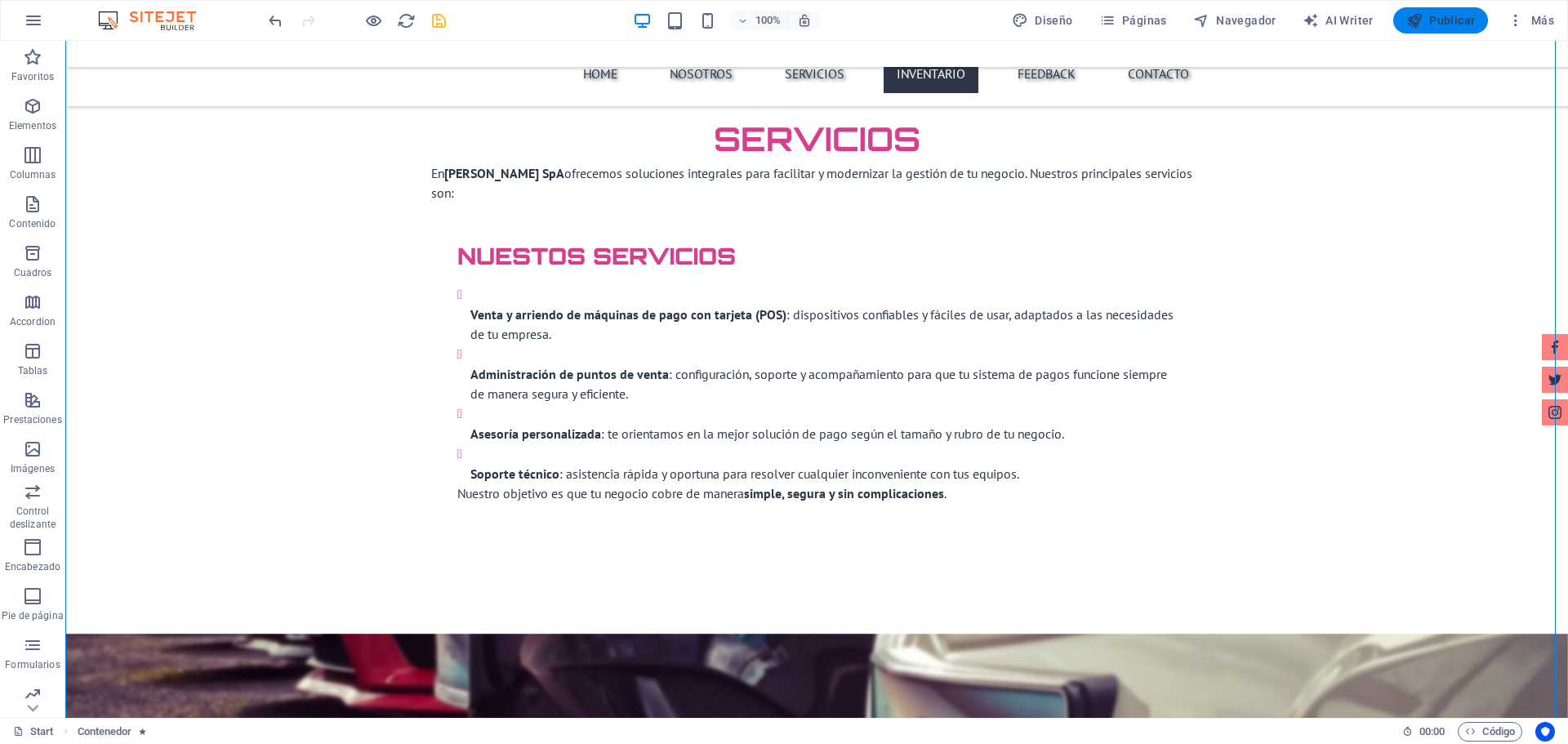
click at [1459, 25] on span "Publicar" at bounding box center [1441, 21] width 70 height 16
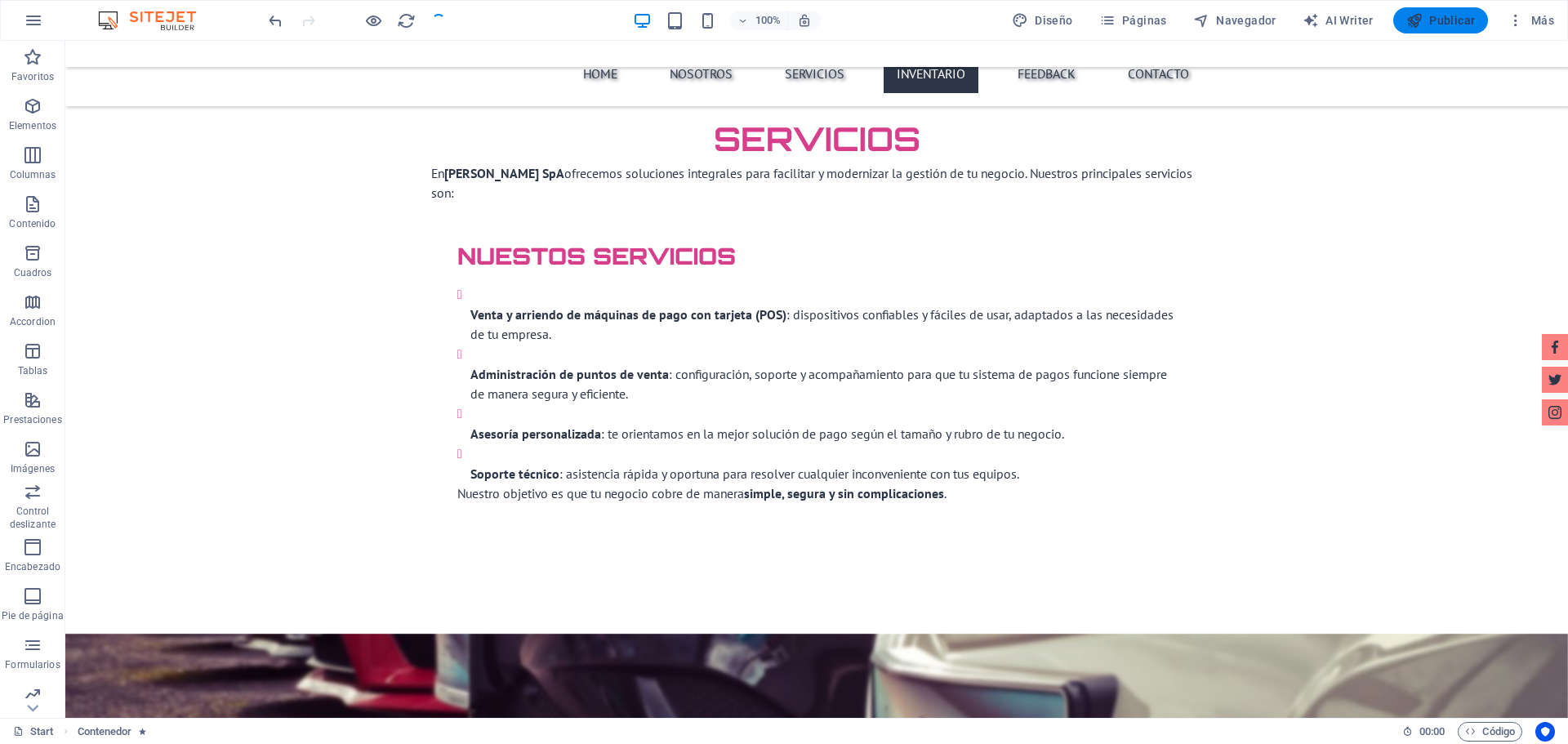
checkbox input "false"
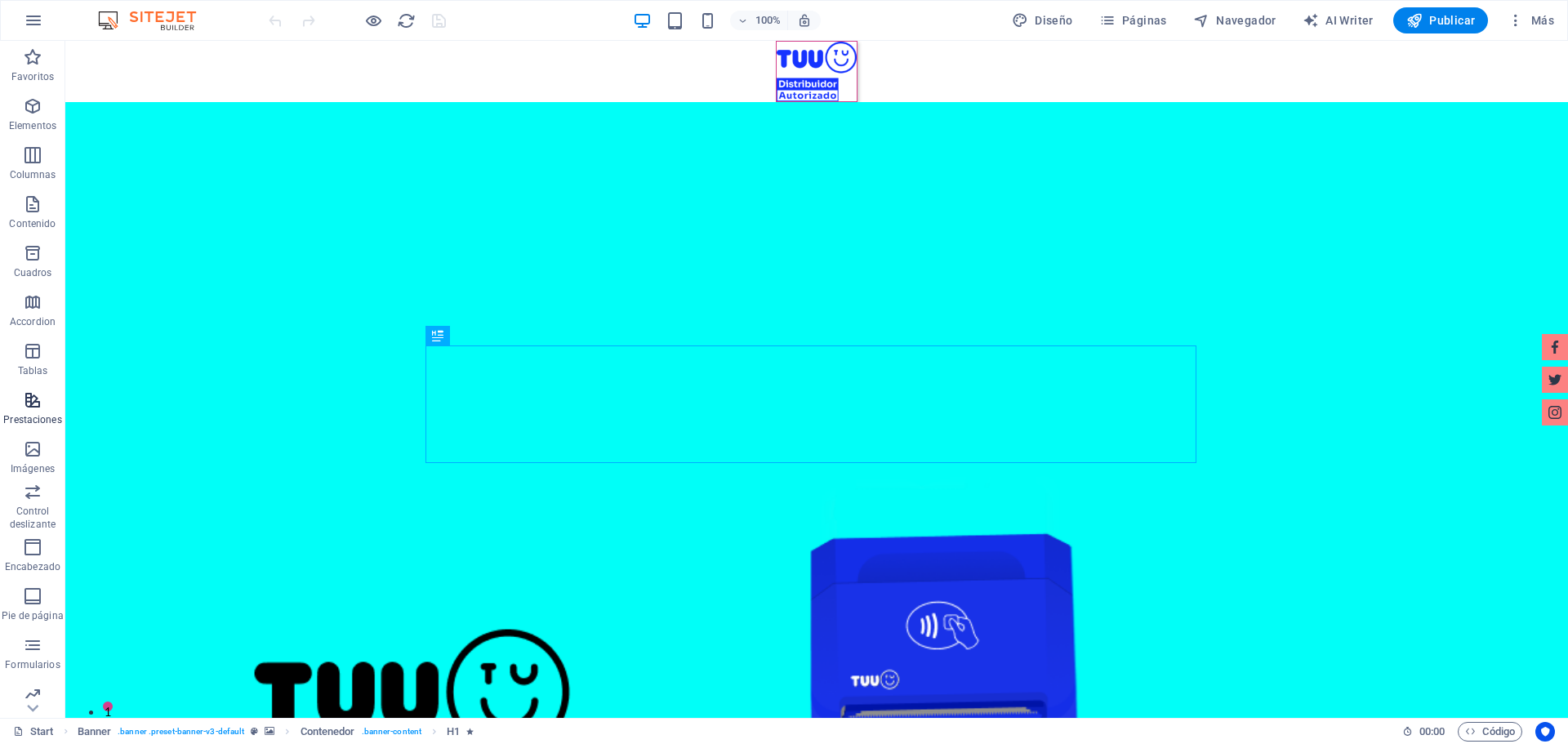
click at [27, 406] on icon "button" at bounding box center [33, 401] width 20 height 20
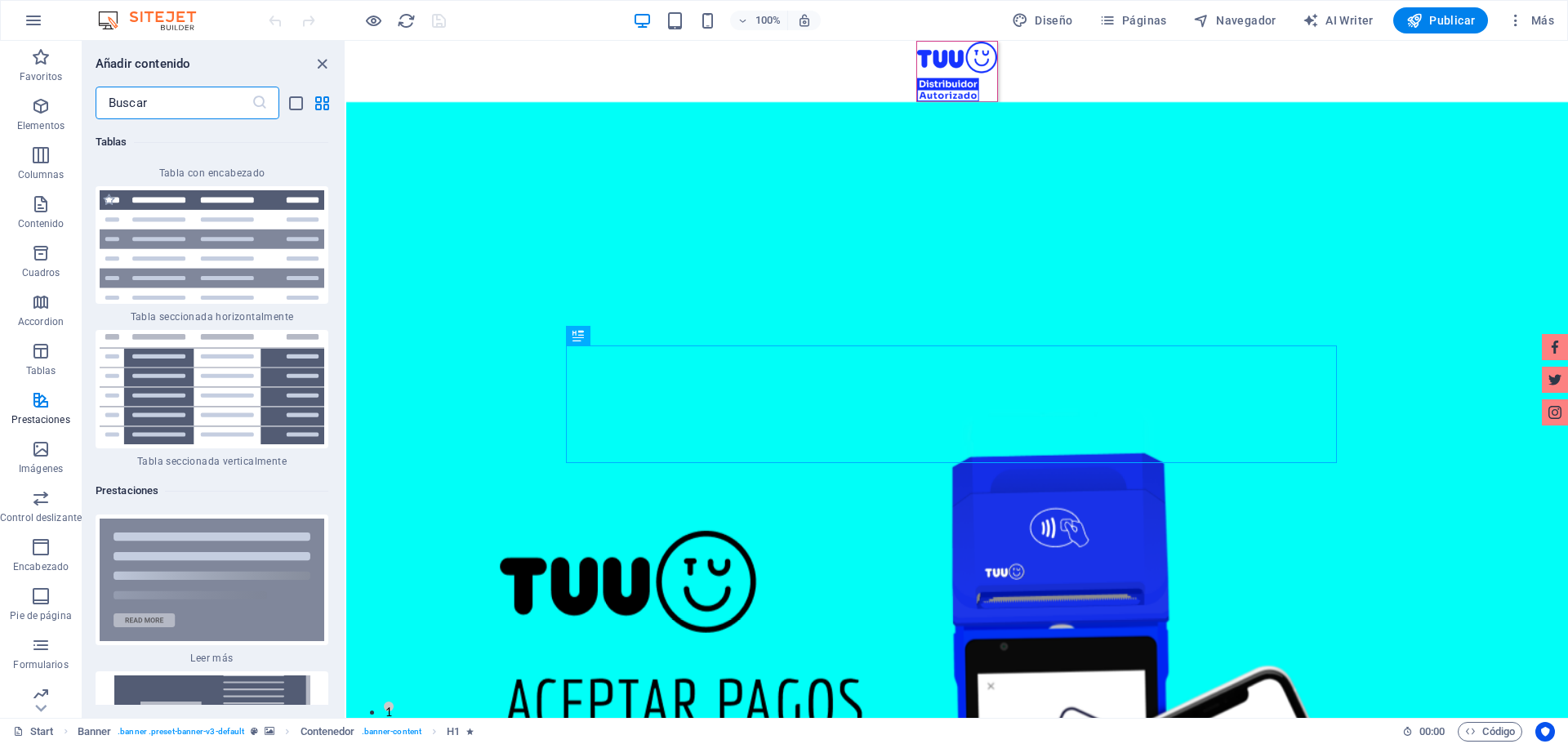
scroll to position [12359, 0]
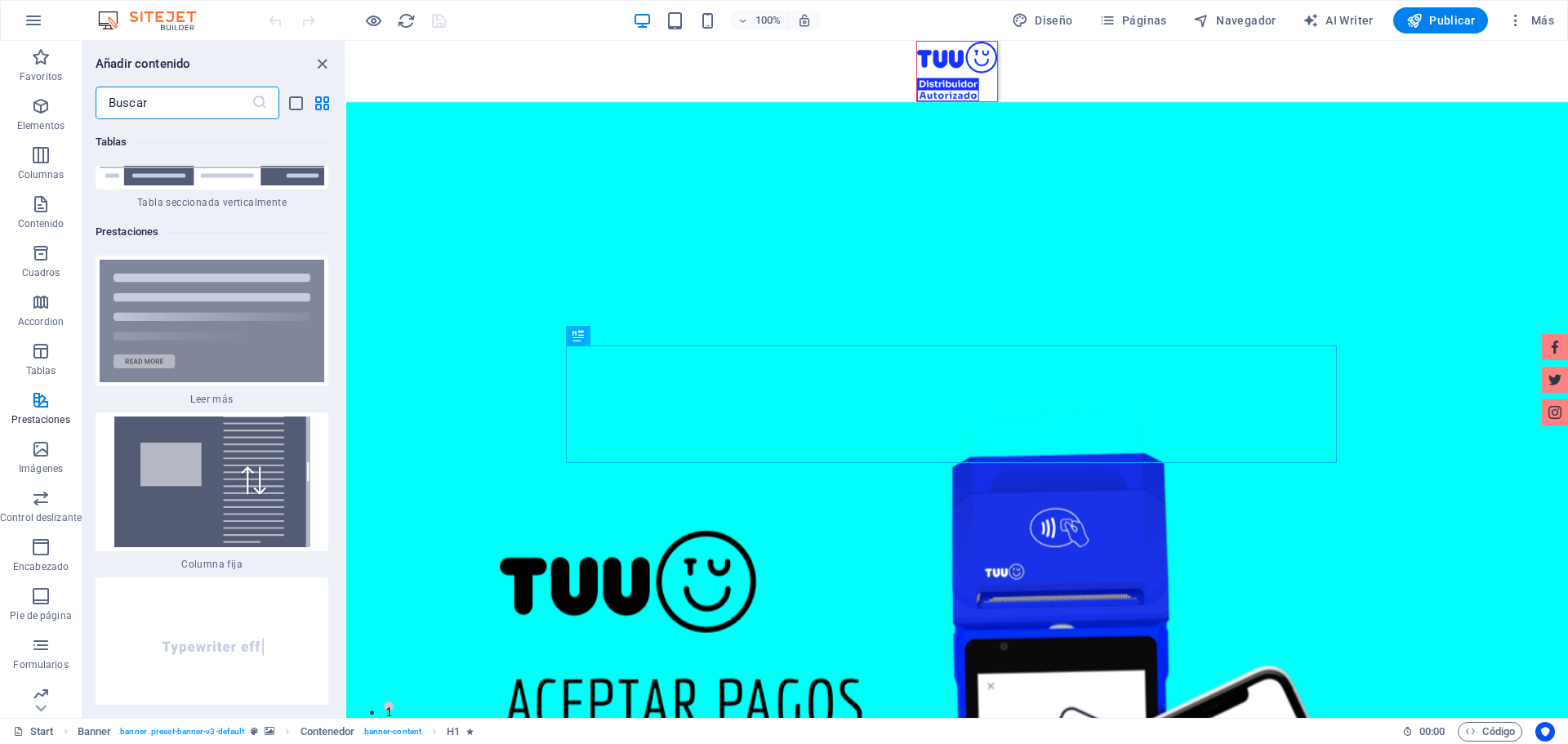
click at [220, 106] on input "text" at bounding box center [173, 103] width 156 height 33
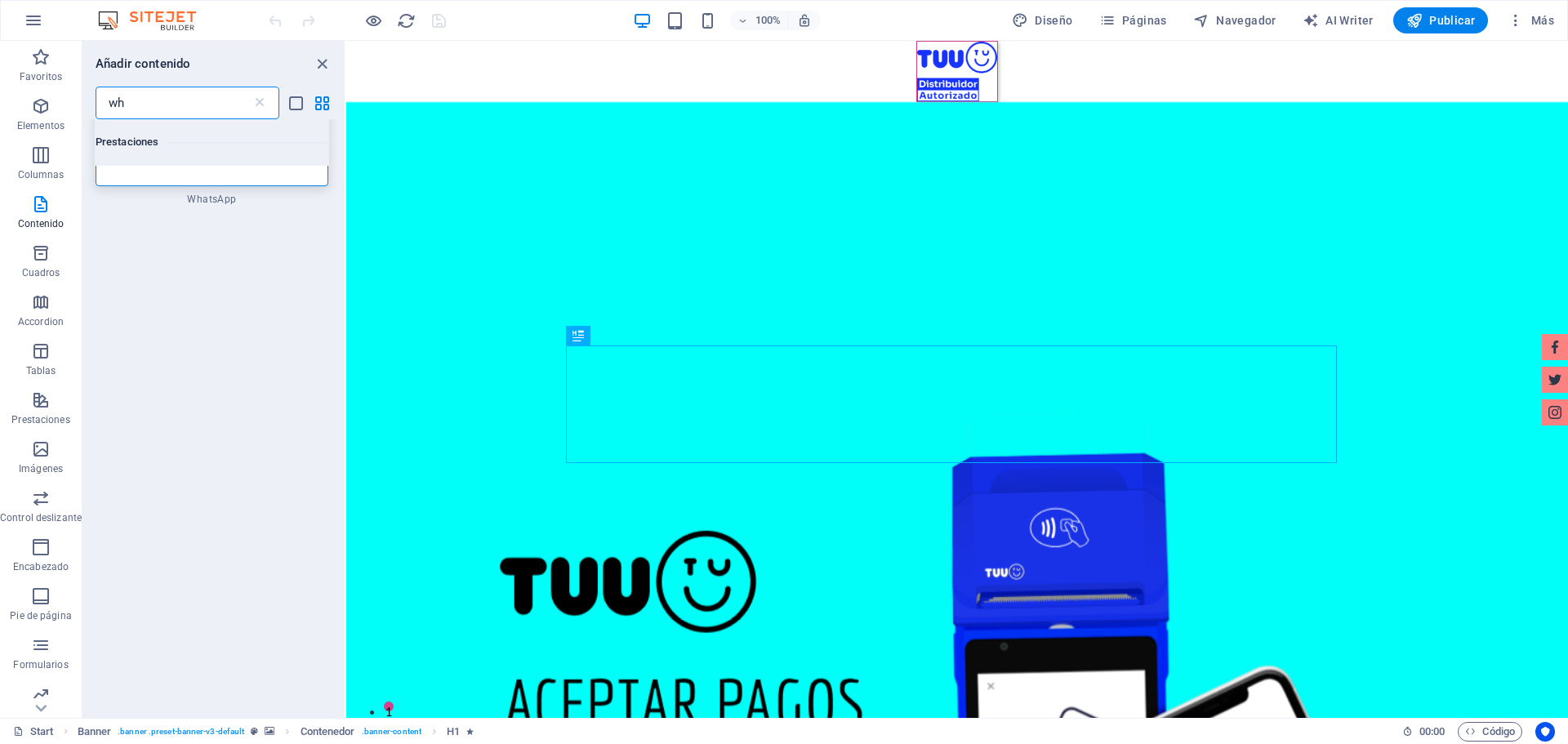
scroll to position [0, 0]
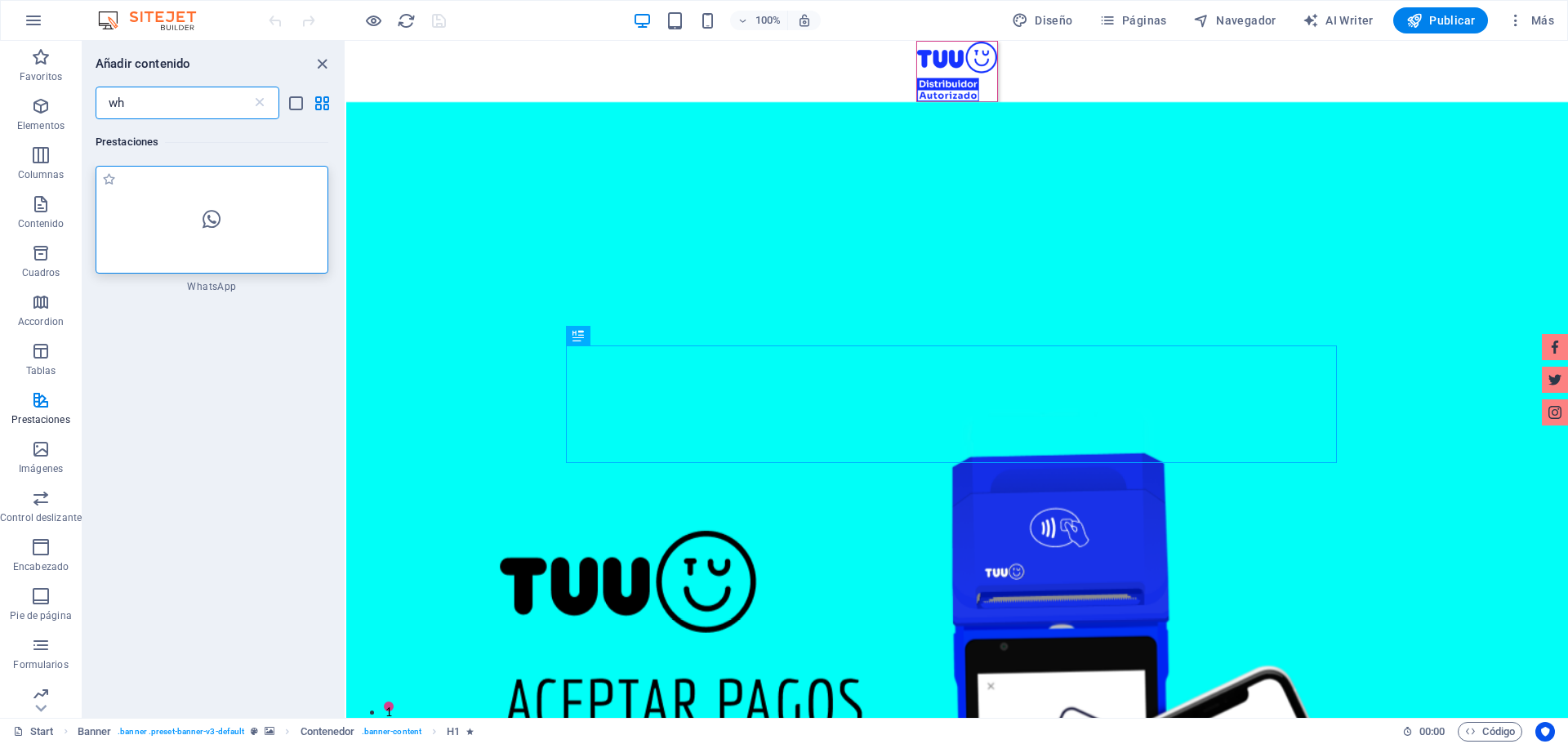
type input "wh"
click at [228, 238] on div at bounding box center [212, 219] width 232 height 108
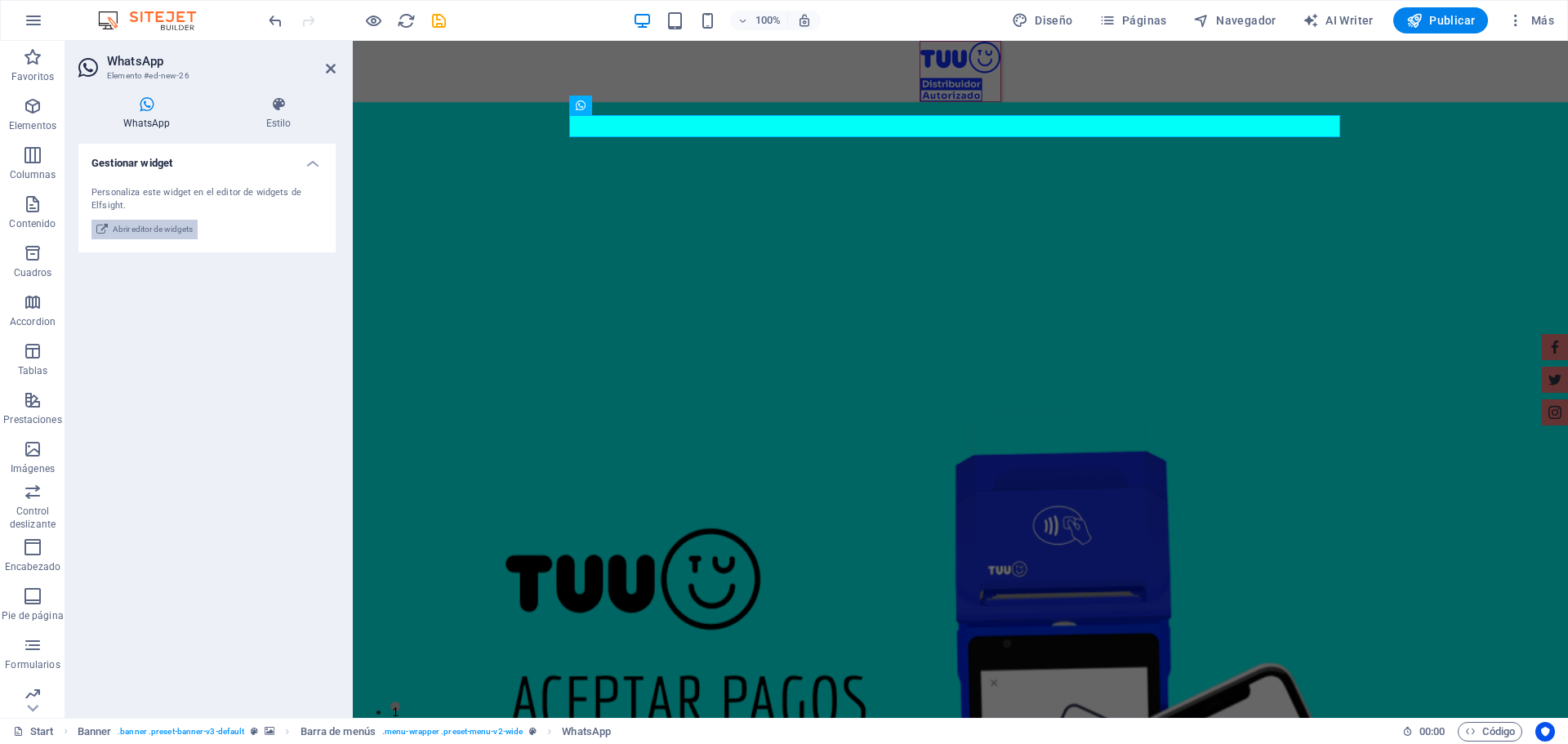
click at [183, 231] on span "Abrir editor de widgets" at bounding box center [153, 230] width 80 height 20
click at [172, 225] on span "Abrir editor de widgets" at bounding box center [153, 230] width 80 height 20
click at [171, 225] on span "Abrir editor de widgets" at bounding box center [153, 230] width 80 height 20
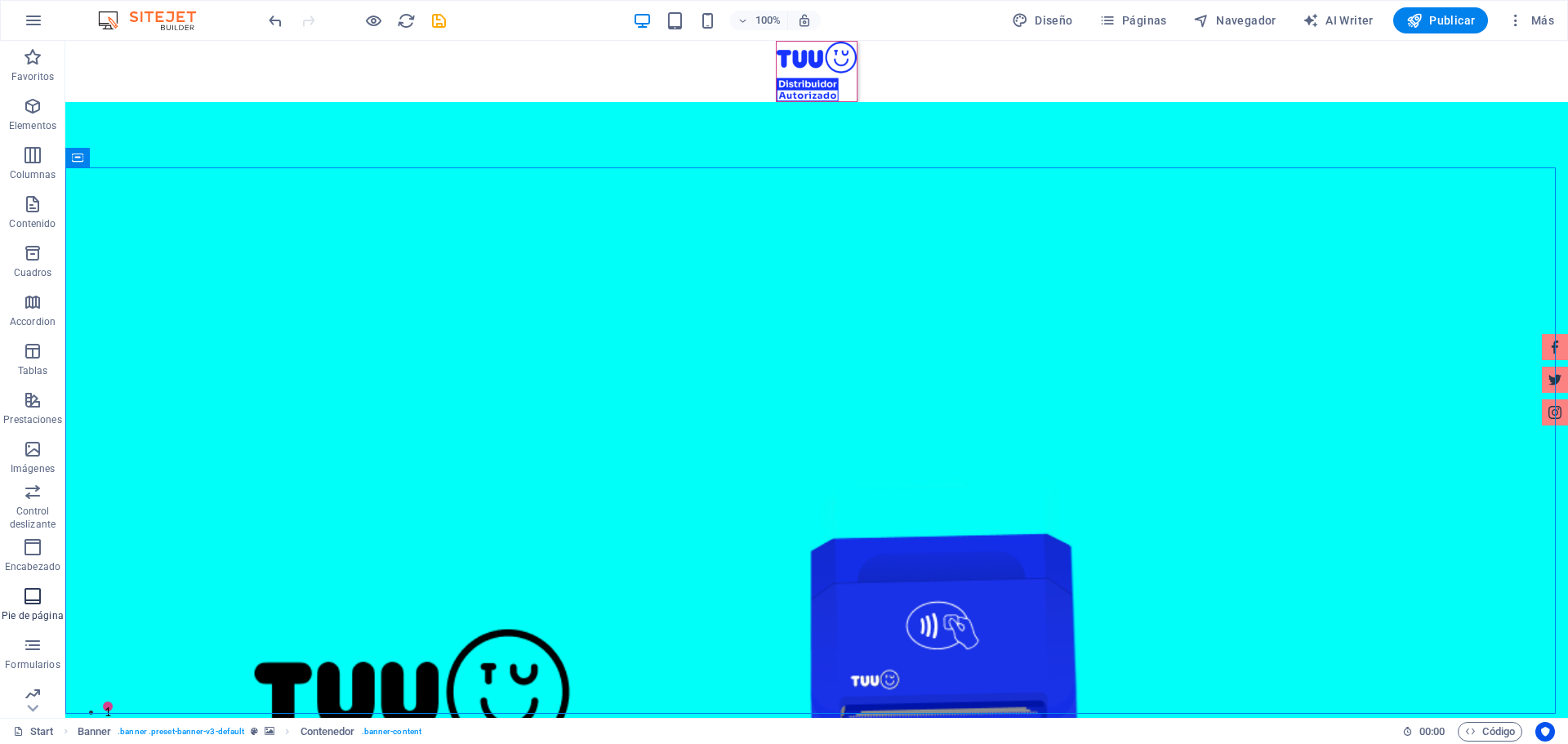
scroll to position [58, 0]
click at [31, 590] on icon "button" at bounding box center [33, 588] width 20 height 20
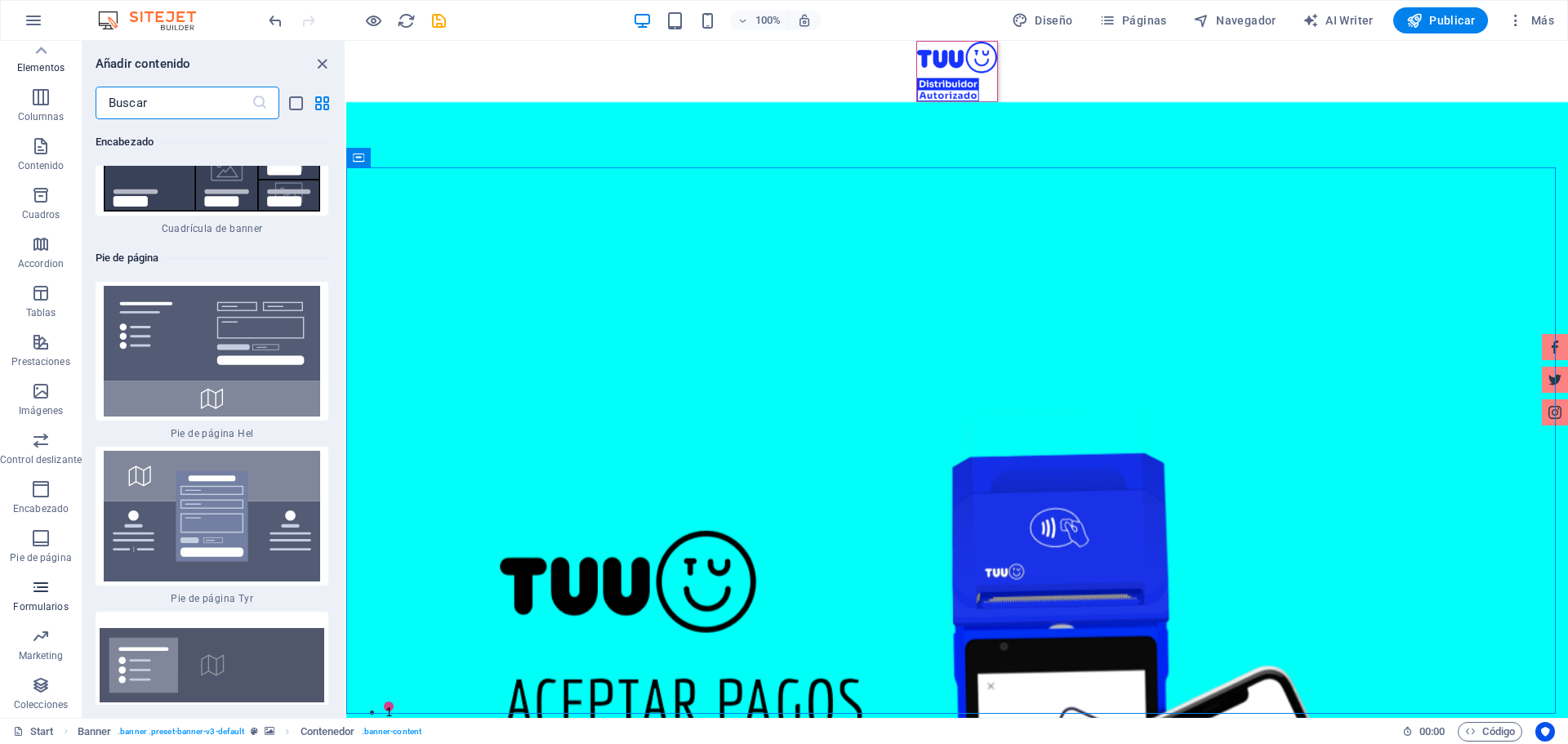
scroll to position [22422, 0]
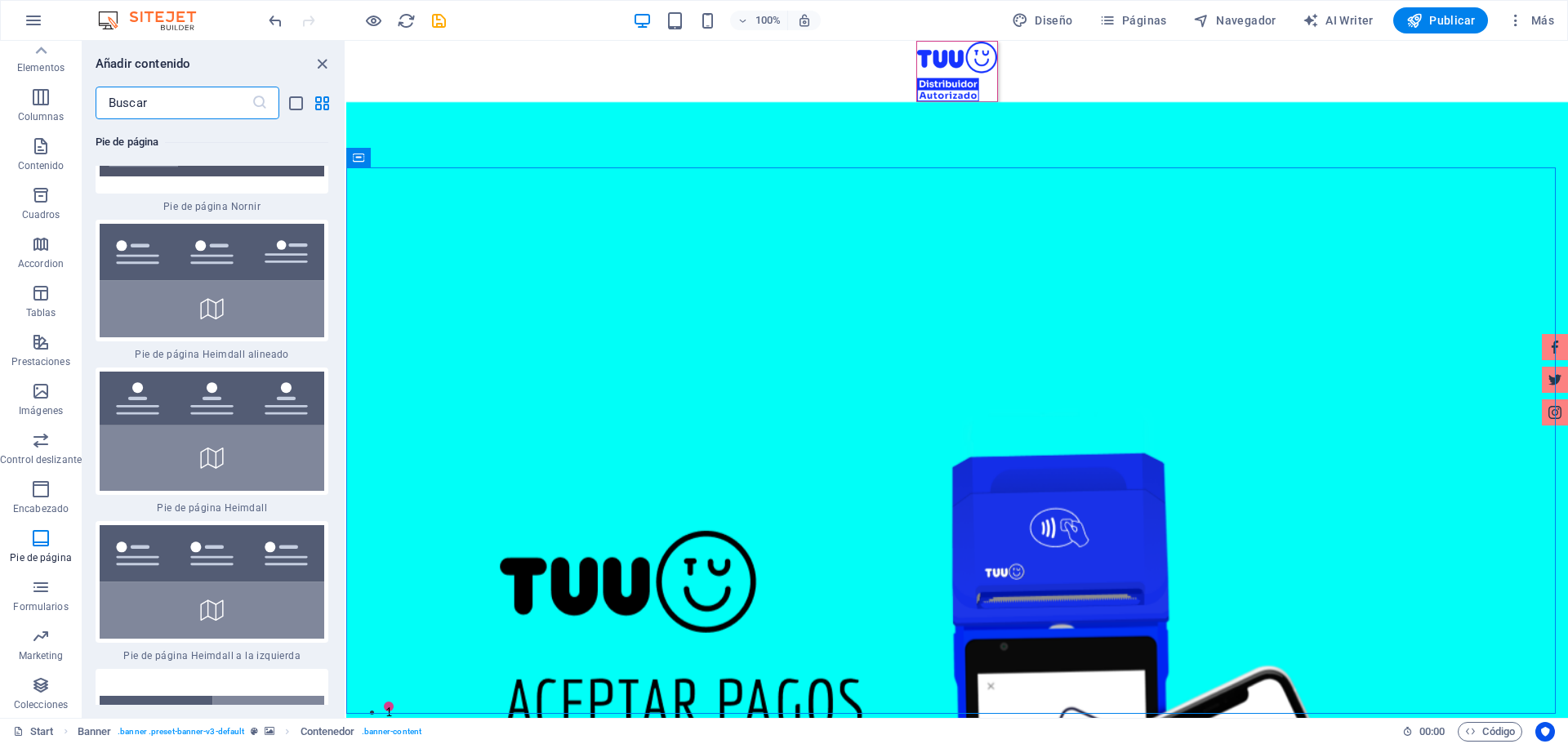
click at [186, 99] on input "text" at bounding box center [173, 103] width 156 height 33
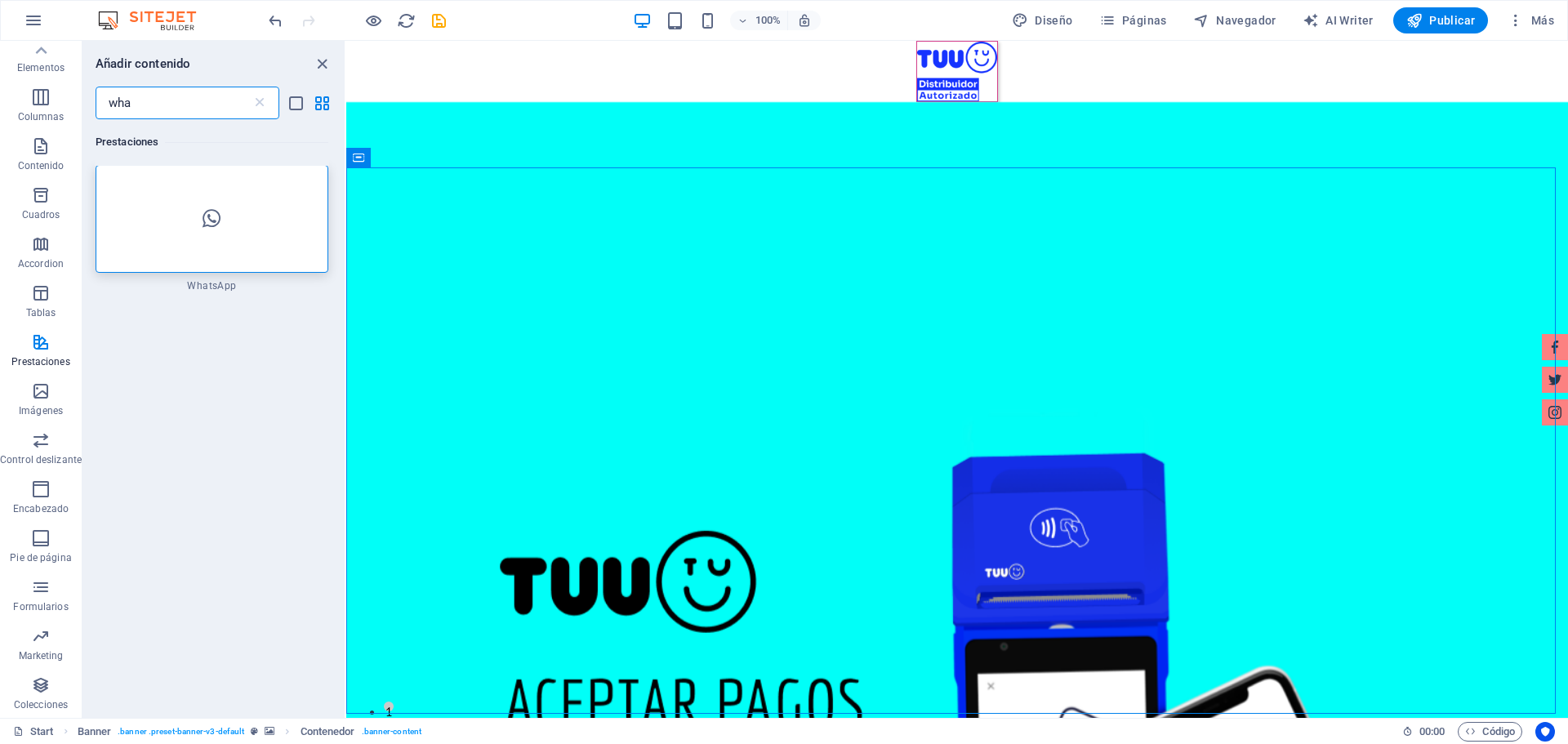
scroll to position [0, 0]
type input "wha"
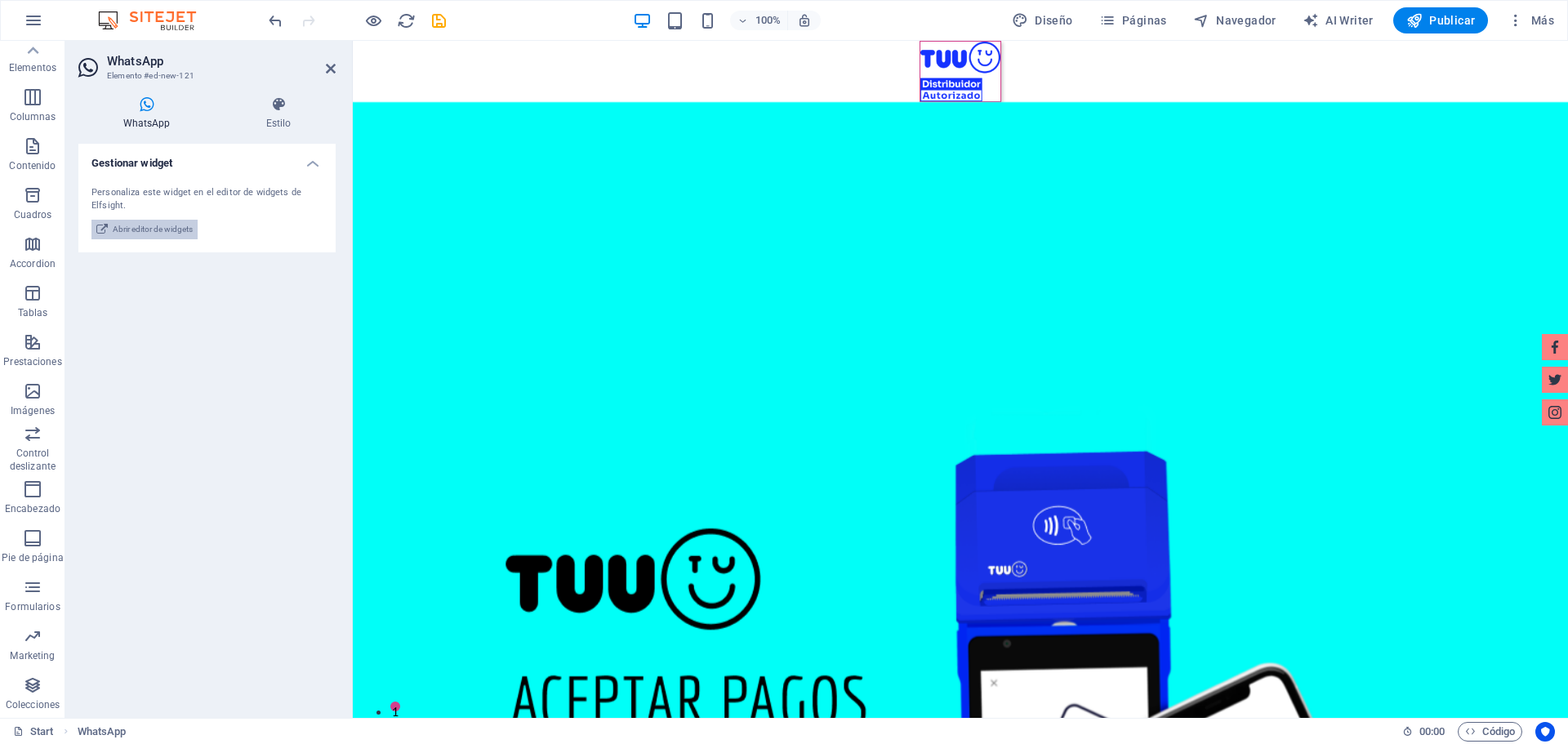
click at [172, 229] on span "Abrir editor de widgets" at bounding box center [153, 230] width 80 height 20
click at [332, 64] on icon at bounding box center [330, 68] width 10 height 13
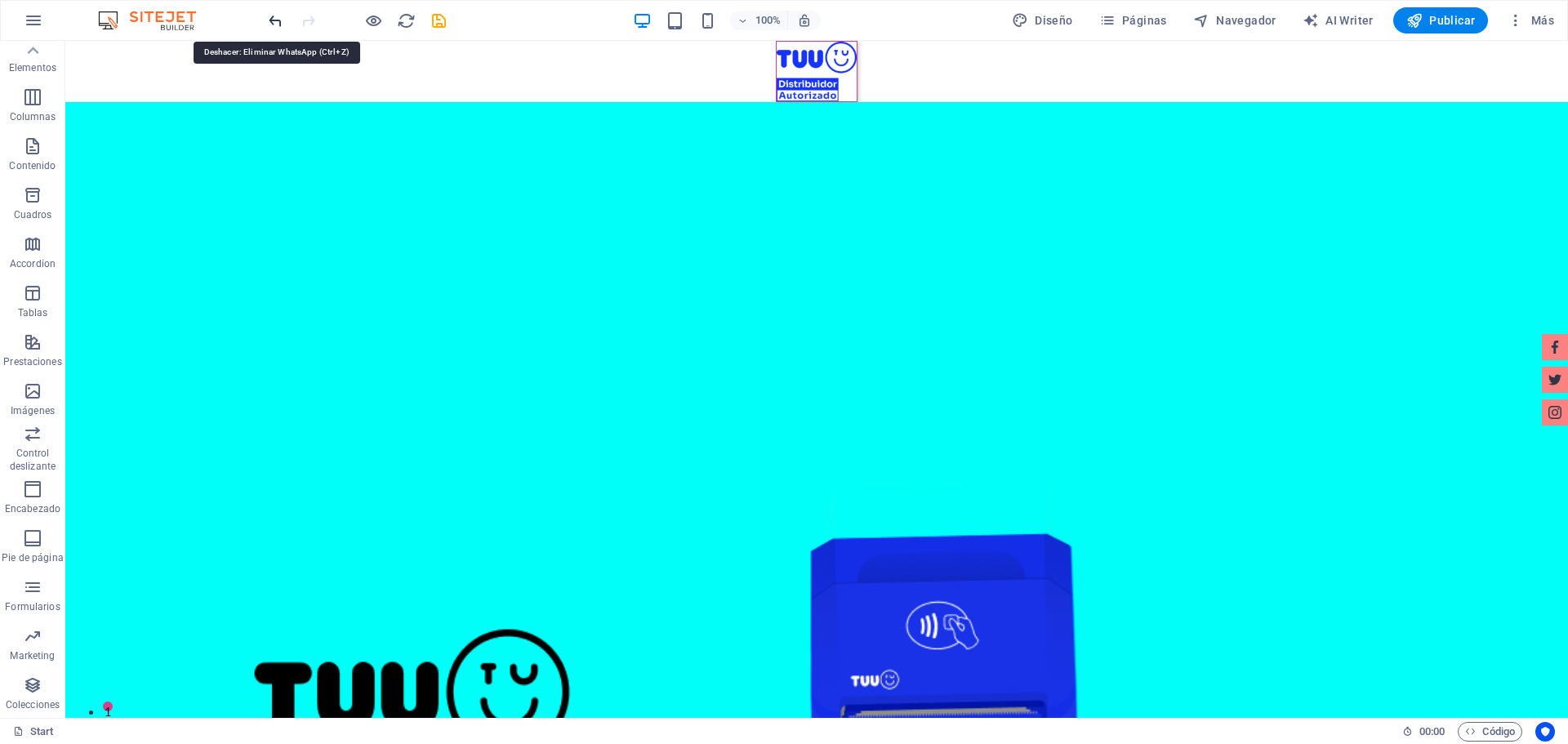
click at [277, 14] on icon "undo" at bounding box center [275, 21] width 19 height 19
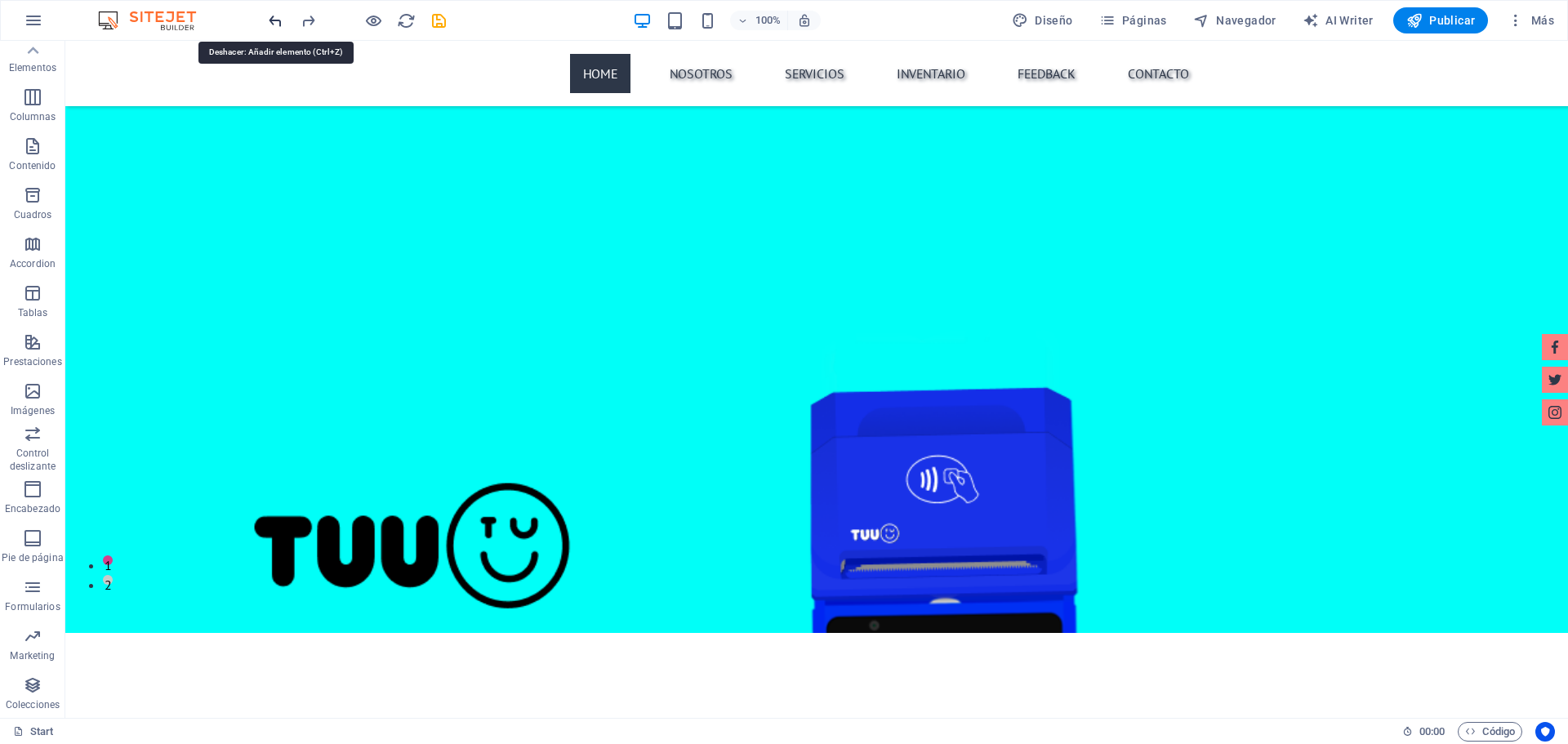
scroll to position [437, 0]
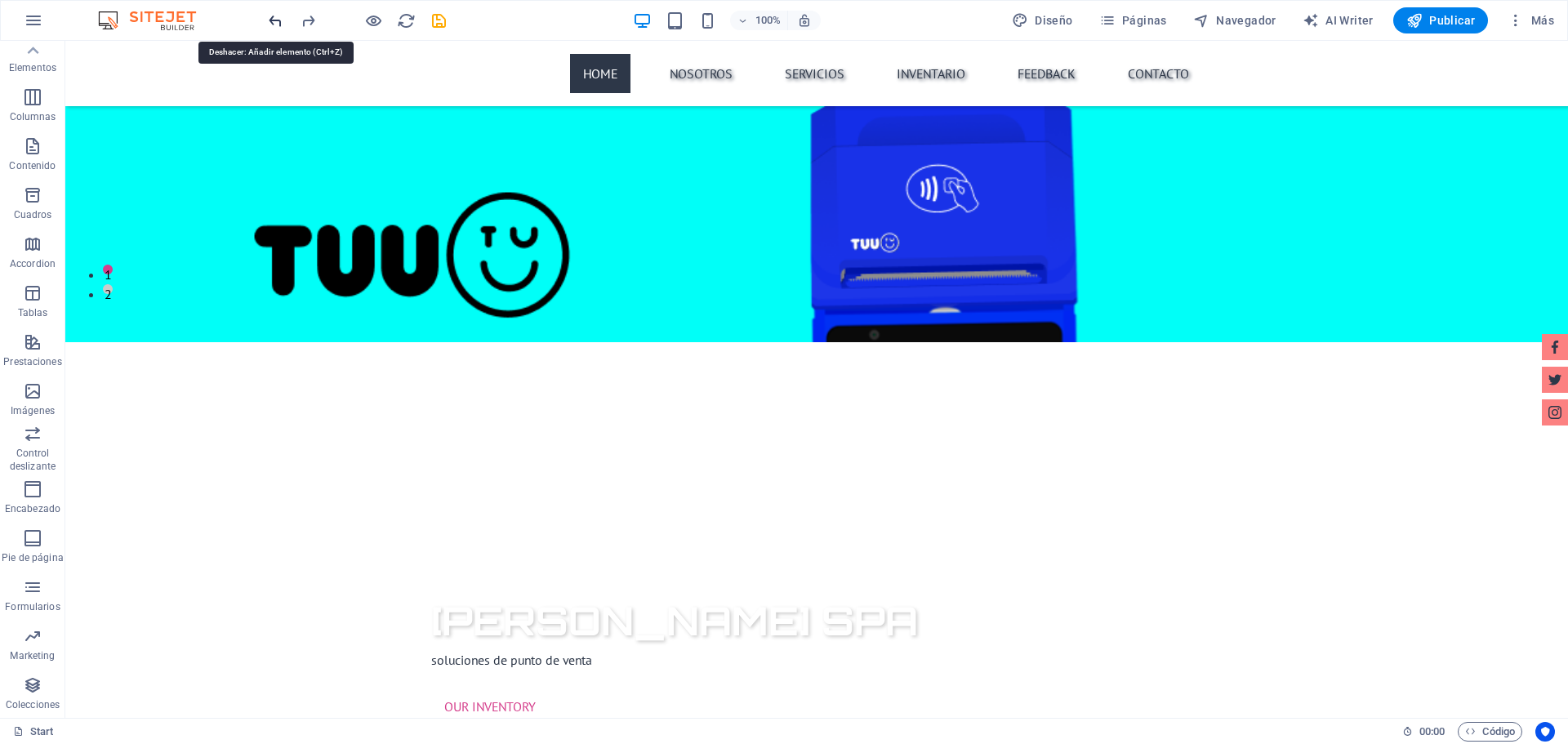
click at [274, 17] on icon "undo" at bounding box center [275, 21] width 19 height 19
click at [276, 23] on icon "undo" at bounding box center [275, 21] width 19 height 19
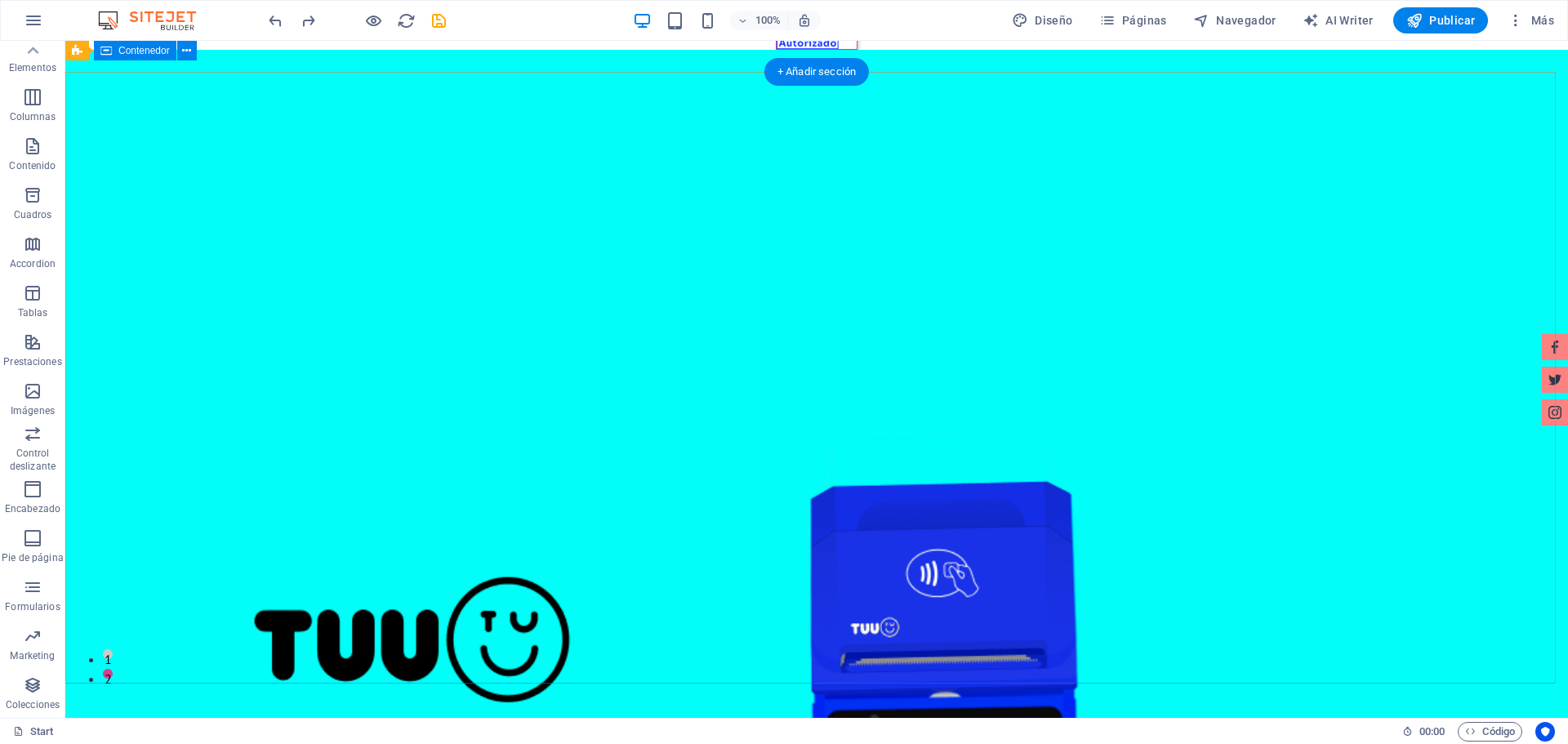
scroll to position [0, 0]
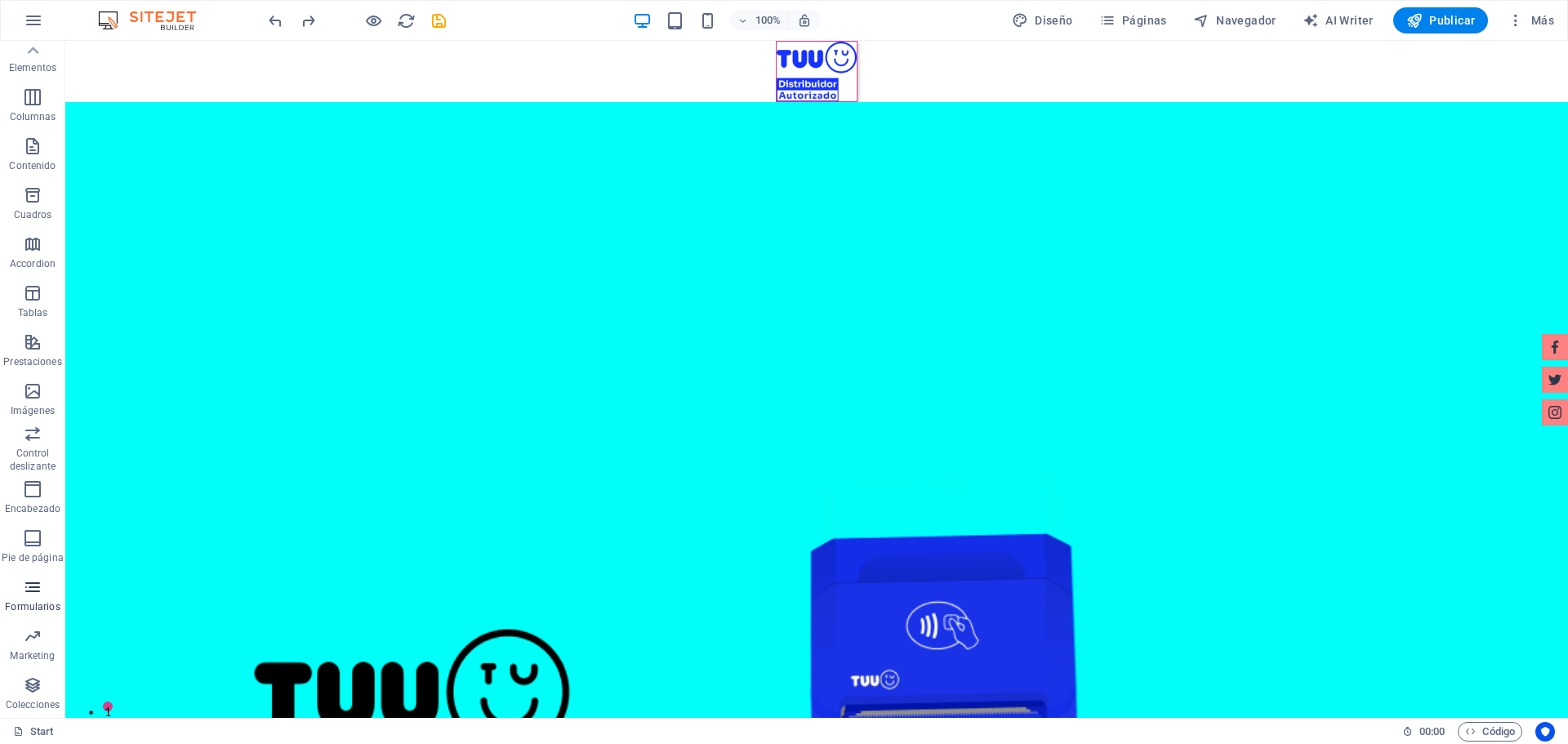
click at [40, 593] on icon "button" at bounding box center [33, 588] width 20 height 20
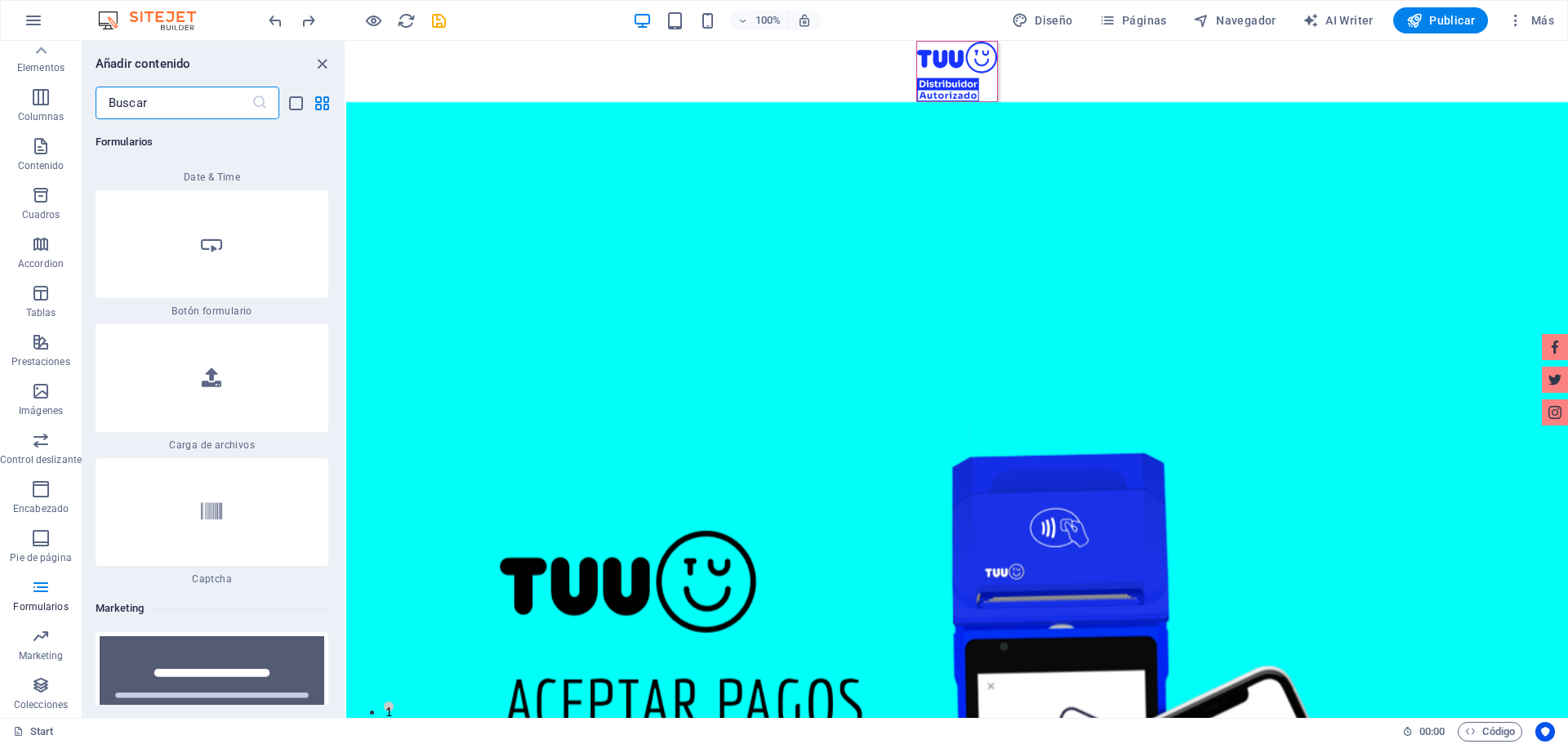
scroll to position [26114, 0]
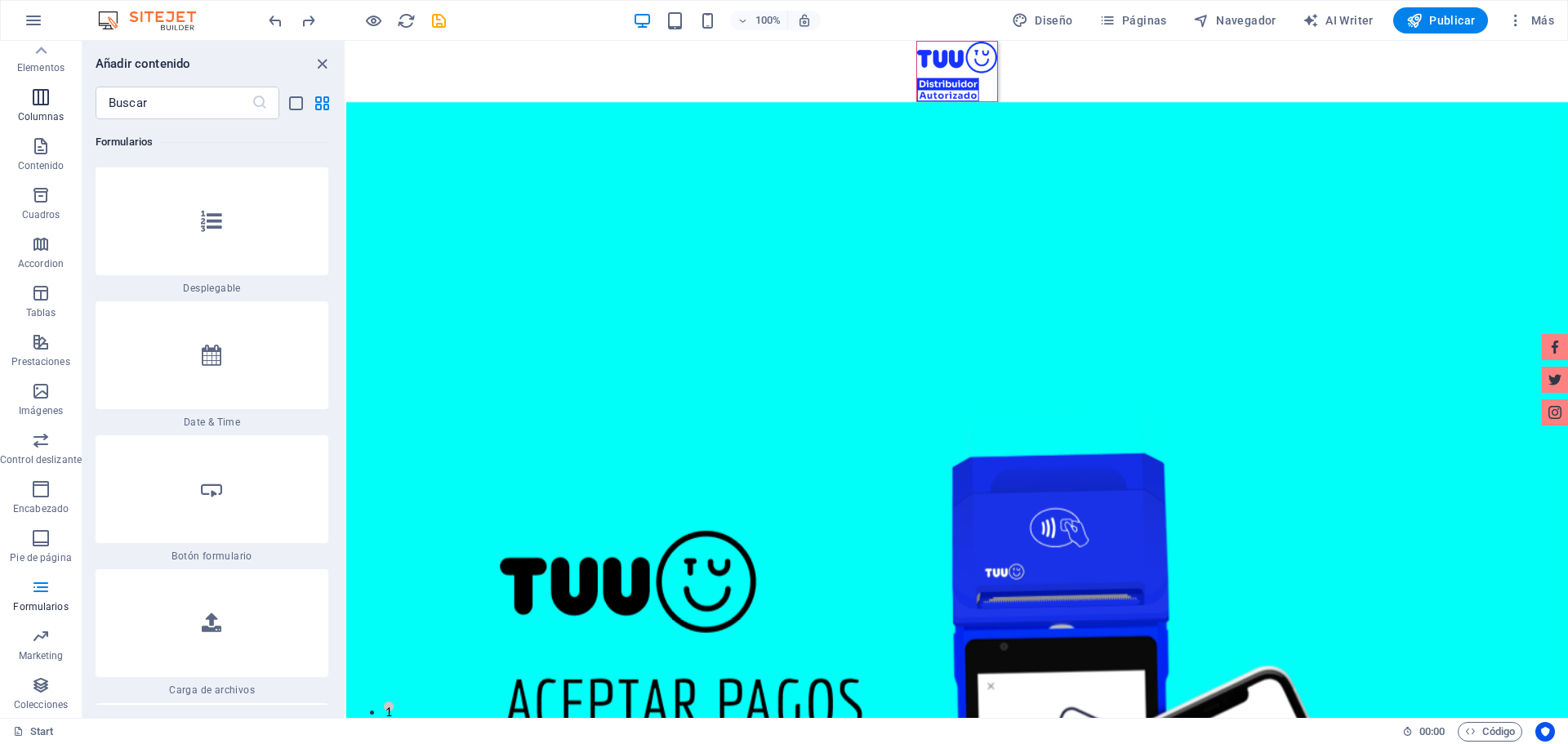
click at [52, 99] on span "Columnas" at bounding box center [40, 107] width 81 height 39
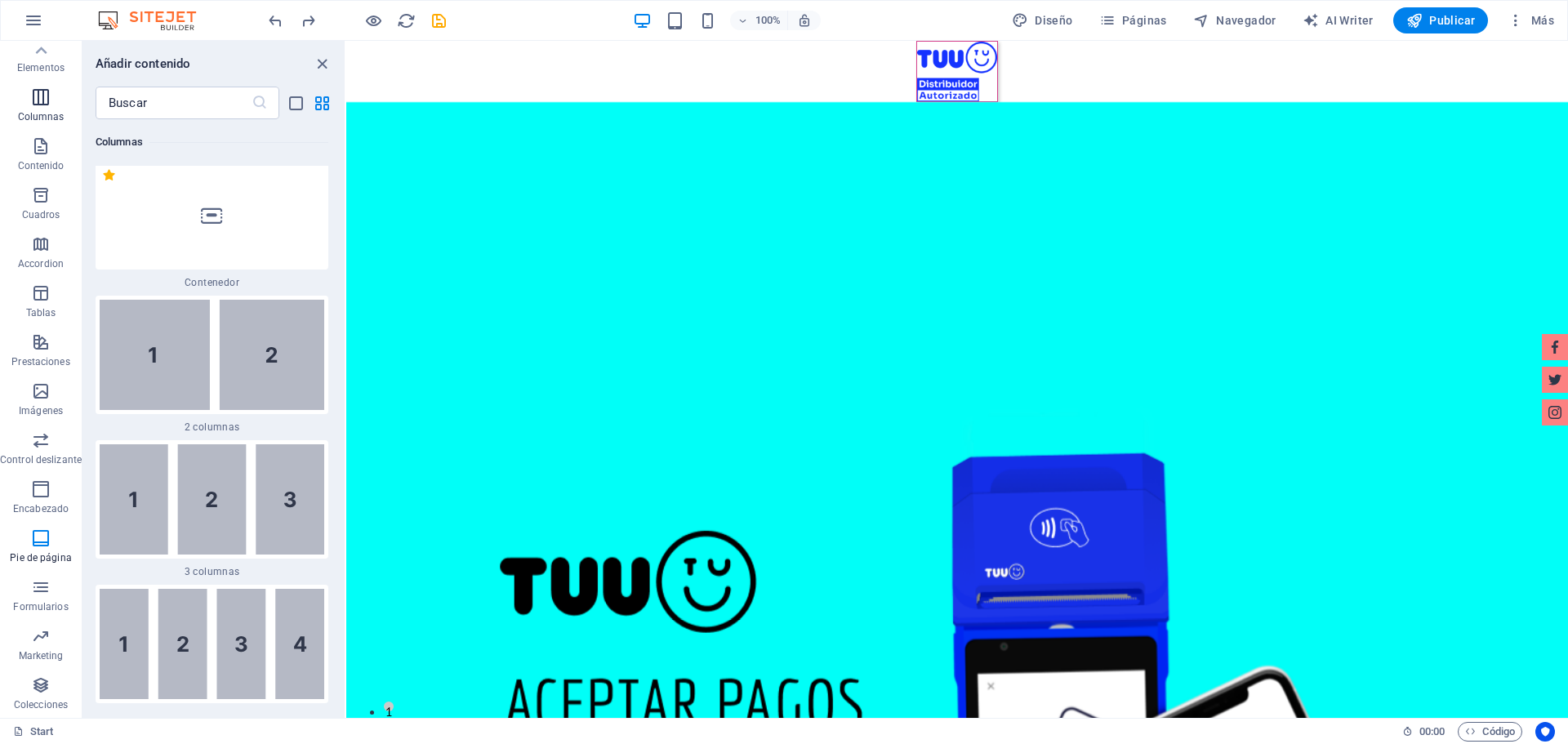
scroll to position [943, 0]
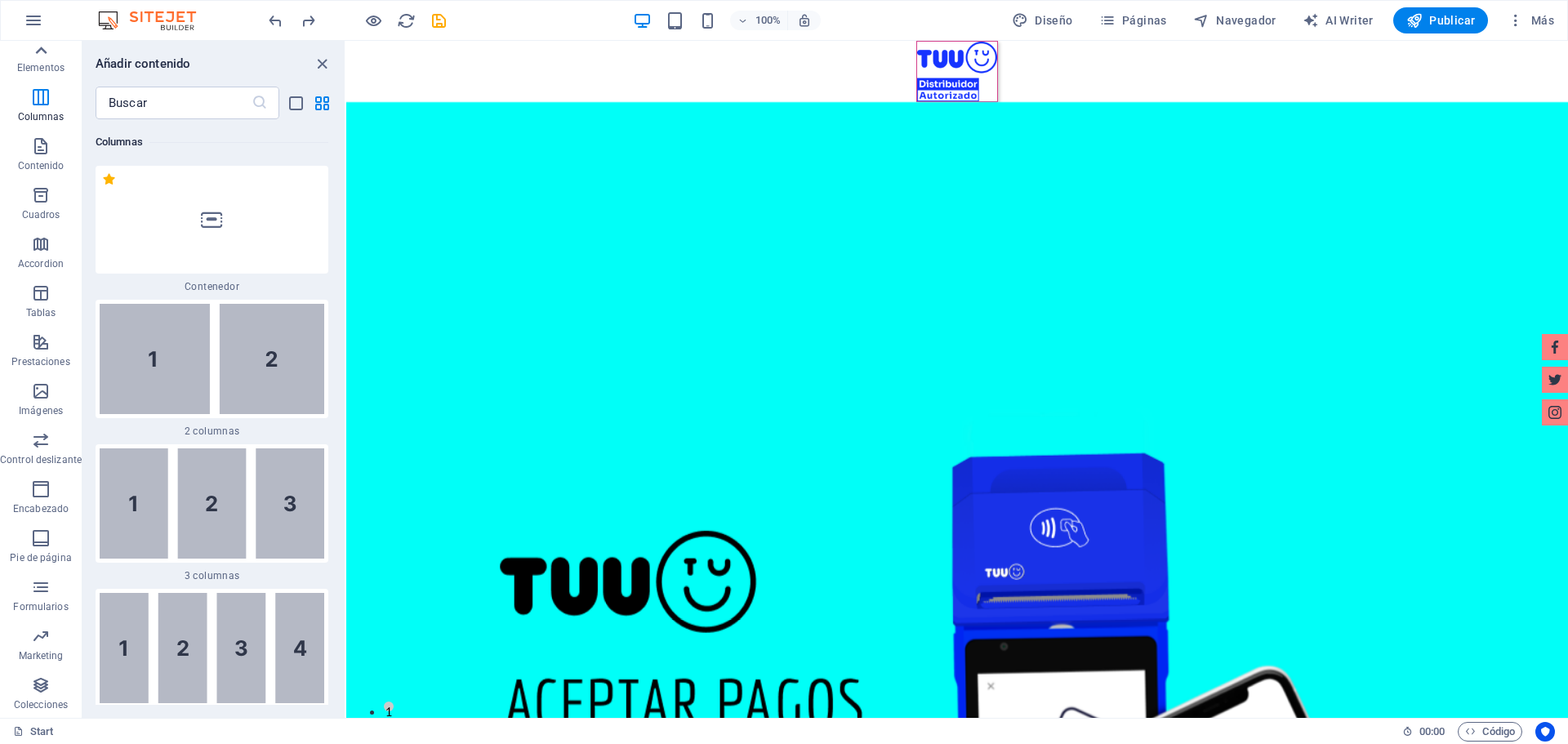
click at [52, 55] on div at bounding box center [40, 51] width 81 height 20
click at [38, 68] on span "Favoritos" at bounding box center [40, 67] width 81 height 39
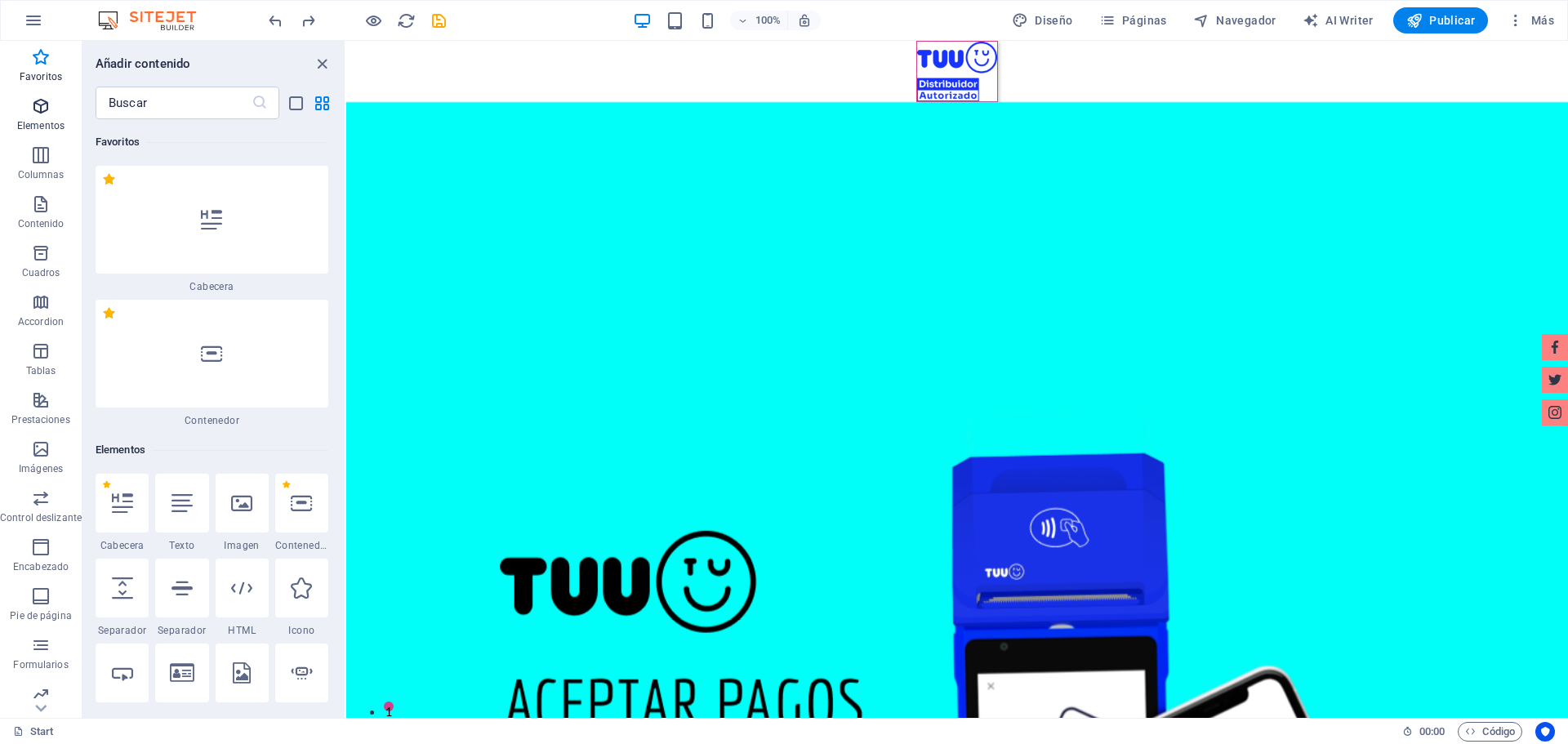
click at [39, 125] on p "Elementos" at bounding box center [40, 125] width 47 height 13
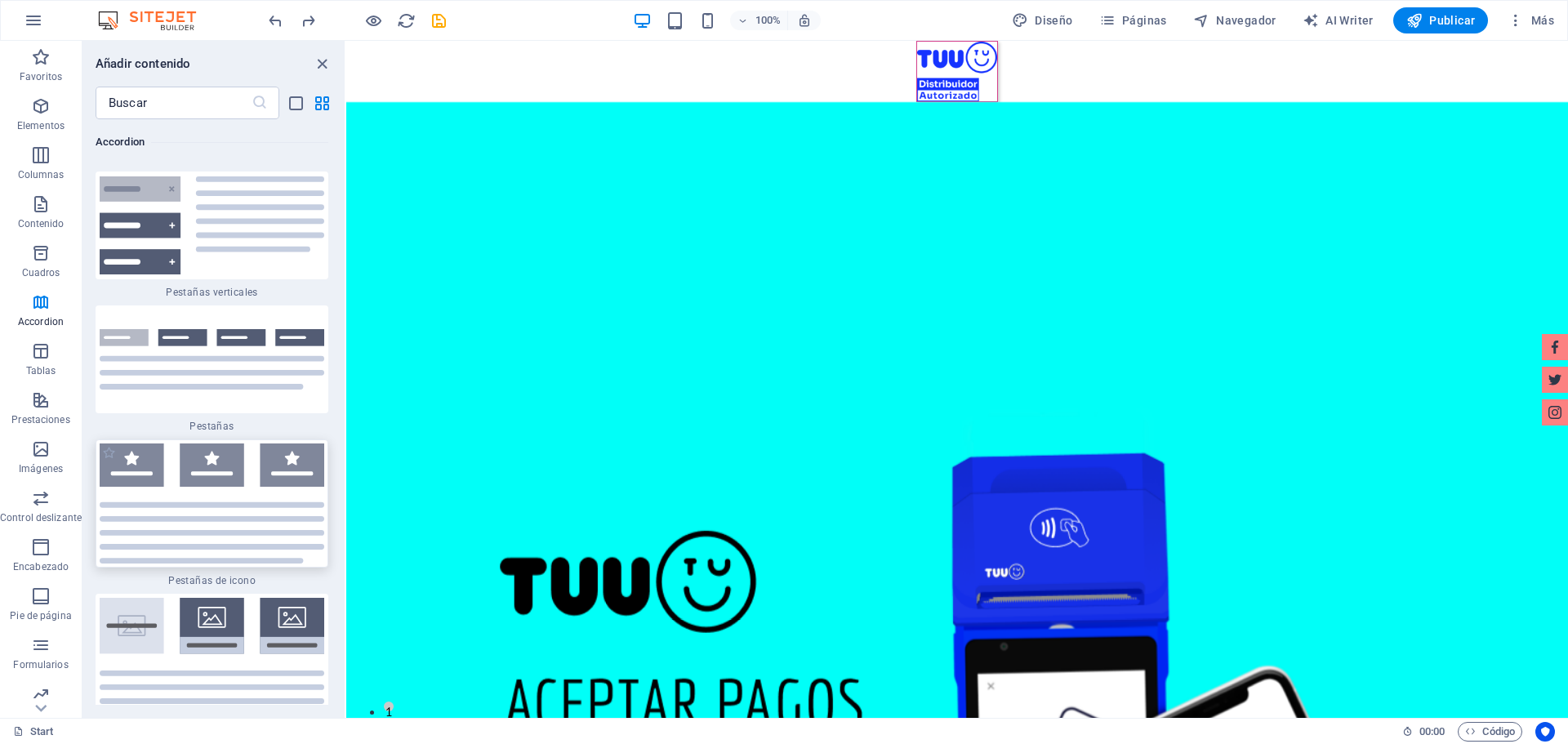
scroll to position [10682, 0]
